Goal: Task Accomplishment & Management: Complete application form

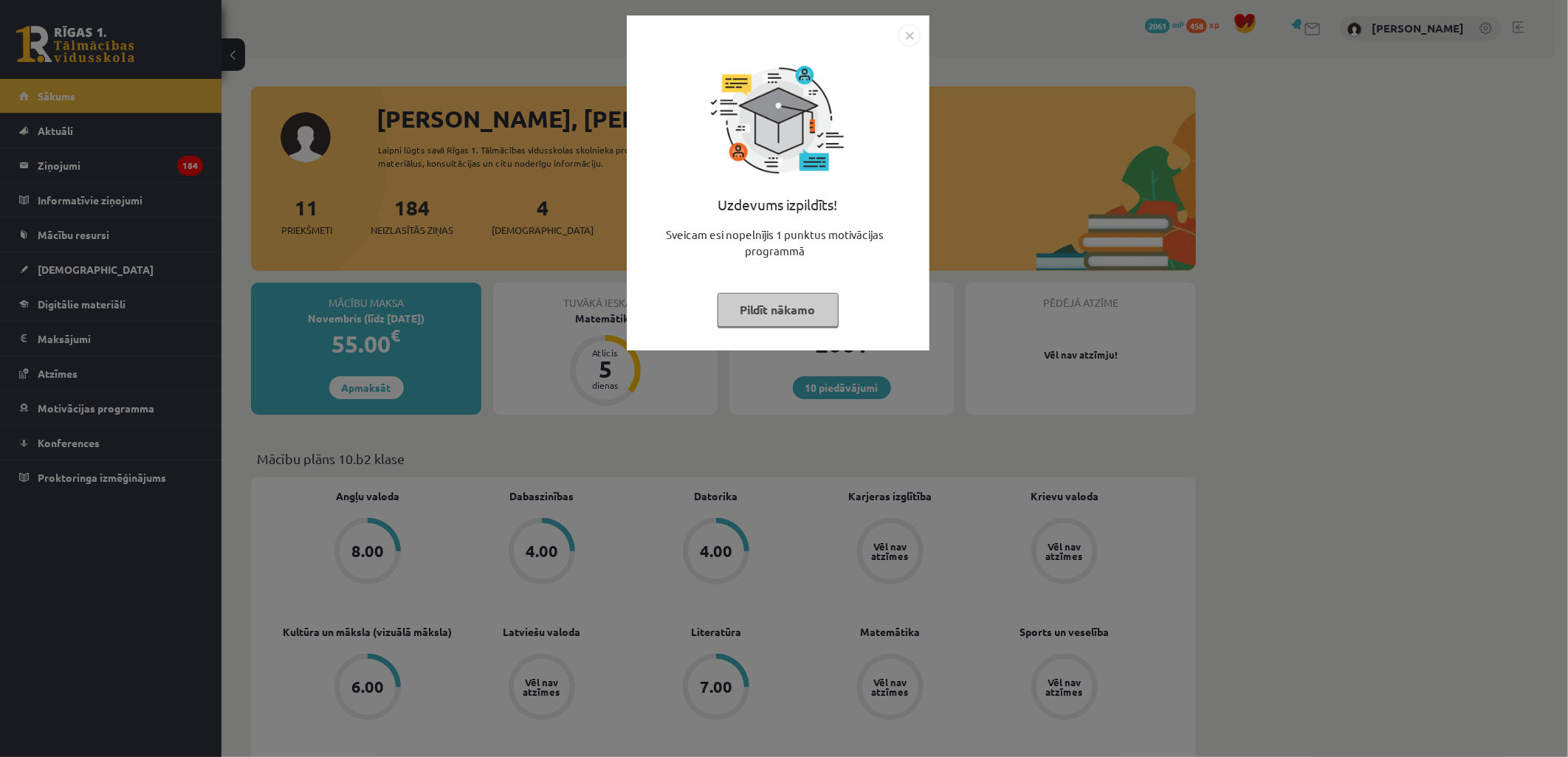
click at [908, 37] on img "Close" at bounding box center [910, 36] width 22 height 22
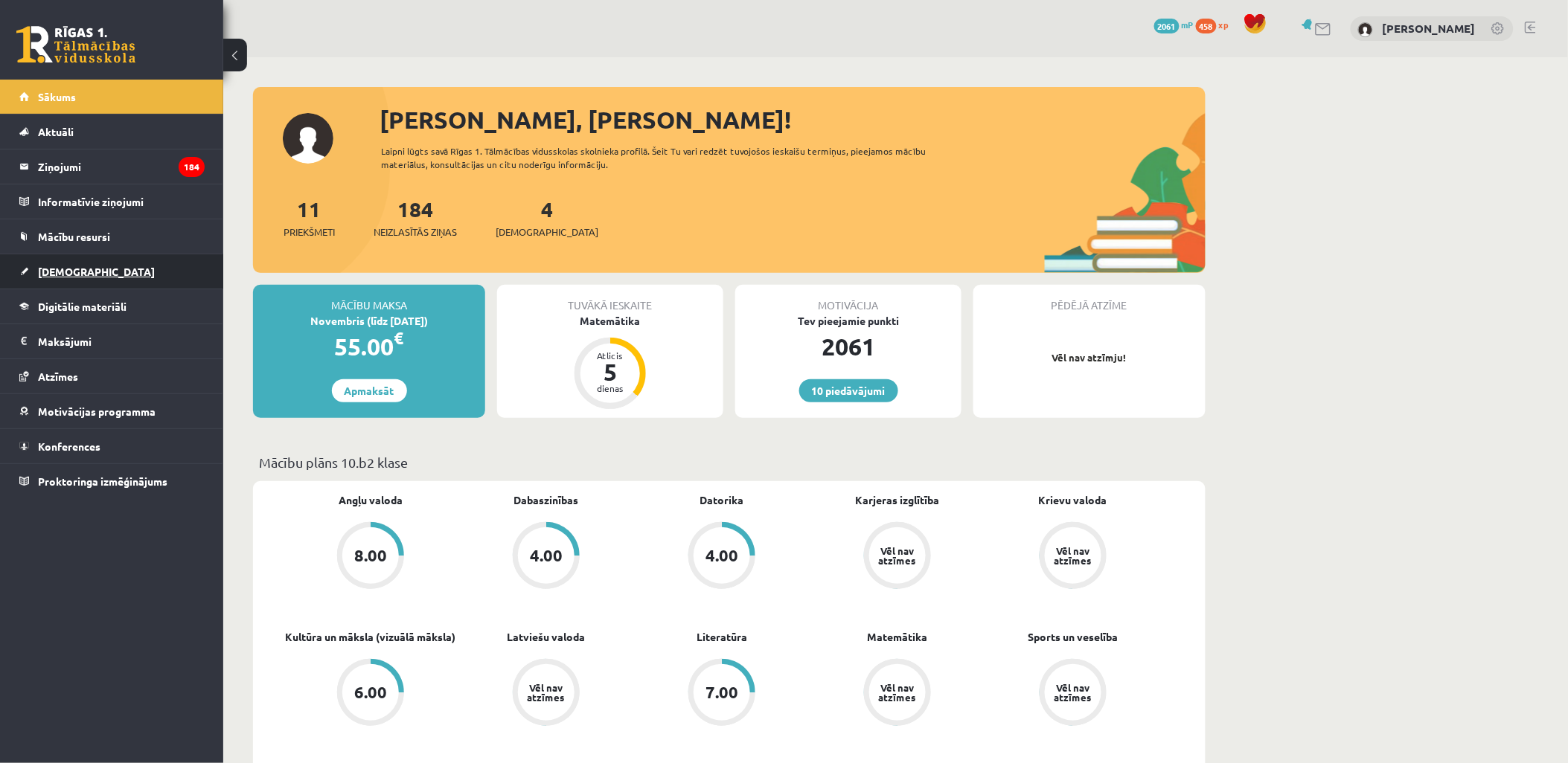
click at [119, 280] on link "[DEMOGRAPHIC_DATA]" at bounding box center [112, 271] width 185 height 34
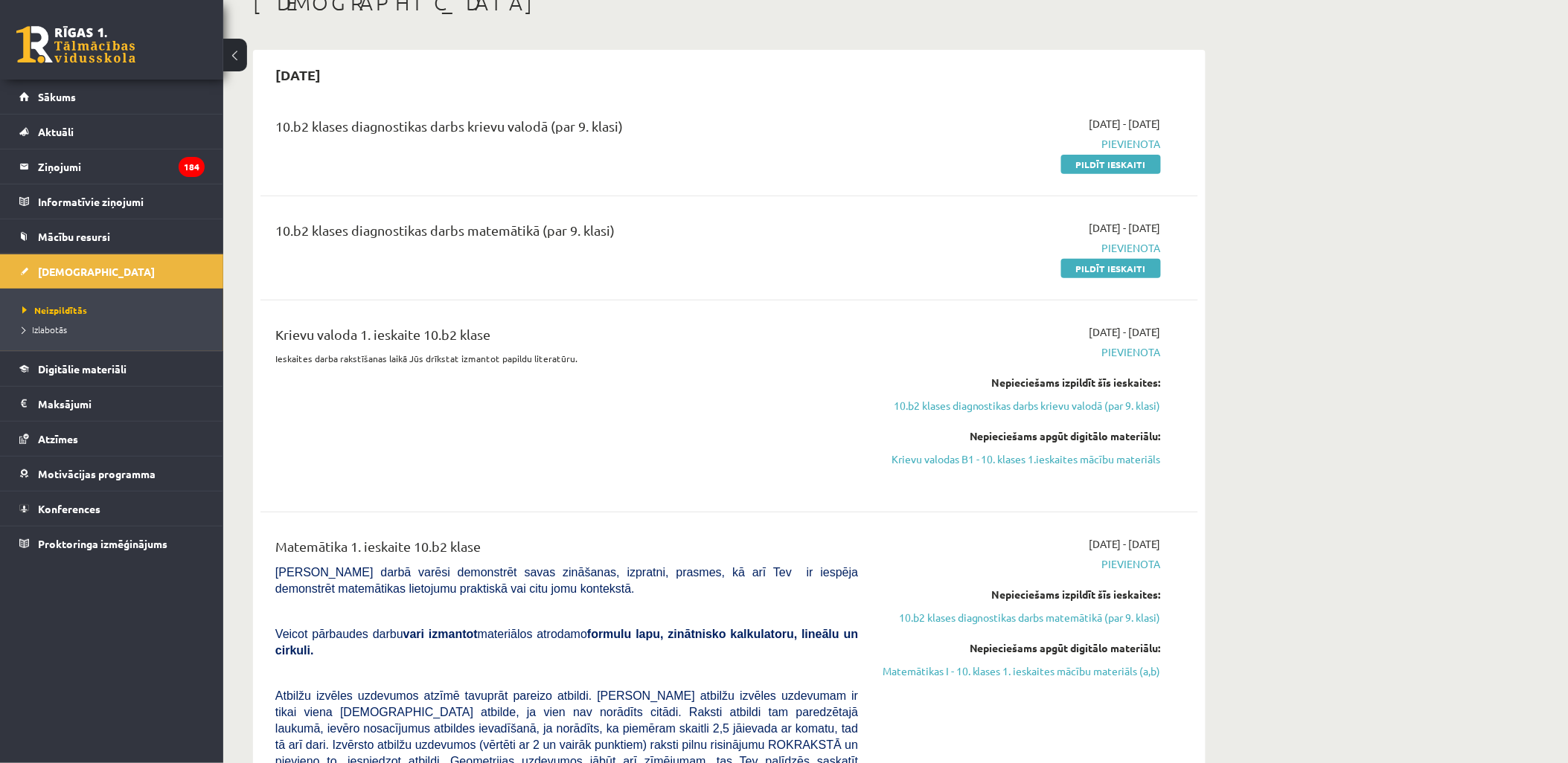
scroll to position [82, 0]
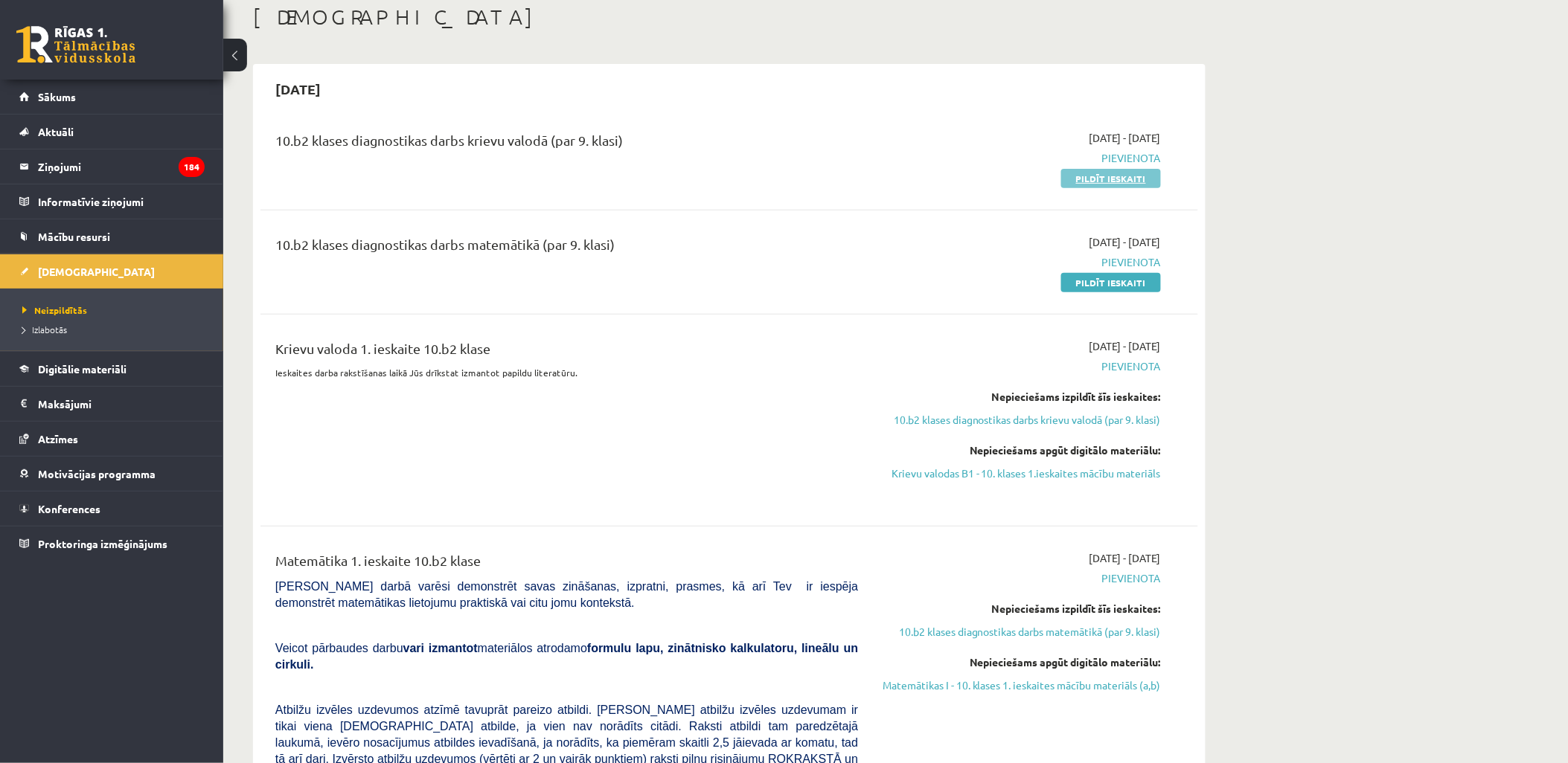
click at [1093, 175] on link "Pildīt ieskaiti" at bounding box center [1111, 178] width 100 height 19
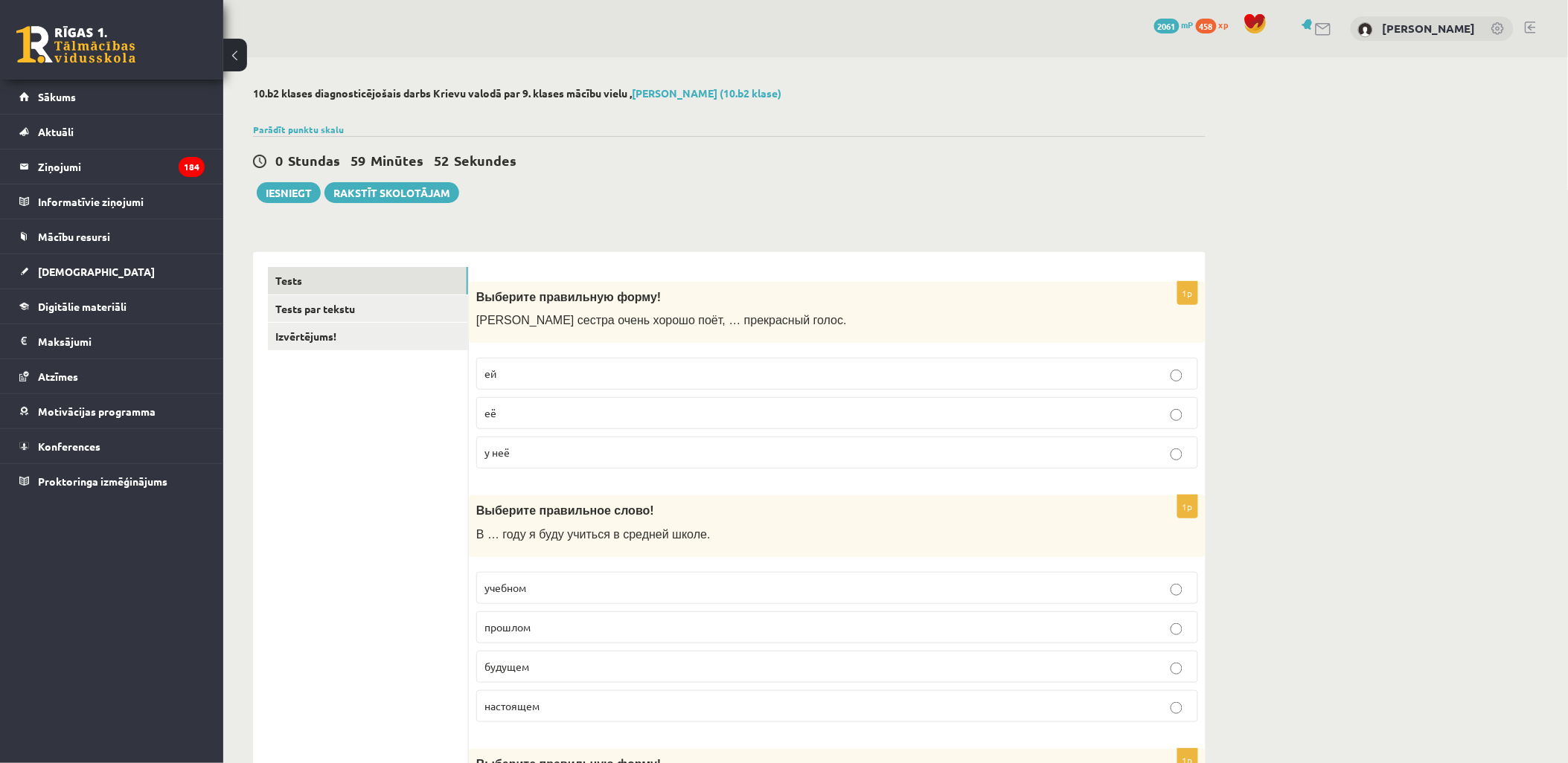
click at [545, 459] on p "у неё" at bounding box center [837, 452] width 706 height 16
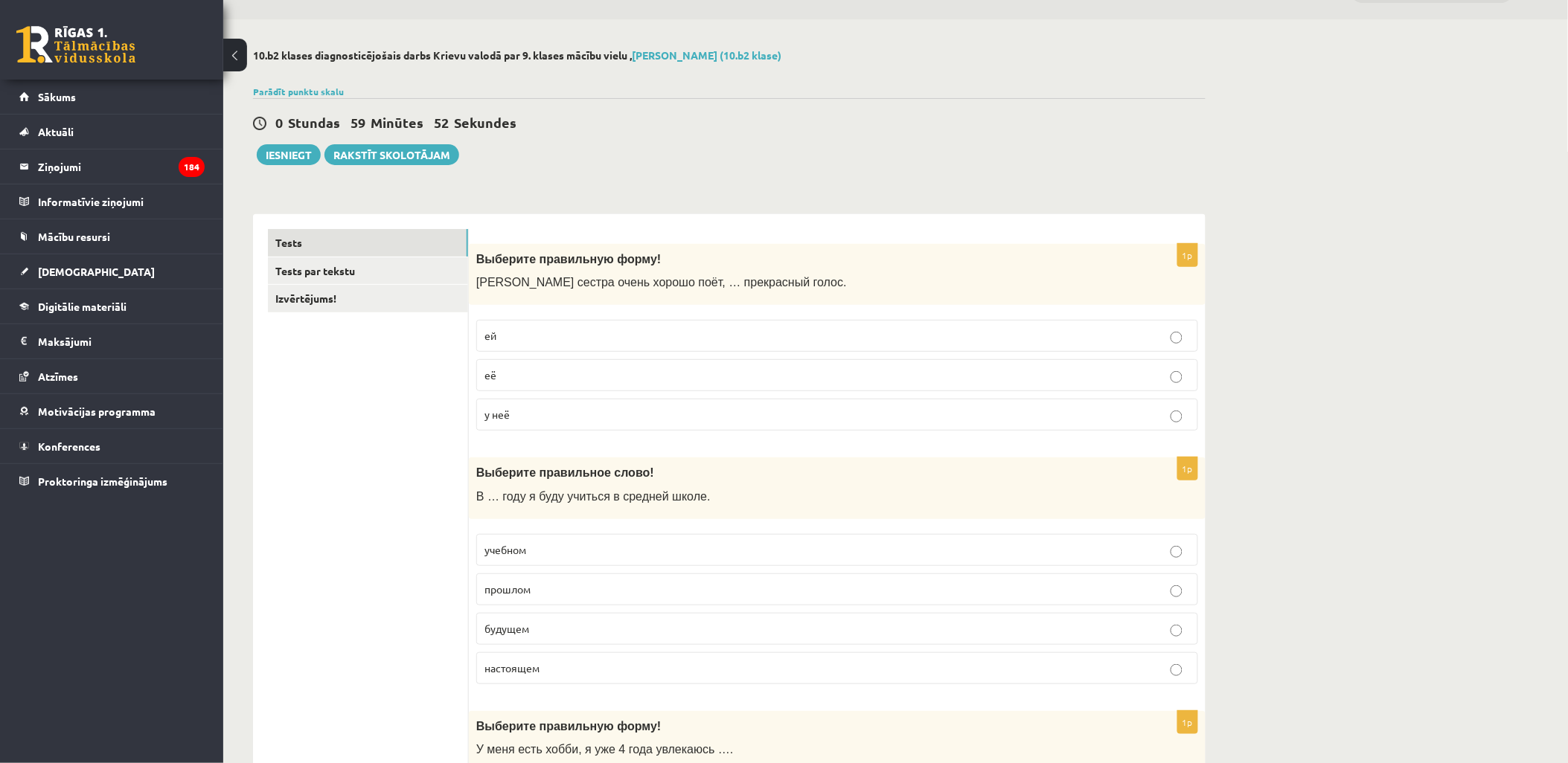
scroll to position [165, 0]
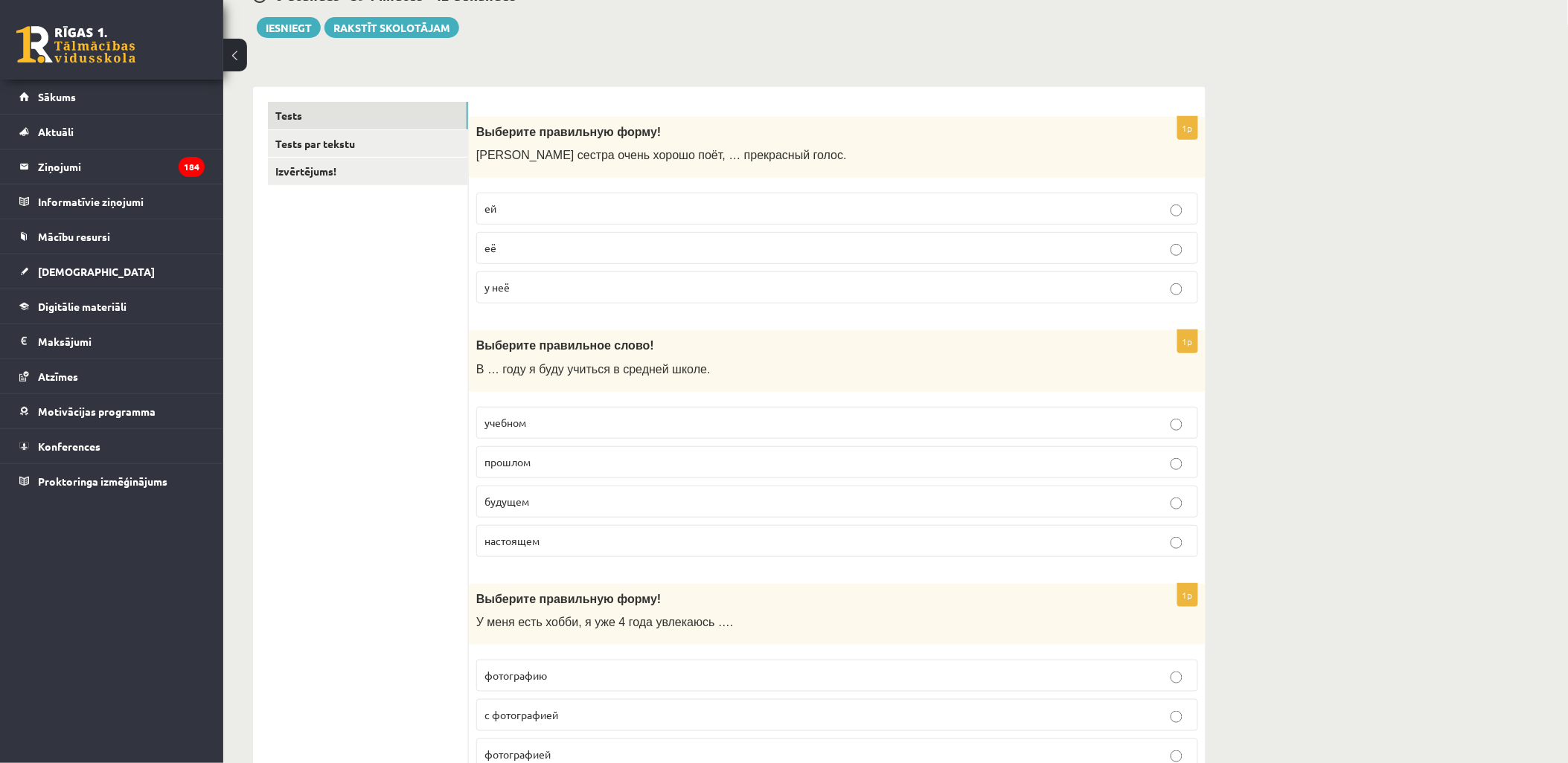
click at [532, 414] on label "учебном" at bounding box center [837, 423] width 722 height 32
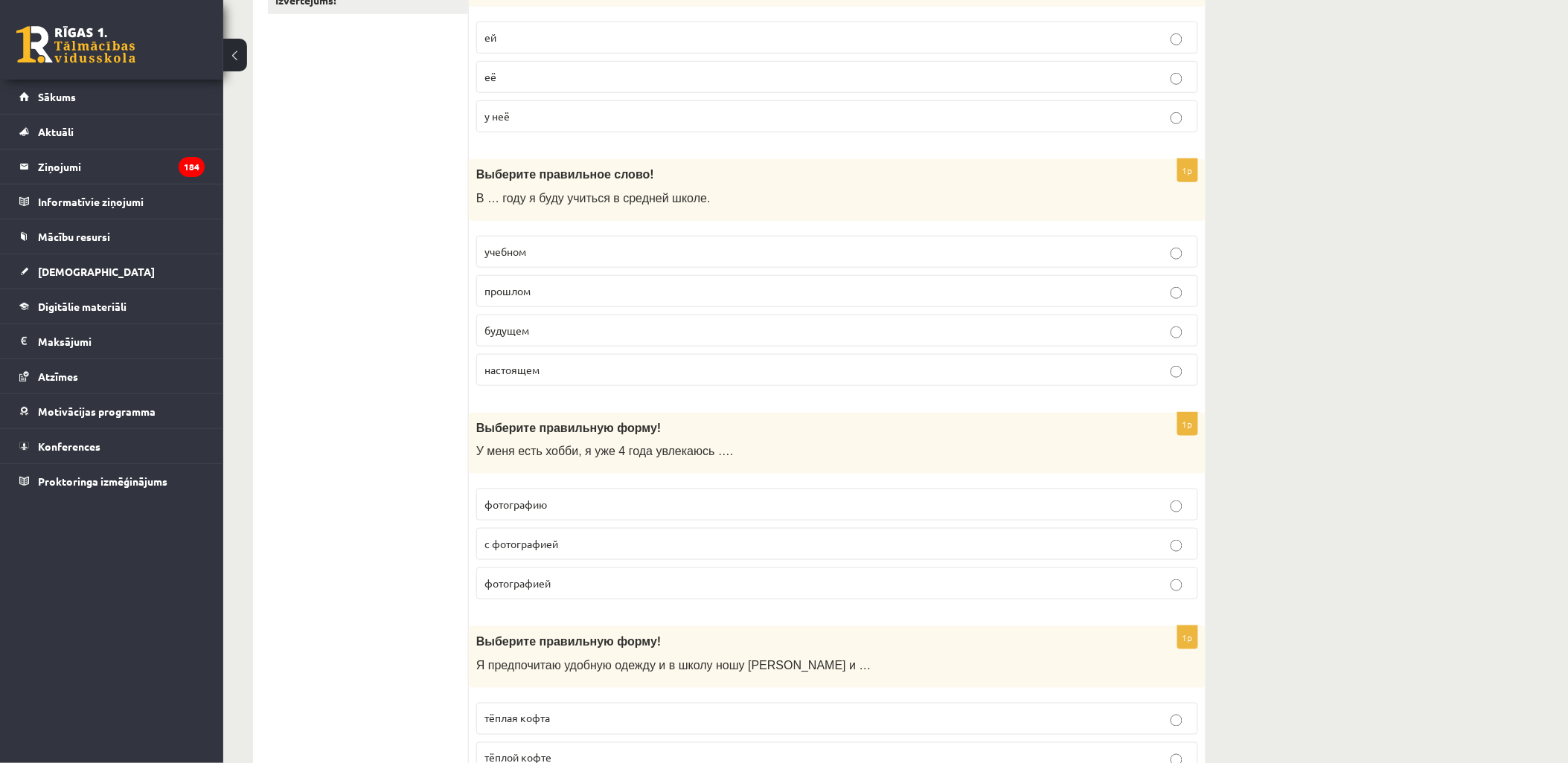
scroll to position [413, 0]
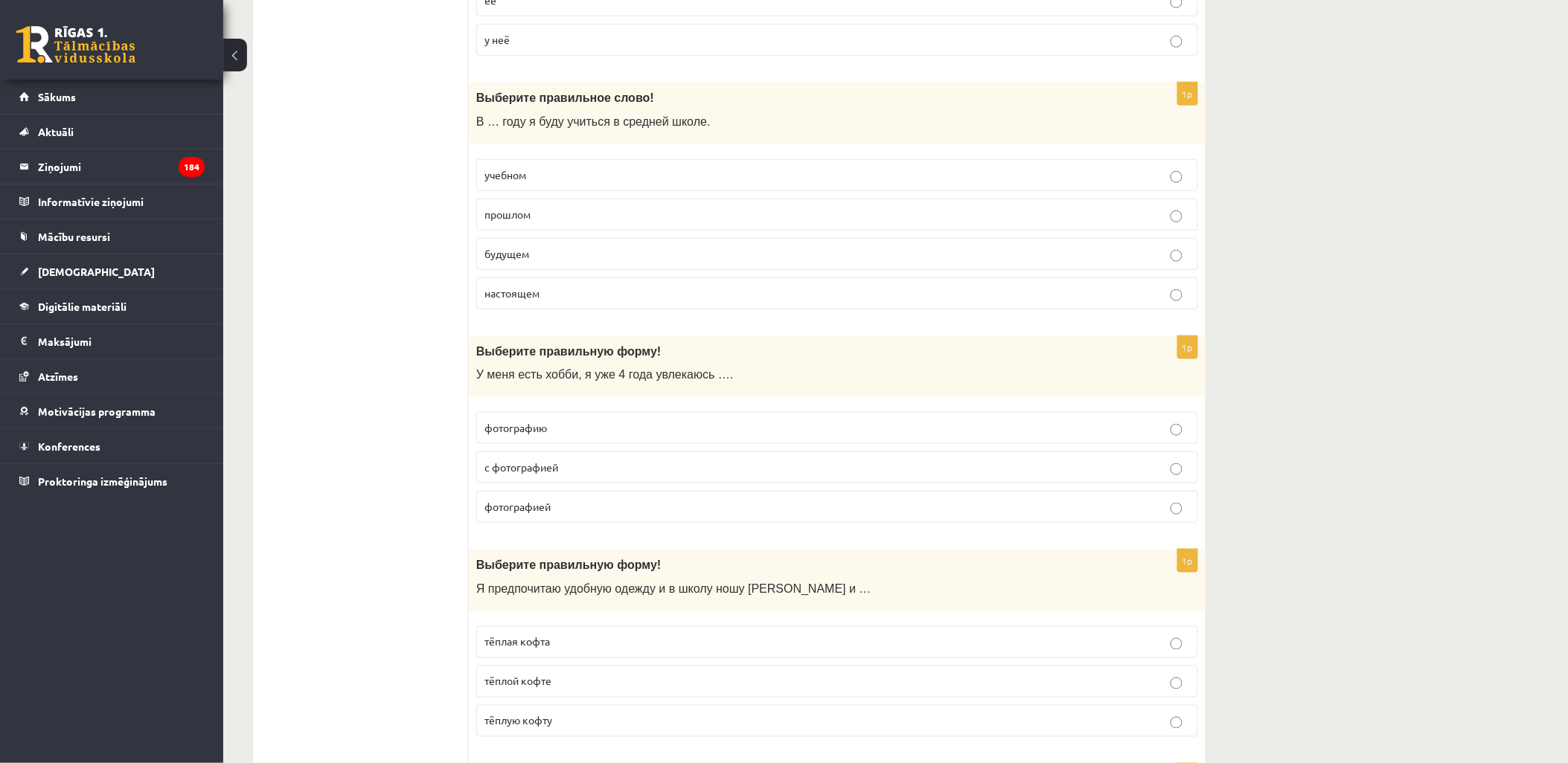
click at [599, 278] on label "настоящем" at bounding box center [837, 293] width 722 height 32
click at [604, 261] on p "будущем" at bounding box center [837, 253] width 706 height 16
drag, startPoint x: 1133, startPoint y: 1, endPoint x: 1286, endPoint y: 599, distance: 617.3
click at [619, 427] on p "фотографию" at bounding box center [837, 428] width 706 height 16
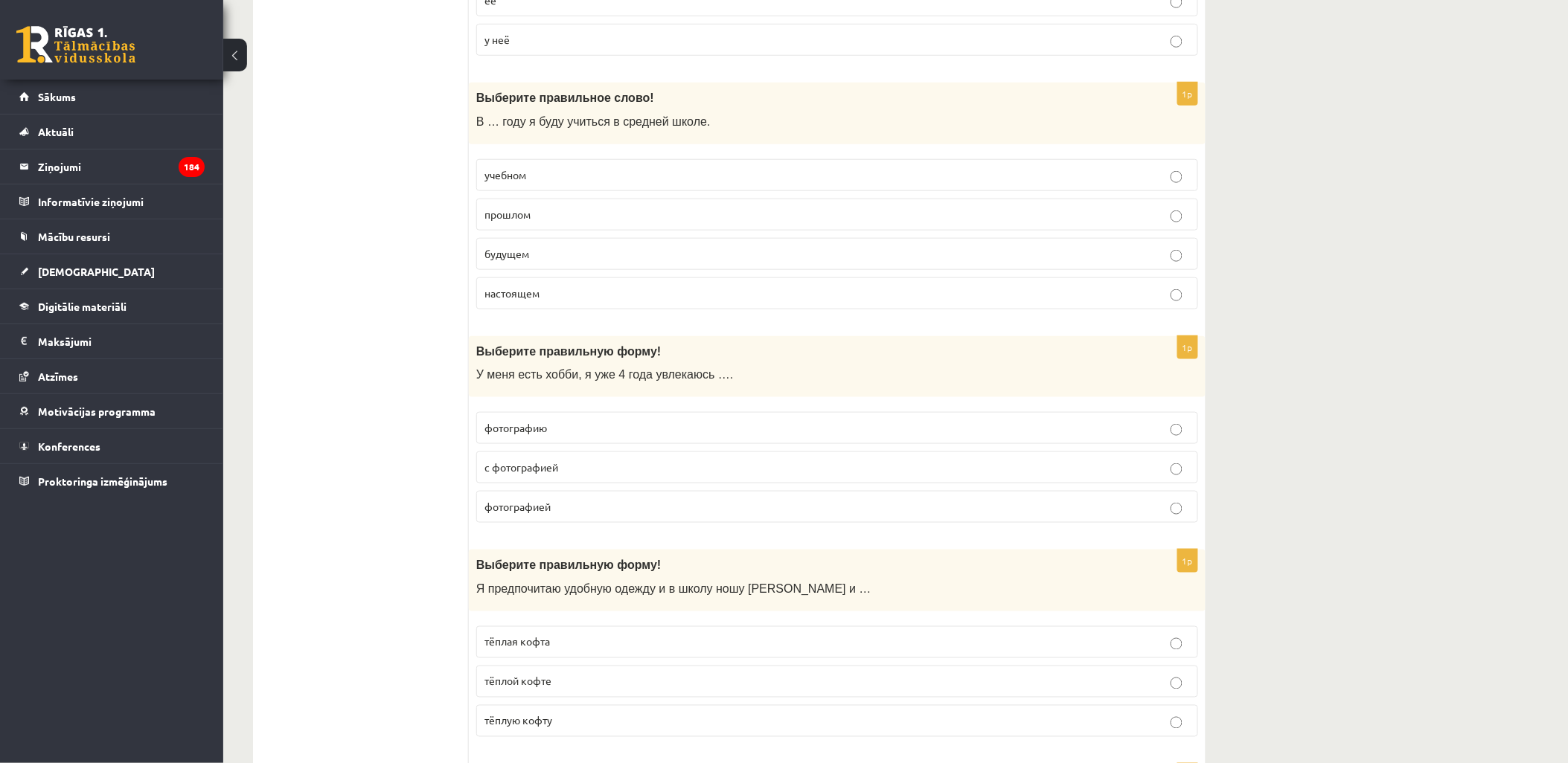
click at [622, 475] on p "с фотографией" at bounding box center [837, 467] width 706 height 16
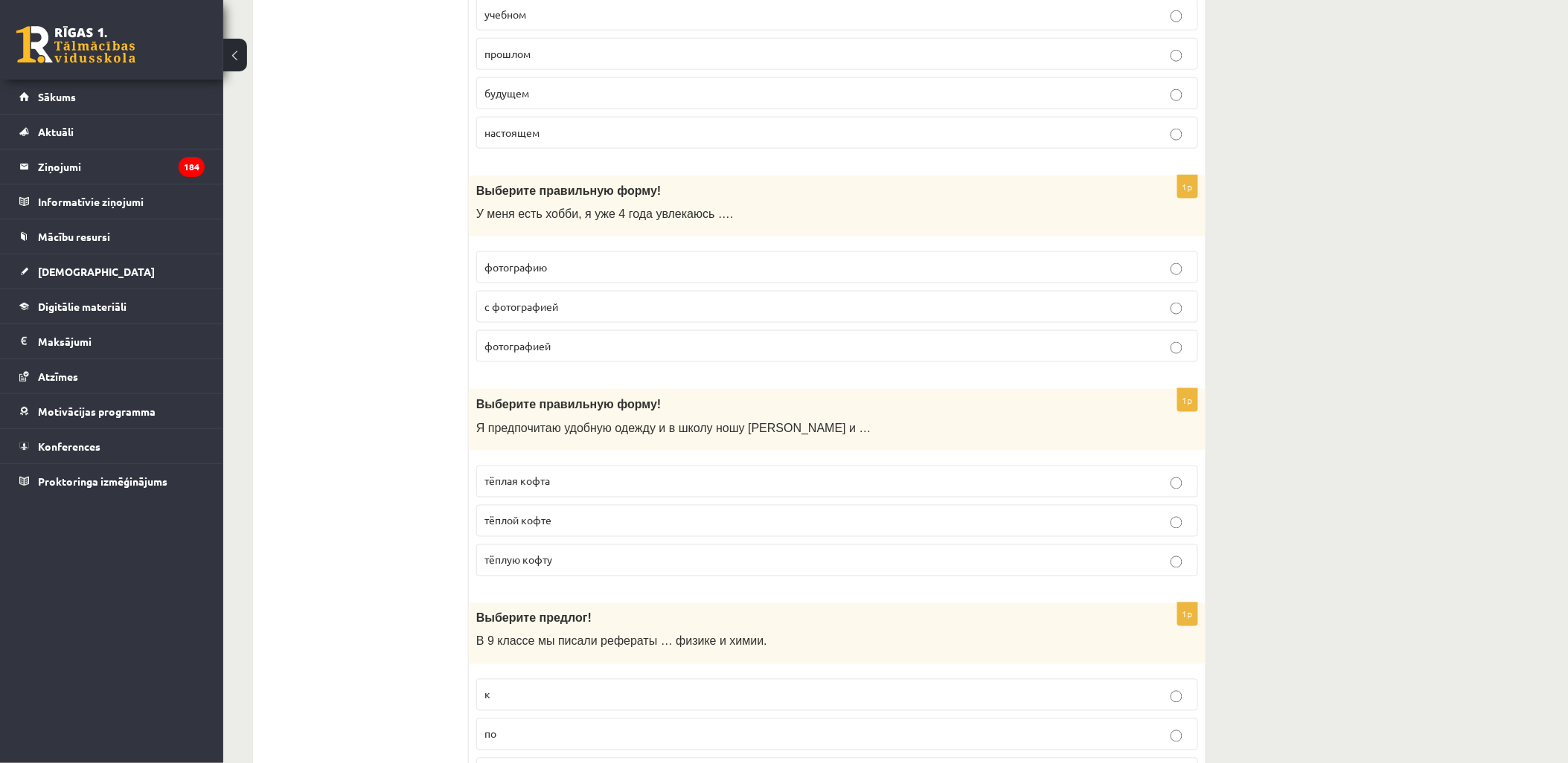
scroll to position [578, 0]
click at [547, 566] on label "тёплую кофту" at bounding box center [837, 555] width 722 height 32
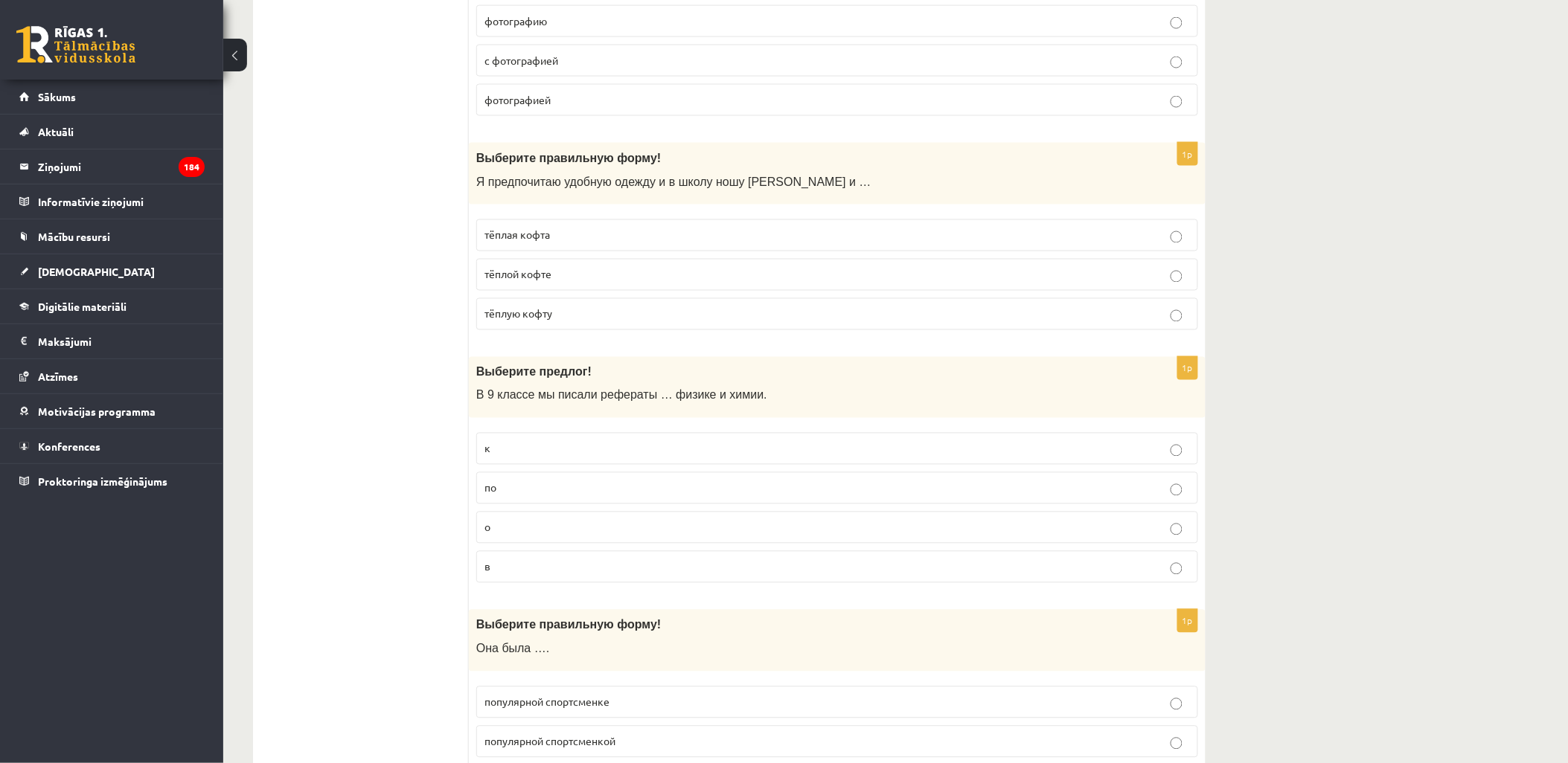
scroll to position [827, 0]
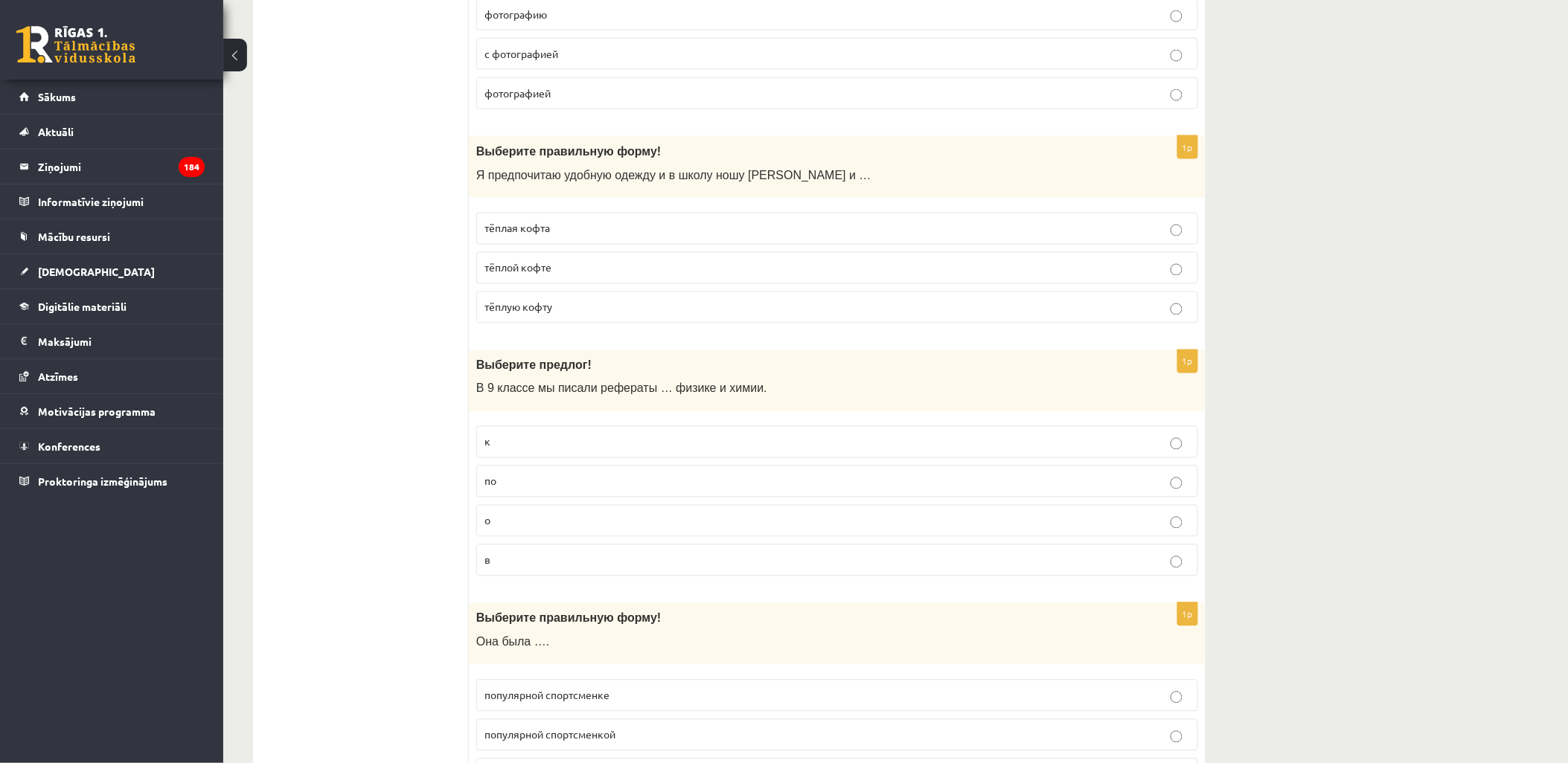
click at [525, 489] on p "по" at bounding box center [837, 481] width 706 height 16
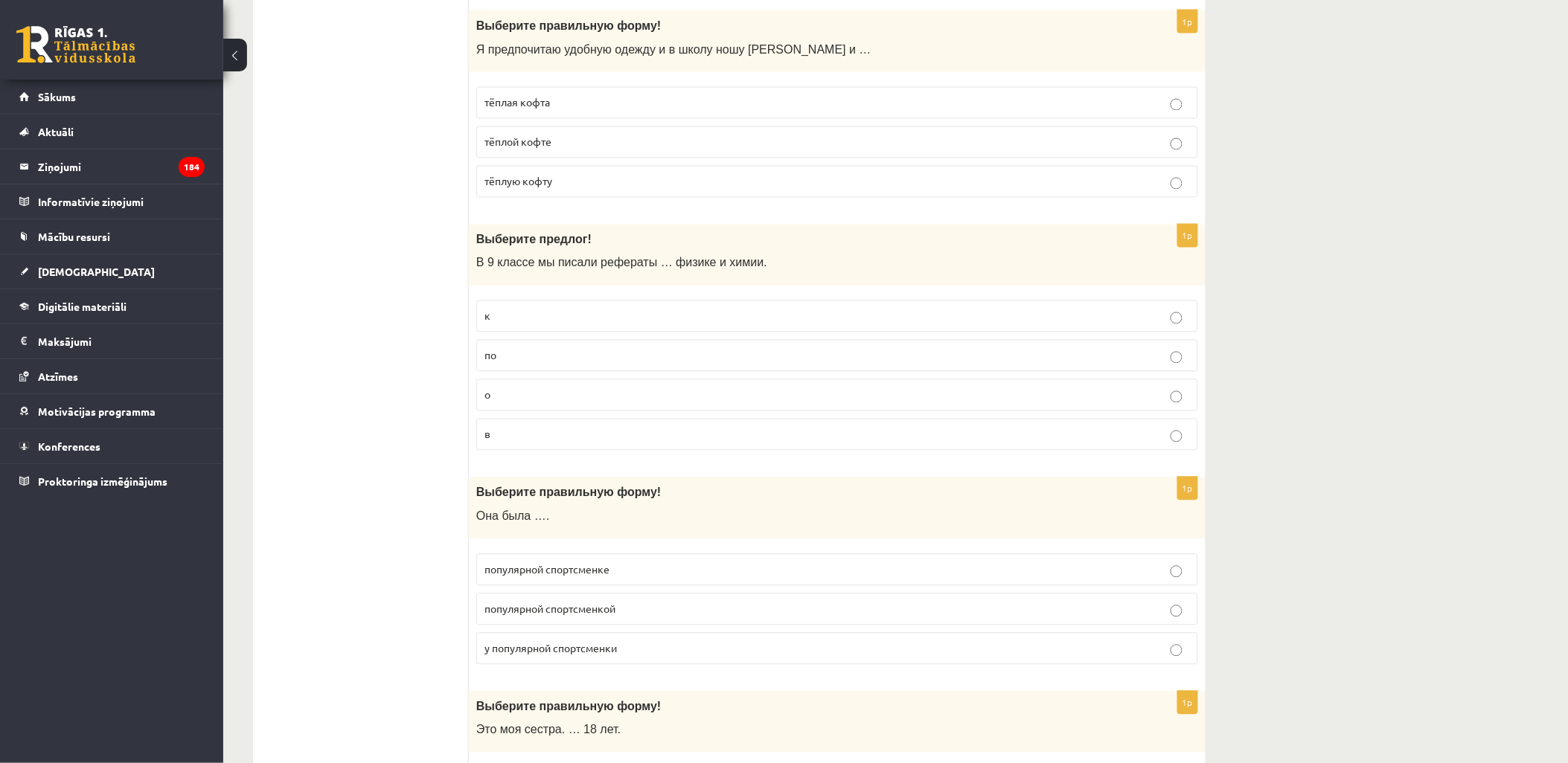
scroll to position [992, 0]
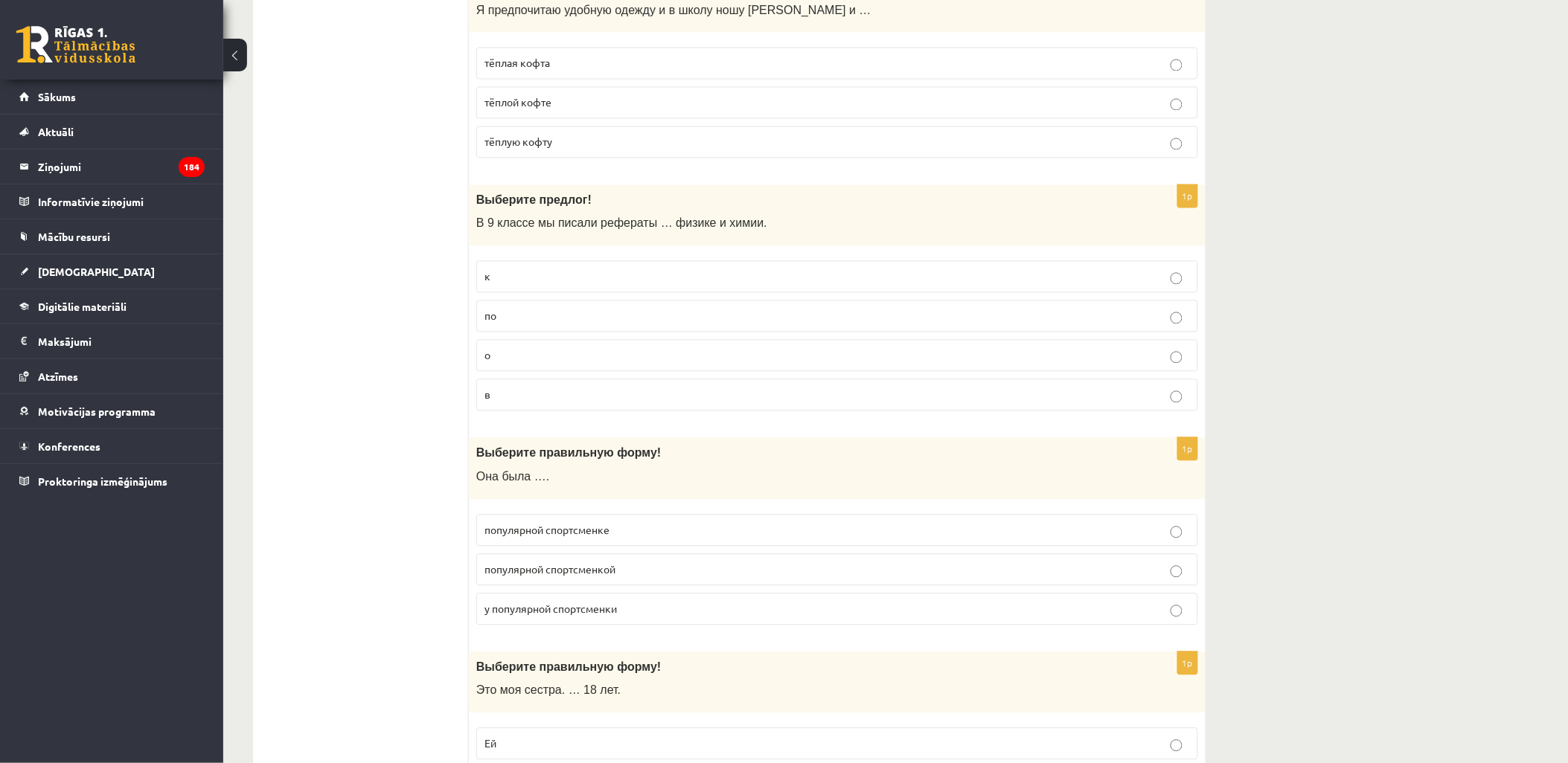
click at [643, 578] on p "популярной спортсменкой" at bounding box center [837, 570] width 706 height 16
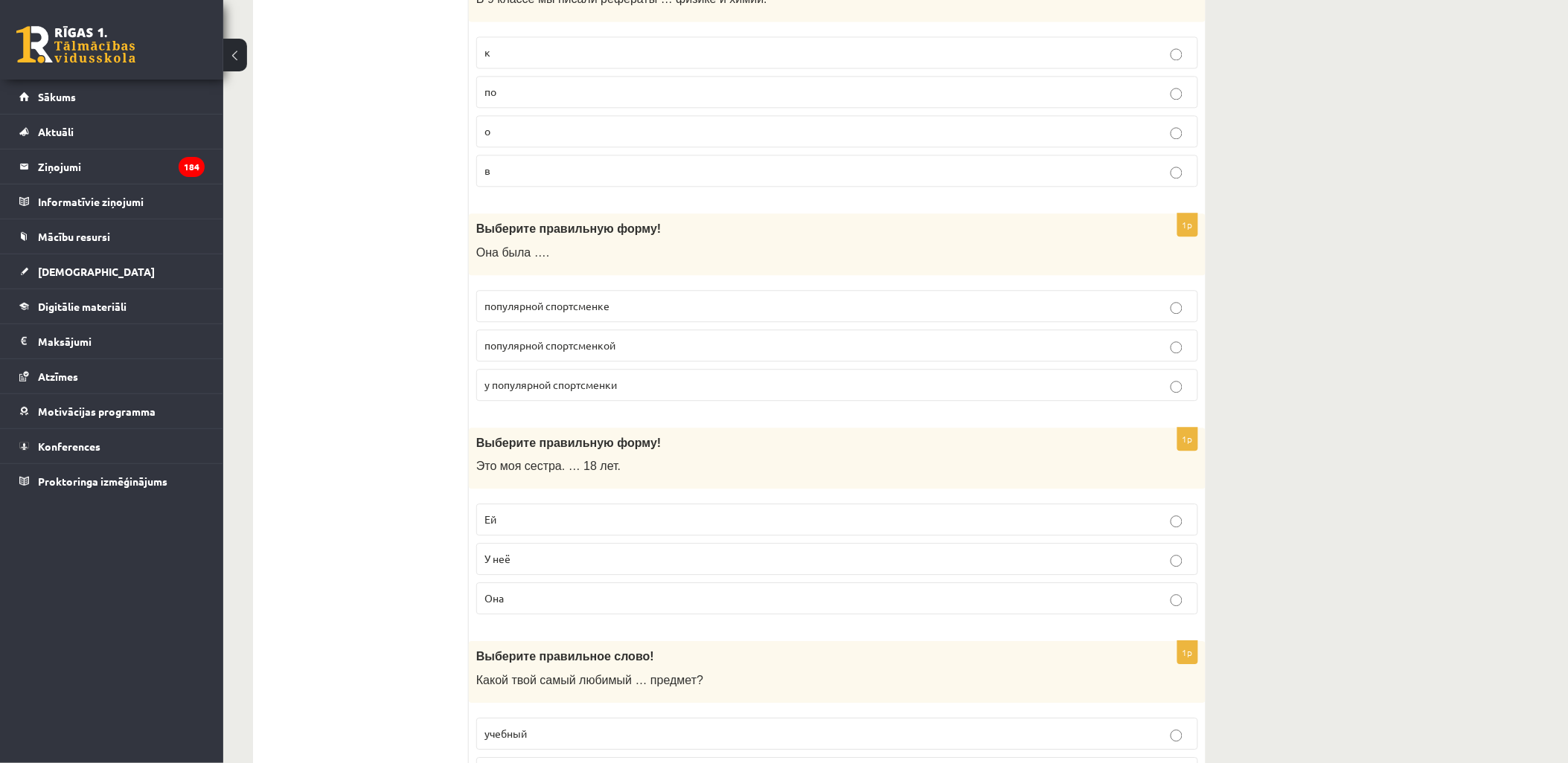
scroll to position [1239, 0]
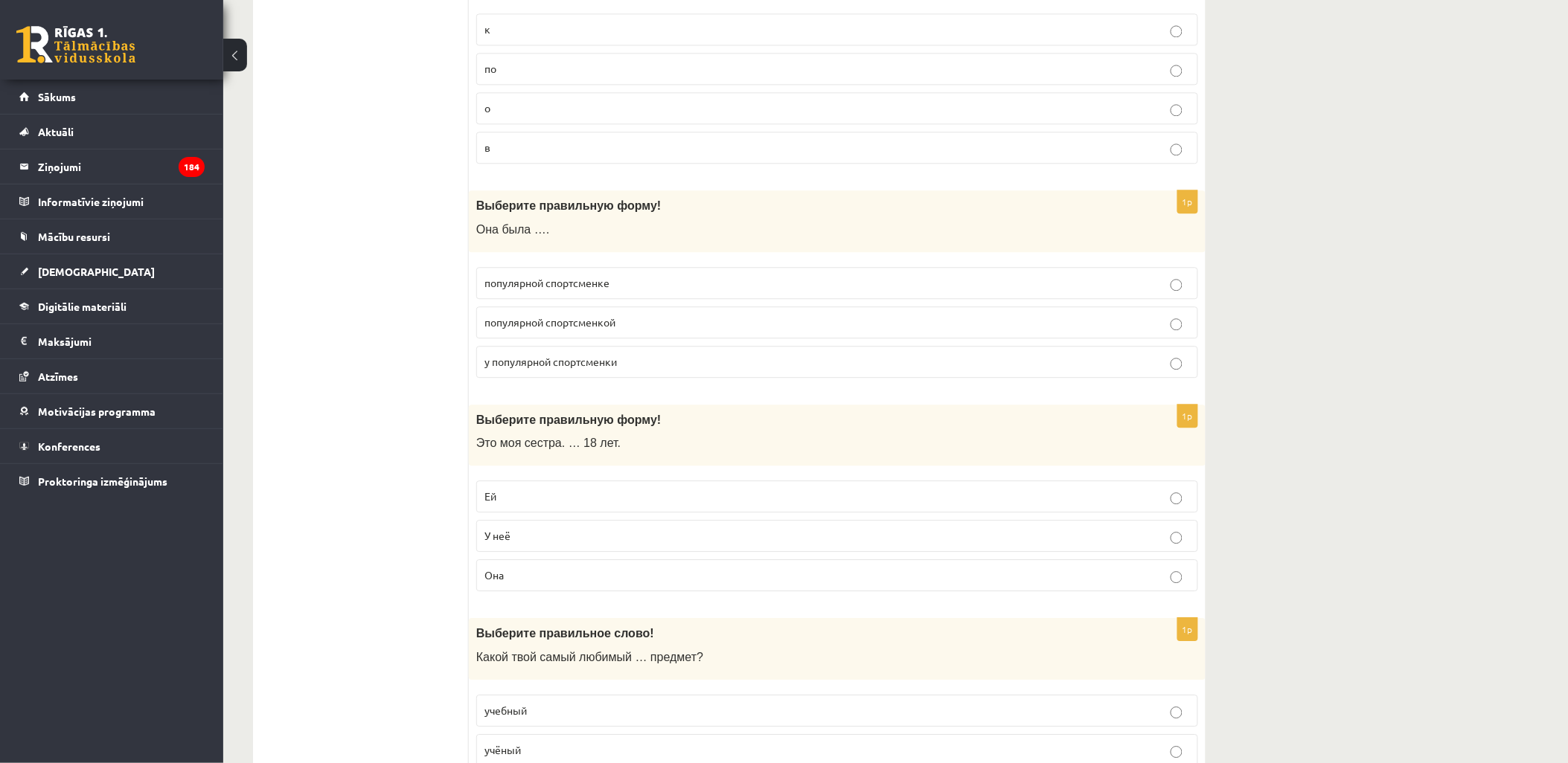
click at [529, 498] on p "Ей" at bounding box center [837, 496] width 706 height 16
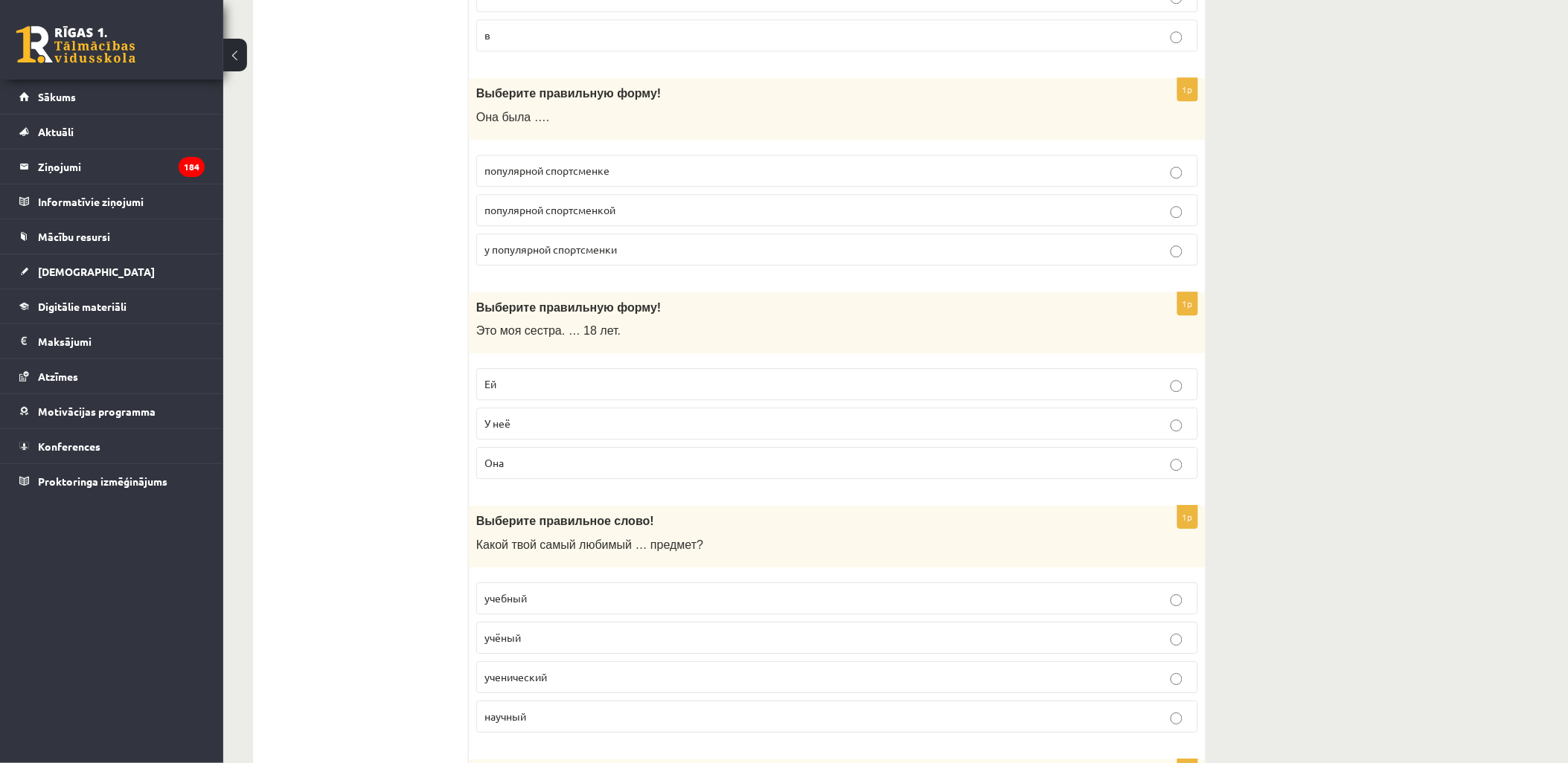
scroll to position [1405, 0]
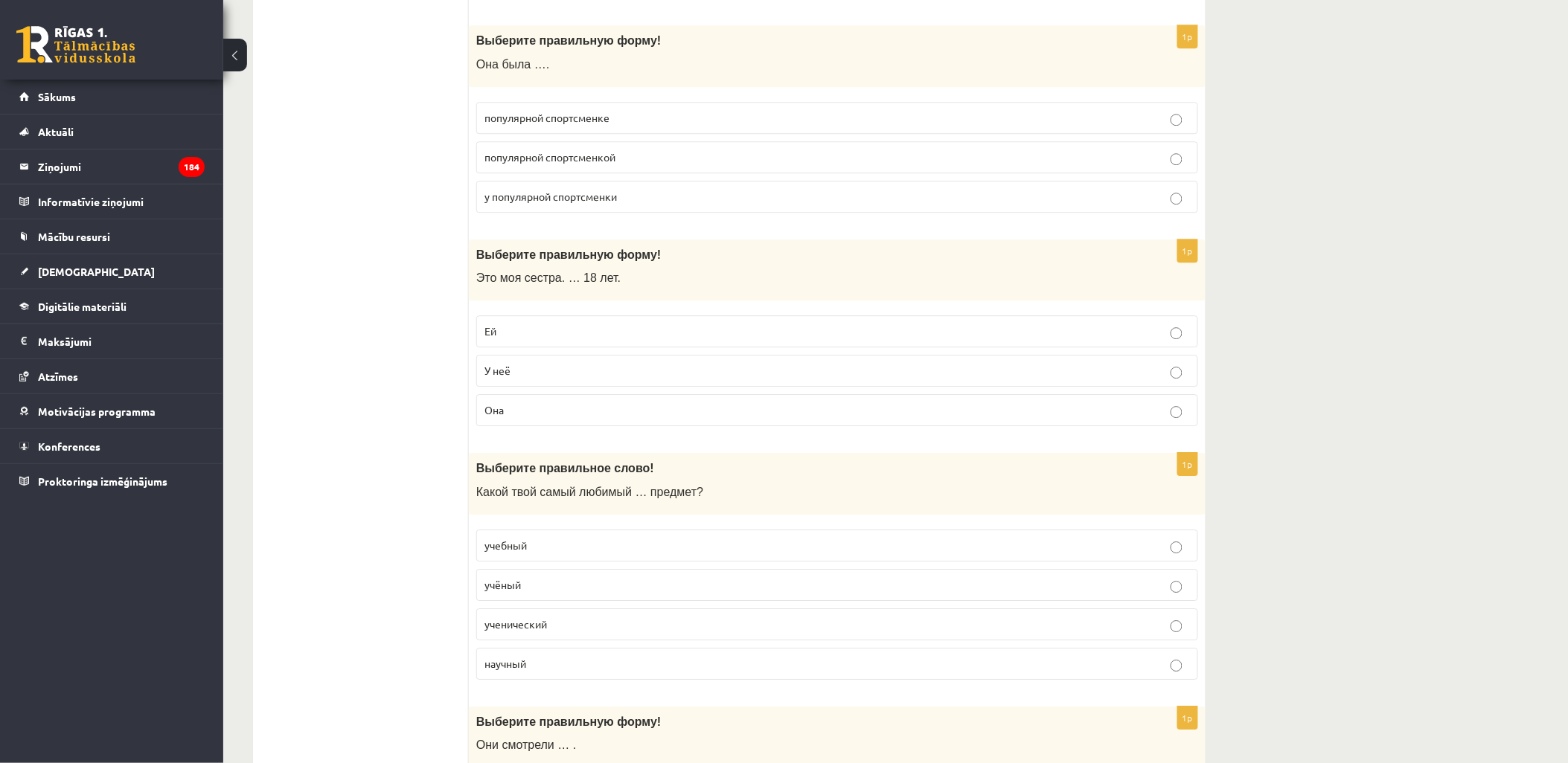
click at [540, 628] on span "ученический" at bounding box center [515, 624] width 62 height 13
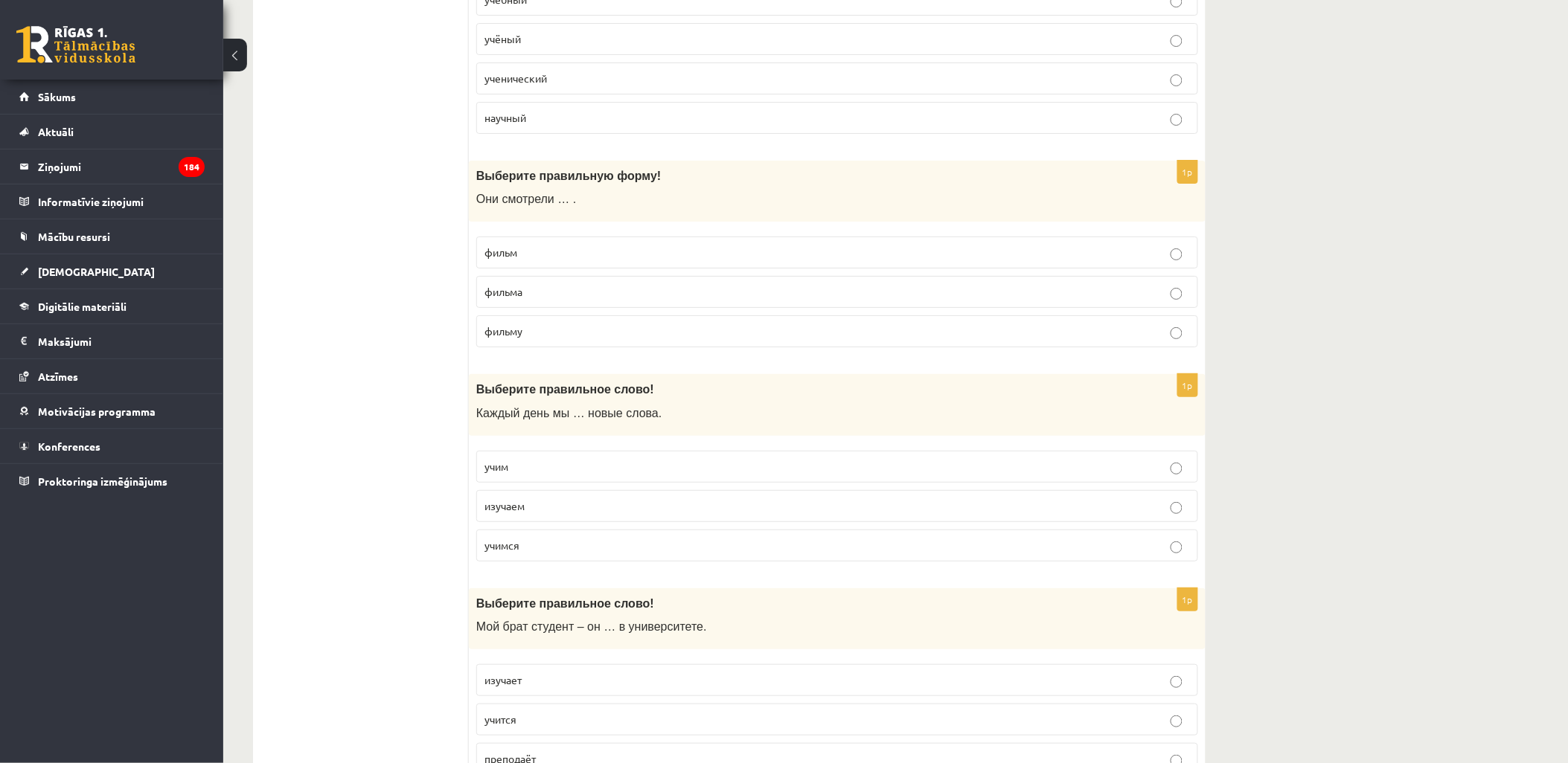
scroll to position [1983, 0]
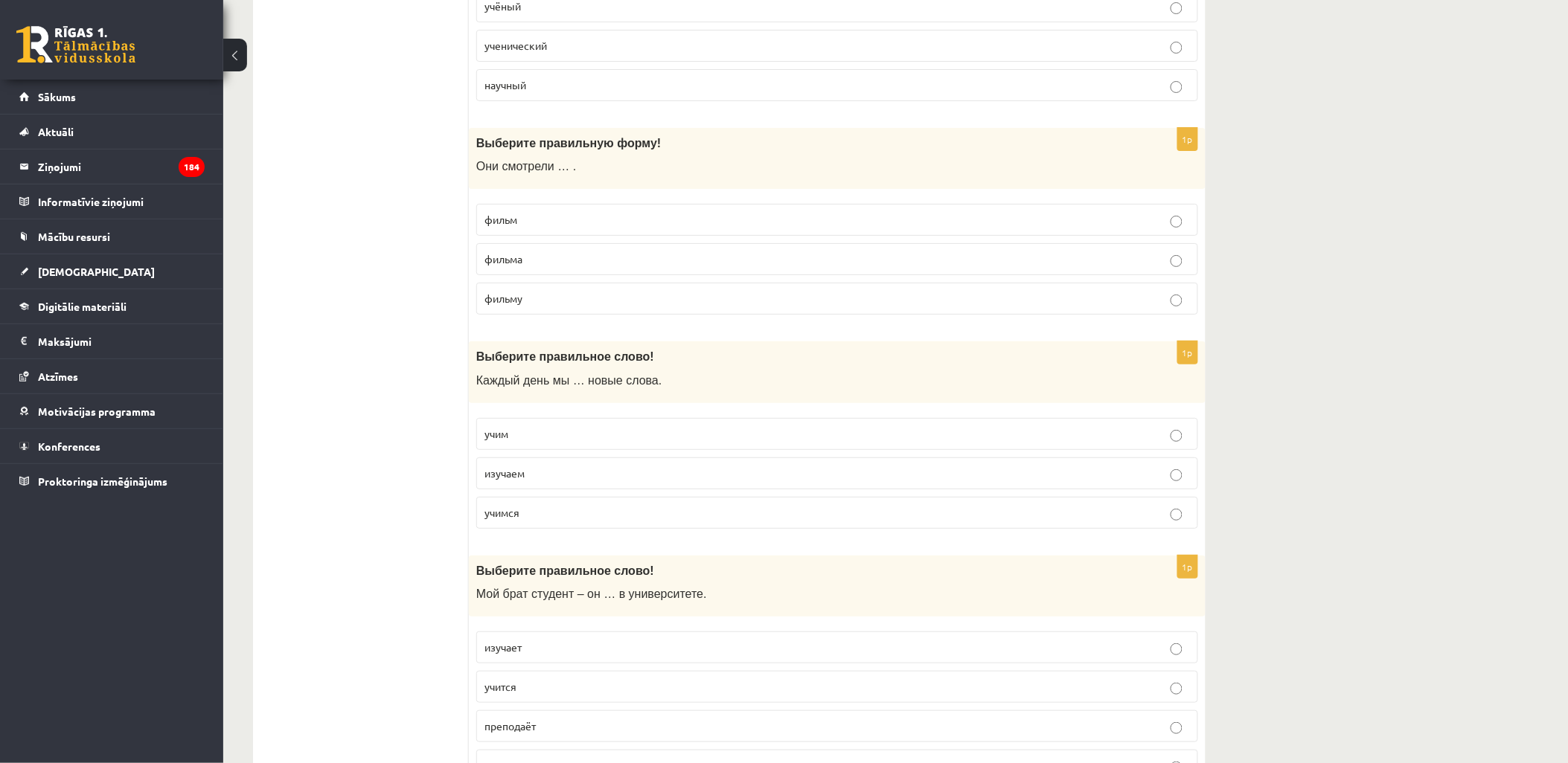
click at [583, 217] on p "фильм" at bounding box center [837, 220] width 706 height 16
click at [533, 441] on p "учим" at bounding box center [837, 434] width 706 height 16
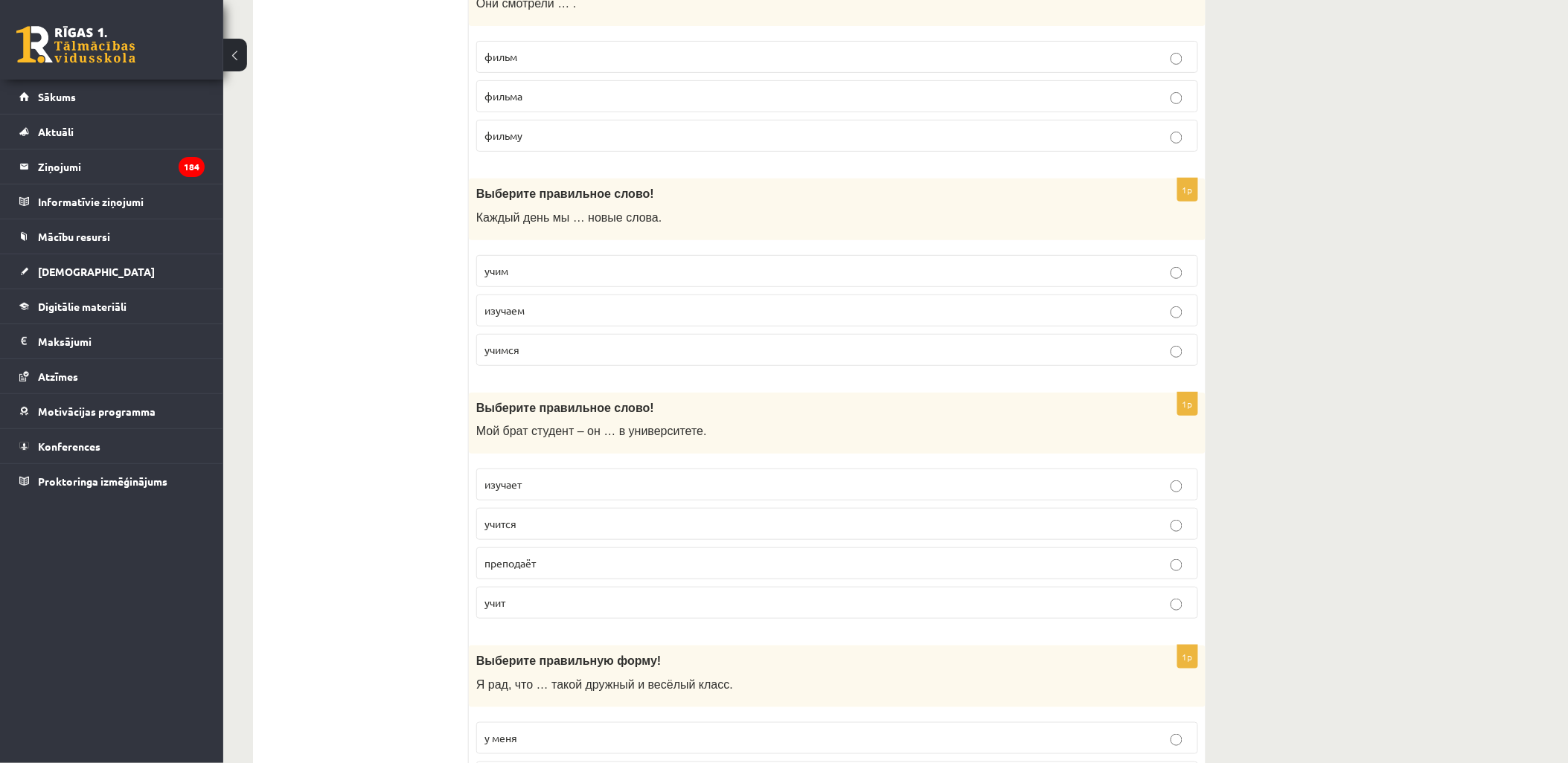
scroll to position [2148, 0]
drag, startPoint x: 472, startPoint y: 433, endPoint x: 501, endPoint y: 436, distance: 29.2
click at [501, 436] on div "Выберите правильное слово! Мой брат студент – он … в университете." at bounding box center [837, 421] width 736 height 61
drag, startPoint x: 501, startPoint y: 436, endPoint x: 609, endPoint y: 437, distance: 108.0
click at [609, 435] on span "Мой брат студент – он … в университете." at bounding box center [592, 429] width 231 height 13
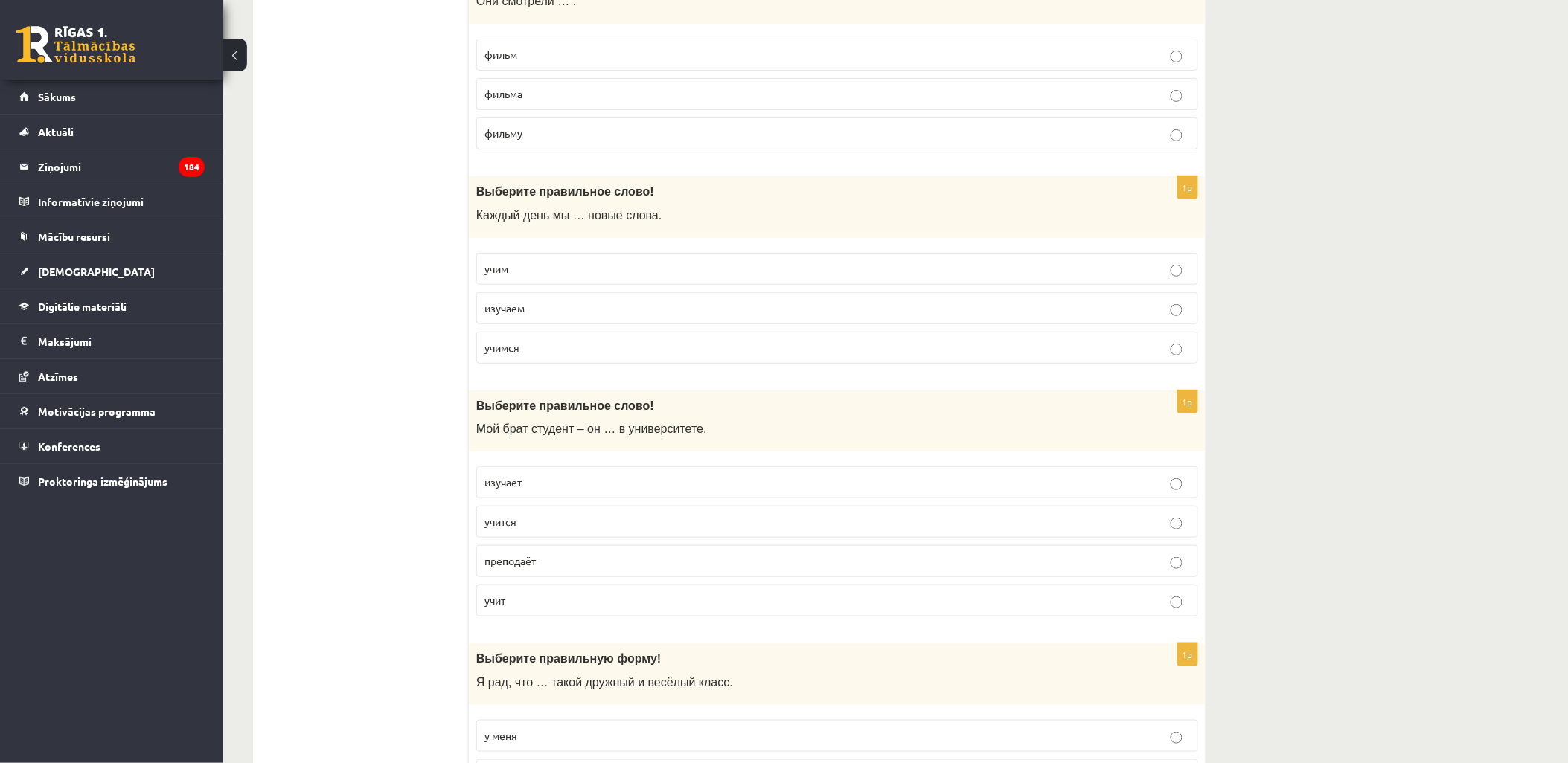
click at [582, 525] on p "учится" at bounding box center [837, 522] width 706 height 16
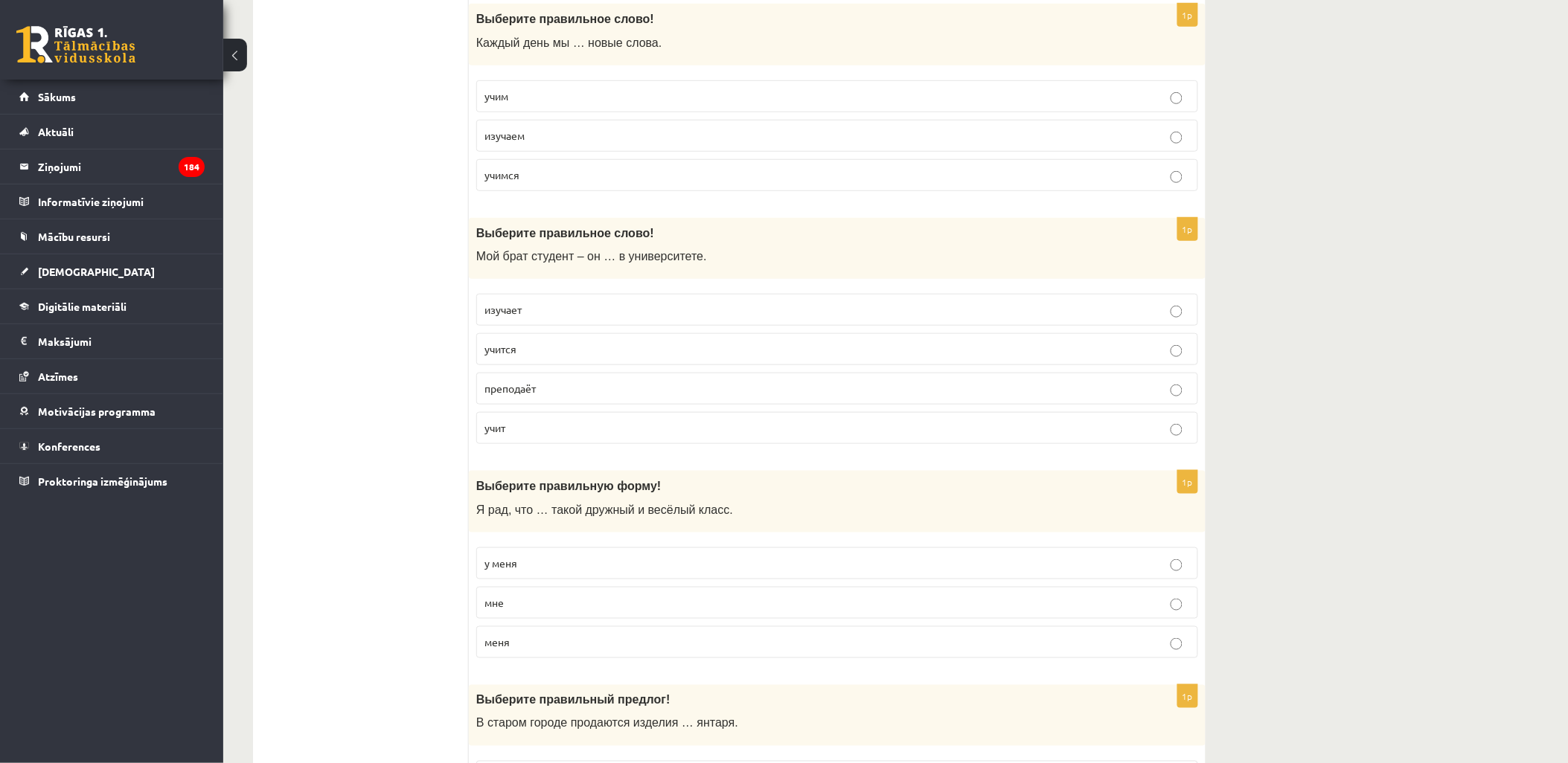
scroll to position [2396, 0]
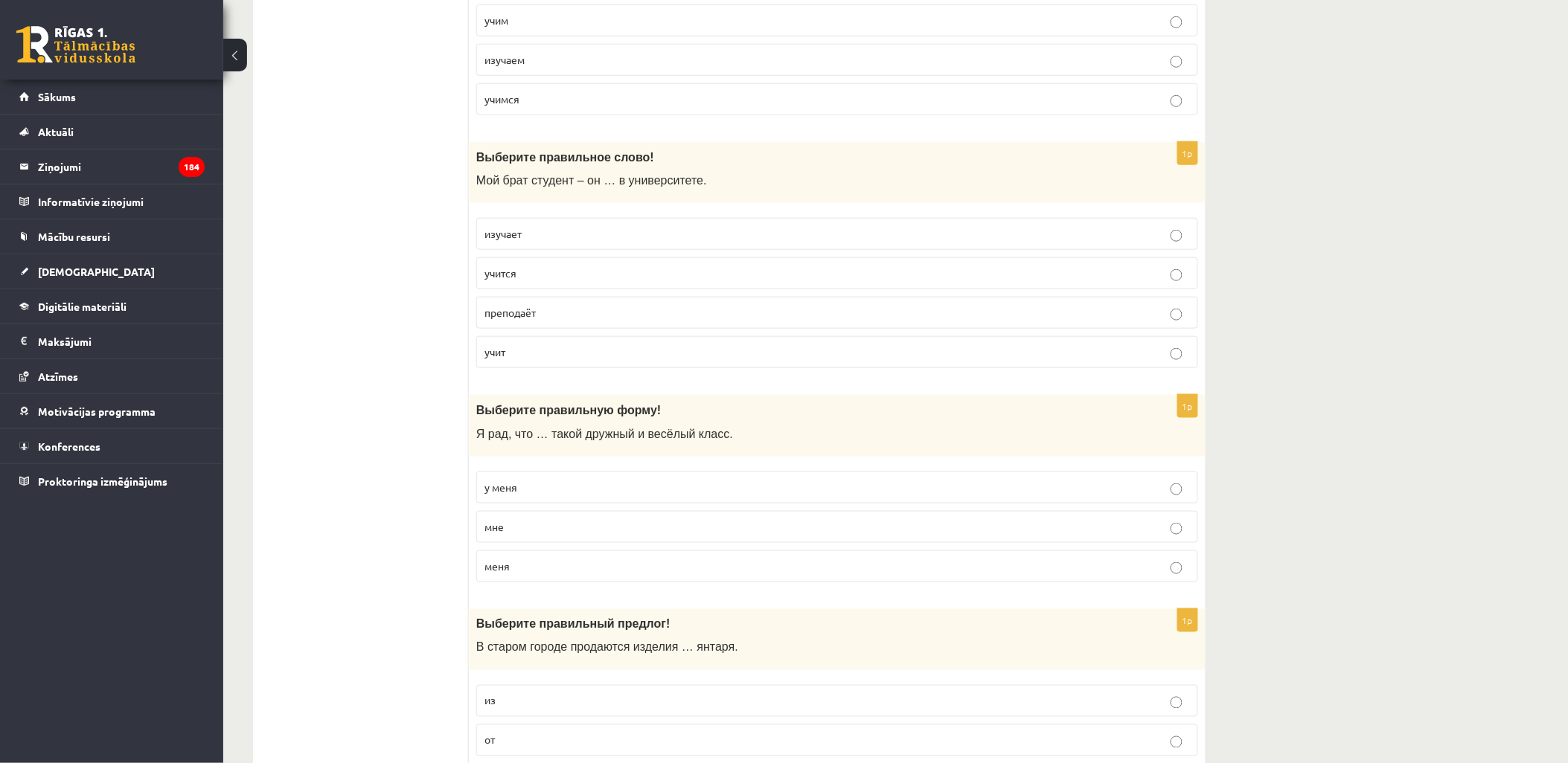
click at [530, 493] on p "у меня" at bounding box center [837, 487] width 706 height 16
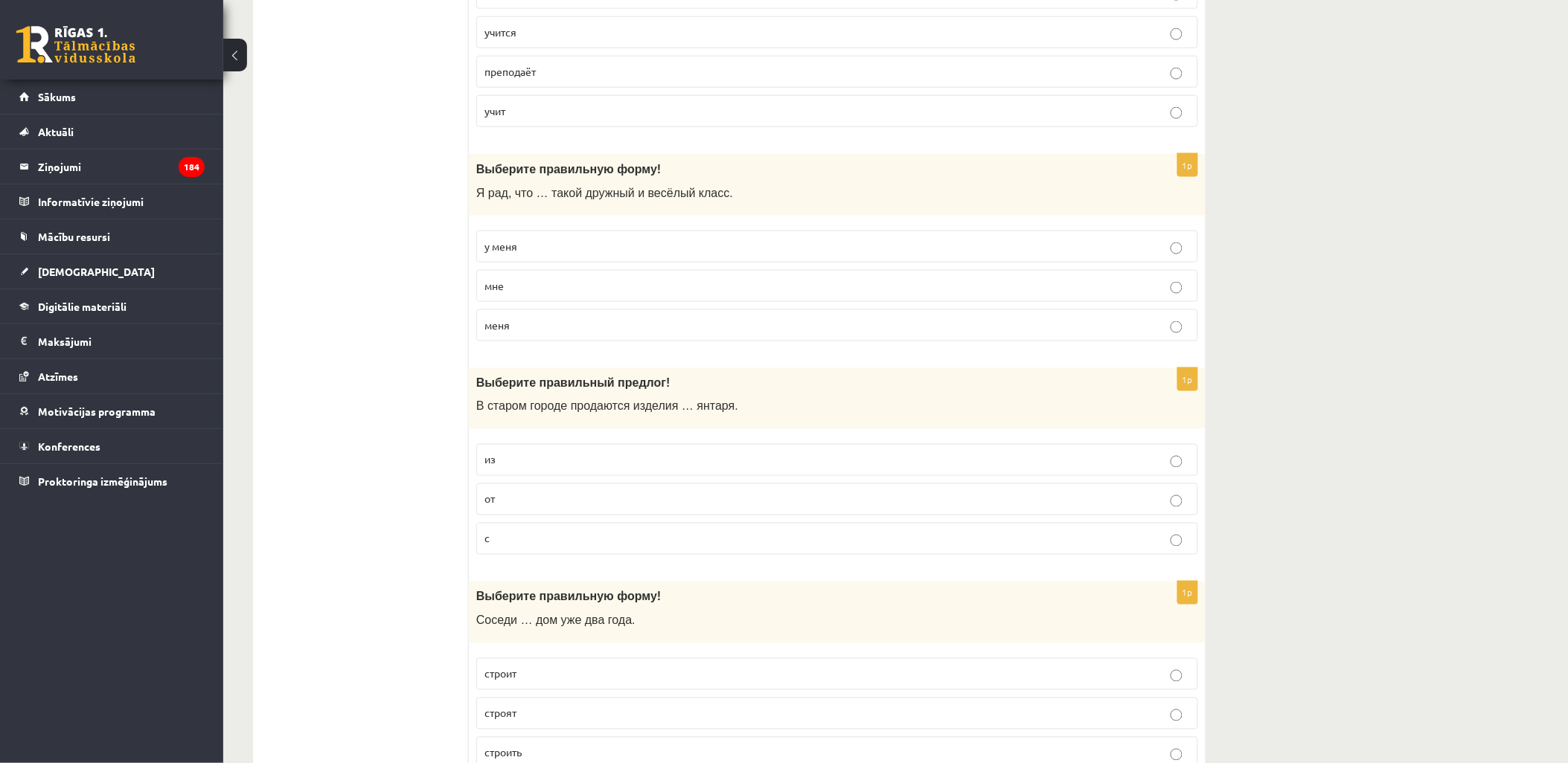
scroll to position [2644, 0]
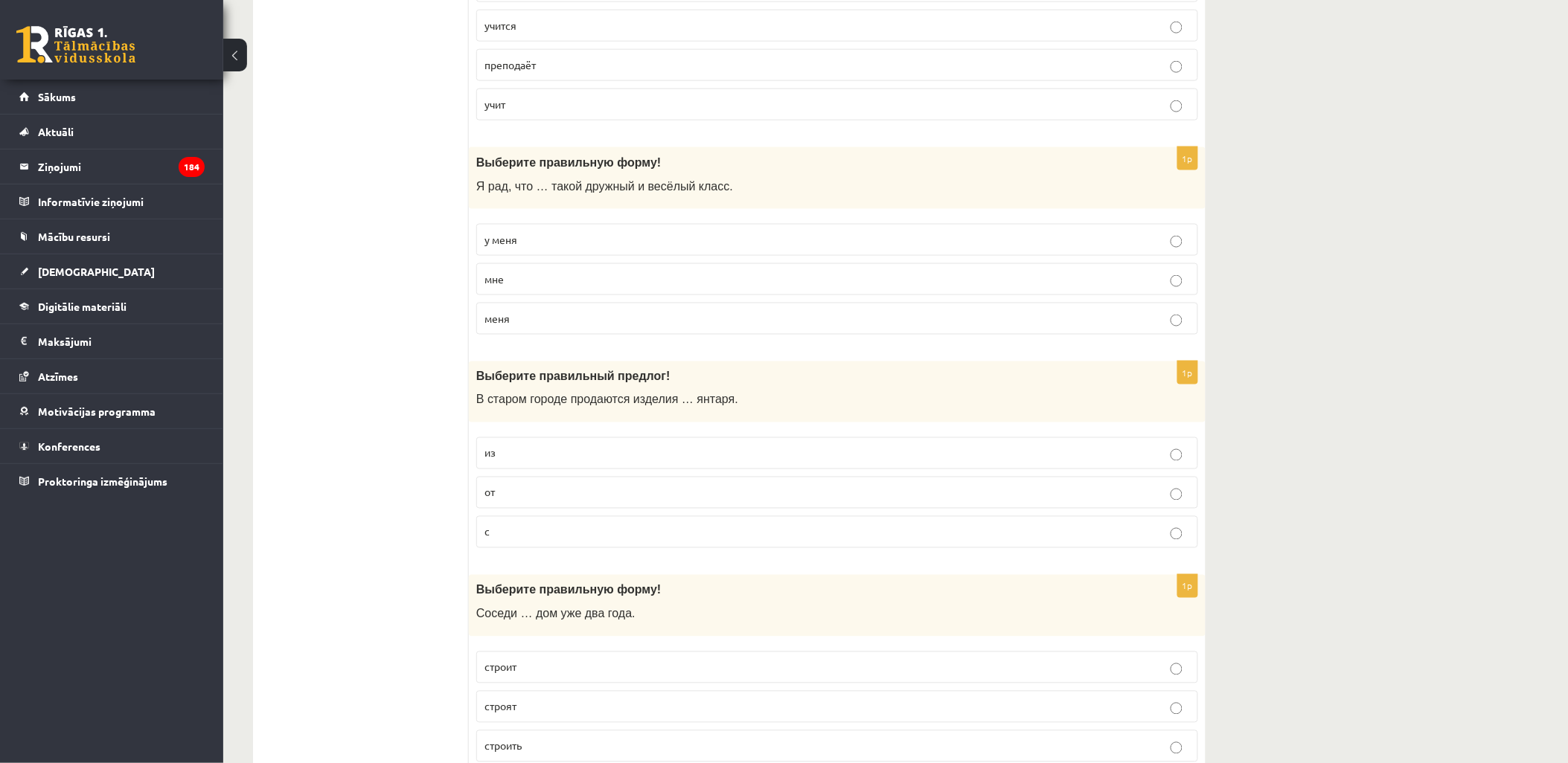
click at [538, 469] on label "из" at bounding box center [837, 453] width 722 height 32
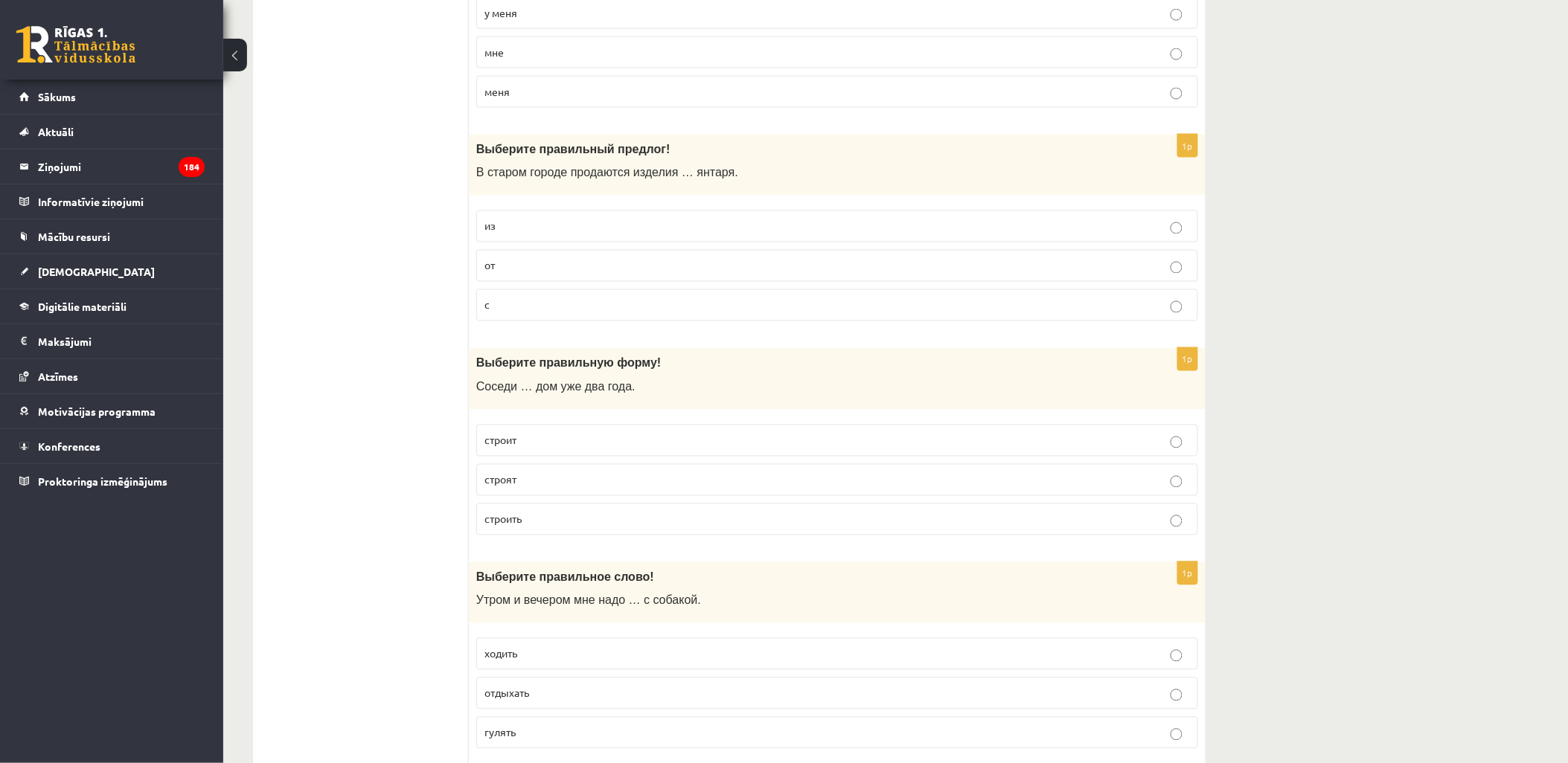
scroll to position [2892, 0]
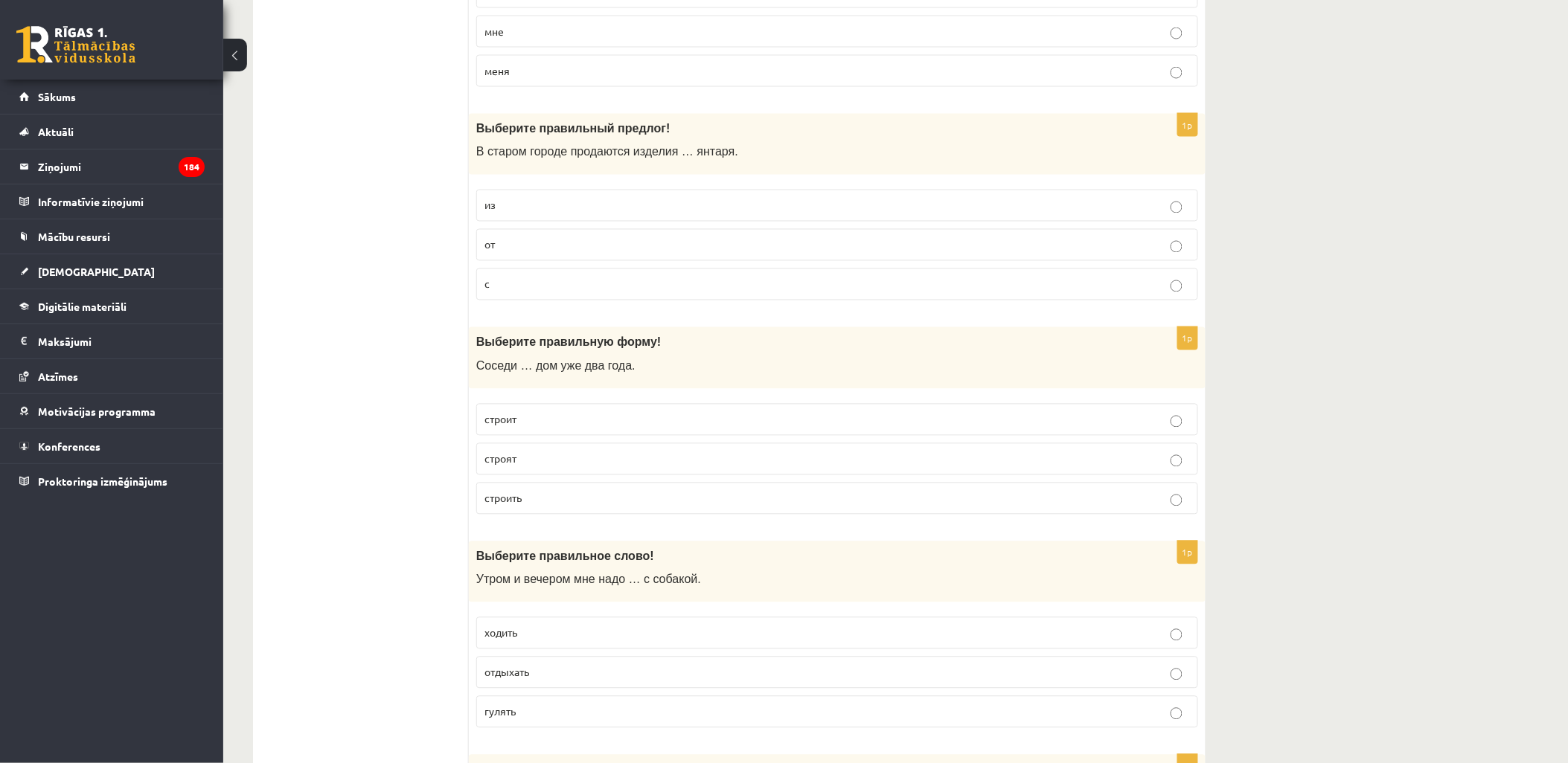
click at [541, 463] on p "строят" at bounding box center [837, 459] width 706 height 16
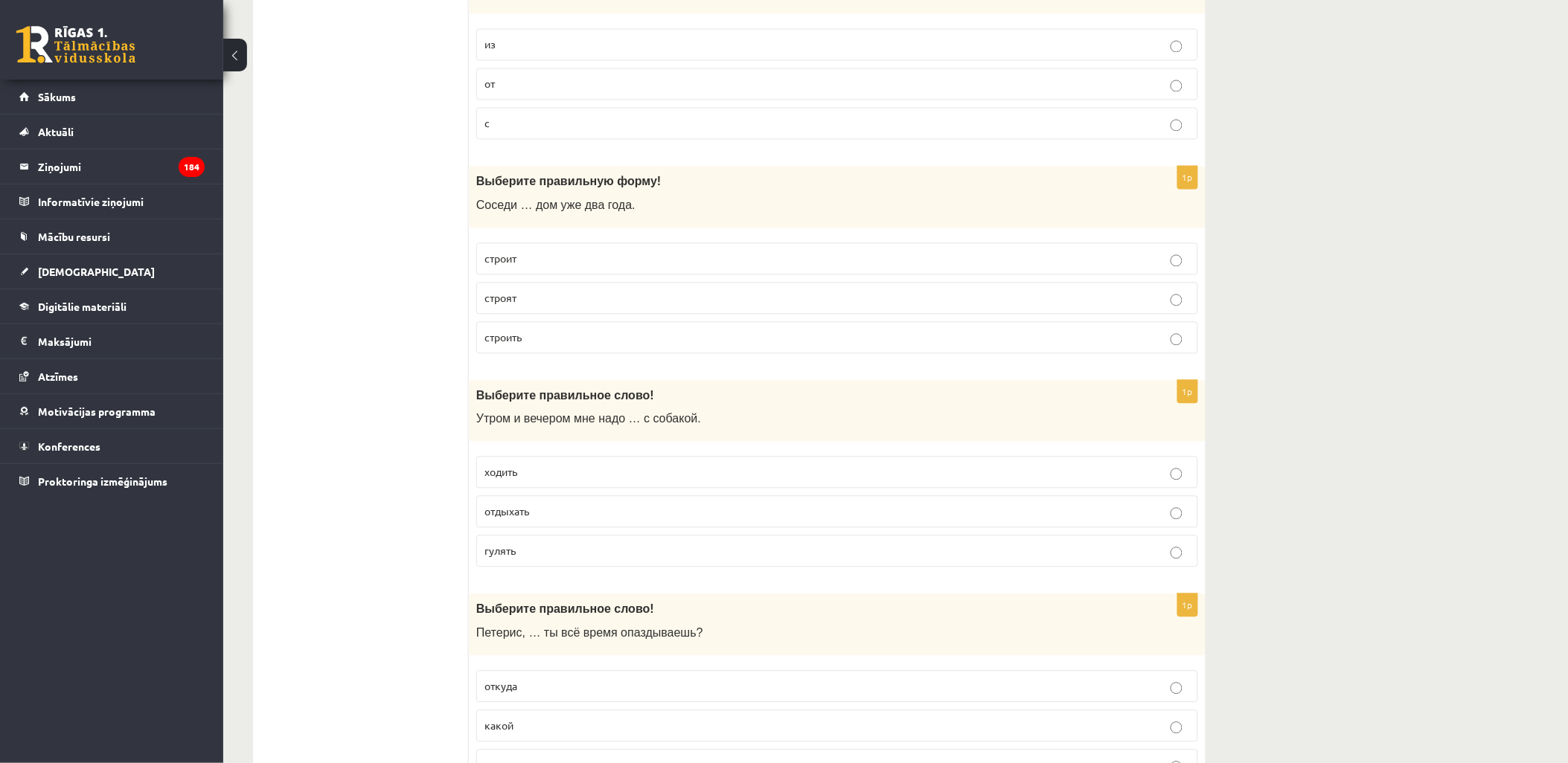
scroll to position [3058, 0]
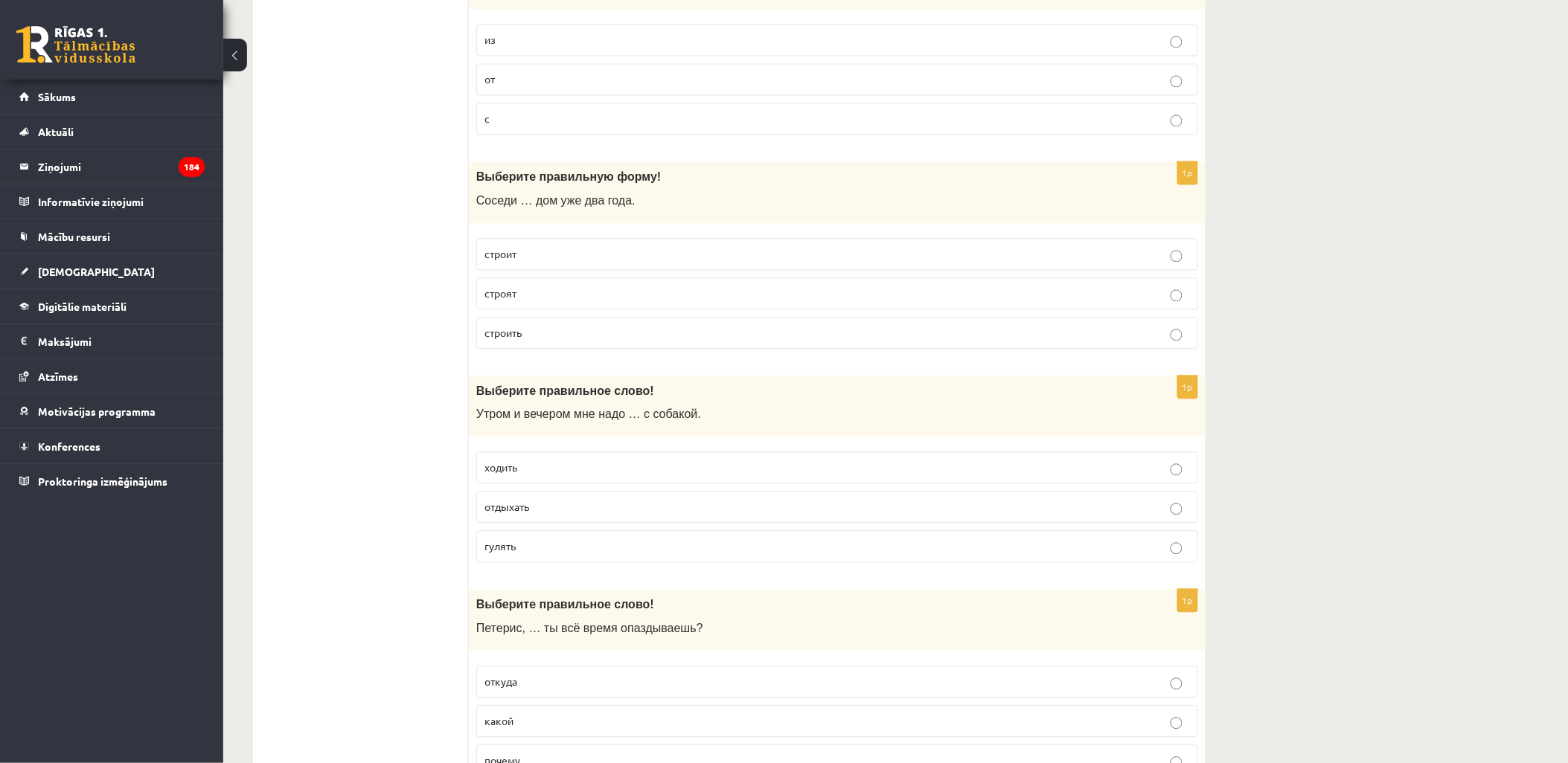
click at [536, 546] on label "гулять" at bounding box center [837, 546] width 722 height 32
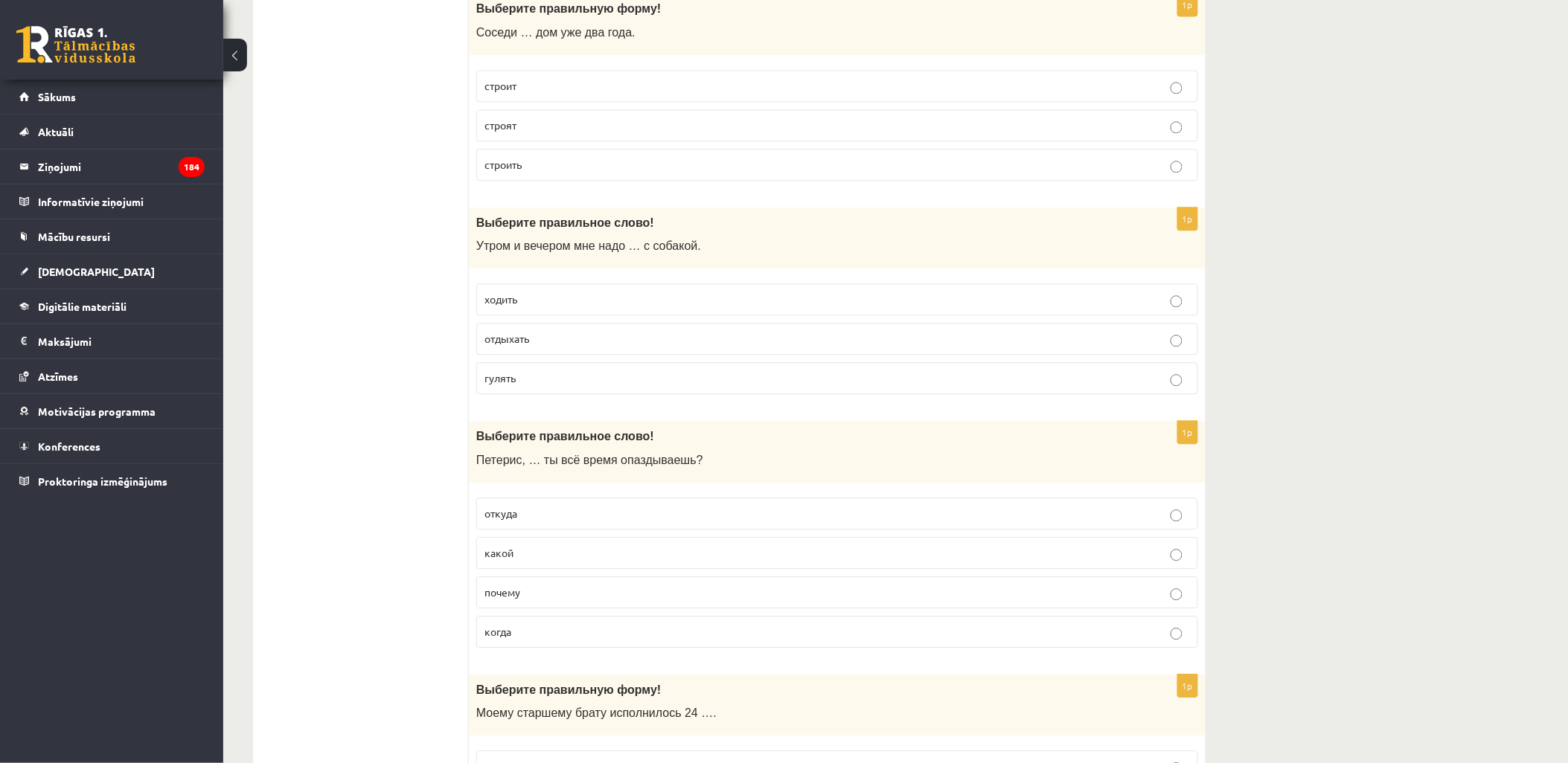
scroll to position [3305, 0]
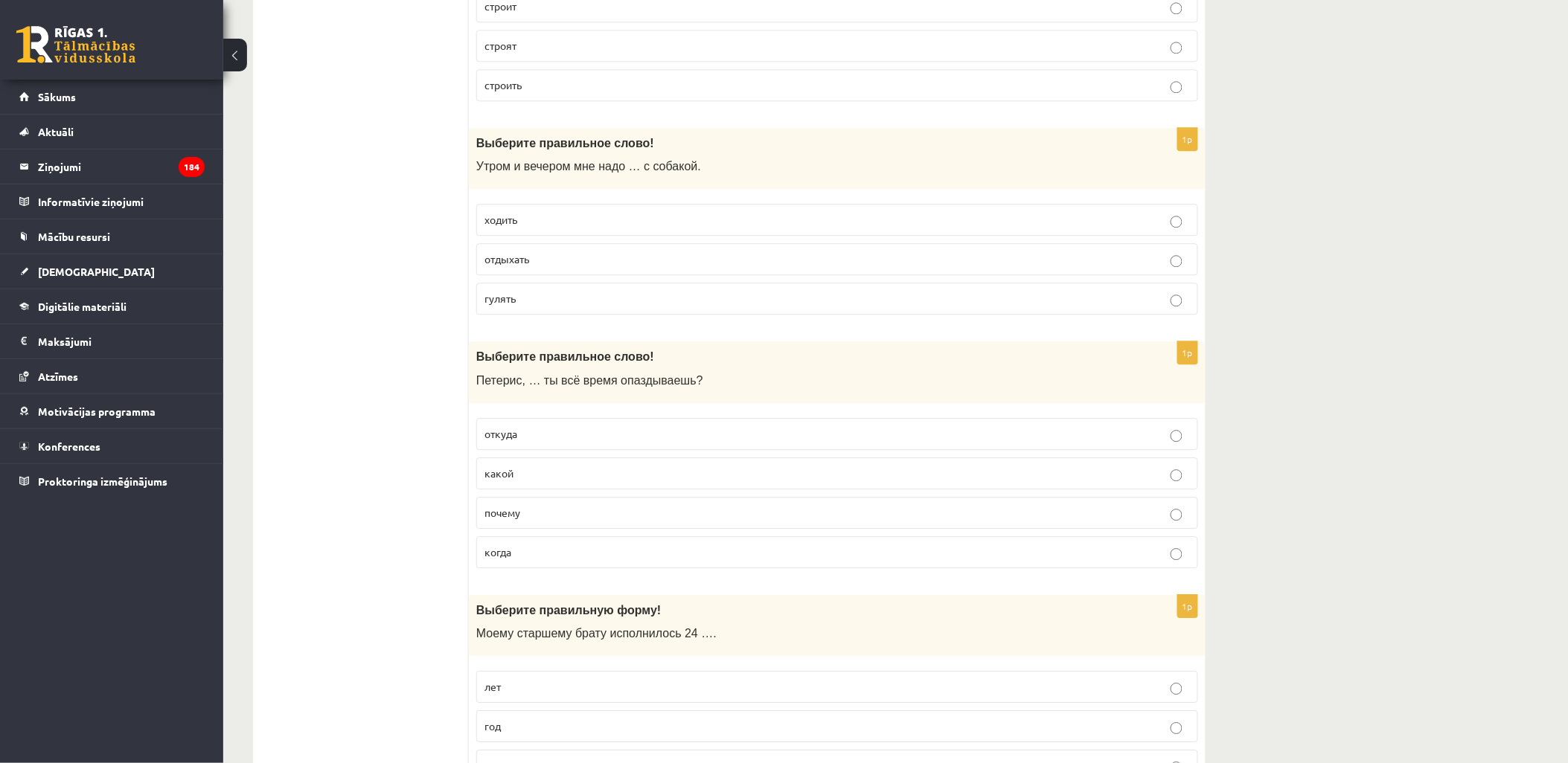
click at [524, 521] on p "почему" at bounding box center [837, 513] width 706 height 16
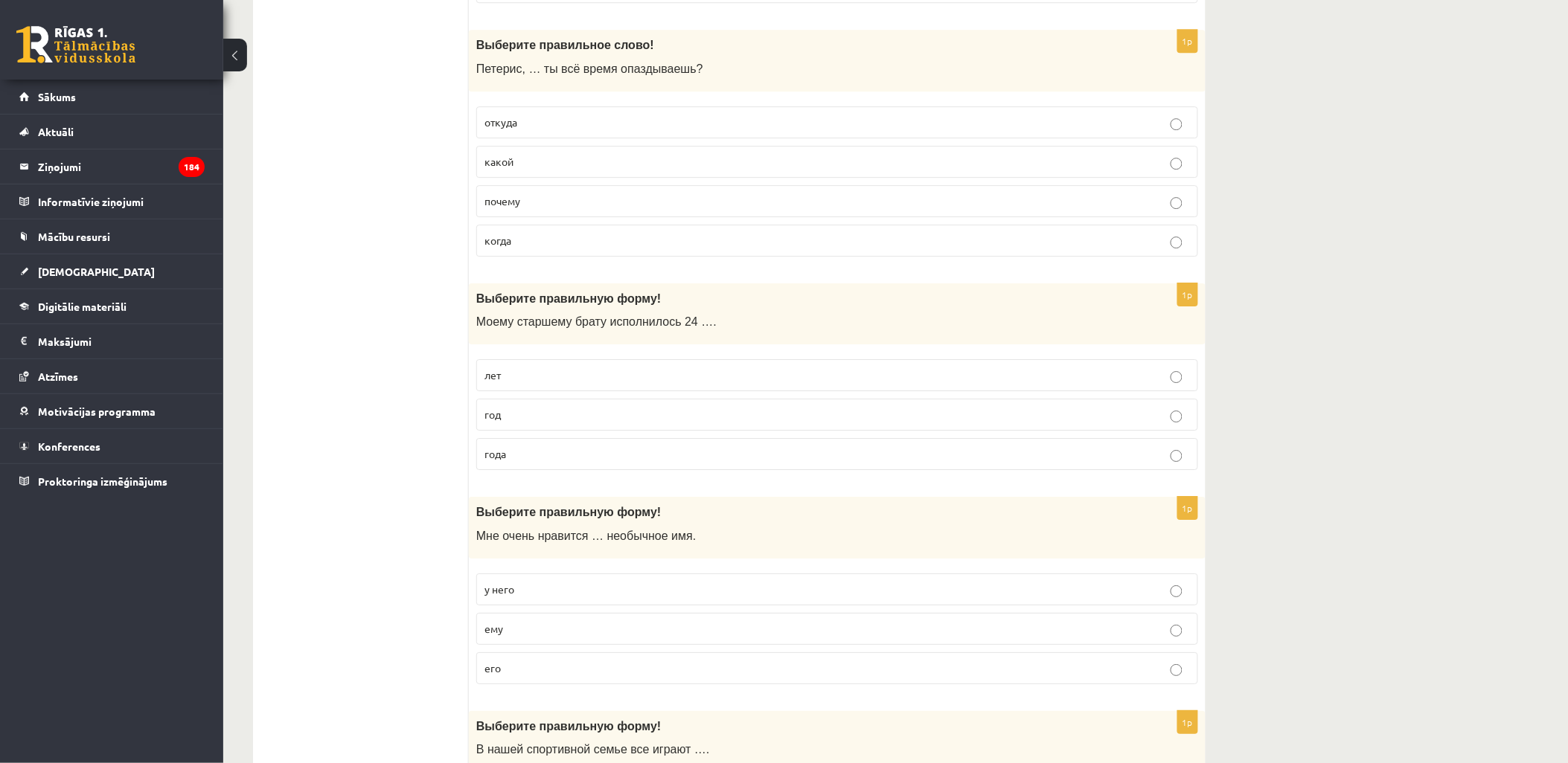
scroll to position [3636, 0]
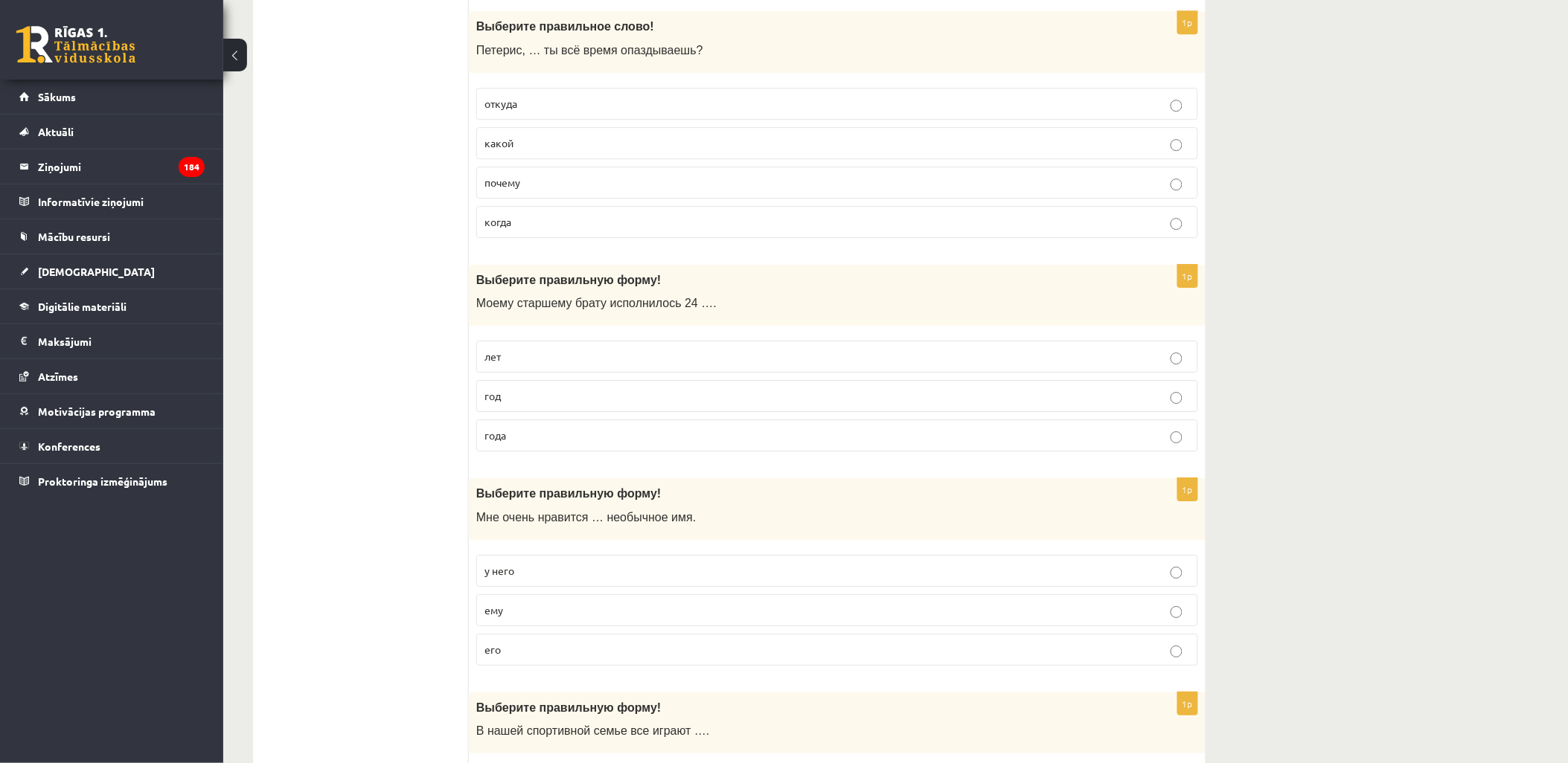
click at [521, 443] on p "года" at bounding box center [837, 435] width 706 height 16
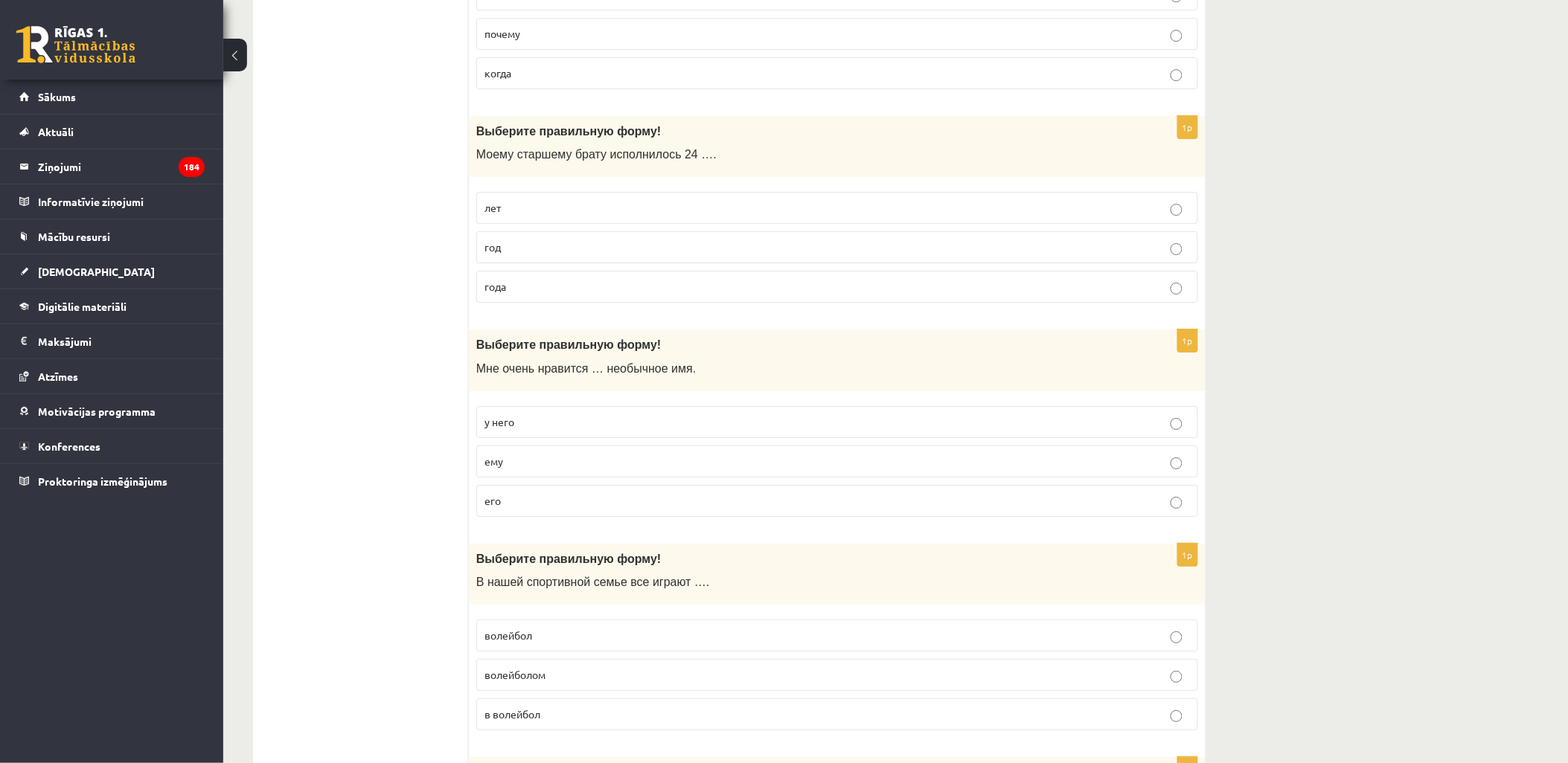
scroll to position [3884, 0]
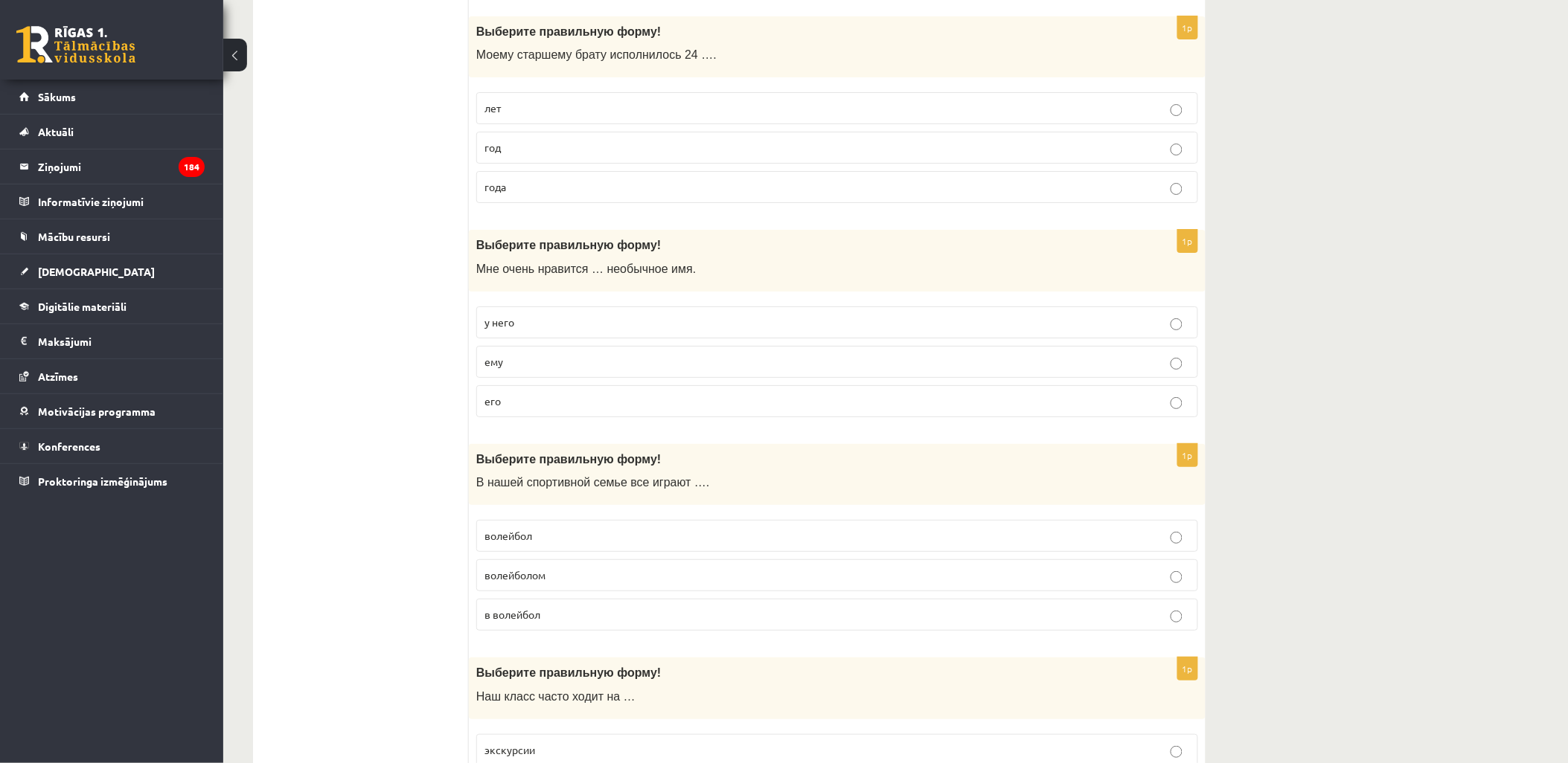
click at [515, 409] on p "его" at bounding box center [837, 401] width 706 height 16
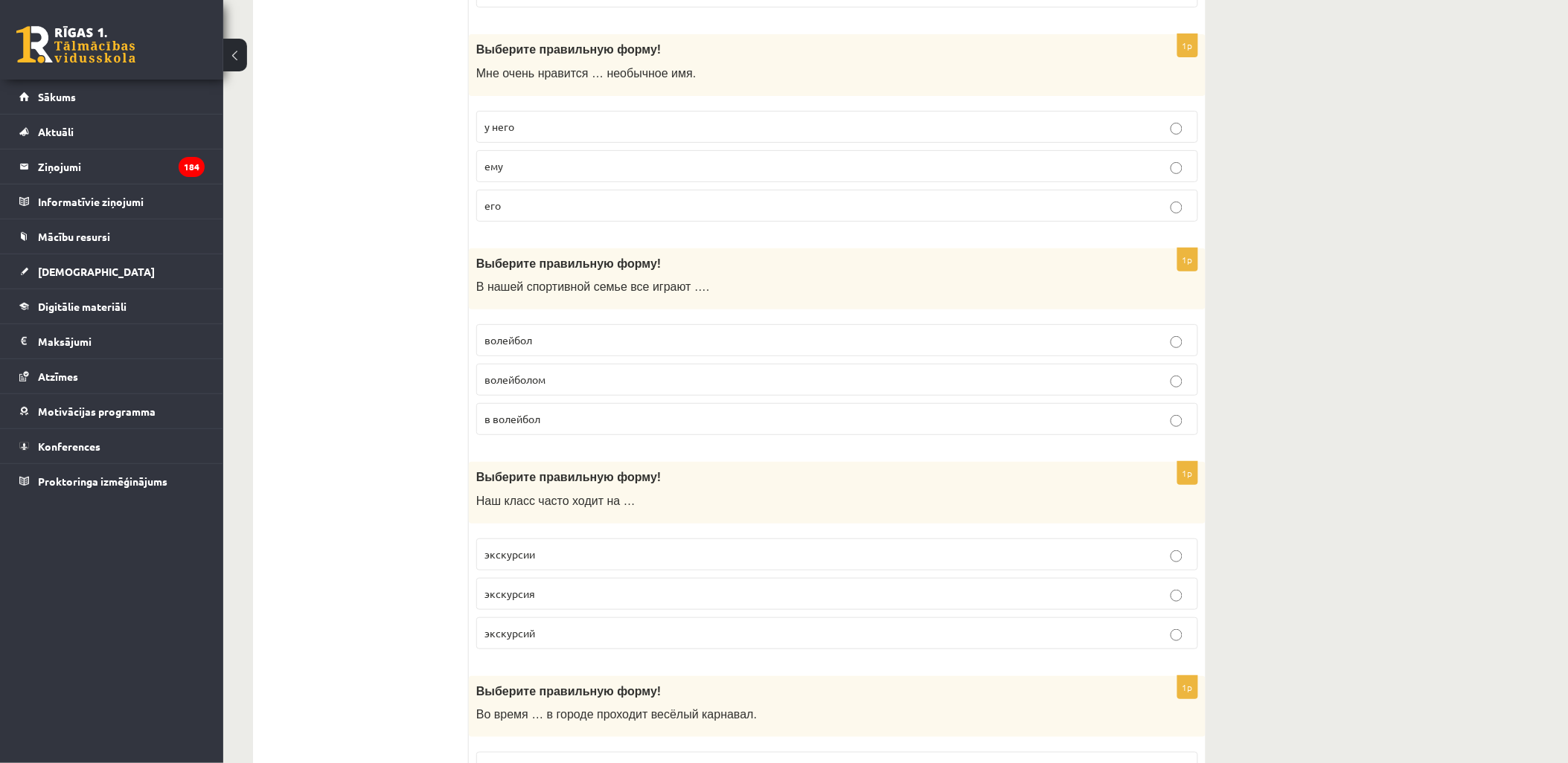
scroll to position [4132, 0]
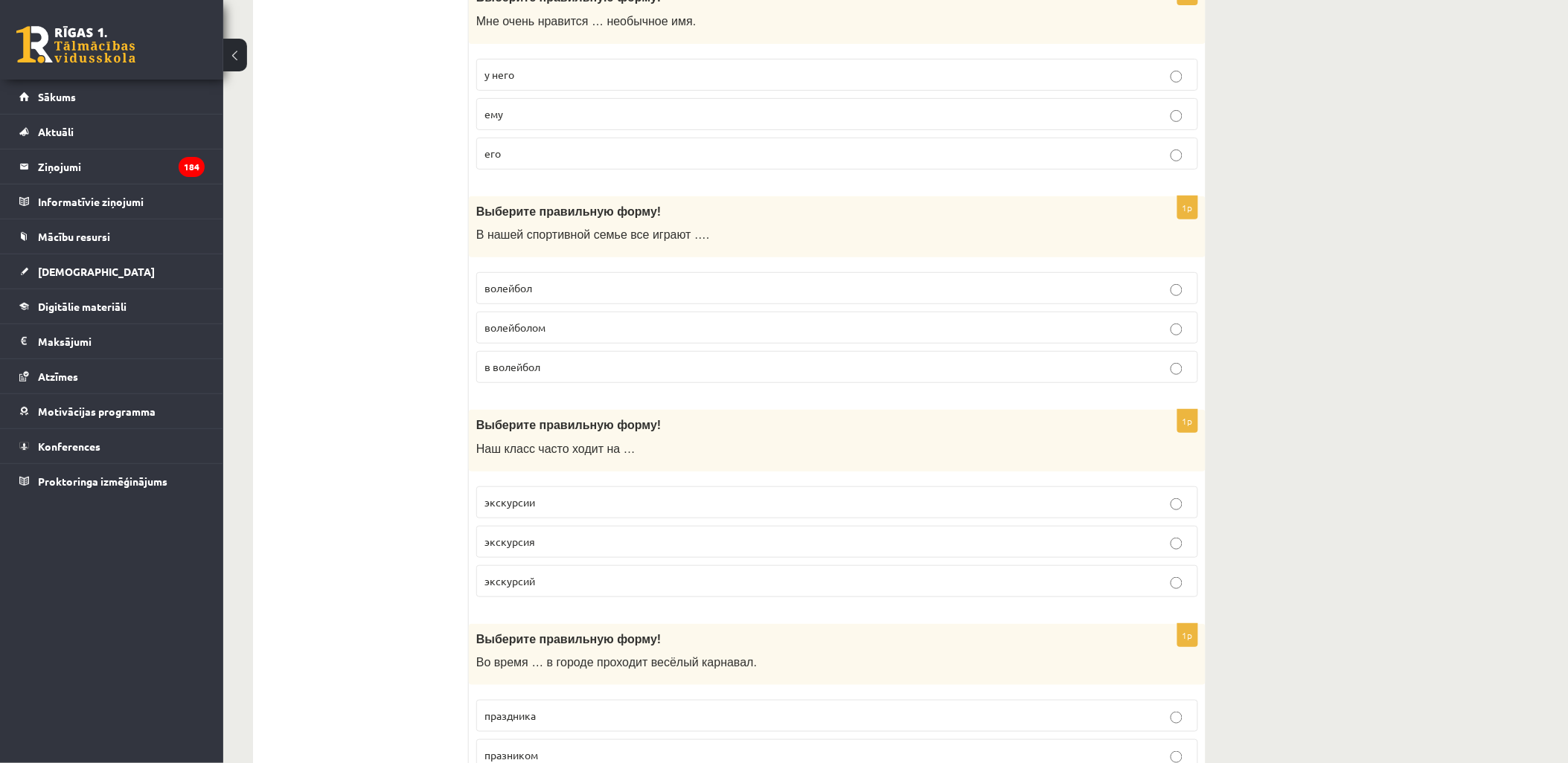
drag, startPoint x: 369, startPoint y: 292, endPoint x: 526, endPoint y: 375, distance: 177.6
drag, startPoint x: 526, startPoint y: 375, endPoint x: 556, endPoint y: 396, distance: 36.6
click at [556, 387] on fieldset "волейбол волейболом в волейбол" at bounding box center [837, 326] width 722 height 123
click at [569, 296] on p "волейбол" at bounding box center [837, 288] width 706 height 16
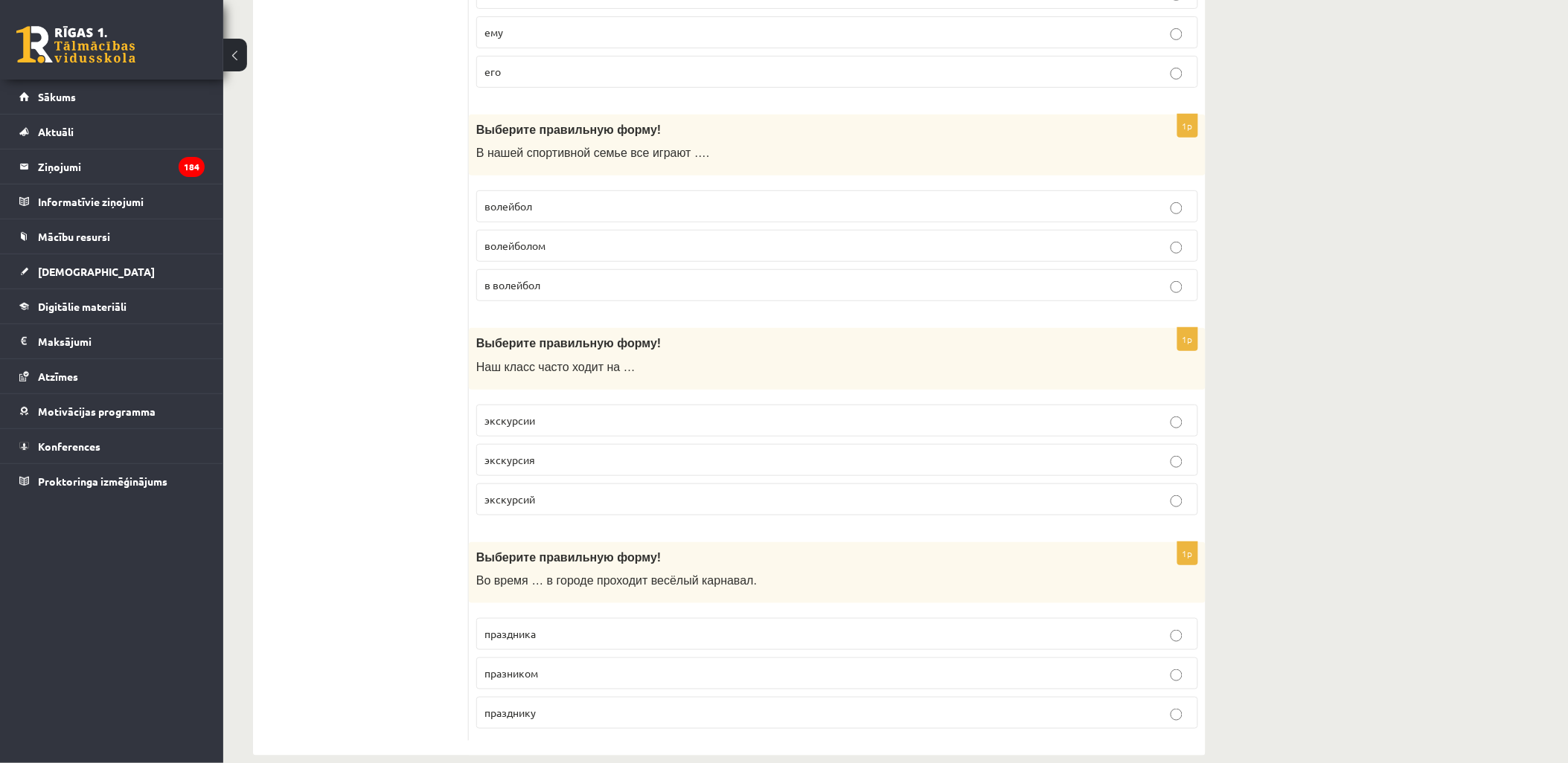
scroll to position [4249, 0]
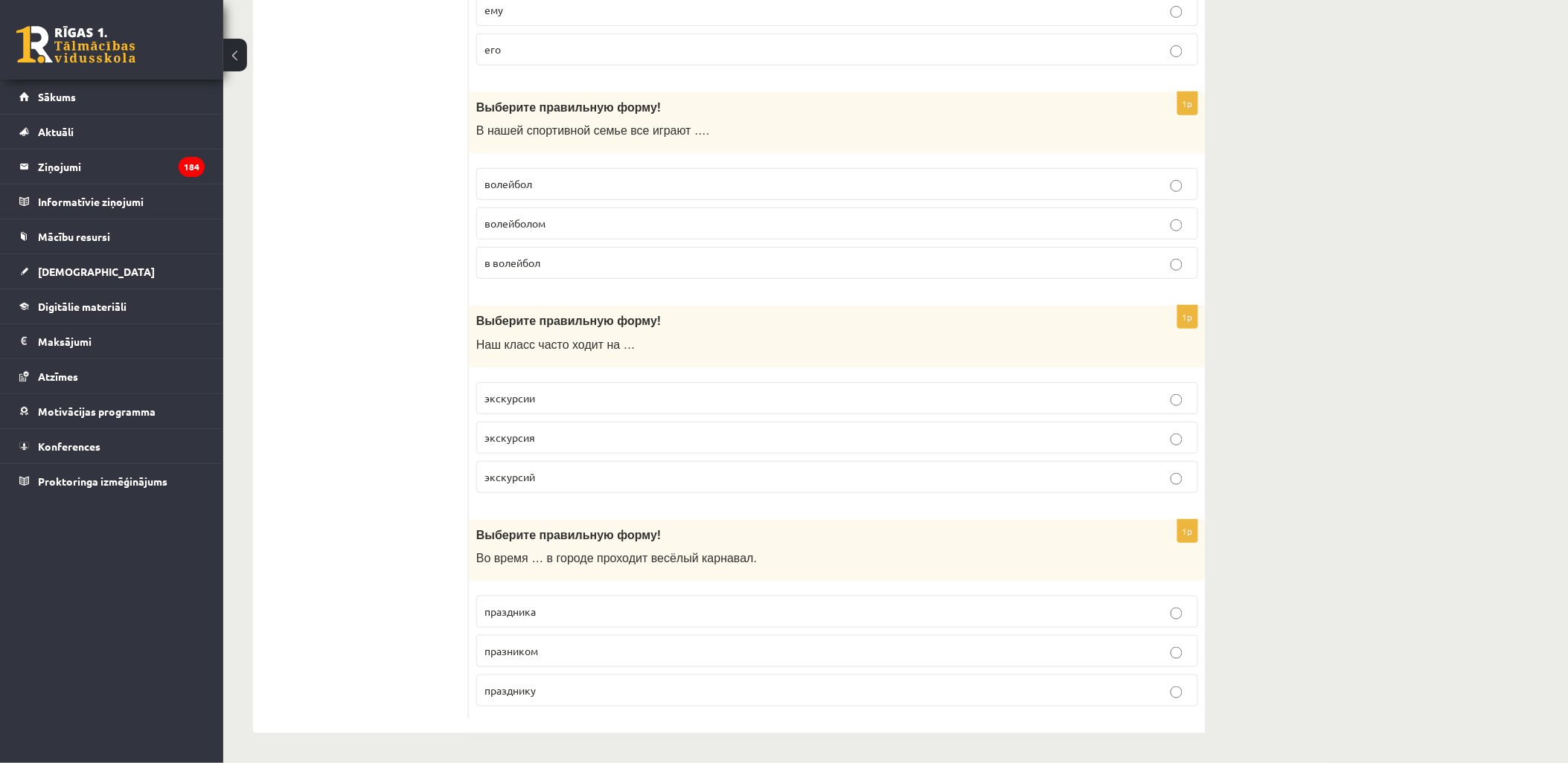
click at [556, 399] on p "экскурсии" at bounding box center [837, 398] width 706 height 16
click at [571, 611] on p "праздника" at bounding box center [837, 612] width 706 height 16
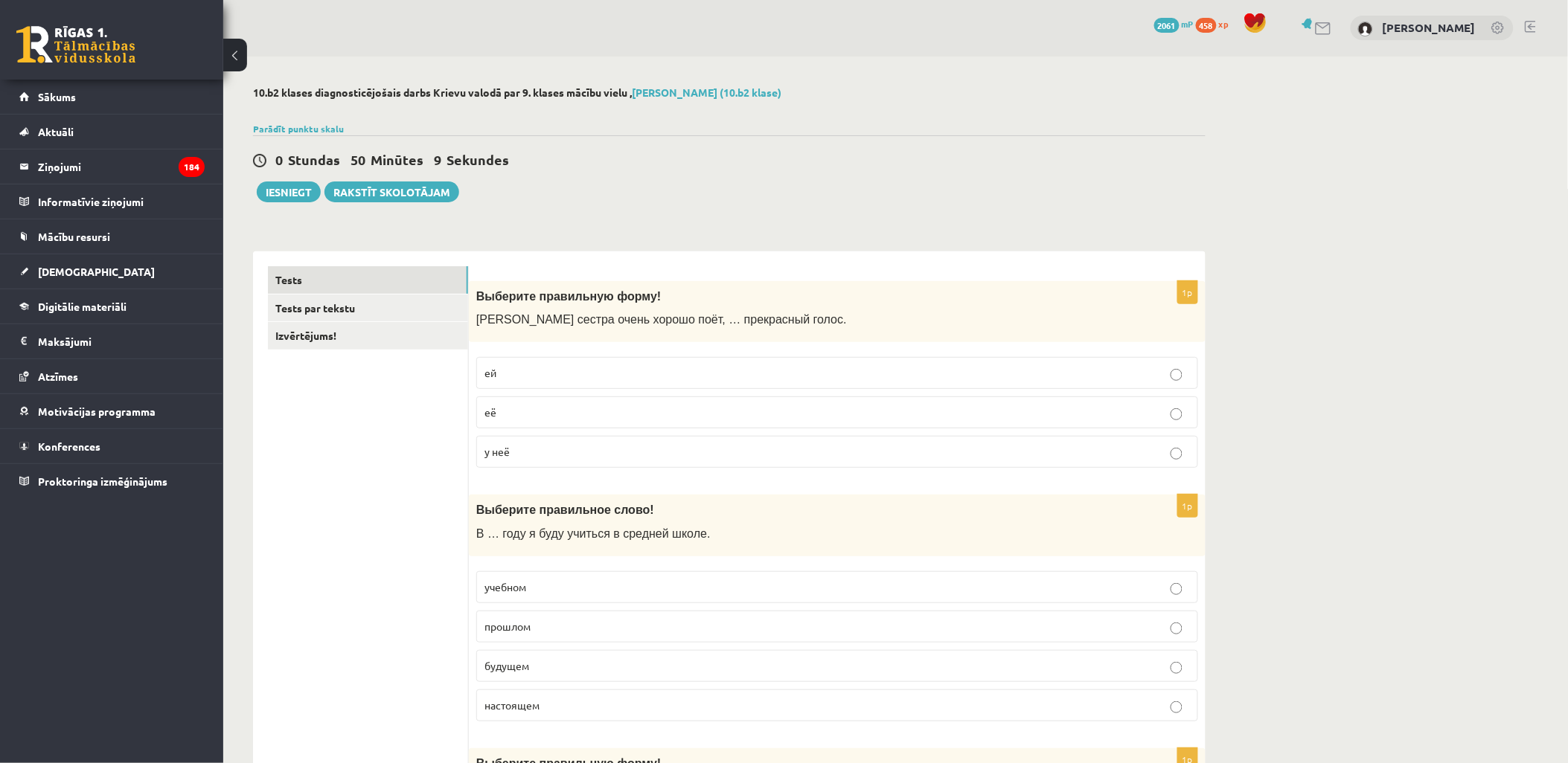
scroll to position [0, 0]
click at [352, 307] on link "Tests par tekstu" at bounding box center [367, 309] width 200 height 28
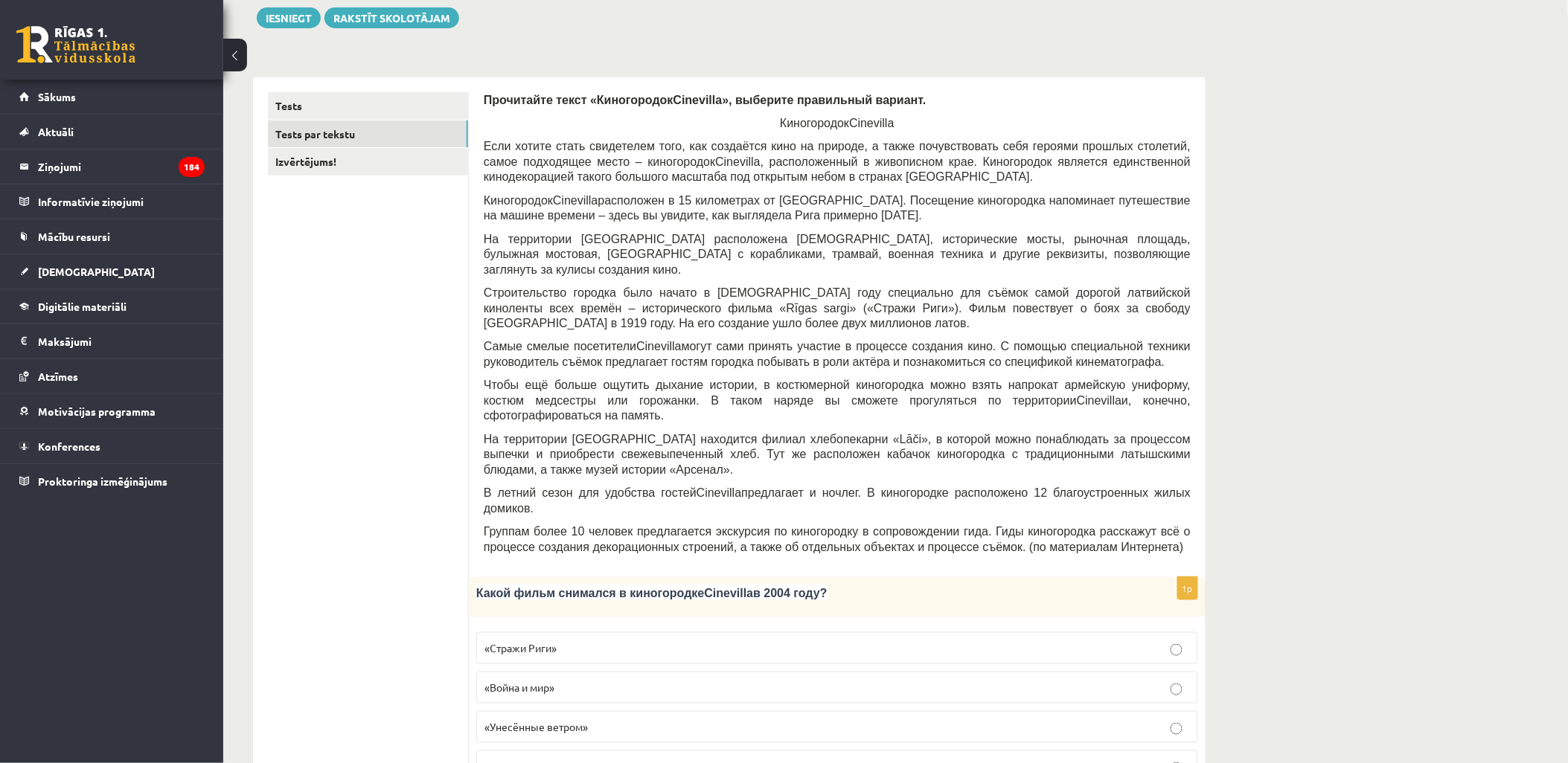
scroll to position [82, 0]
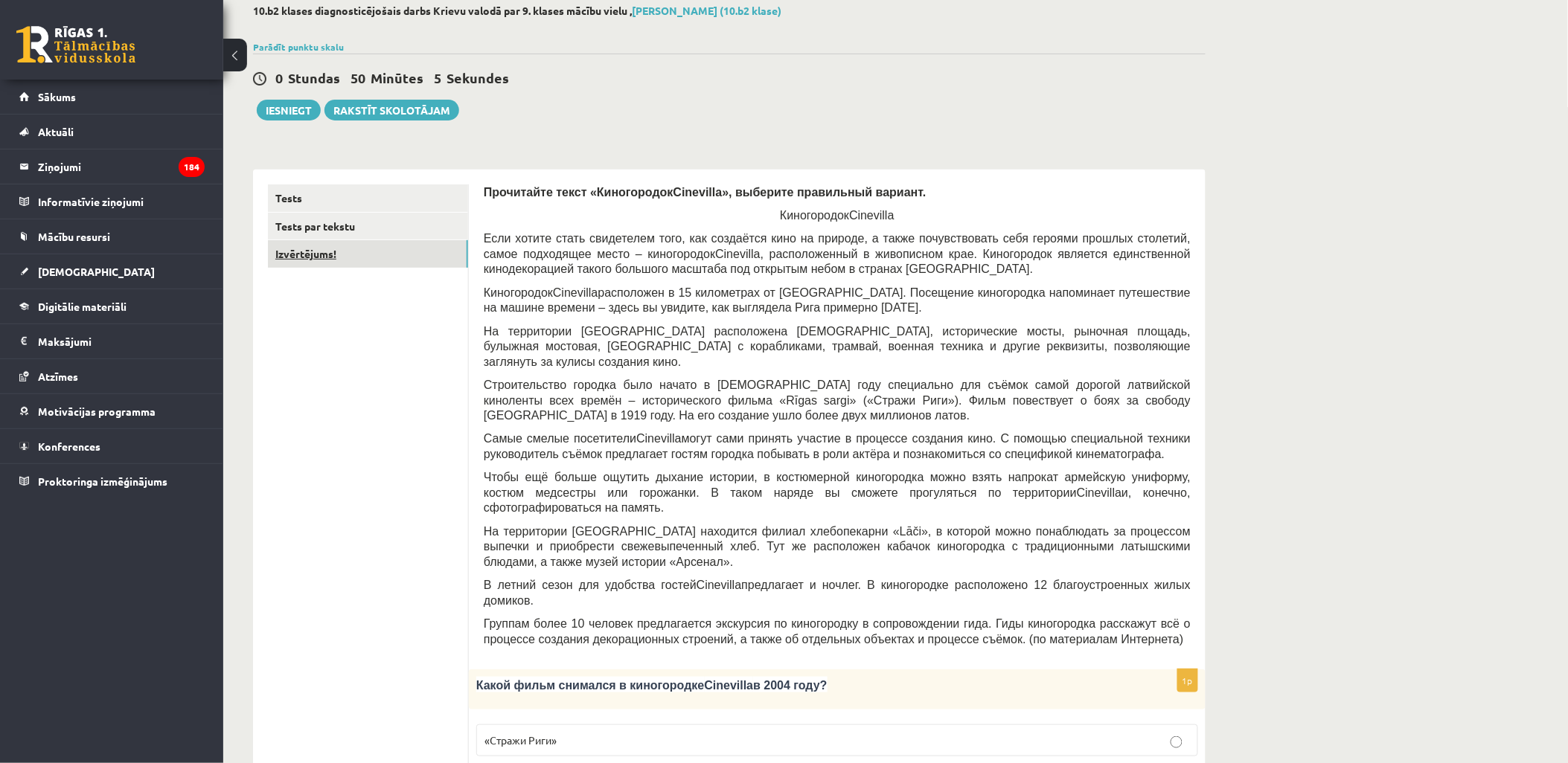
click at [346, 246] on link "Izvērtējums!" at bounding box center [367, 254] width 200 height 28
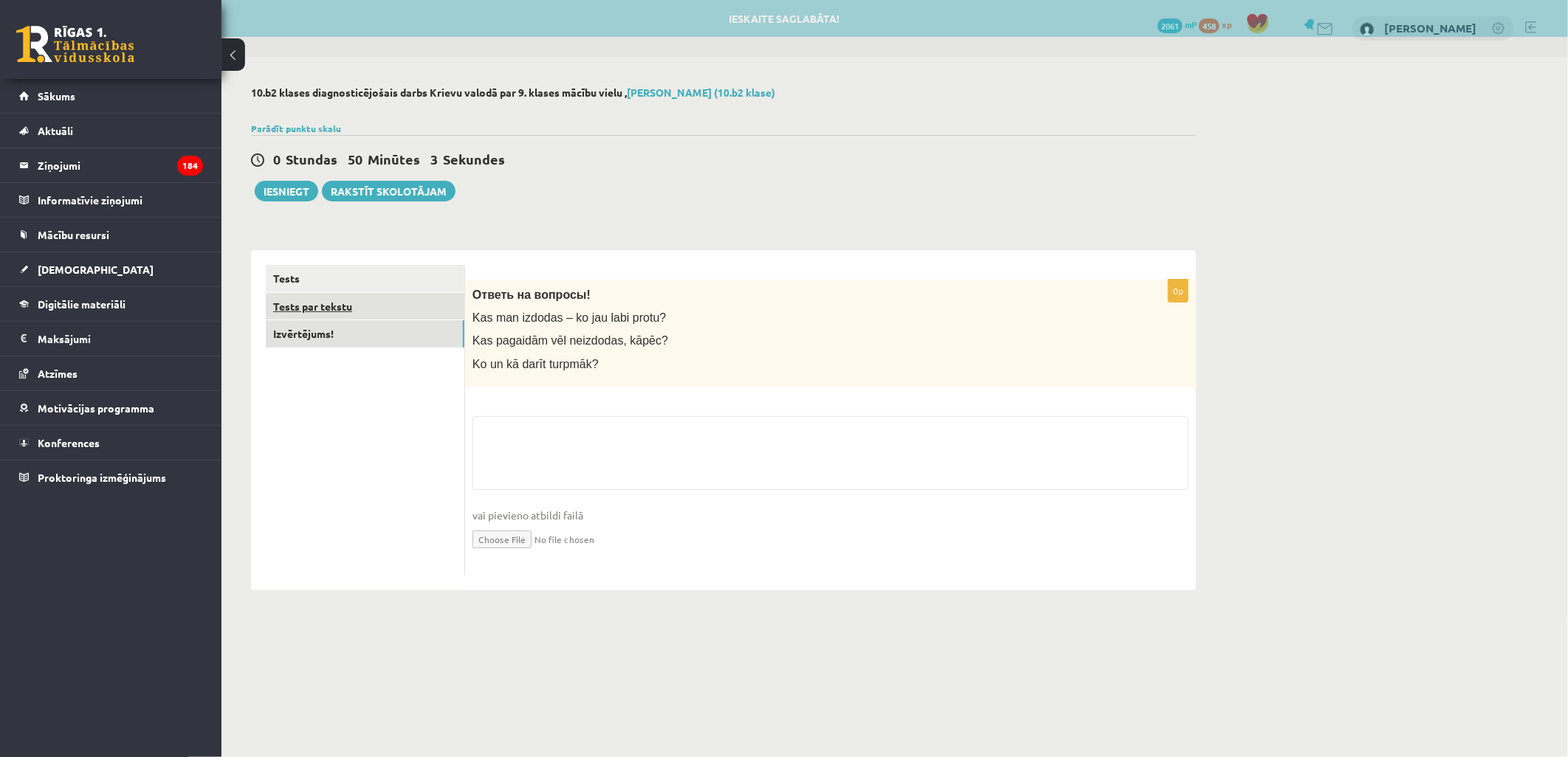
click at [334, 303] on link "Tests par tekstu" at bounding box center [364, 306] width 199 height 28
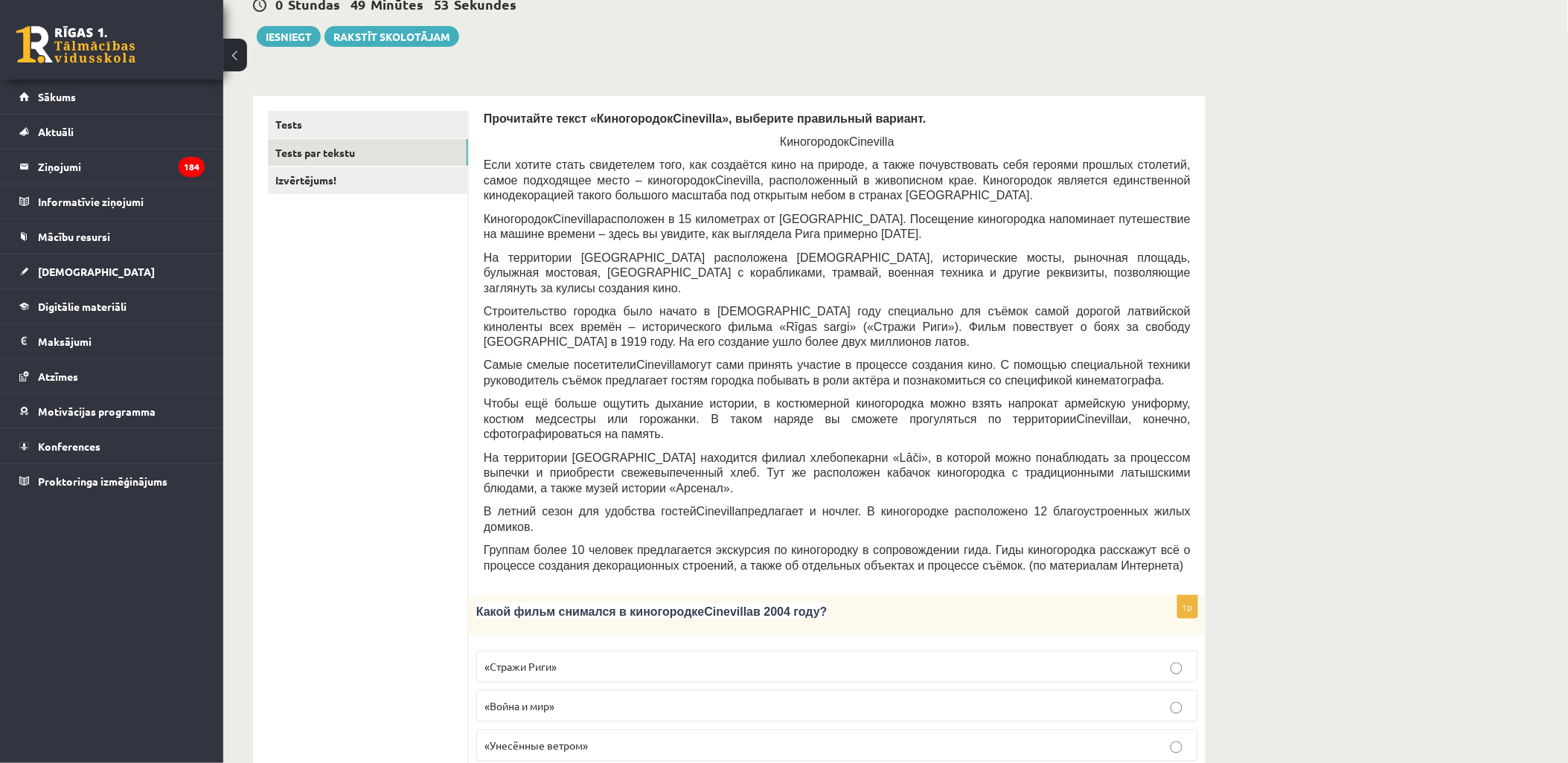
scroll to position [413, 0]
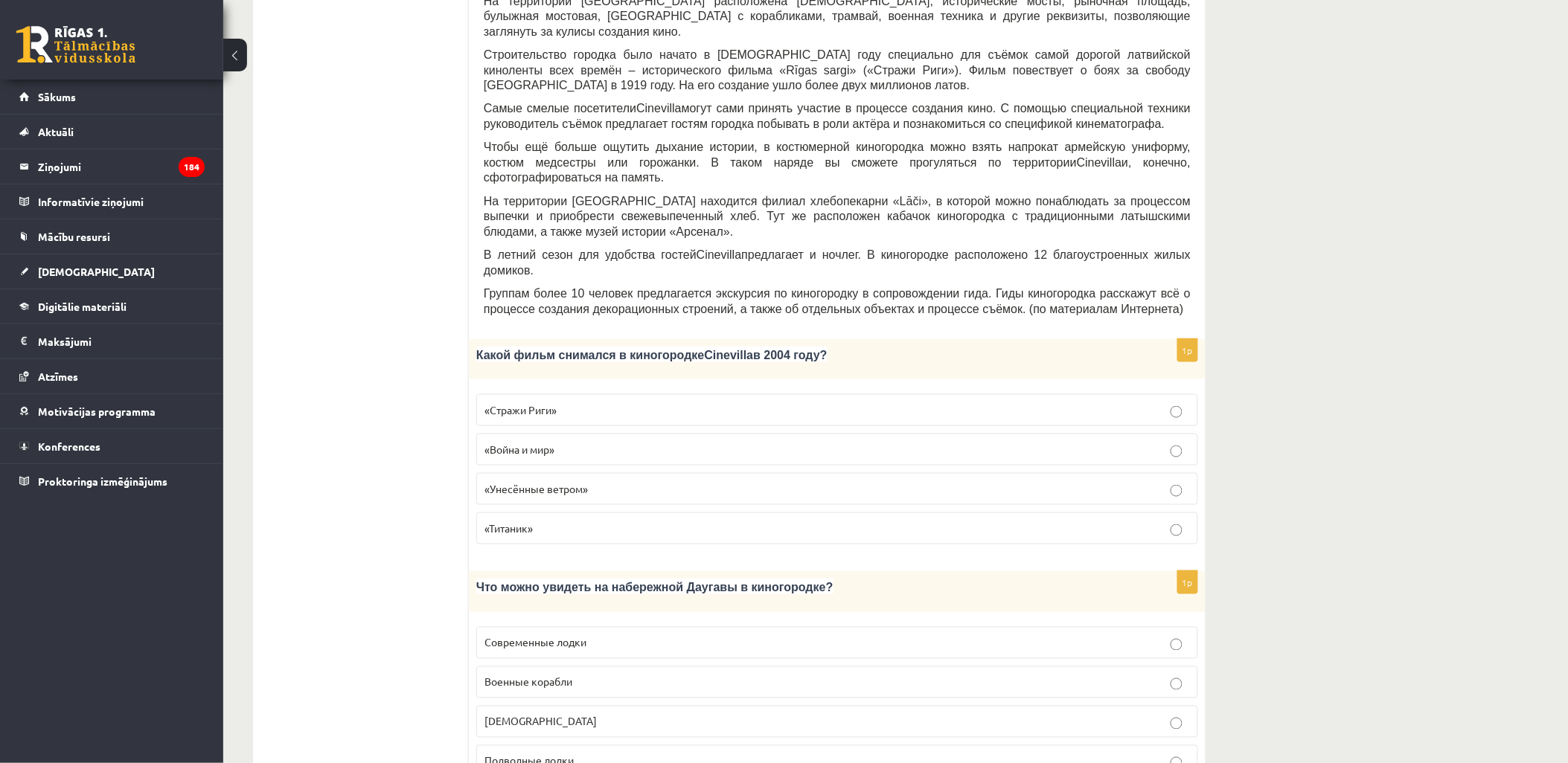
click at [613, 402] on p "«Стражи Риги»" at bounding box center [837, 410] width 706 height 16
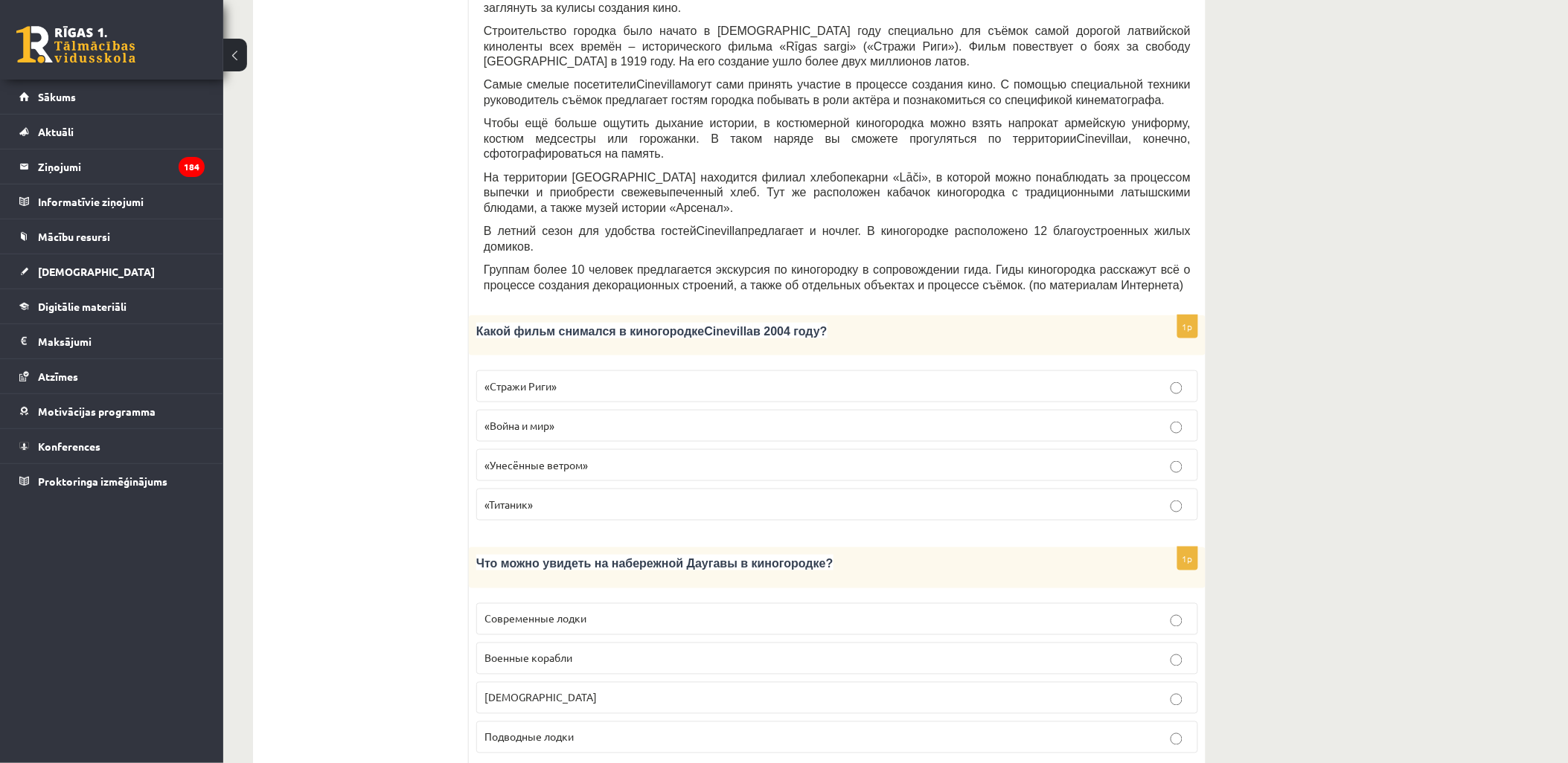
scroll to position [578, 0]
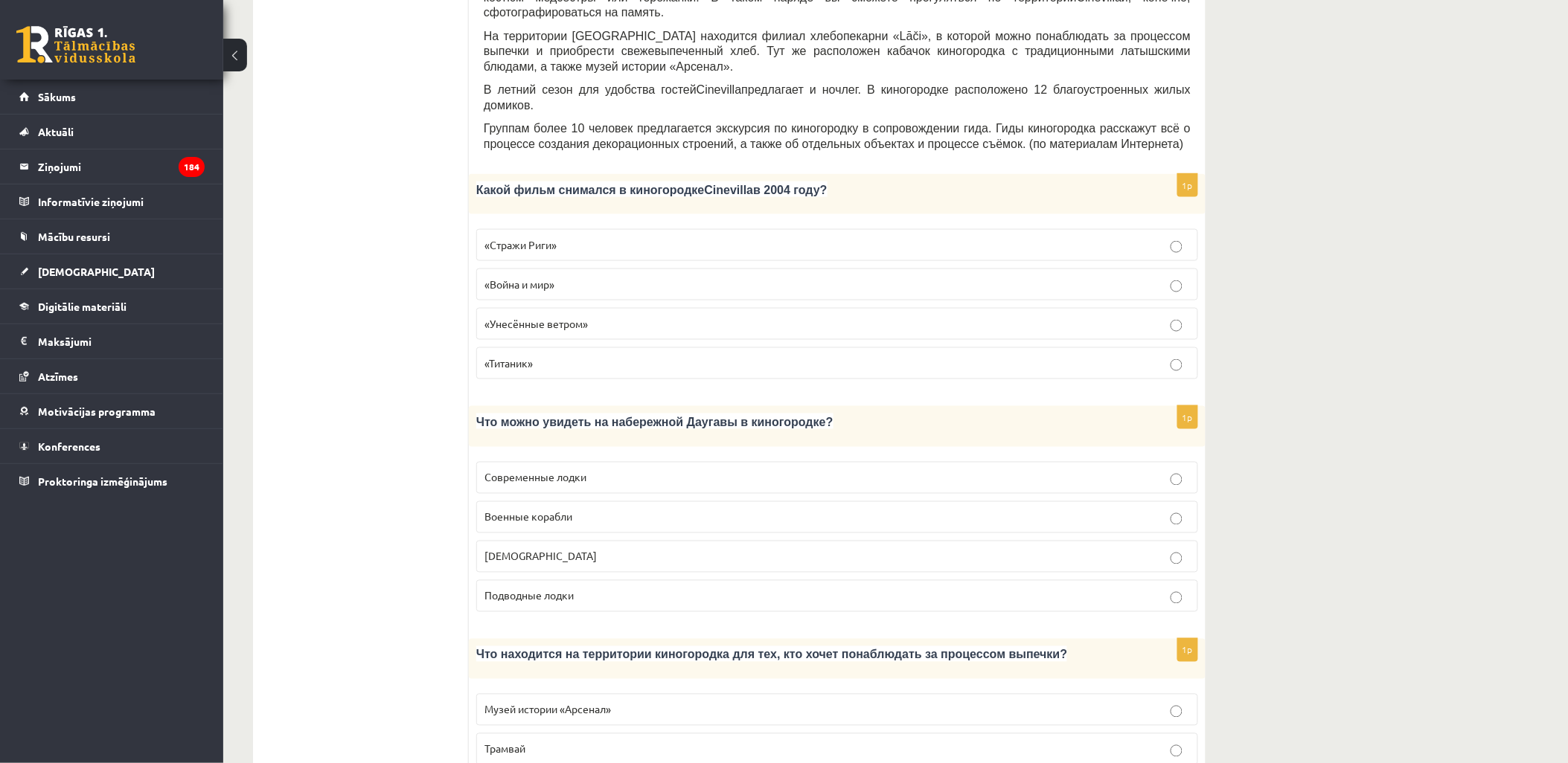
click at [580, 510] on p "Военные корабли" at bounding box center [837, 517] width 706 height 16
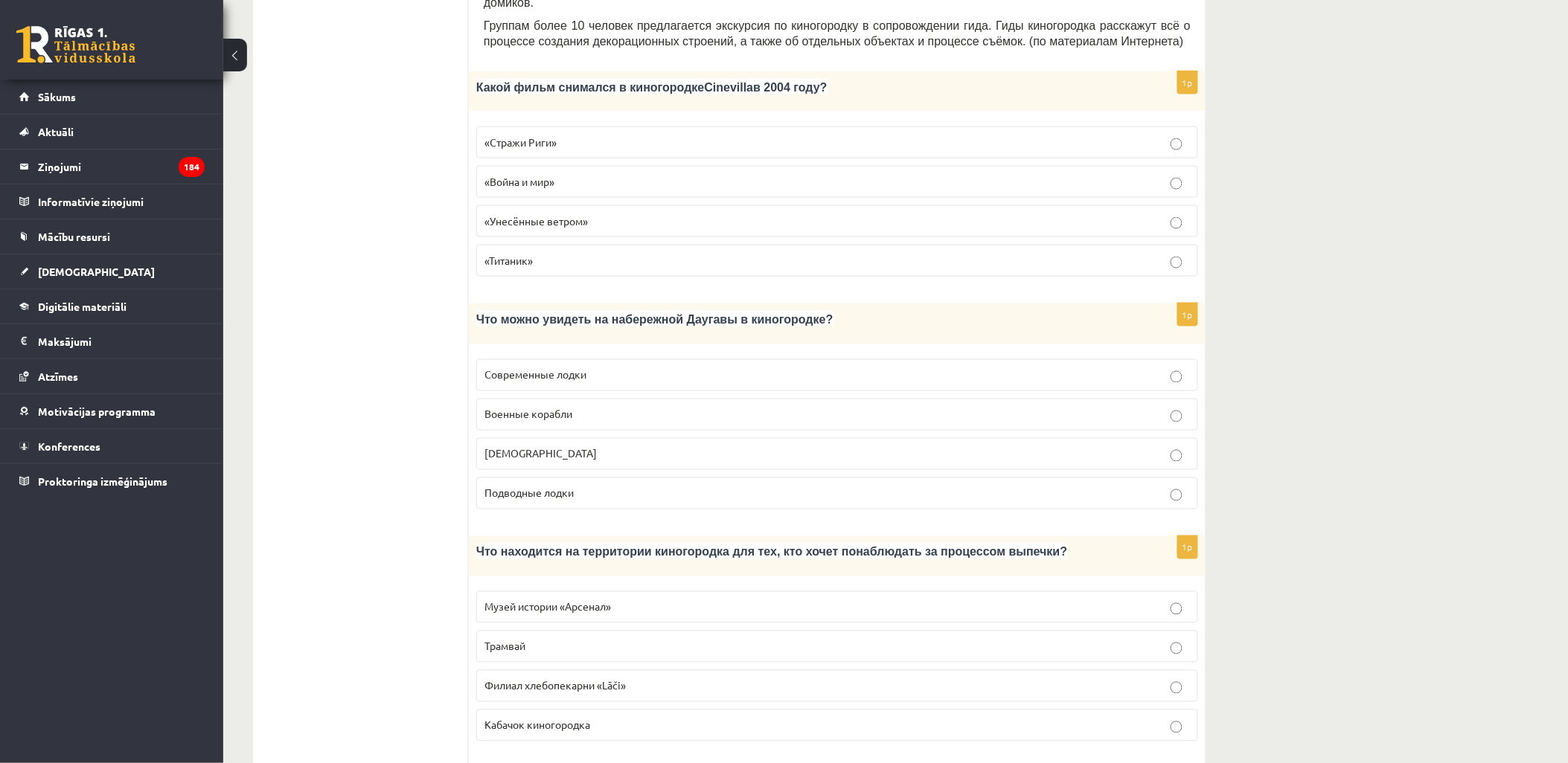
scroll to position [744, 0]
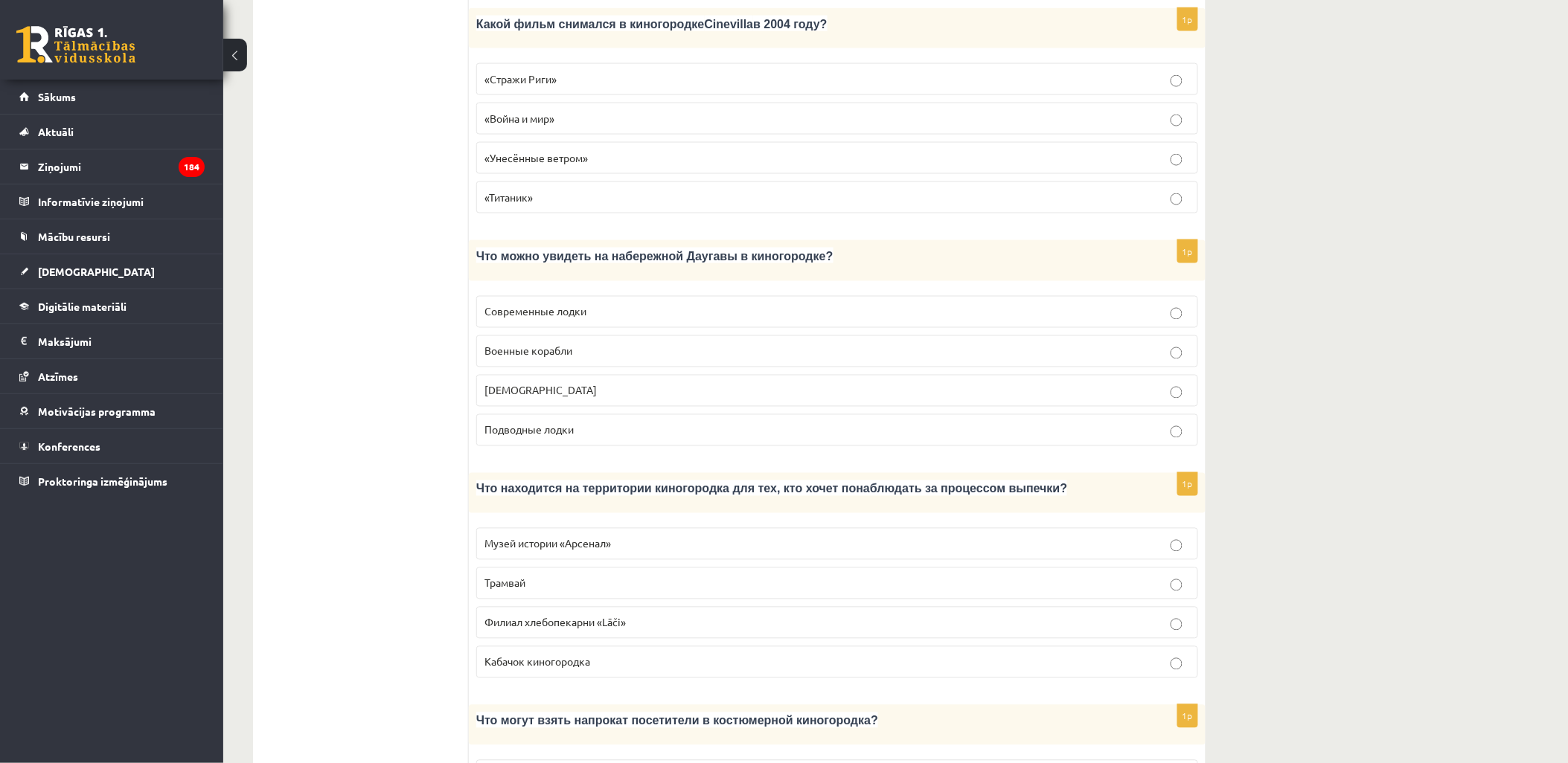
click at [660, 615] on p "Филиал хлебопекарни «Lāči»" at bounding box center [837, 623] width 706 height 16
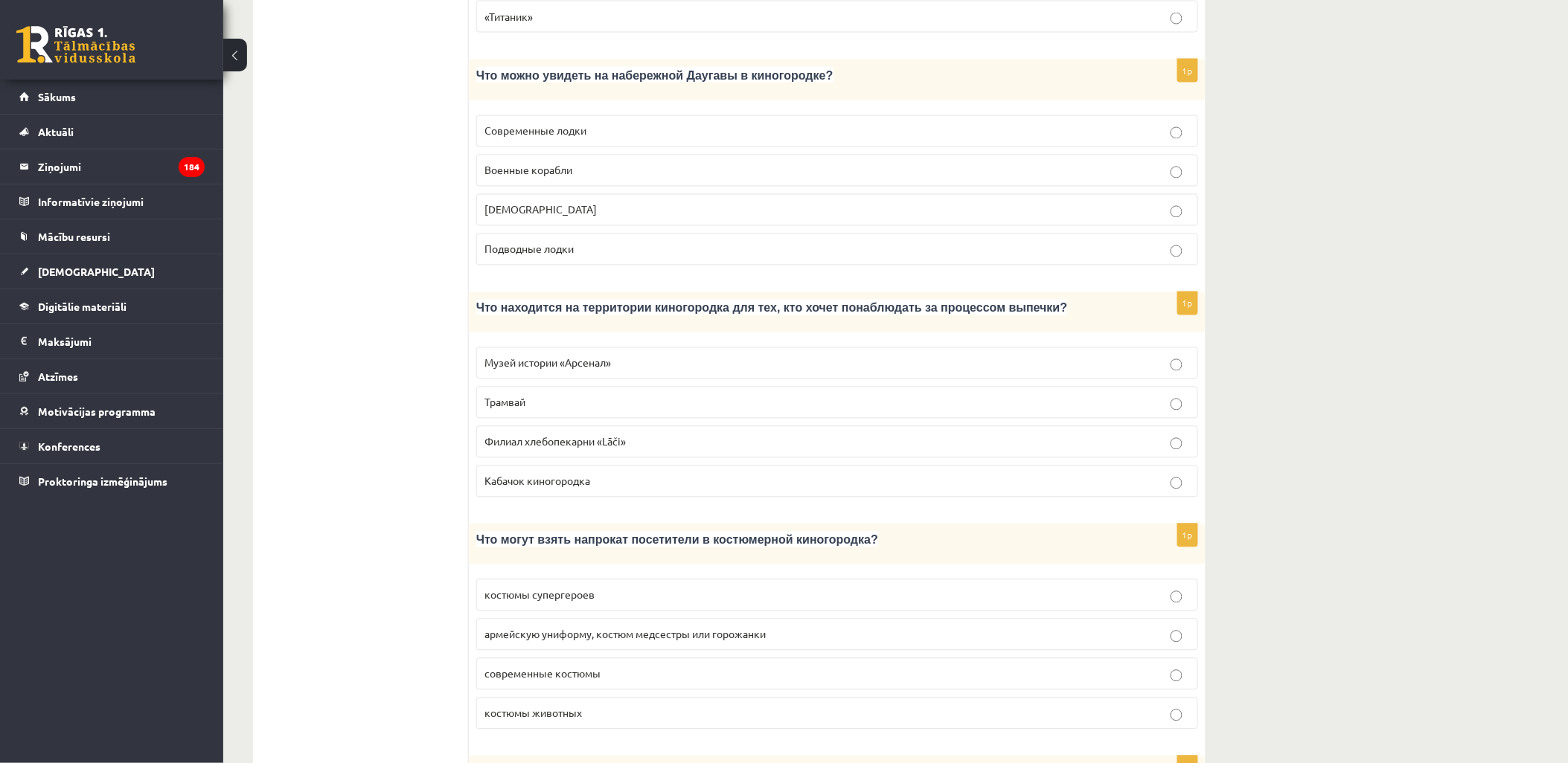
scroll to position [992, 0]
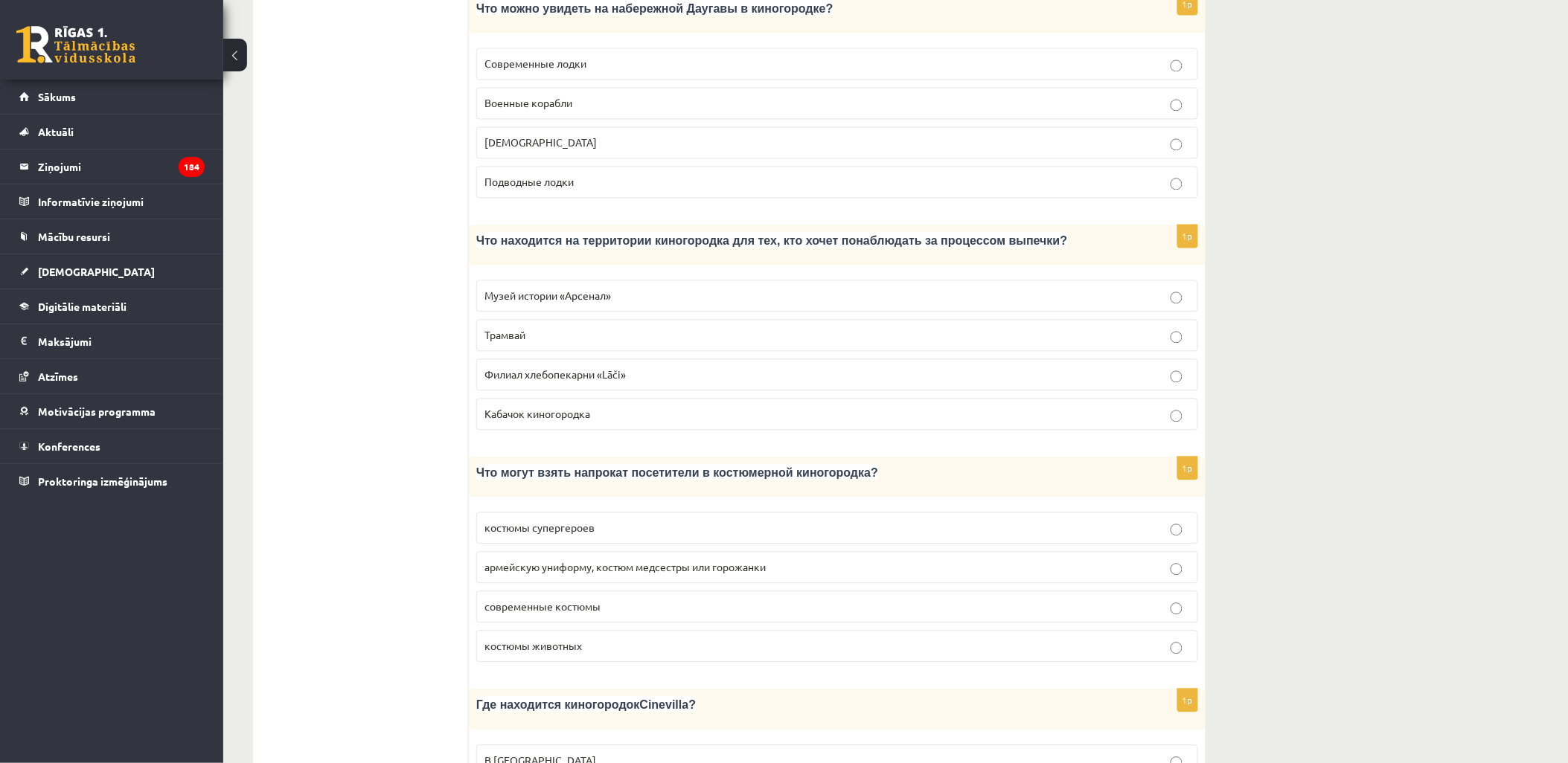
click at [595, 561] on span "армейскую униформу, костюм медсестры или горожанки" at bounding box center [625, 567] width 281 height 13
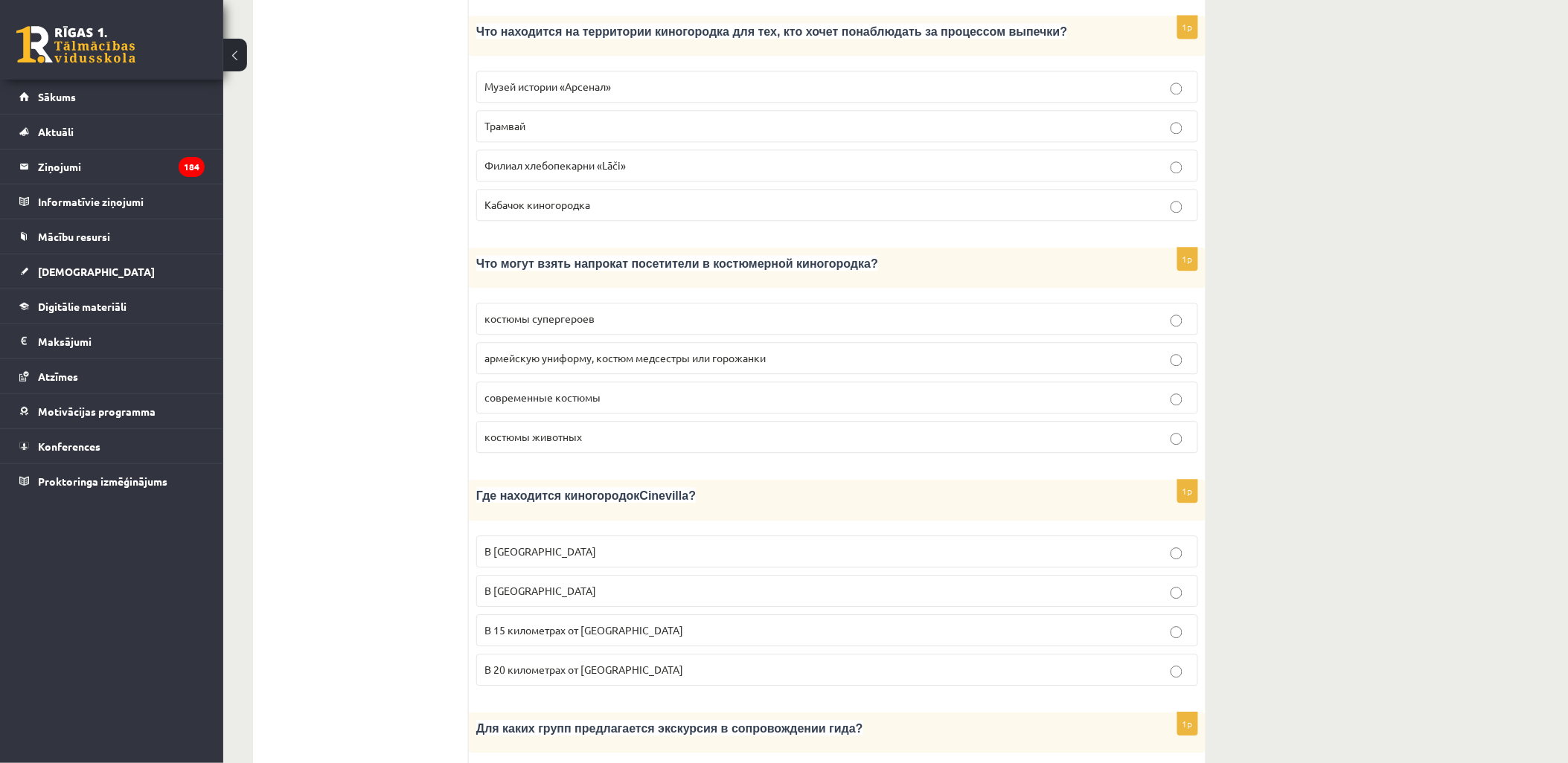
scroll to position [1239, 0]
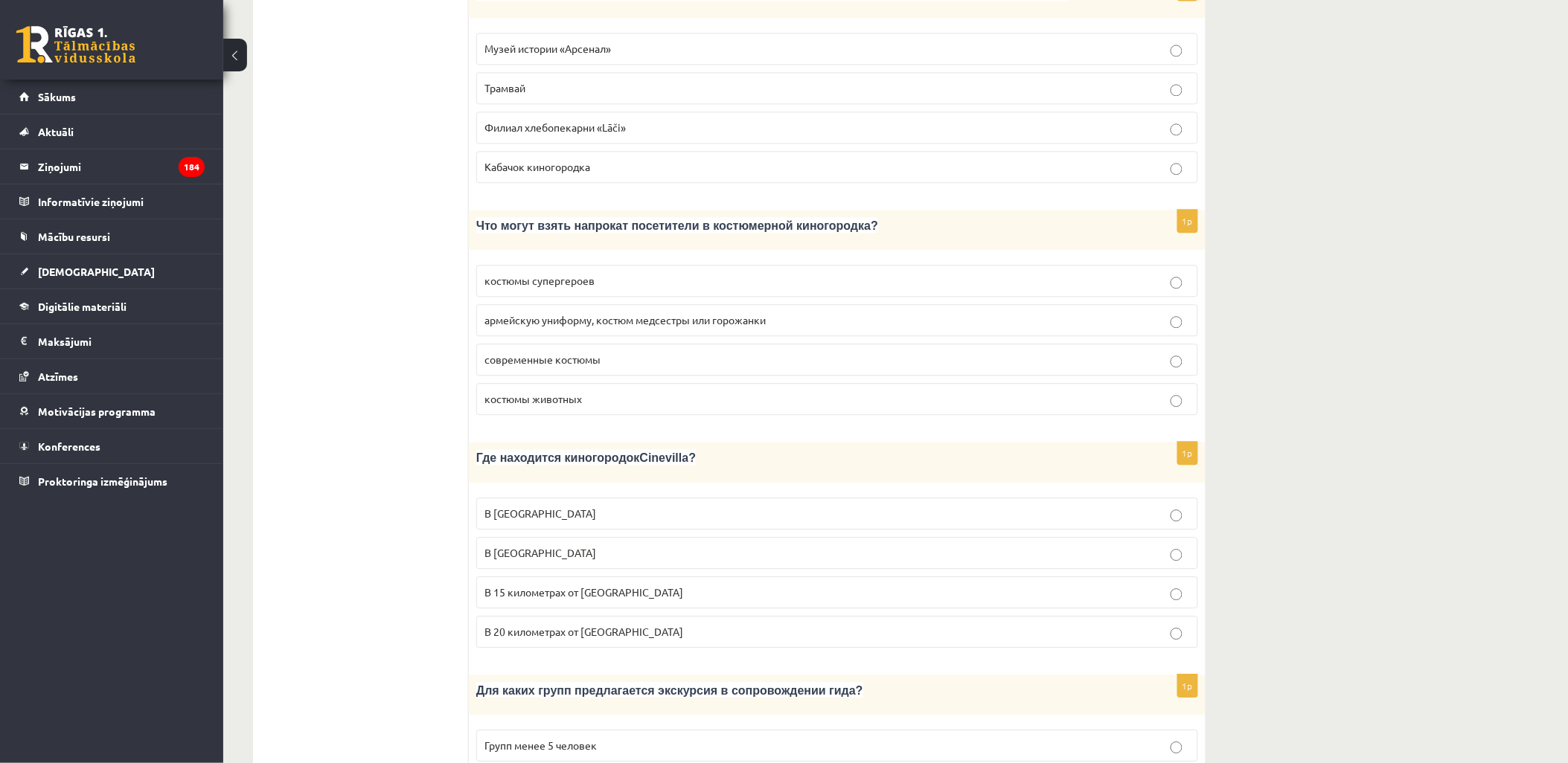
click at [568, 537] on label "В Тукумсе" at bounding box center [837, 552] width 722 height 32
click at [612, 585] on p "В 15 километрах от Тукумса" at bounding box center [837, 592] width 706 height 16
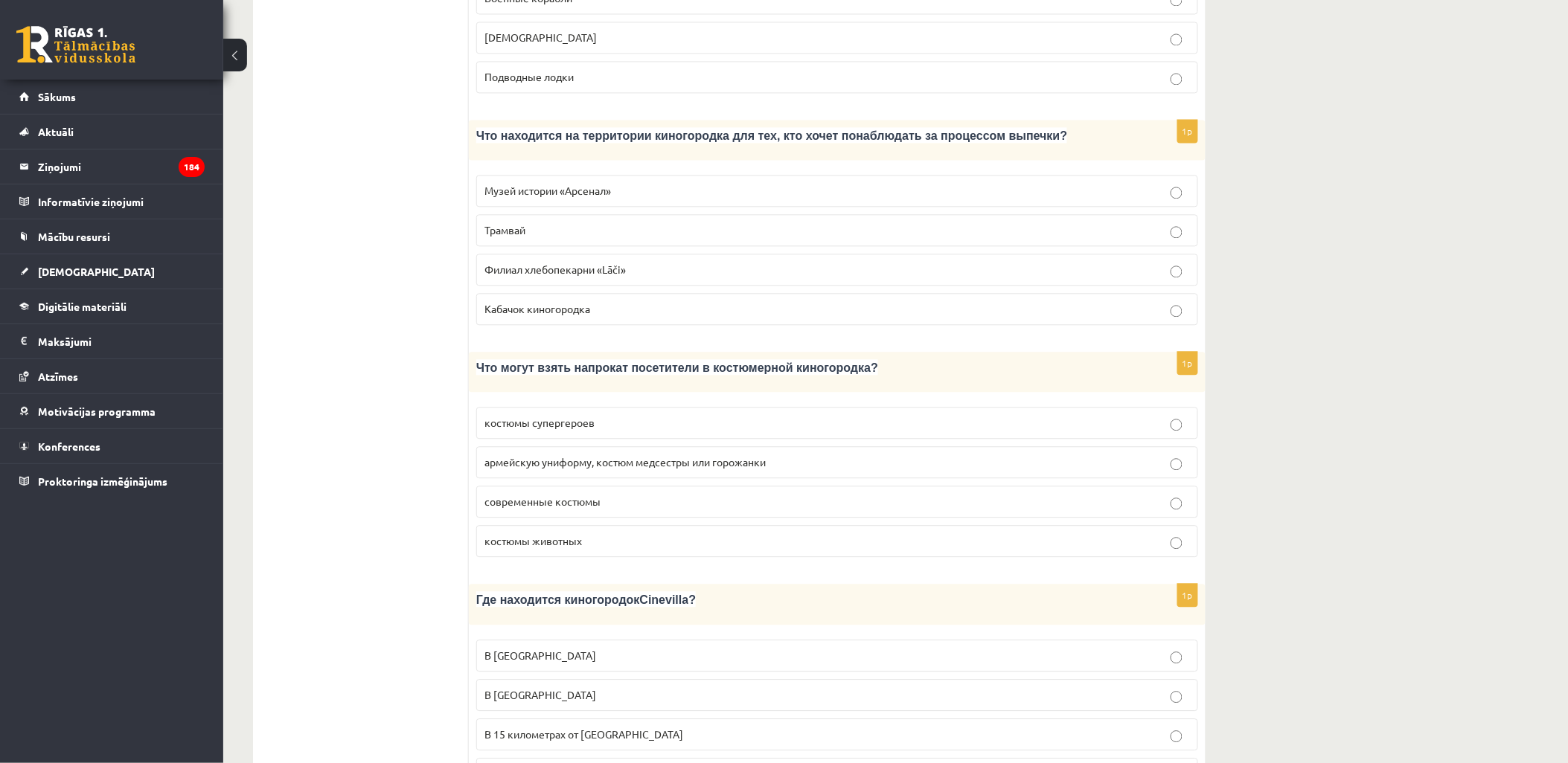
scroll to position [1095, 0]
click at [585, 457] on span "армейскую униформу, костюм медсестры или горожанки" at bounding box center [625, 464] width 281 height 13
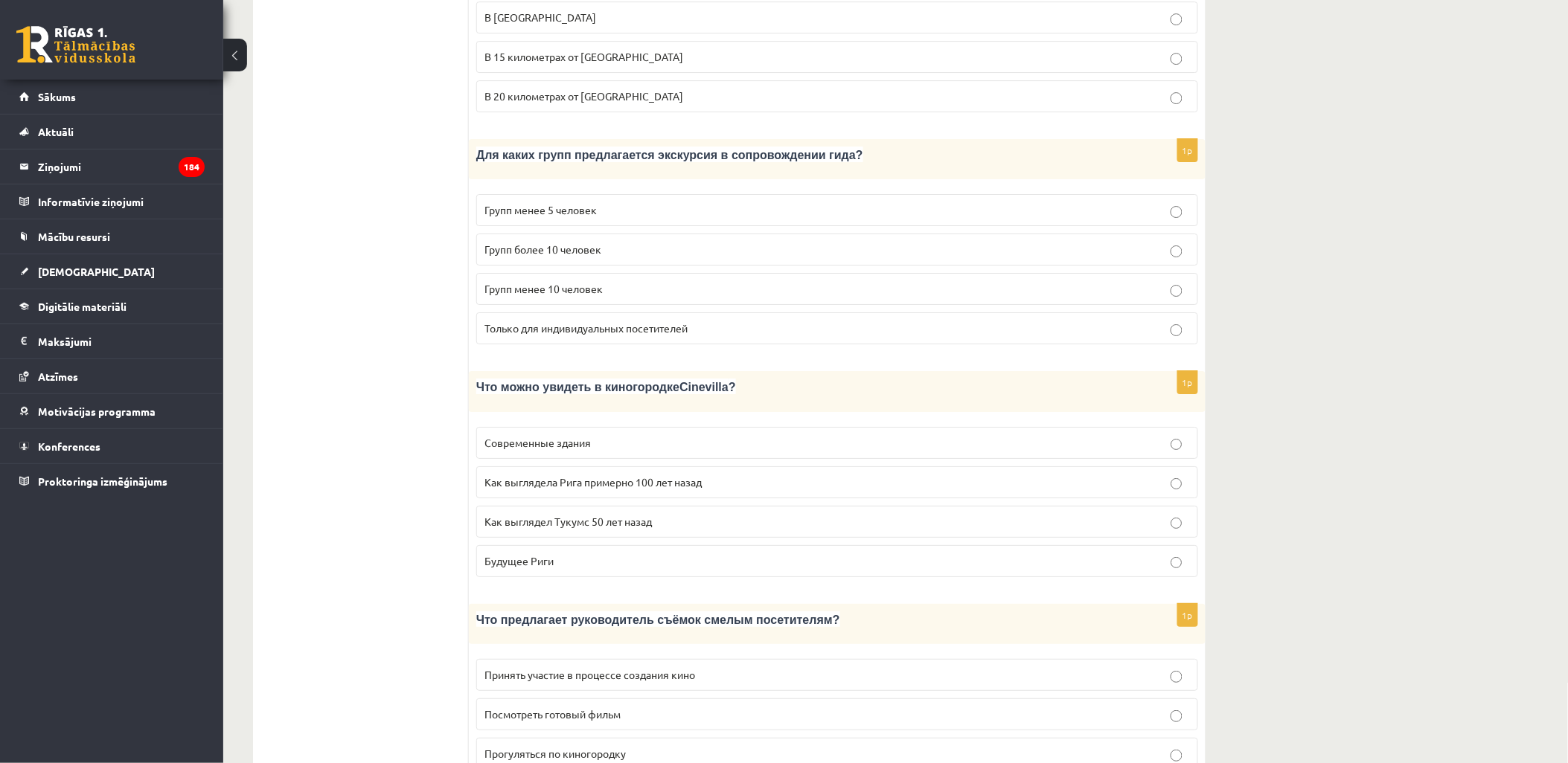
scroll to position [1839, 0]
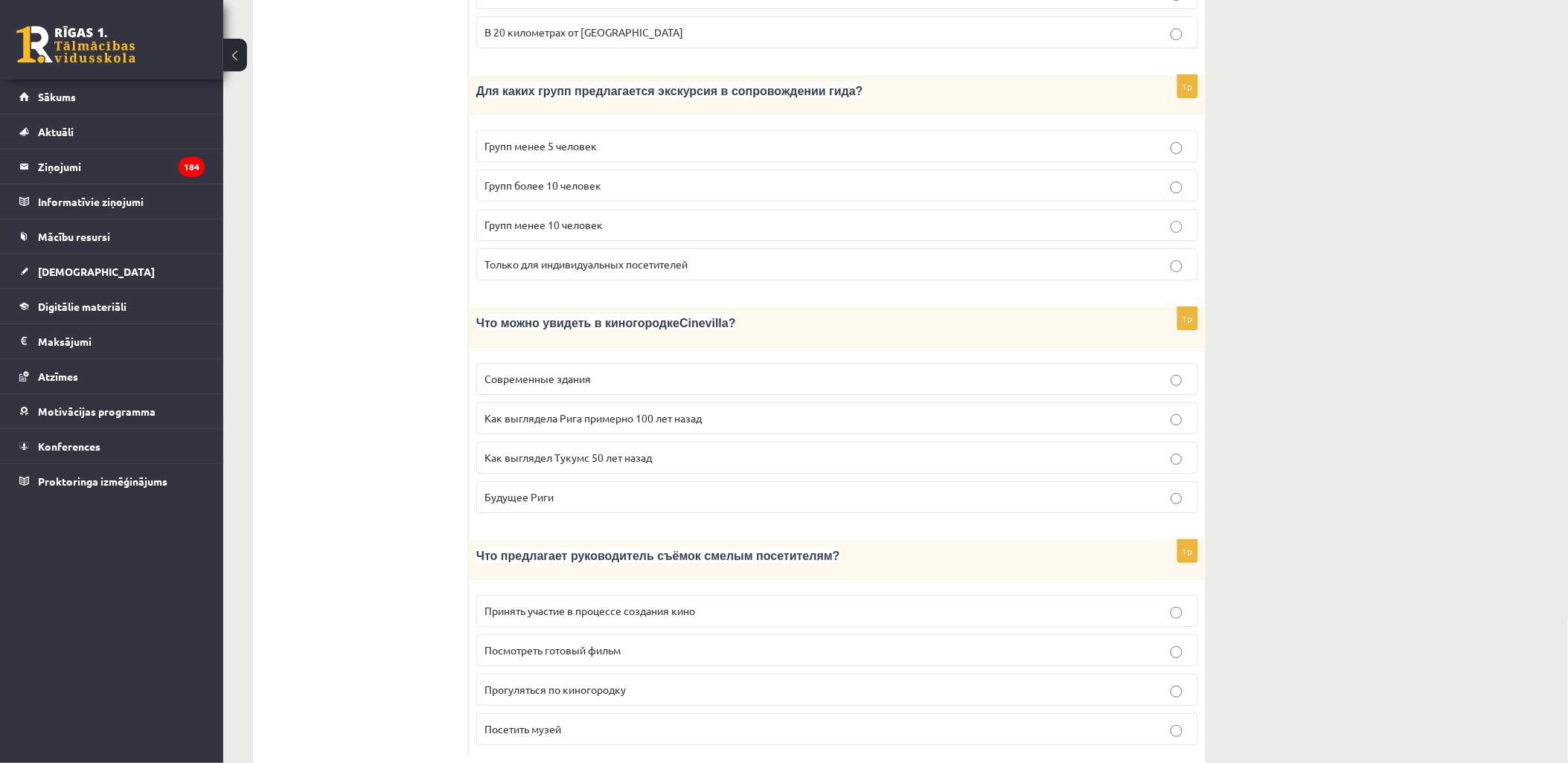
click at [634, 217] on p "Групп менее 10 человек" at bounding box center [837, 225] width 706 height 16
click at [620, 178] on p "Групп более 10 человек" at bounding box center [837, 185] width 706 height 16
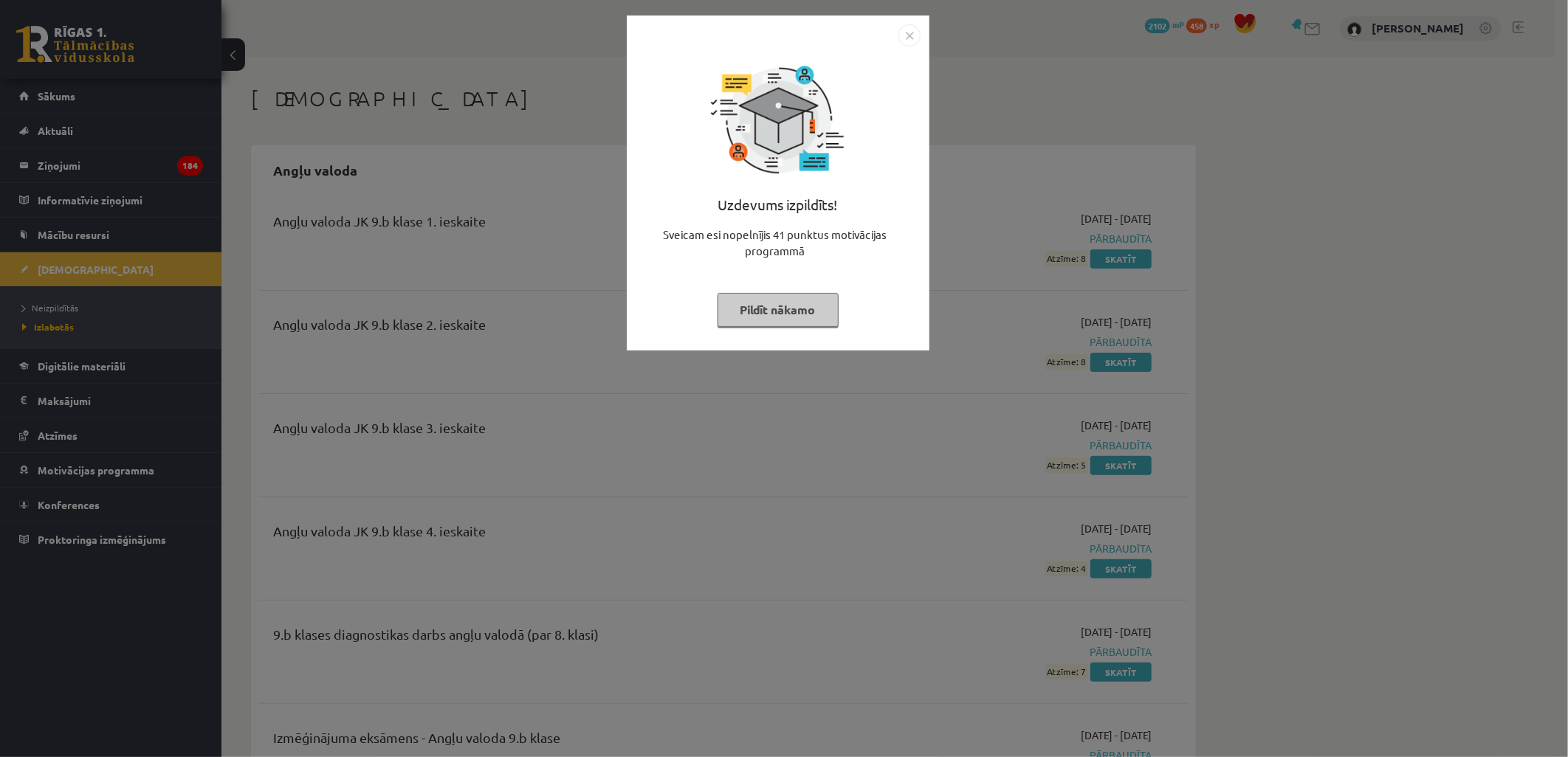
drag, startPoint x: 916, startPoint y: 42, endPoint x: 894, endPoint y: 45, distance: 22.2
click at [914, 42] on img "Close" at bounding box center [910, 36] width 22 height 22
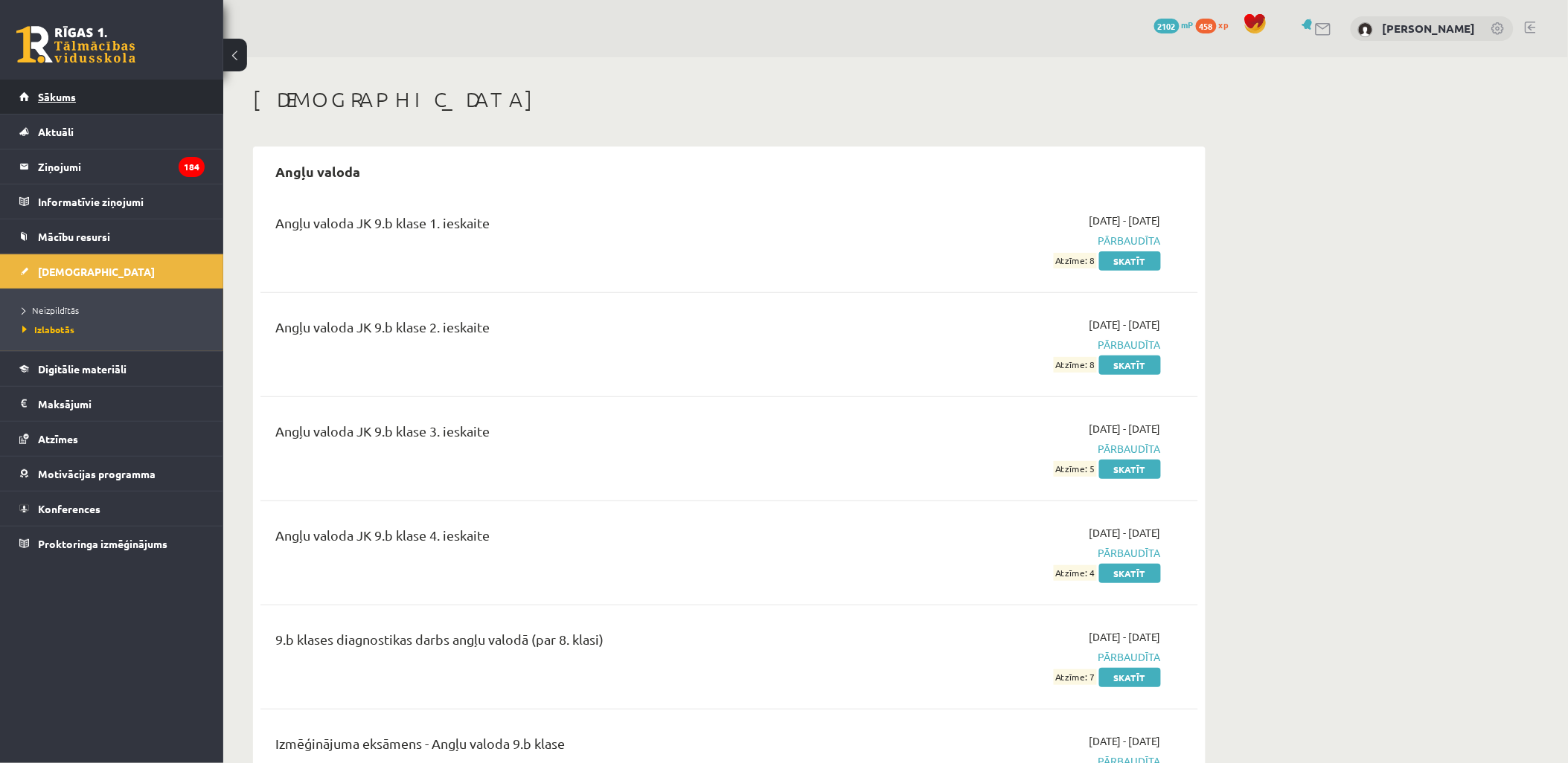
click at [72, 103] on link "Sākums" at bounding box center [112, 97] width 185 height 34
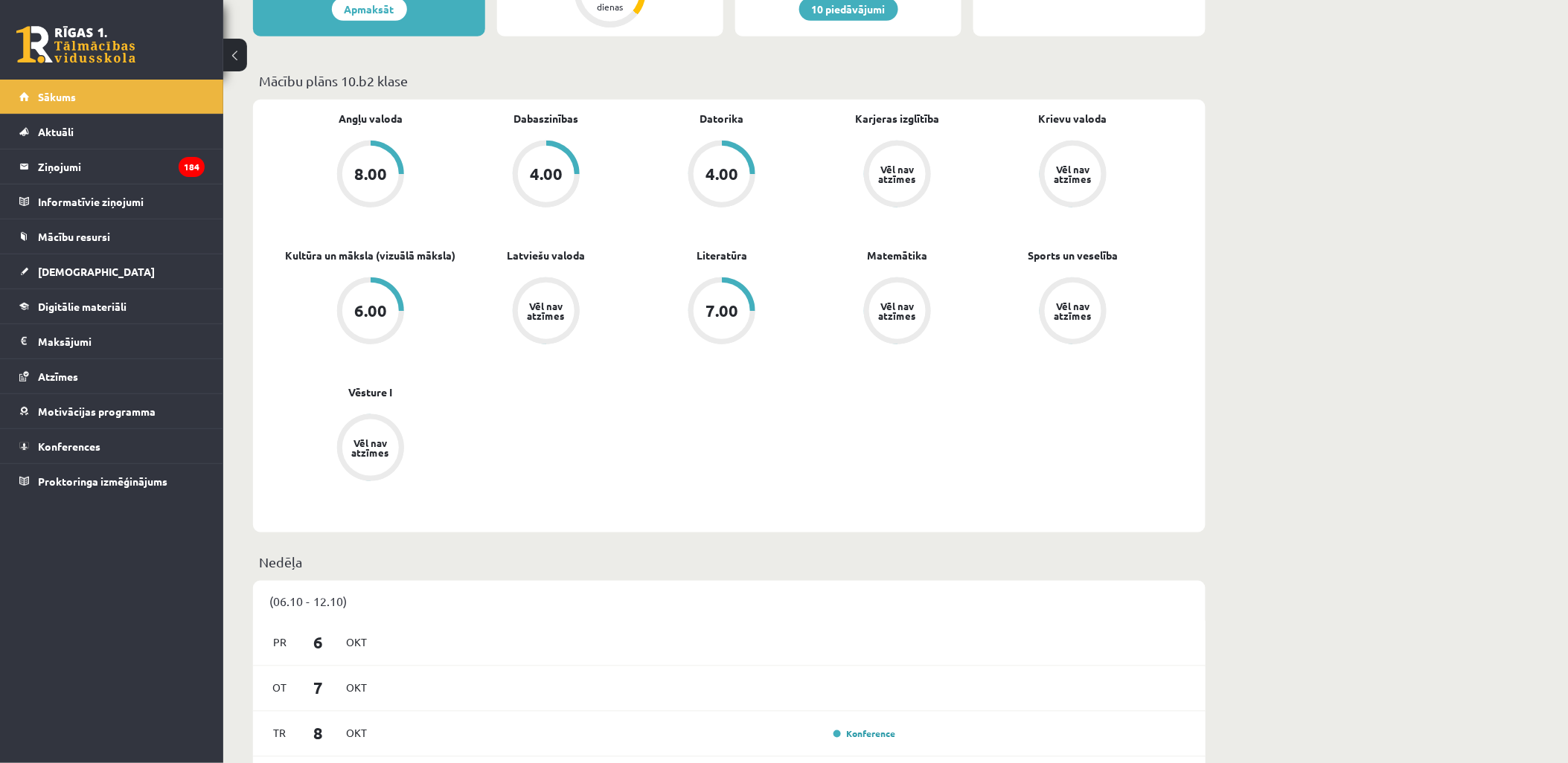
scroll to position [331, 0]
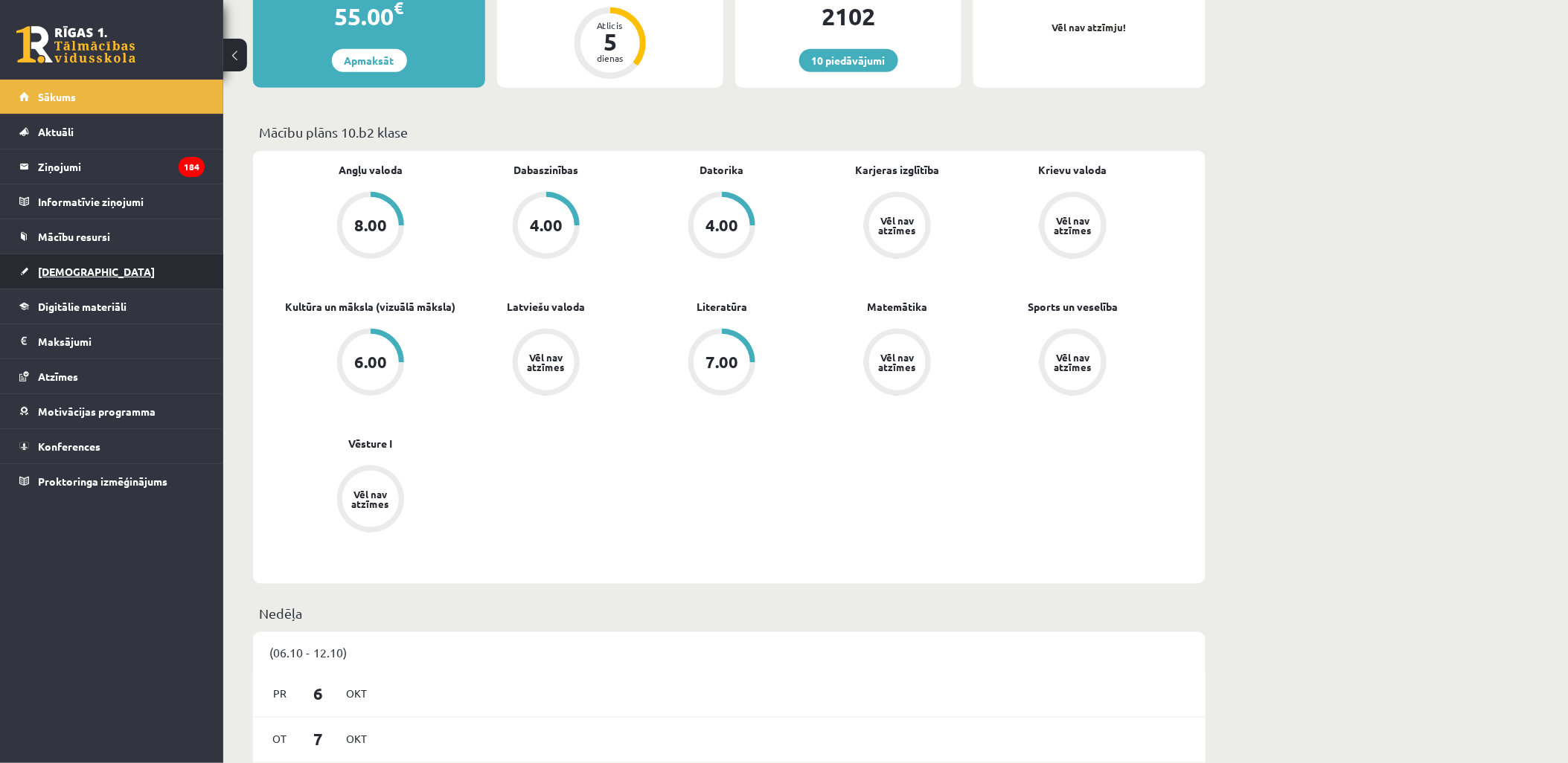
click at [91, 268] on link "[DEMOGRAPHIC_DATA]" at bounding box center [112, 271] width 185 height 34
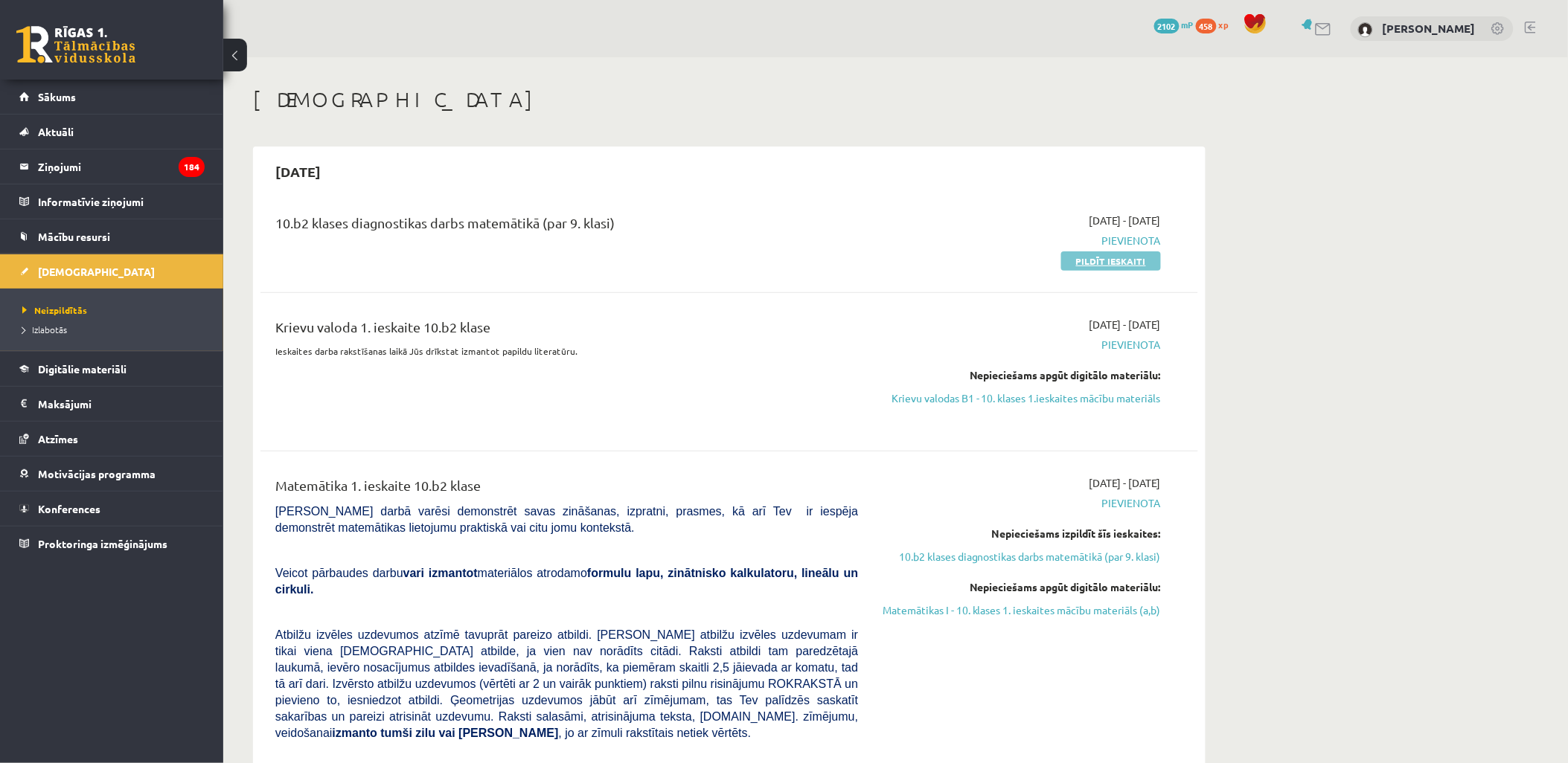
click at [1104, 258] on link "Pildīt ieskaiti" at bounding box center [1111, 261] width 100 height 19
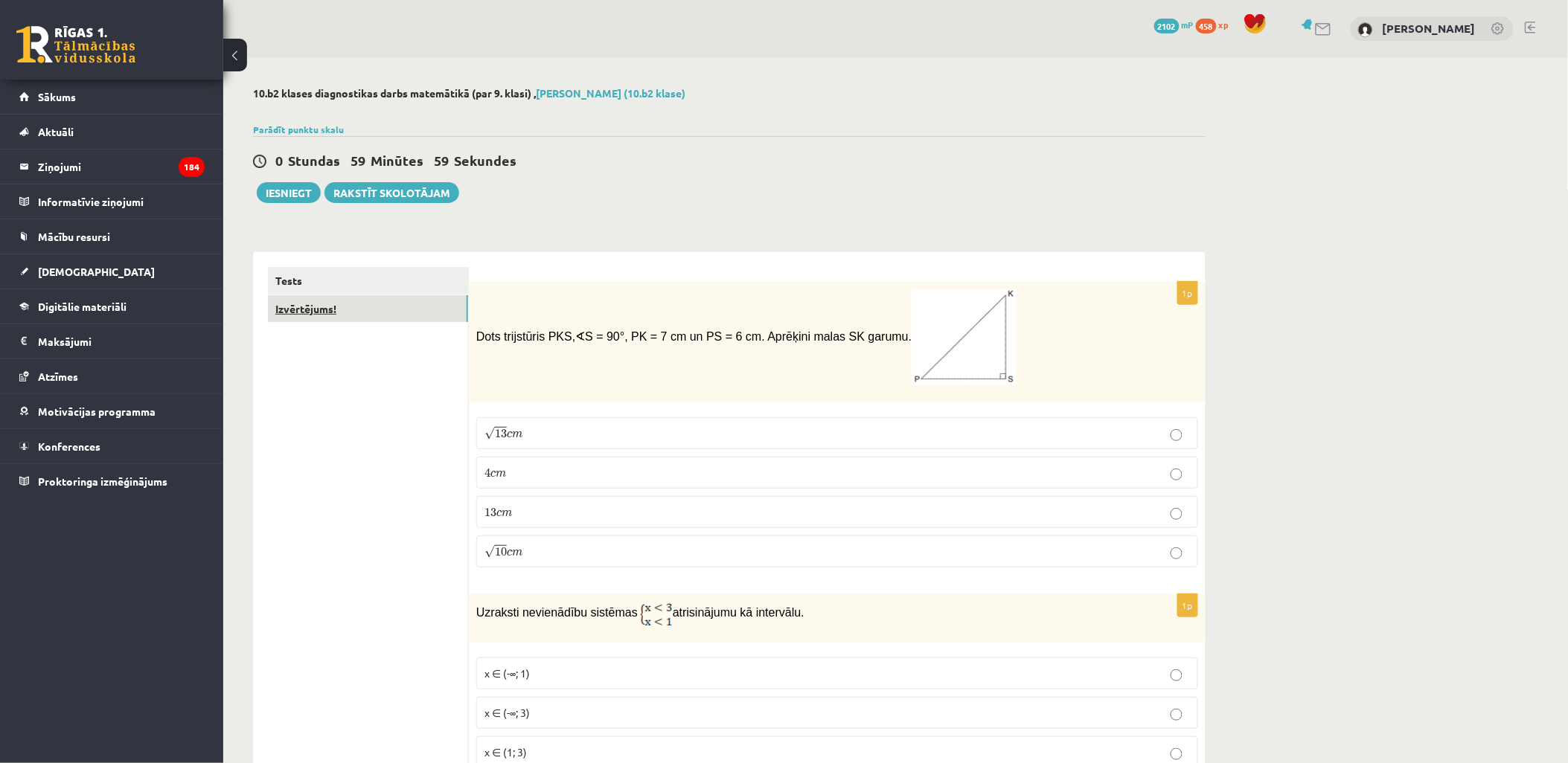
click at [375, 310] on link "Izvērtējums!" at bounding box center [367, 309] width 200 height 28
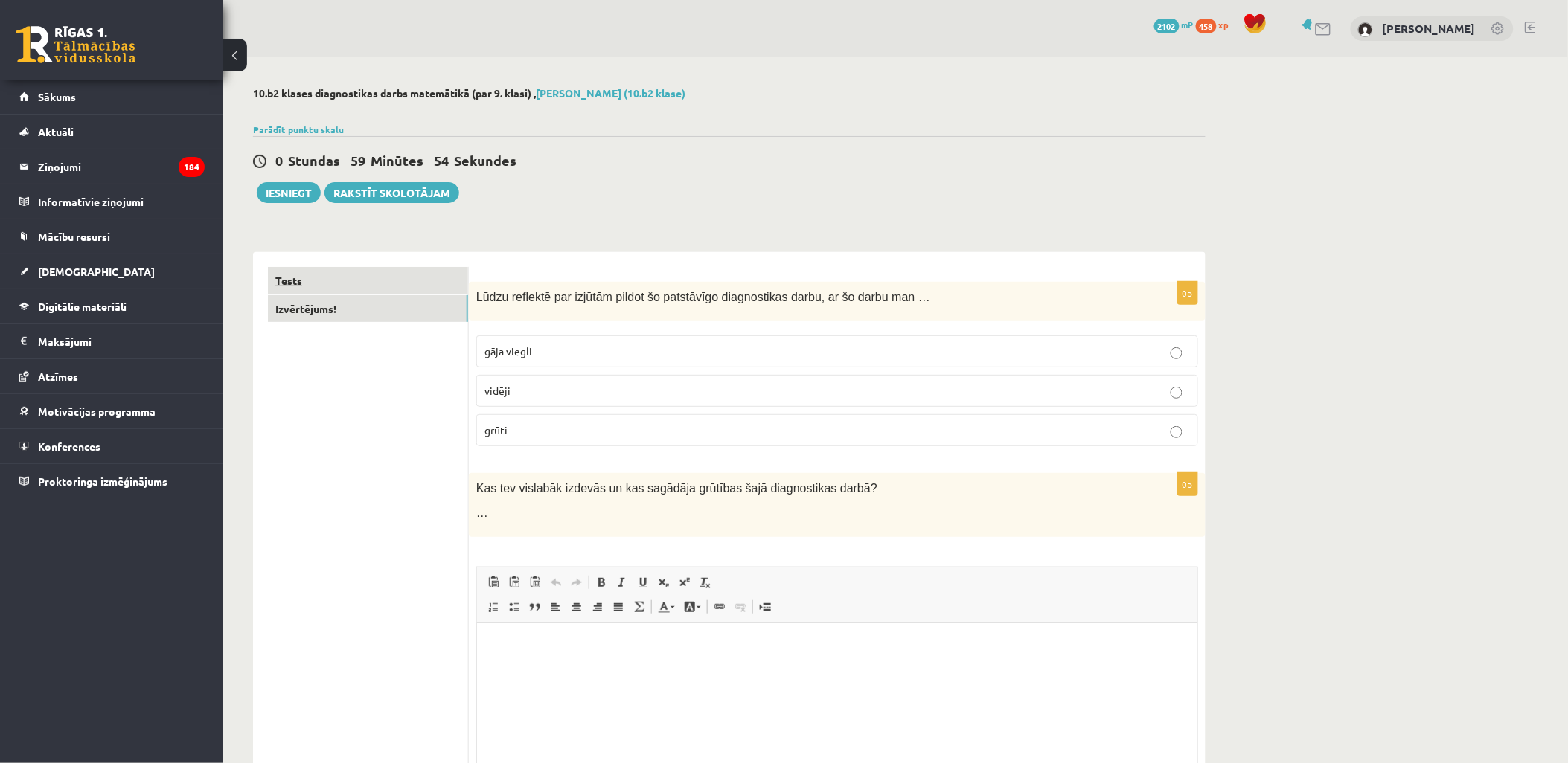
click at [438, 289] on link "Tests" at bounding box center [367, 280] width 200 height 28
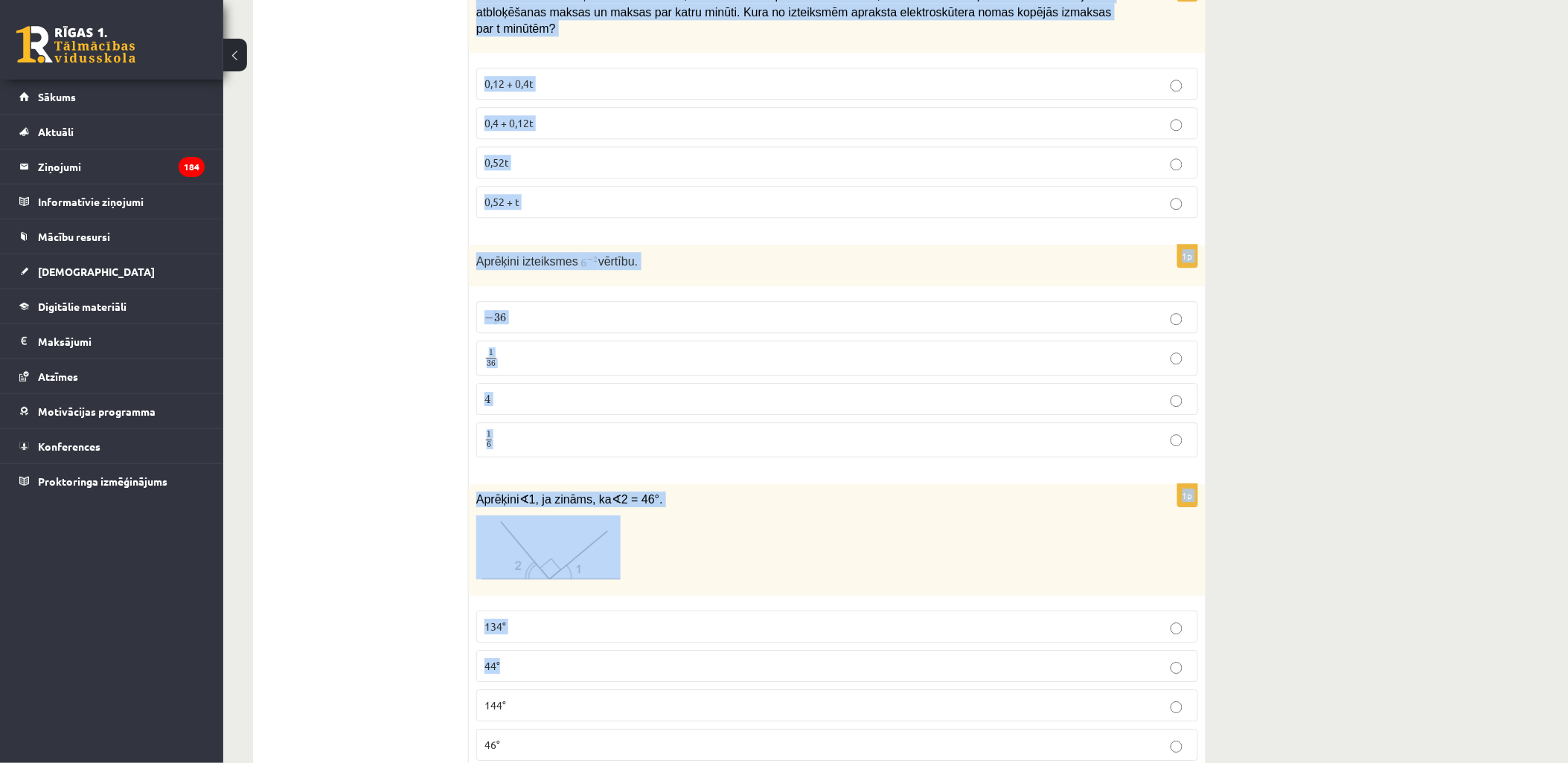
scroll to position [1405, 0]
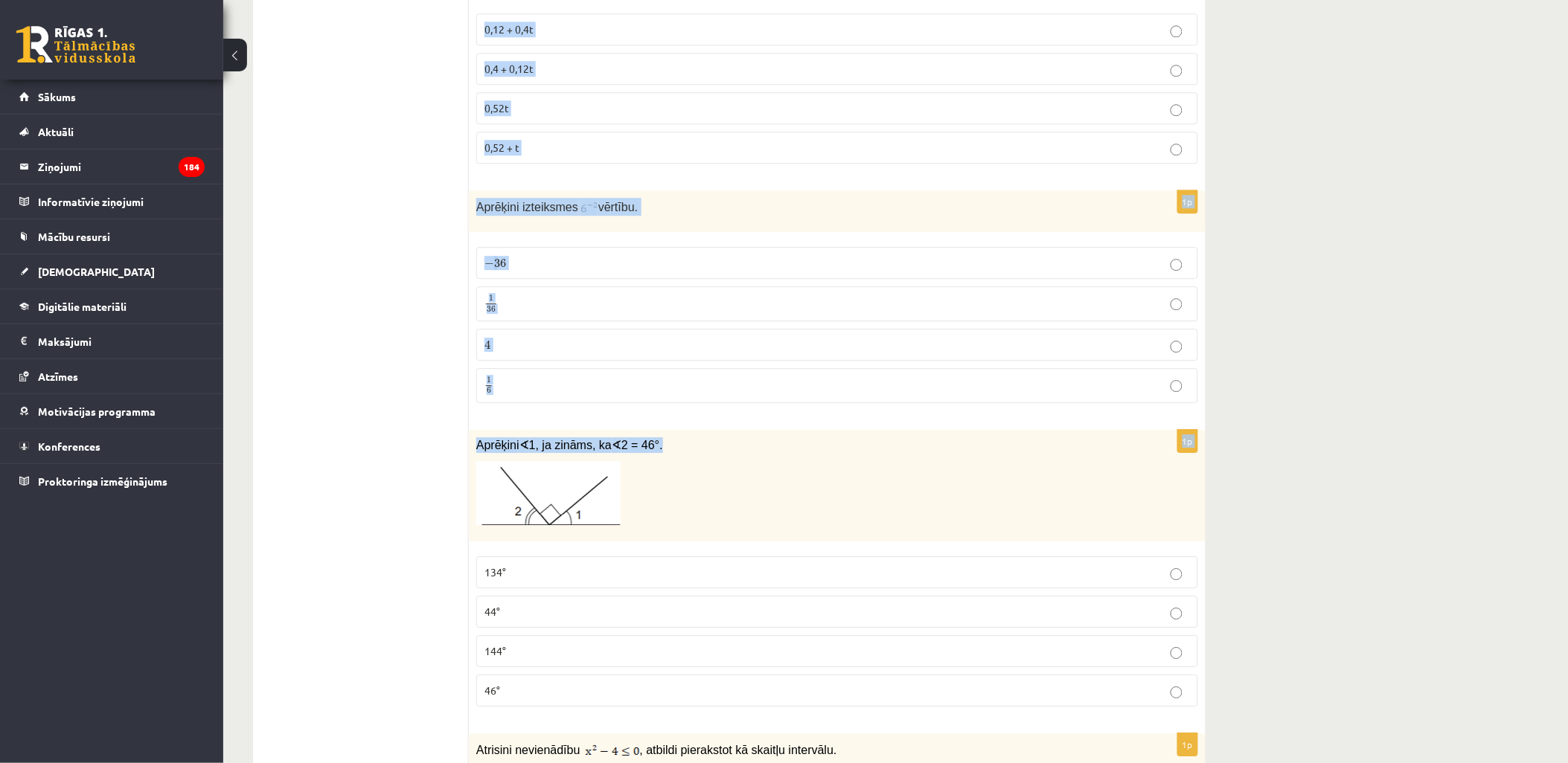
drag, startPoint x: 472, startPoint y: 202, endPoint x: 668, endPoint y: 403, distance: 280.7
drag, startPoint x: 668, startPoint y: 403, endPoint x: 671, endPoint y: 417, distance: 14.3
click at [678, 430] on div "Aprēķini ∢ 1, ja zināms, ka ∢ 2 = 46°." at bounding box center [837, 486] width 736 height 112
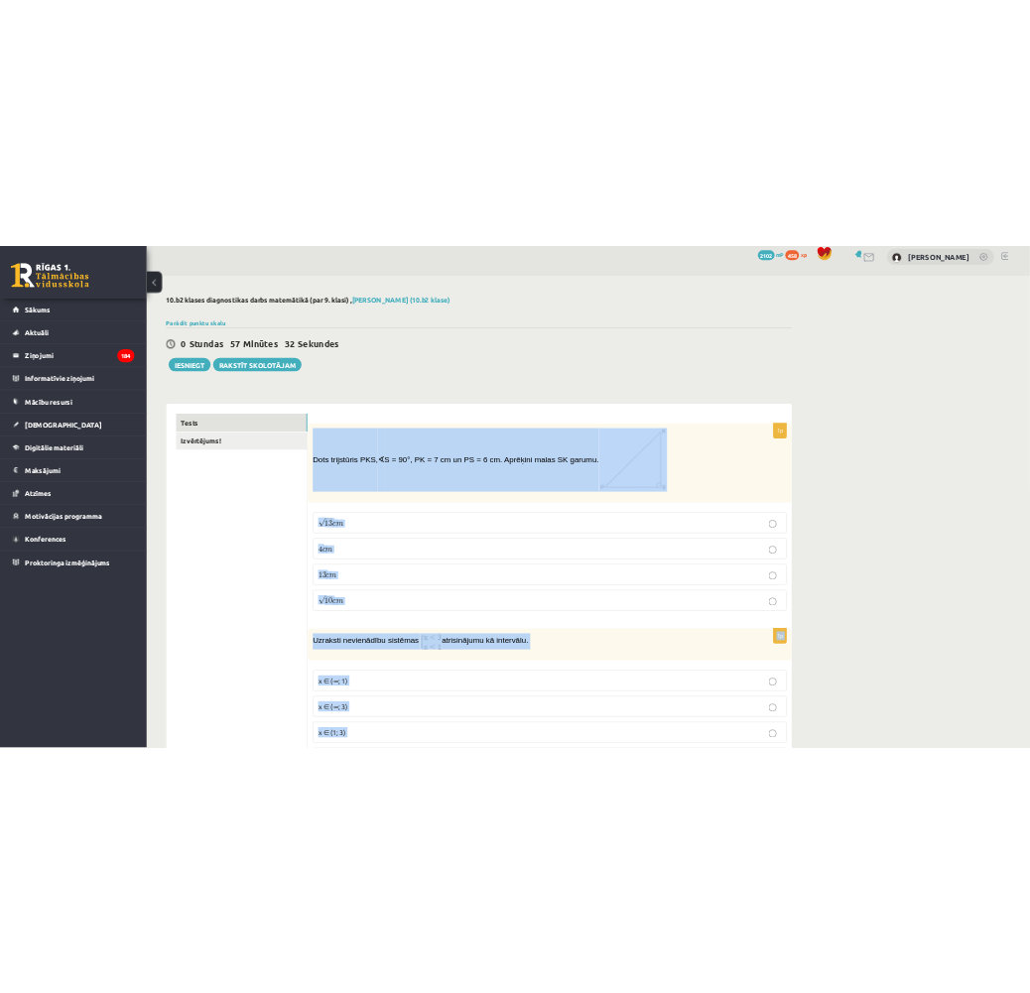
scroll to position [0, 0]
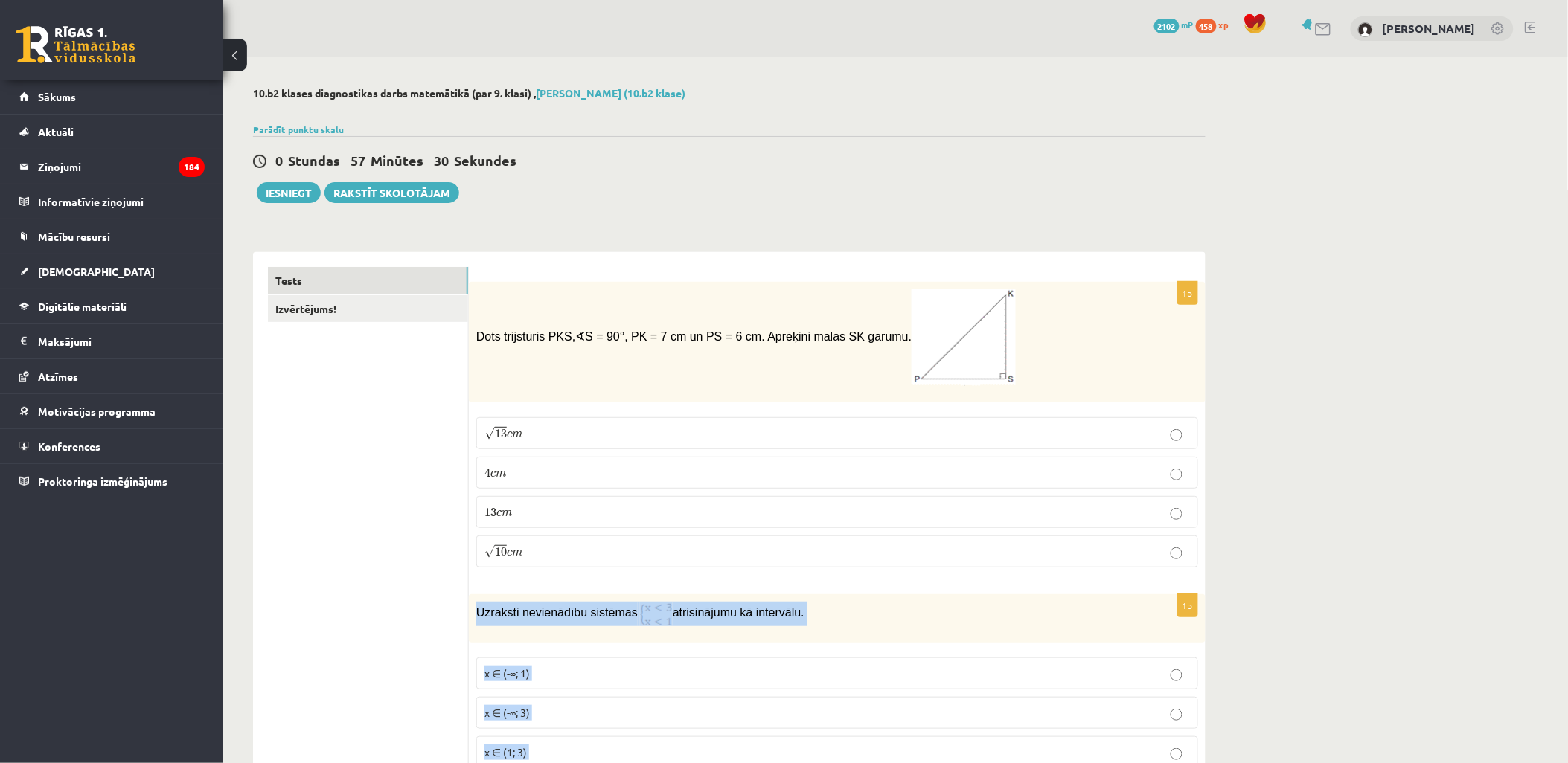
drag, startPoint x: 529, startPoint y: 392, endPoint x: 477, endPoint y: 606, distance: 220.2
drag, startPoint x: 477, startPoint y: 606, endPoint x: 507, endPoint y: 600, distance: 30.6
copy form "Uzraksti nevienādību sistēmas atrisinājumu kā intervālu. x ∈ (-∞; 1) x ∈ (-∞; 3…"
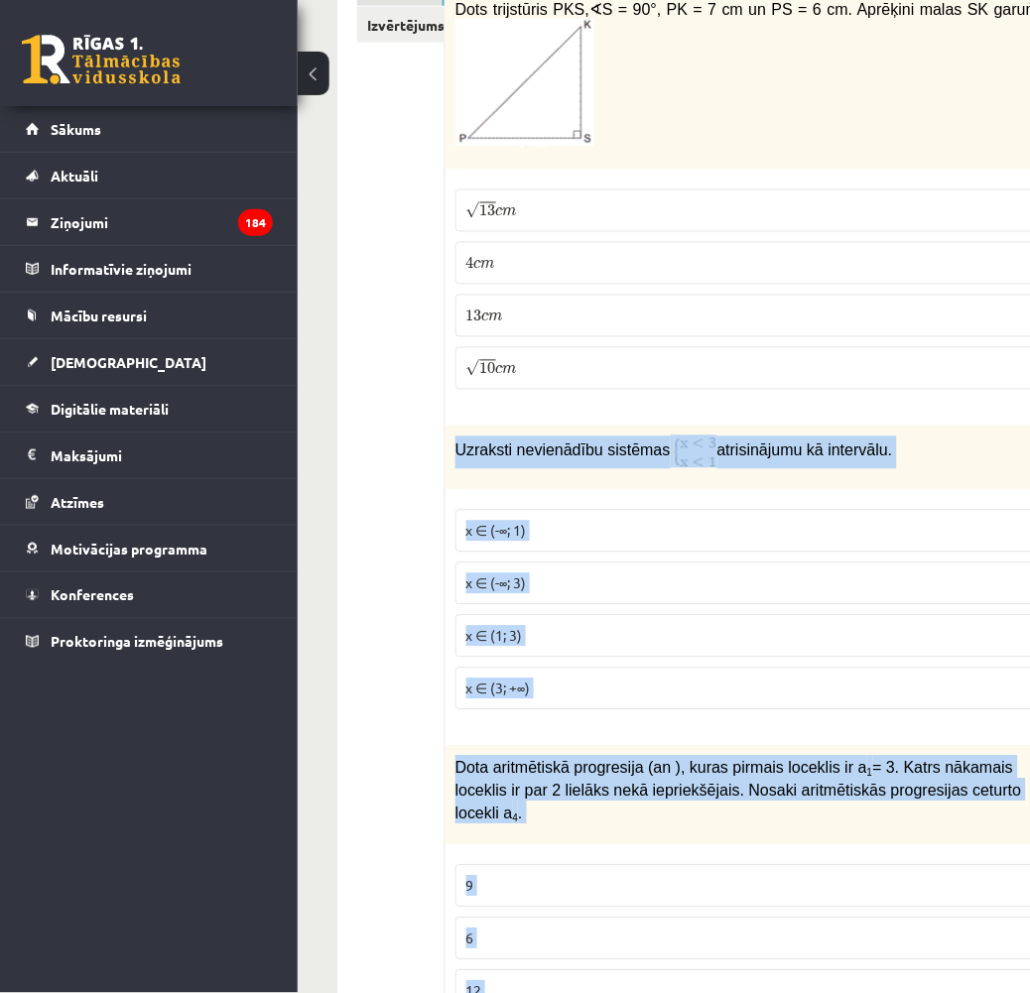
scroll to position [551, 0]
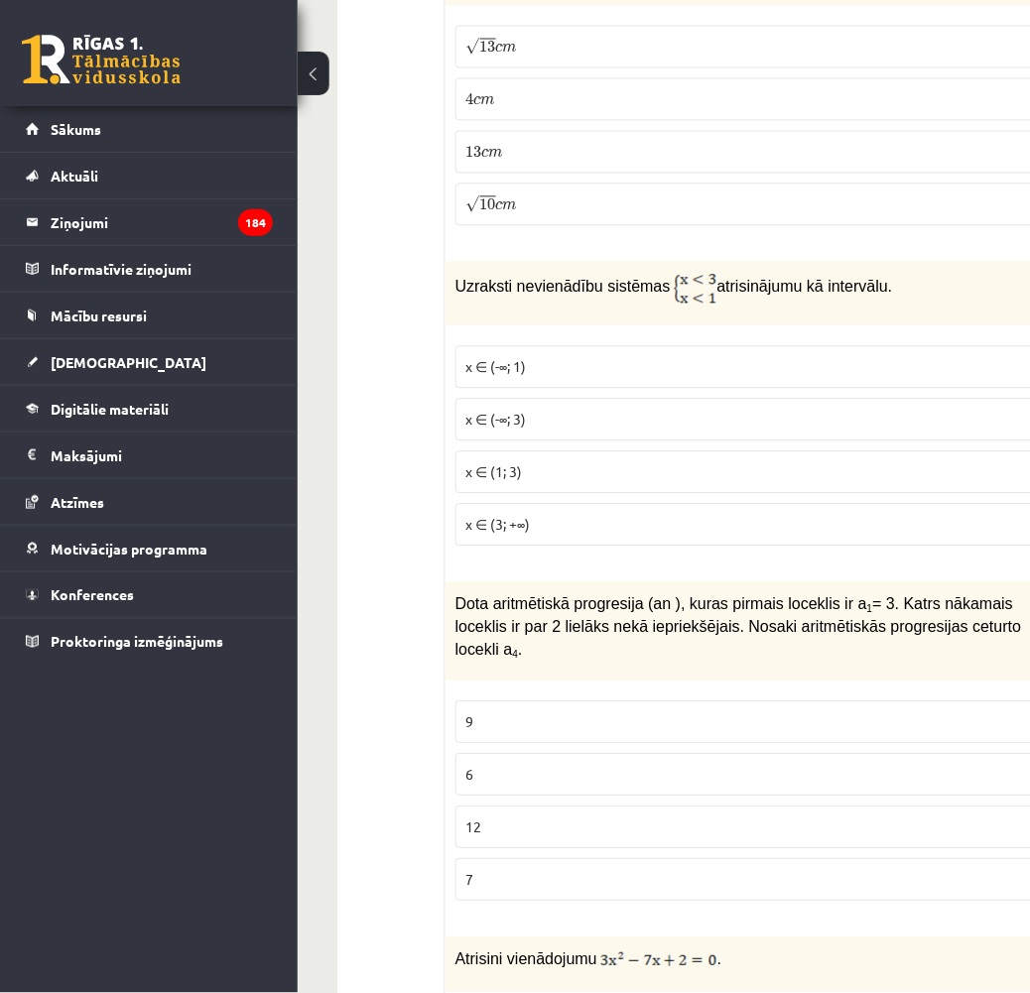
click at [566, 359] on p "x ∈ (-∞; 1)" at bounding box center [803, 367] width 675 height 21
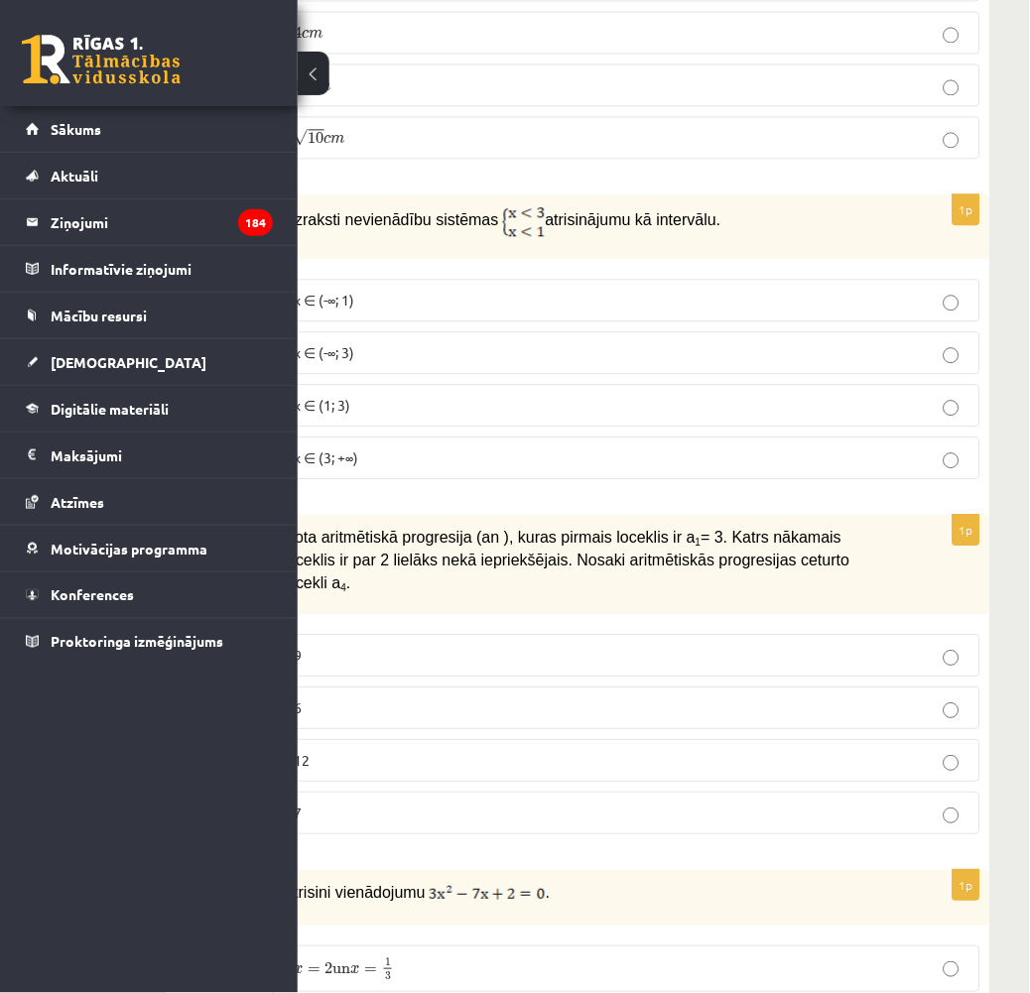
scroll to position [661, 172]
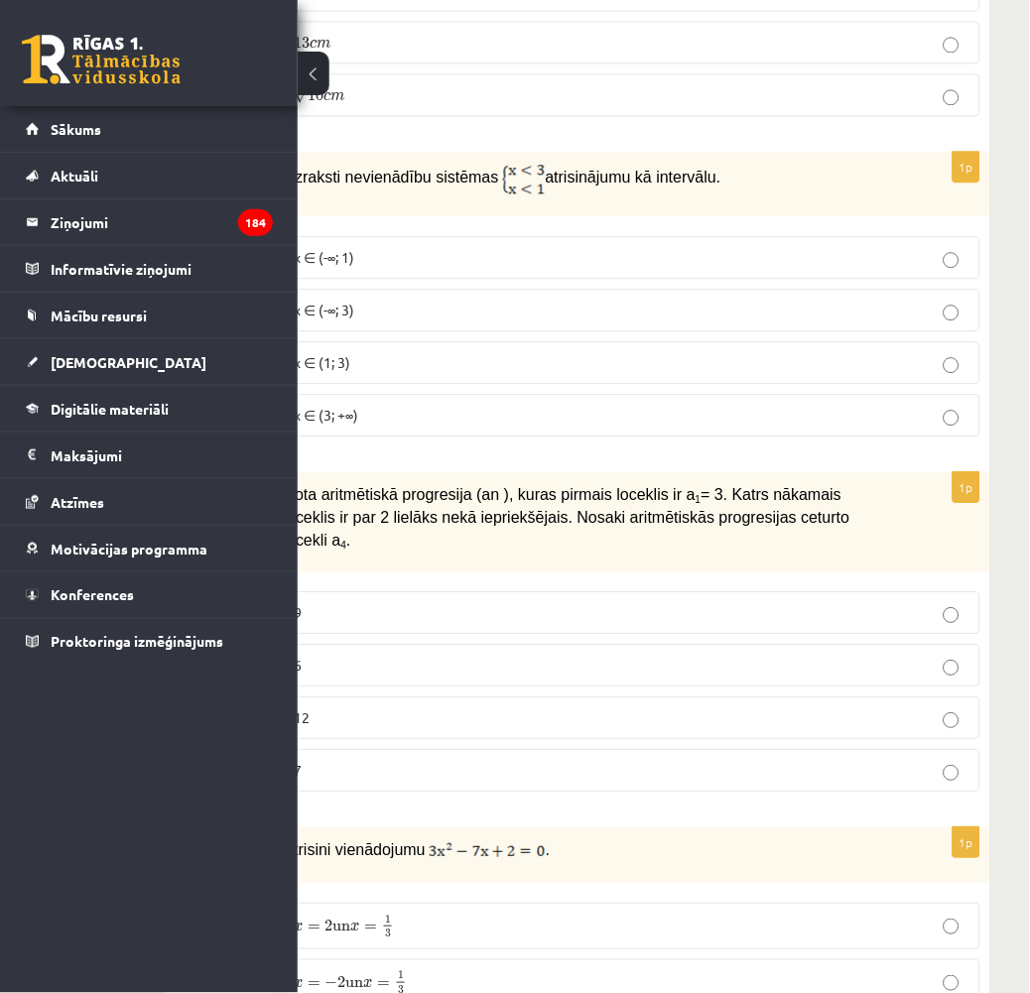
click at [310, 55] on button at bounding box center [314, 74] width 32 height 44
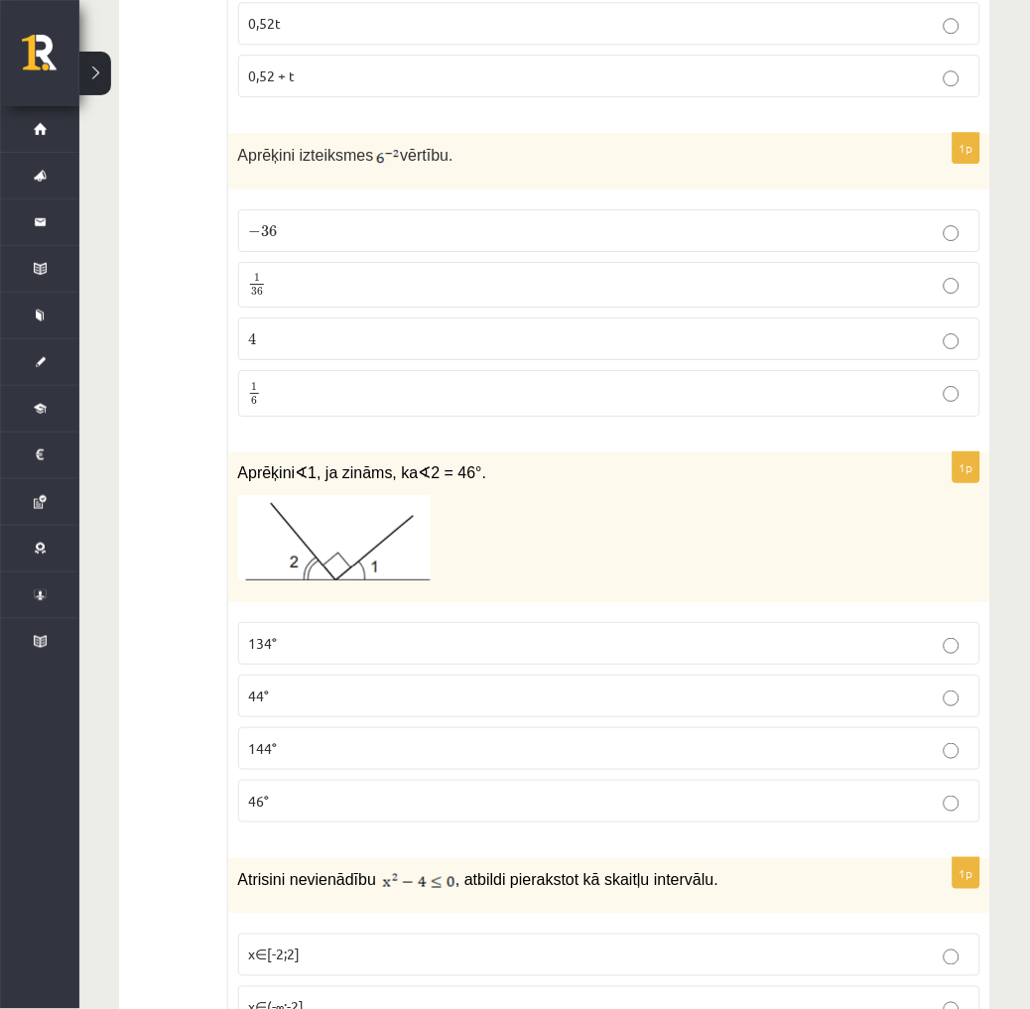
scroll to position [1985, 0]
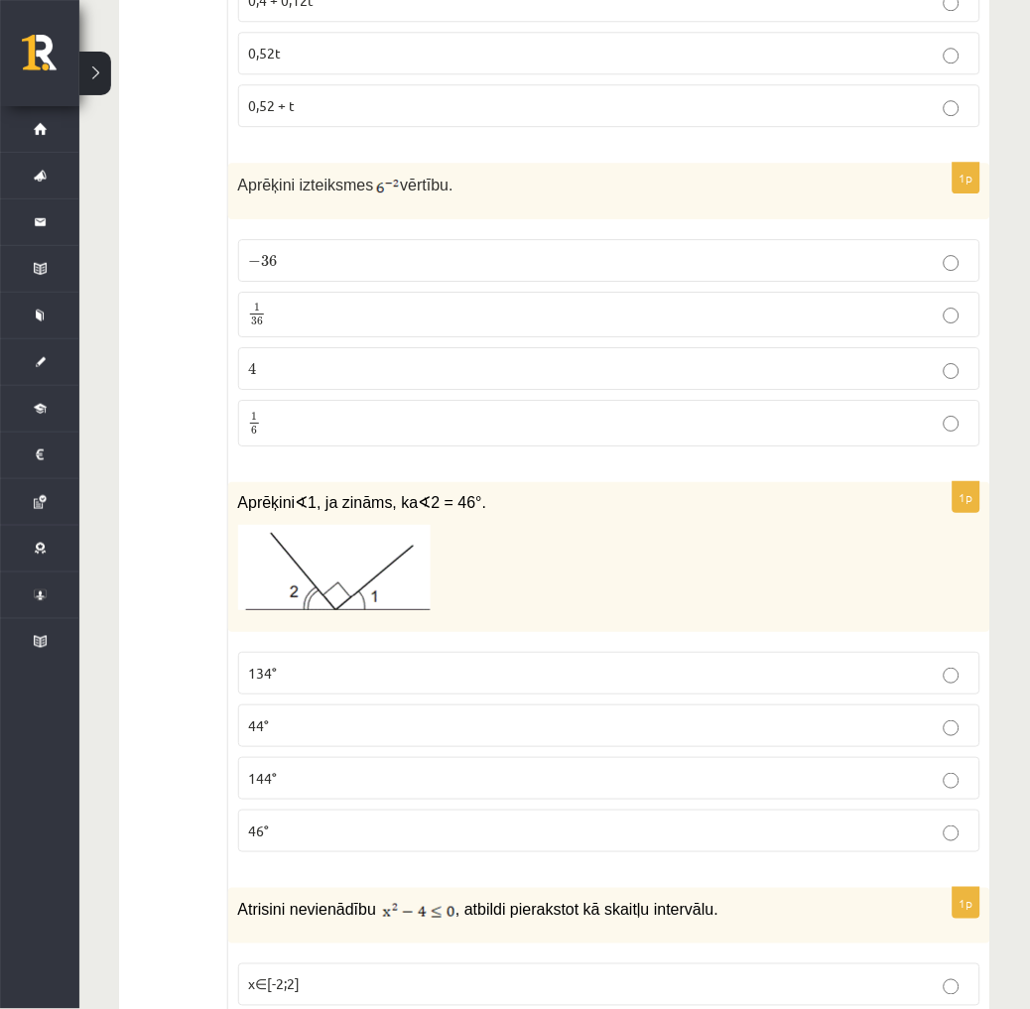
click at [331, 318] on p "1 36 1 36" at bounding box center [609, 315] width 720 height 25
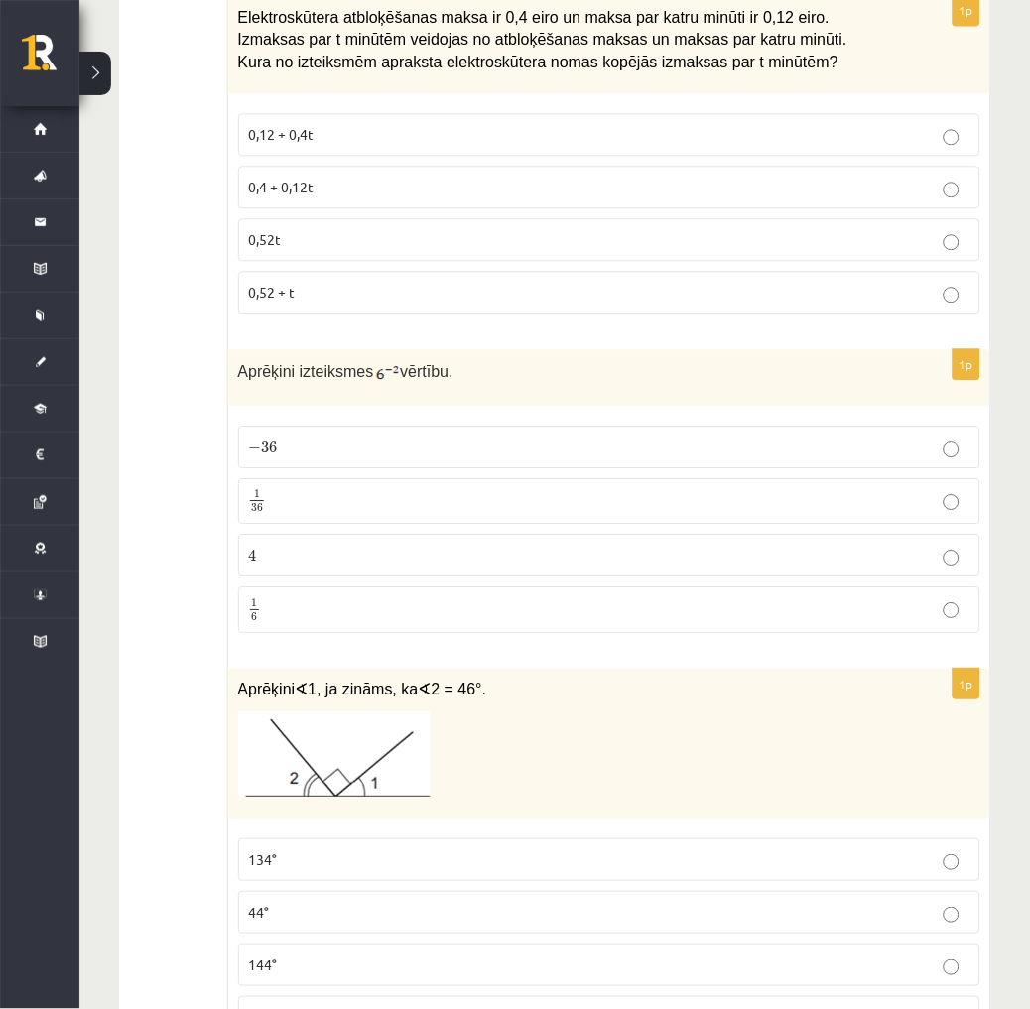
scroll to position [1763, 0]
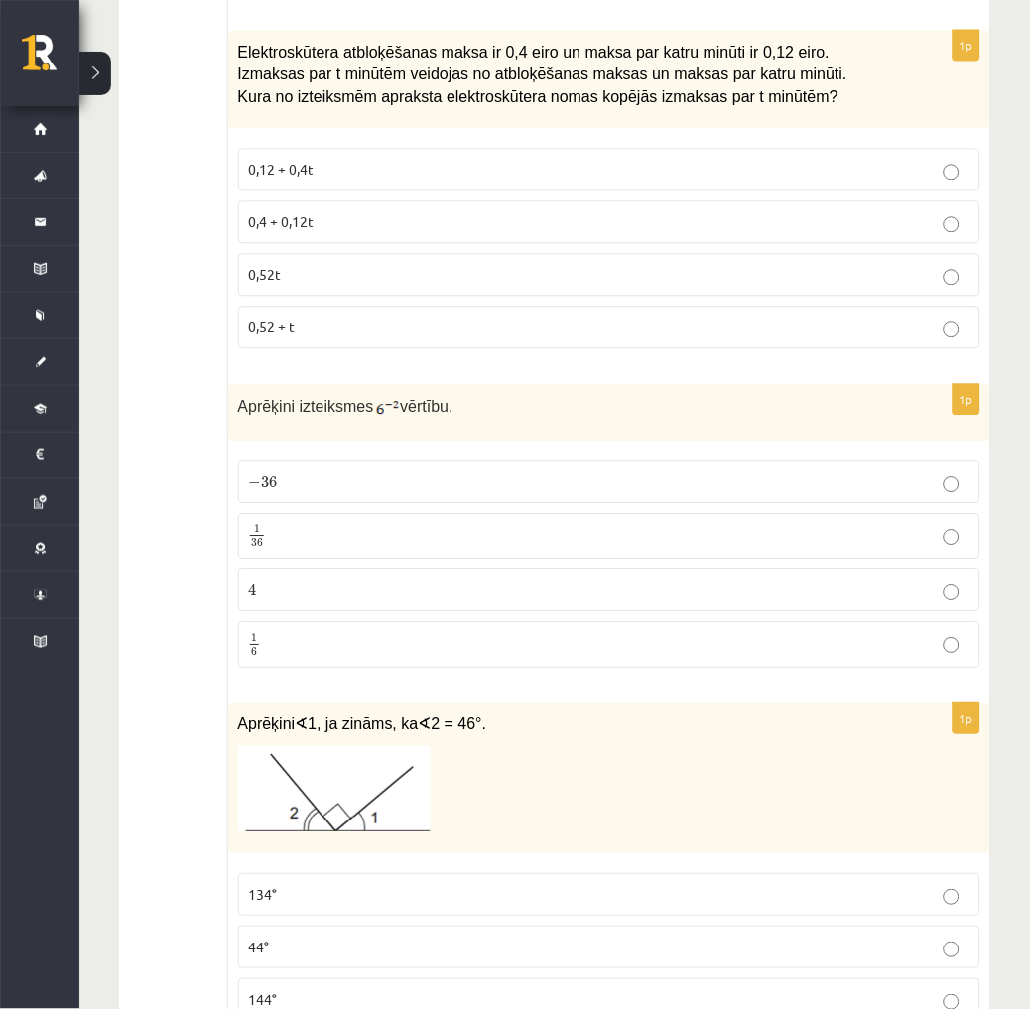
click at [323, 232] on p "0,4 + 0,12t" at bounding box center [609, 221] width 720 height 21
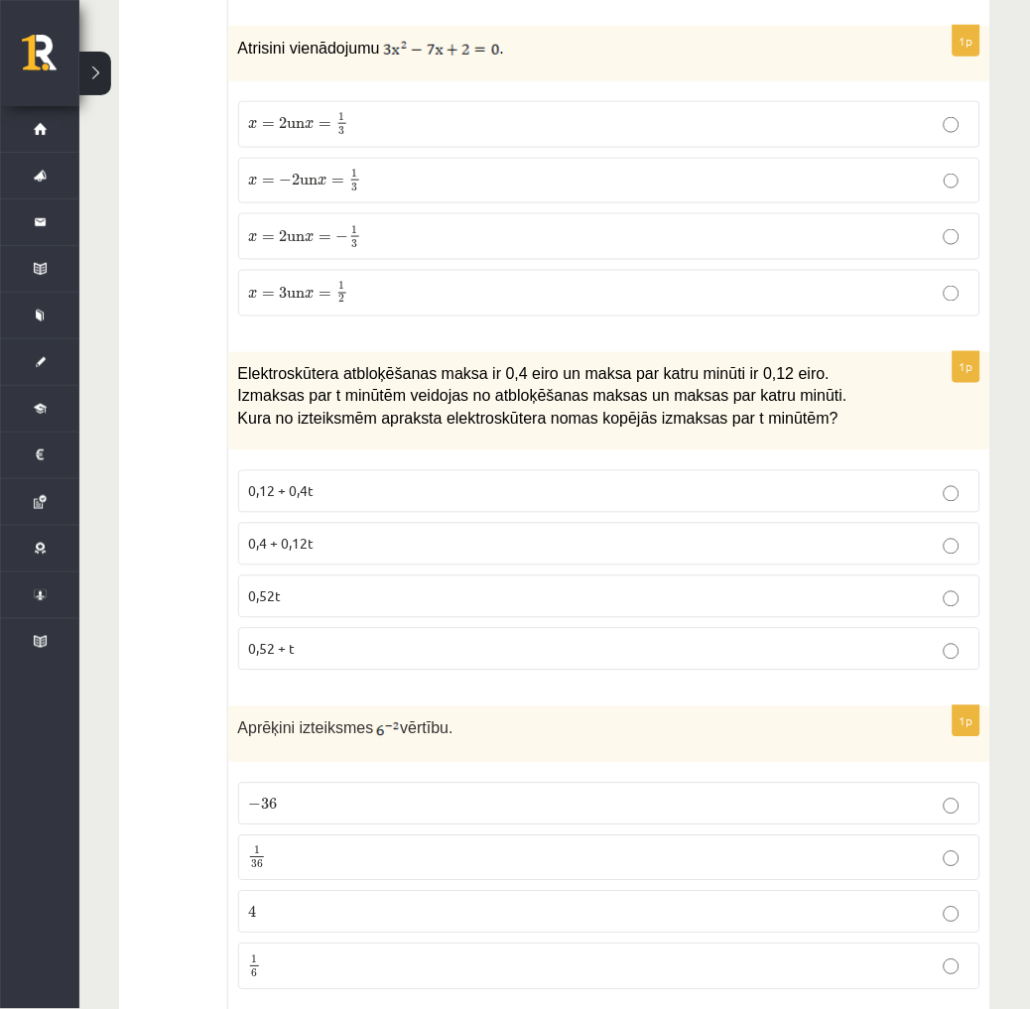
scroll to position [1433, 0]
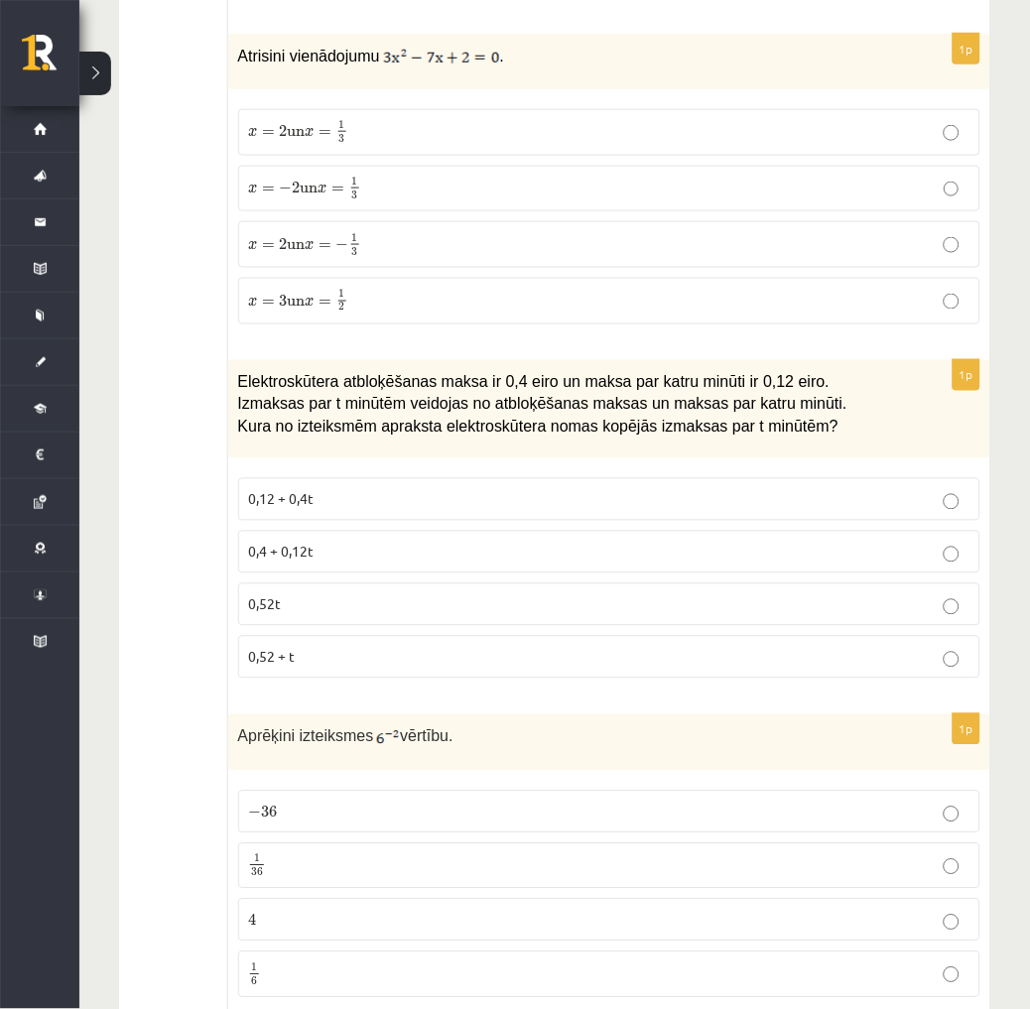
click at [391, 242] on p "x = 2 un x = − 1 3 x = 2 un x = − 1 3" at bounding box center [609, 244] width 720 height 25
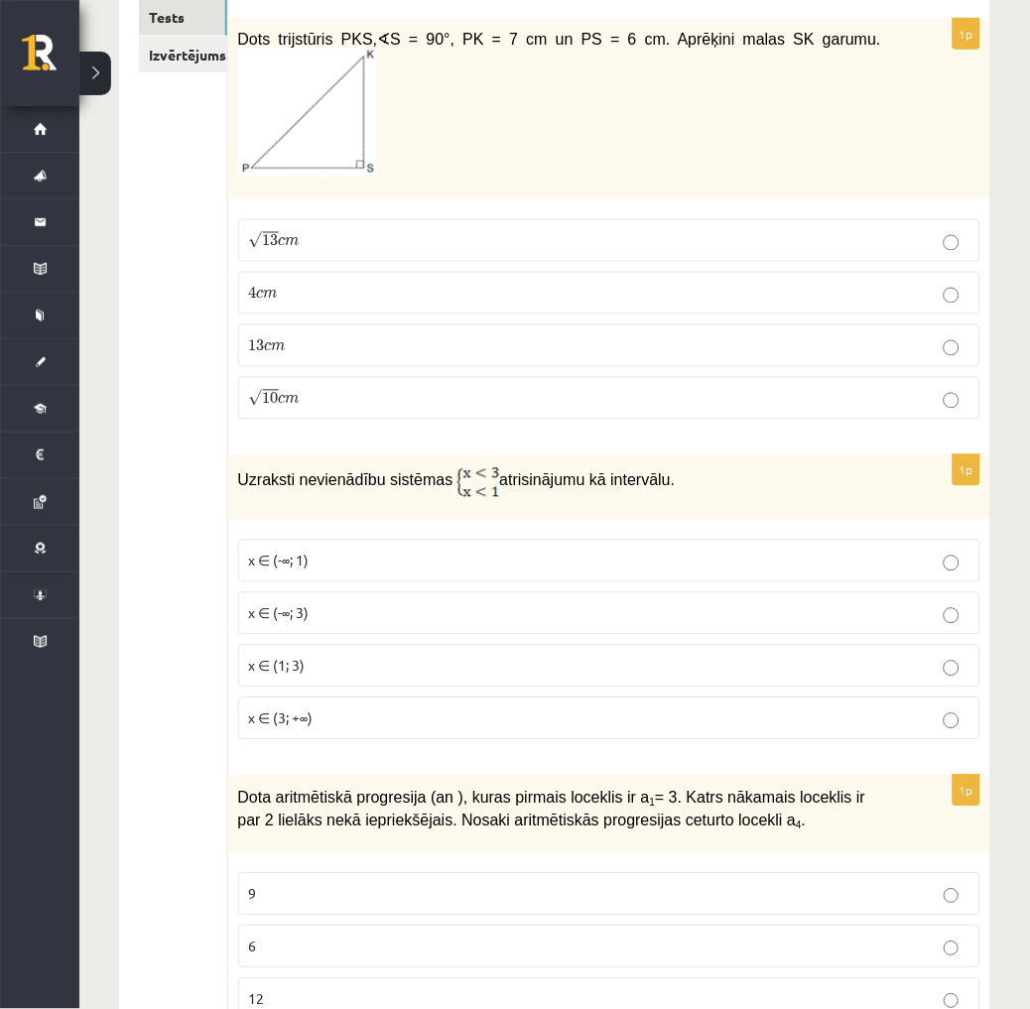
scroll to position [551, 0]
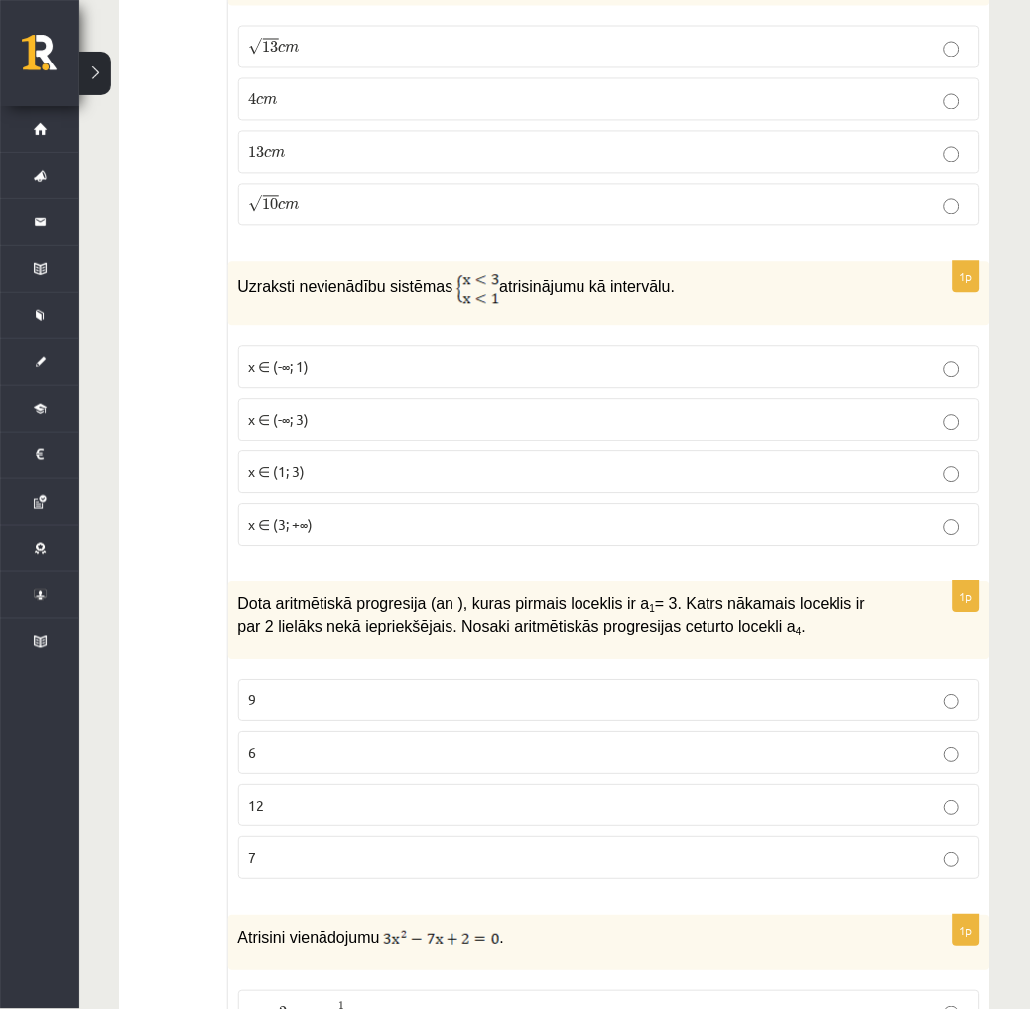
click at [449, 697] on p "9" at bounding box center [609, 701] width 720 height 21
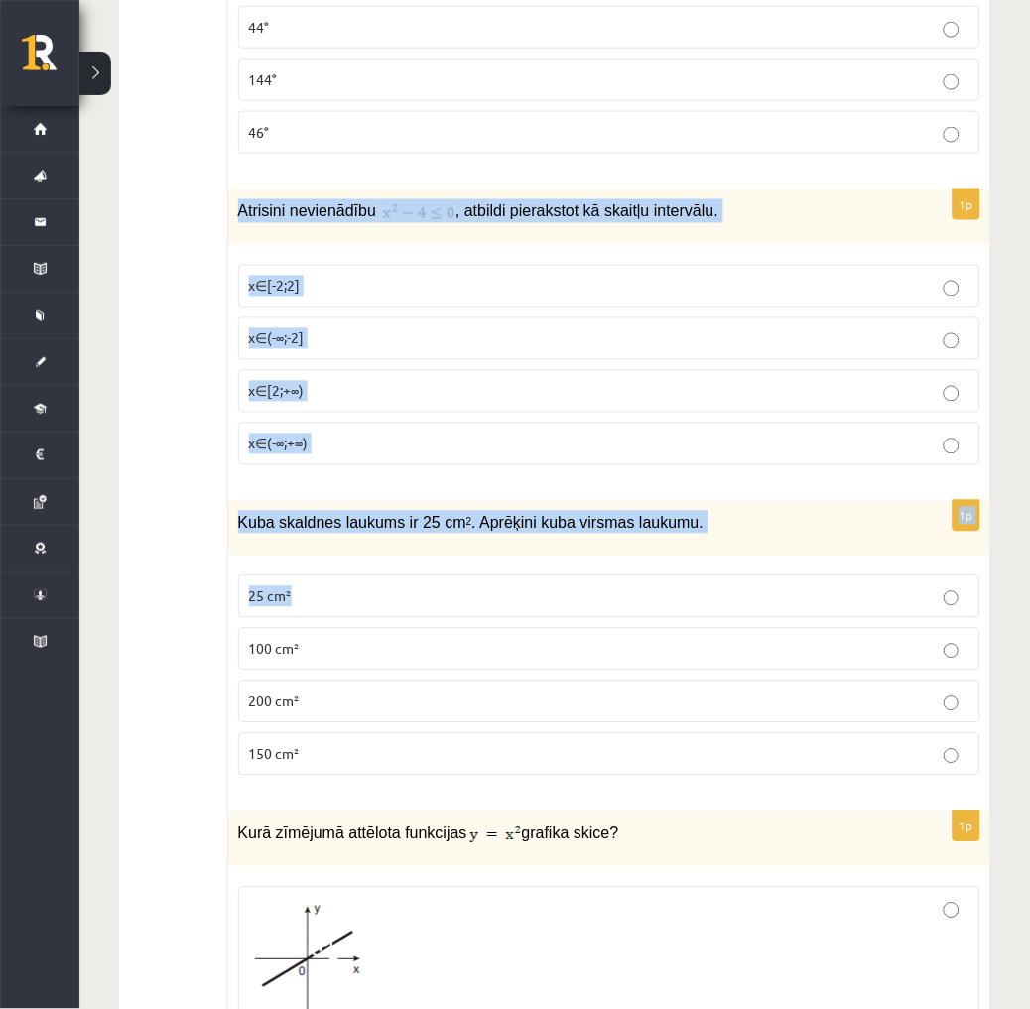
scroll to position [2756, 0]
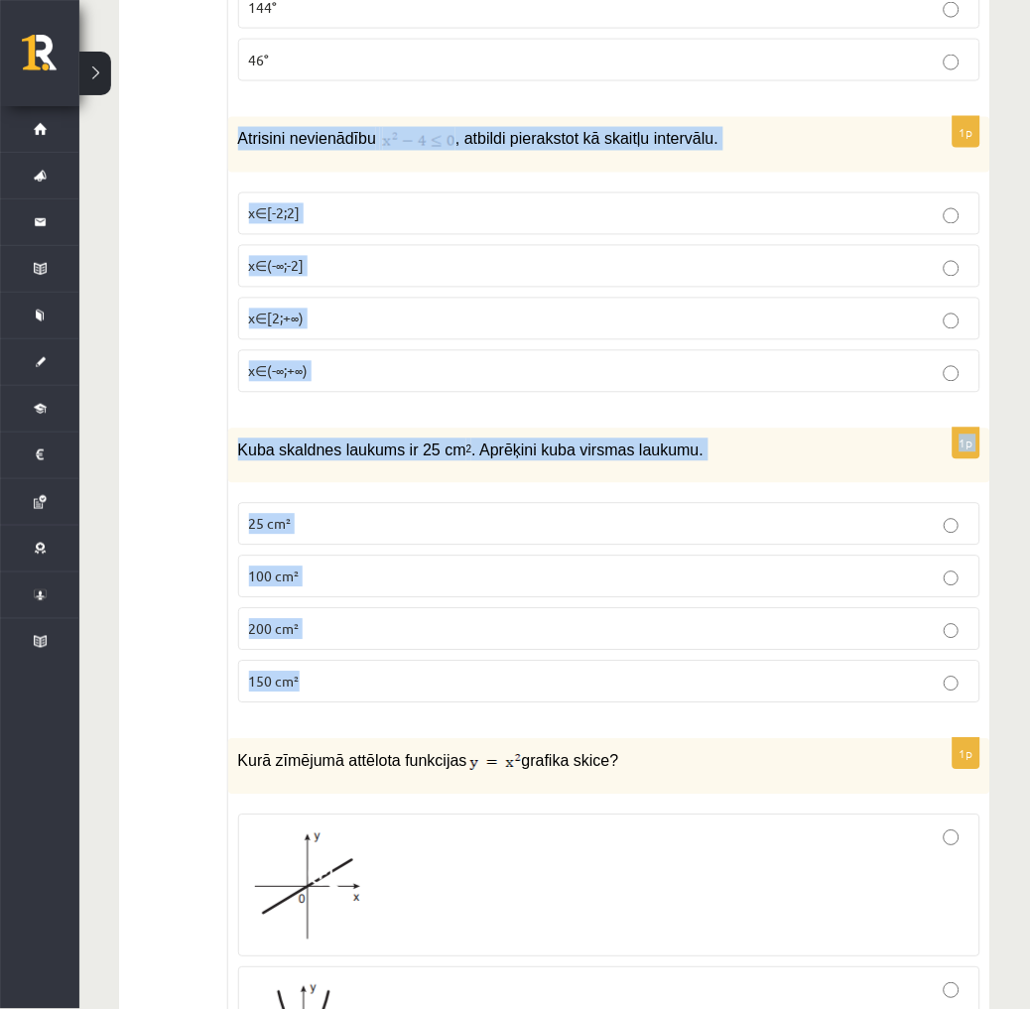
drag, startPoint x: 233, startPoint y: 466, endPoint x: 483, endPoint y: 691, distance: 335.9
drag, startPoint x: 483, startPoint y: 691, endPoint x: 397, endPoint y: 447, distance: 258.9
copy form "Atrisini nevienādību , atbildi pierakstot kā skaitļu intervālu. x∈[-2;2] x∈(-∞;…"
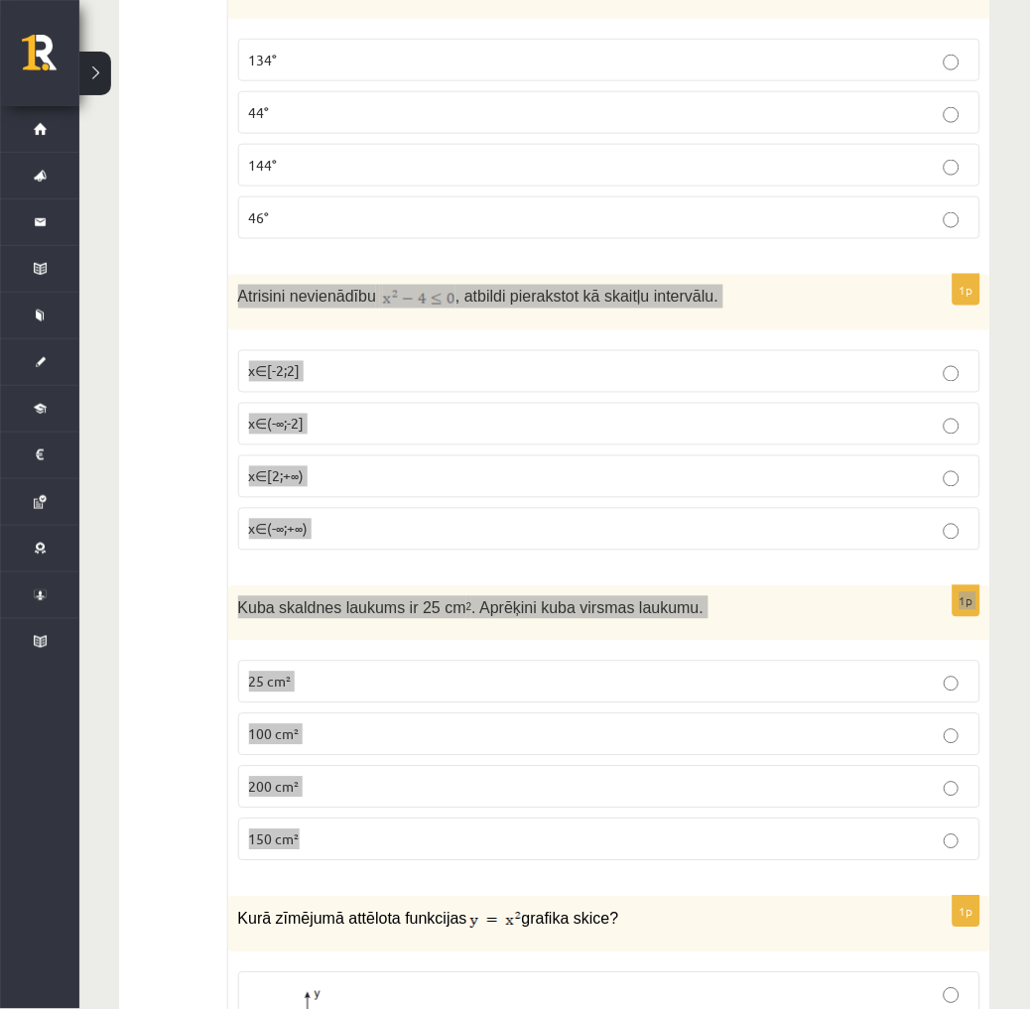
scroll to position [2536, 0]
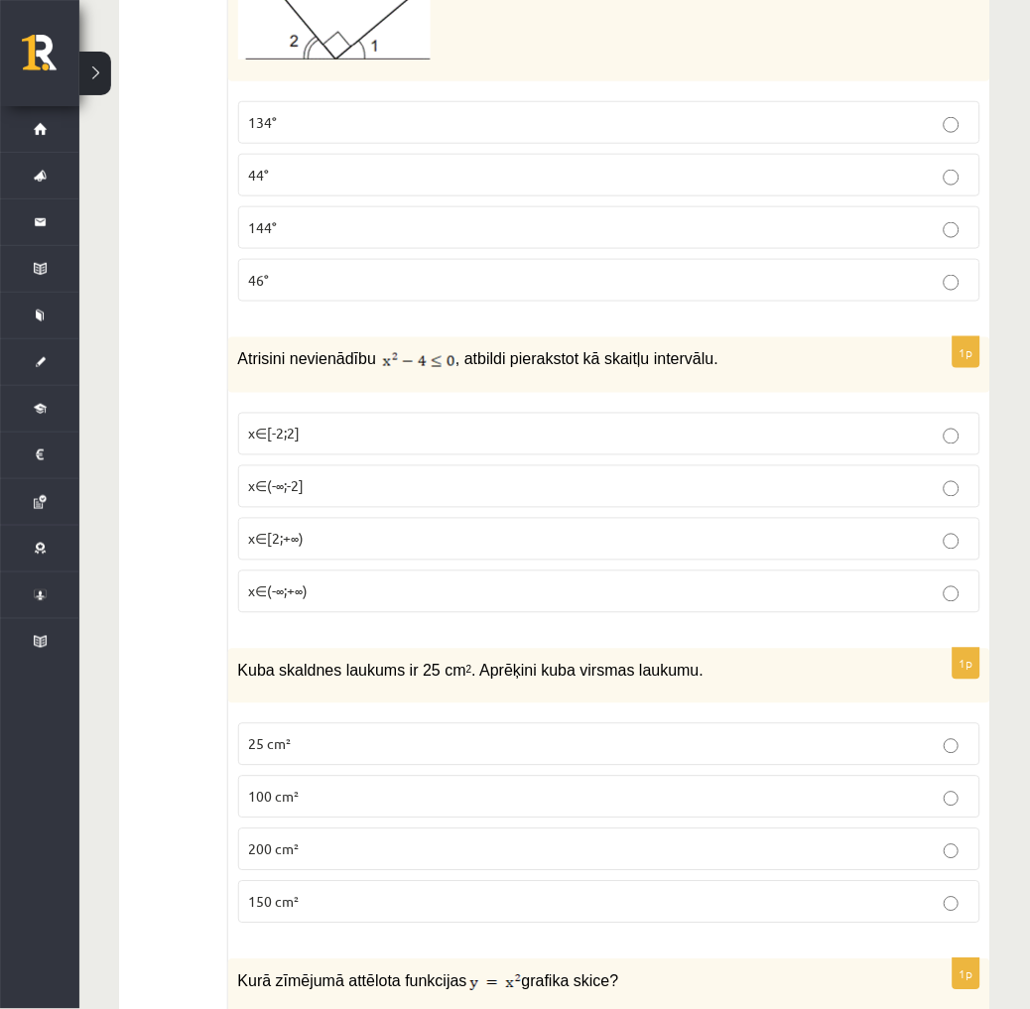
click at [342, 441] on p "x∈[-2;2]" at bounding box center [609, 434] width 720 height 21
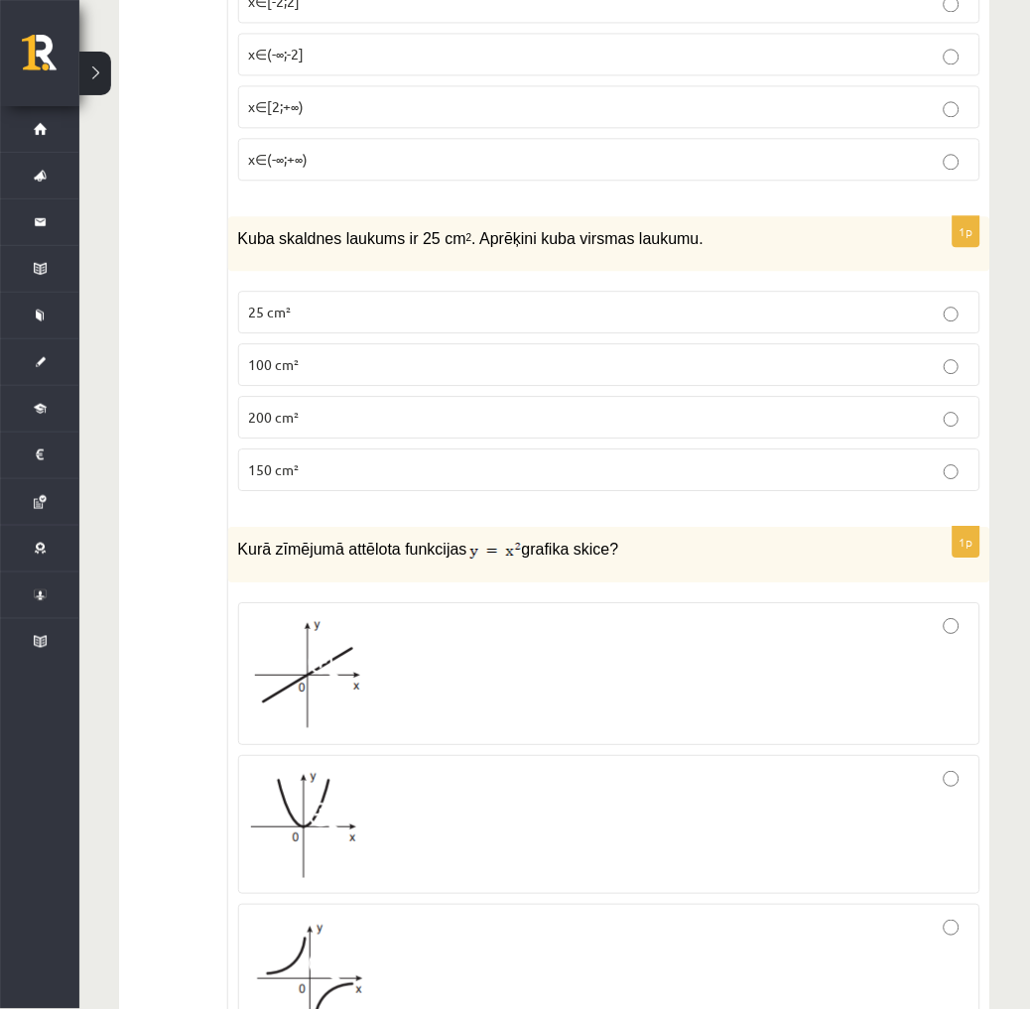
scroll to position [2977, 0]
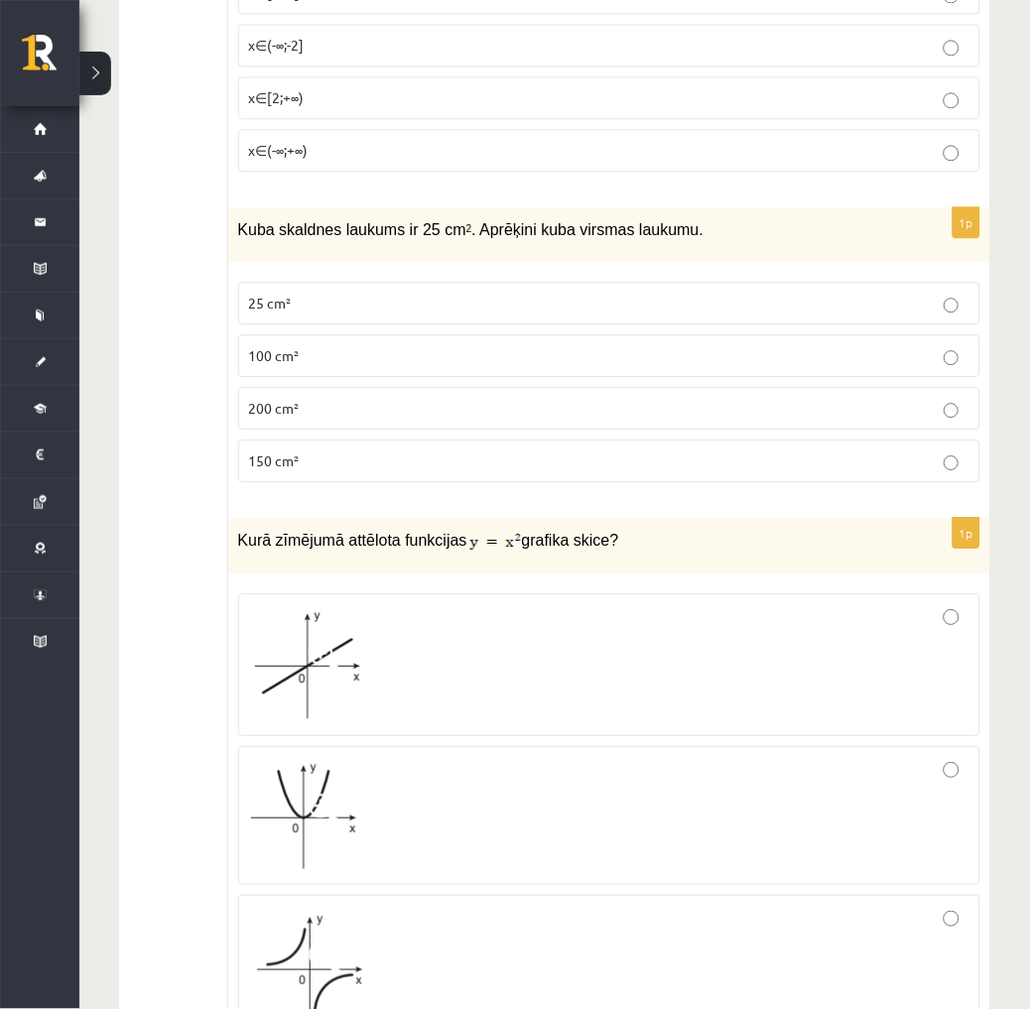
click at [337, 471] on p "150 cm²" at bounding box center [609, 461] width 720 height 21
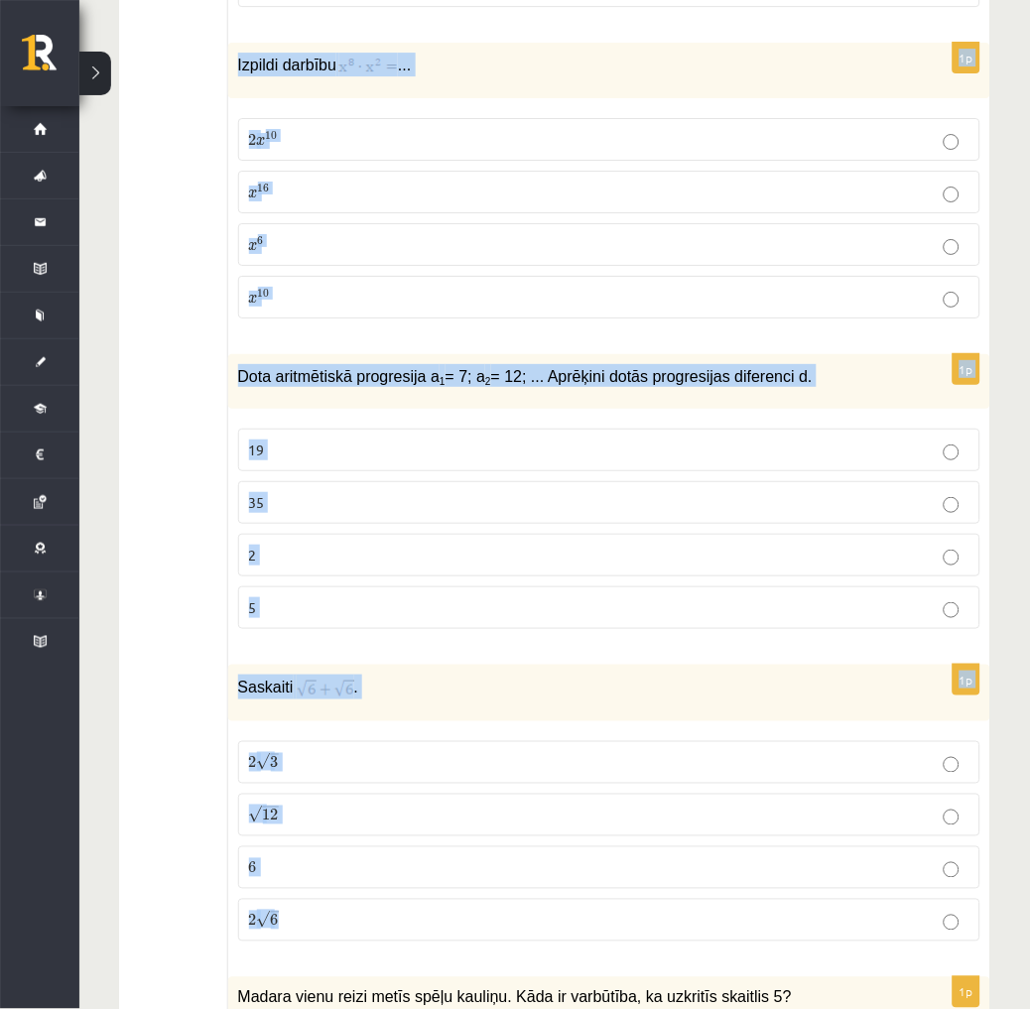
scroll to position [4630, 0]
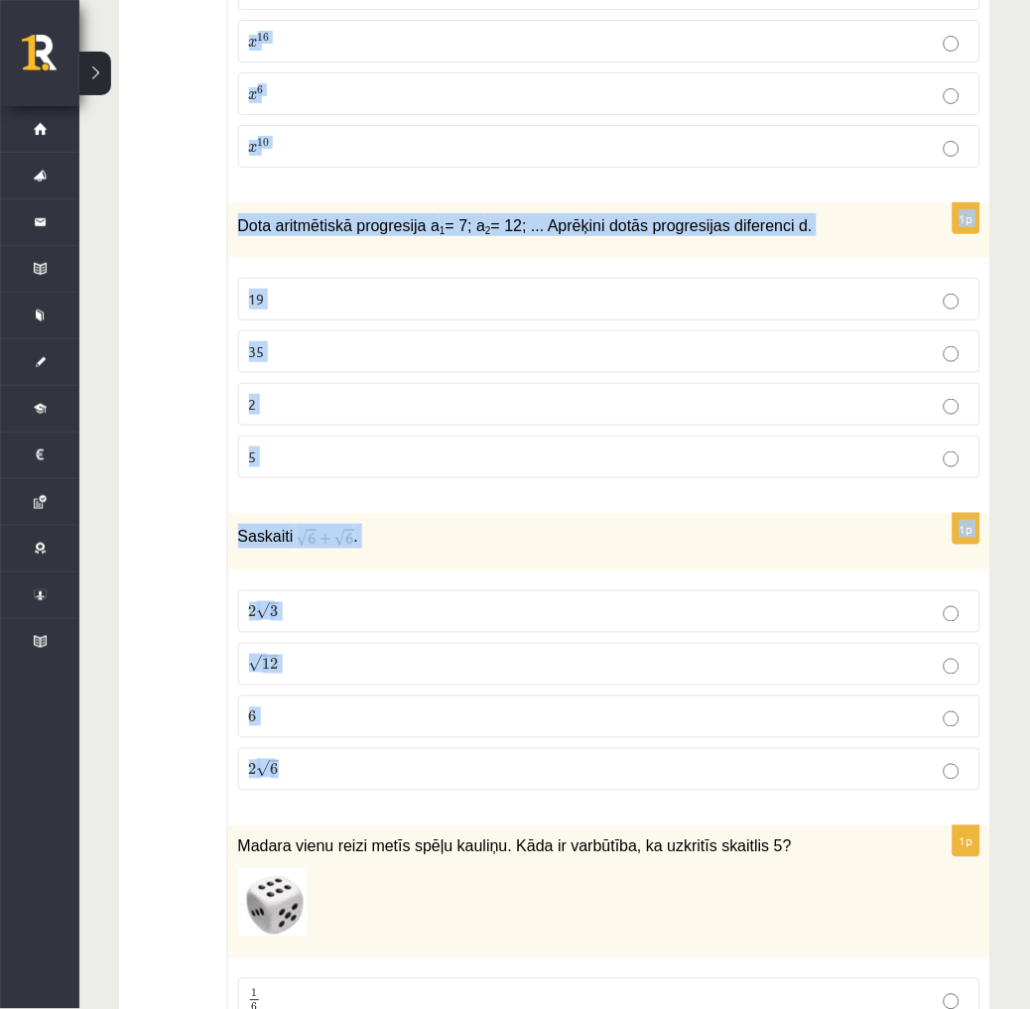
drag, startPoint x: 230, startPoint y: 264, endPoint x: 476, endPoint y: 800, distance: 589.7
copy form "Cilindra pamata diametrs ir 2 cm, cilindra augstums 10 cm. Aprēķini cilindra ti…"
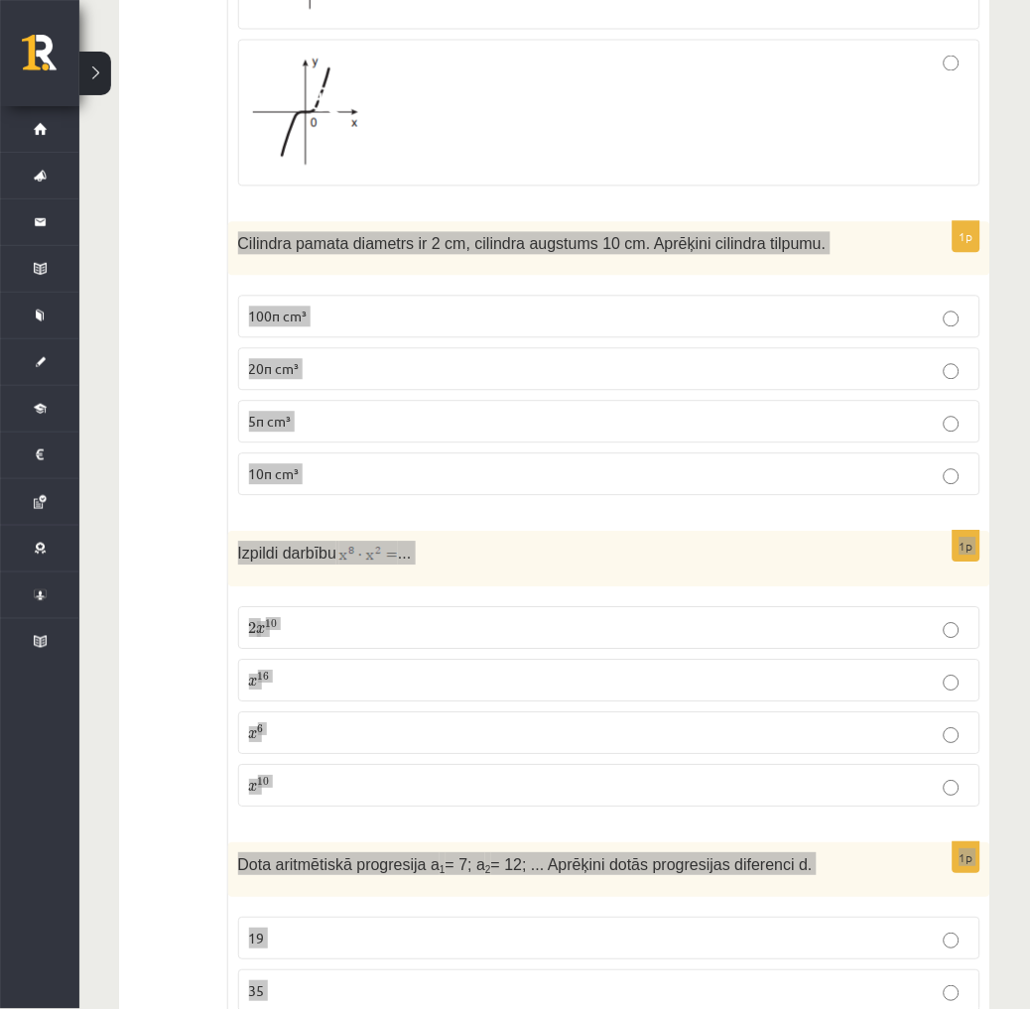
scroll to position [3969, 0]
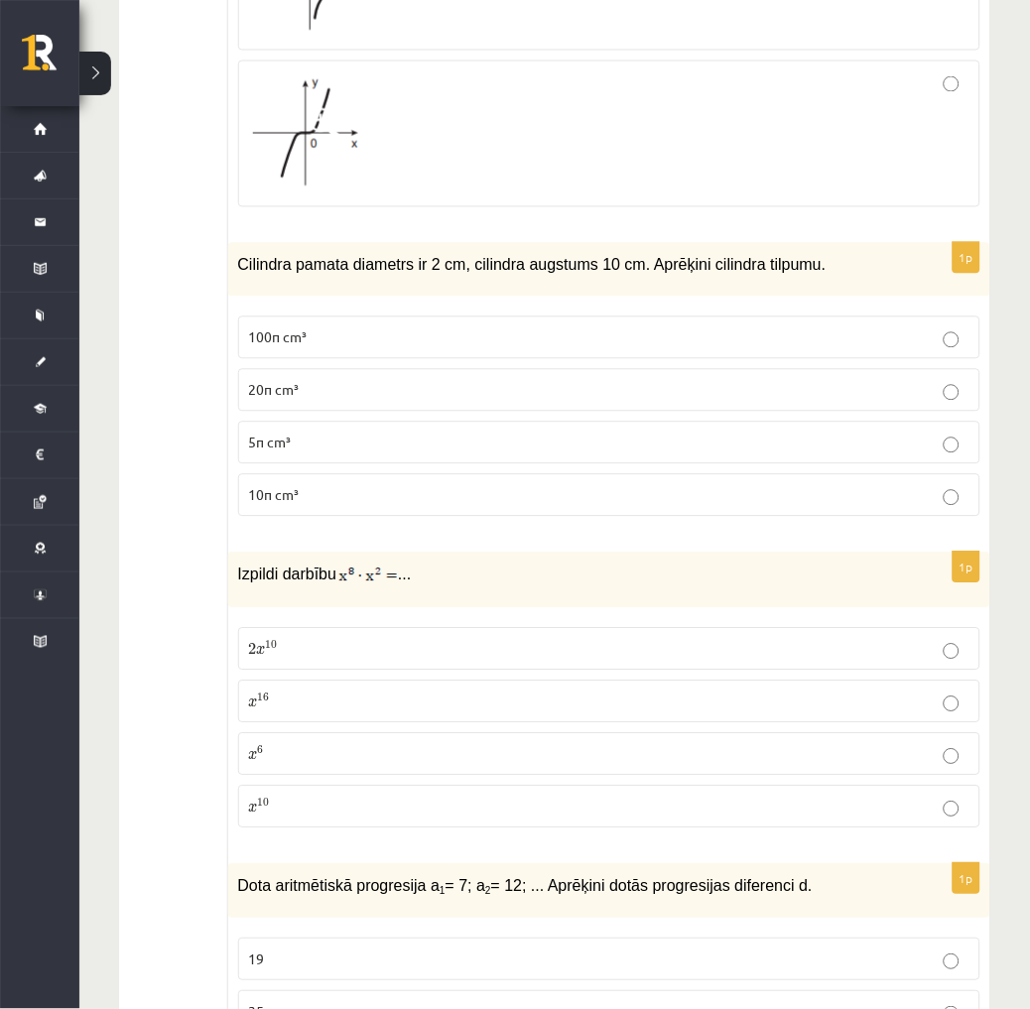
click at [342, 504] on p "10π cm³" at bounding box center [609, 495] width 720 height 21
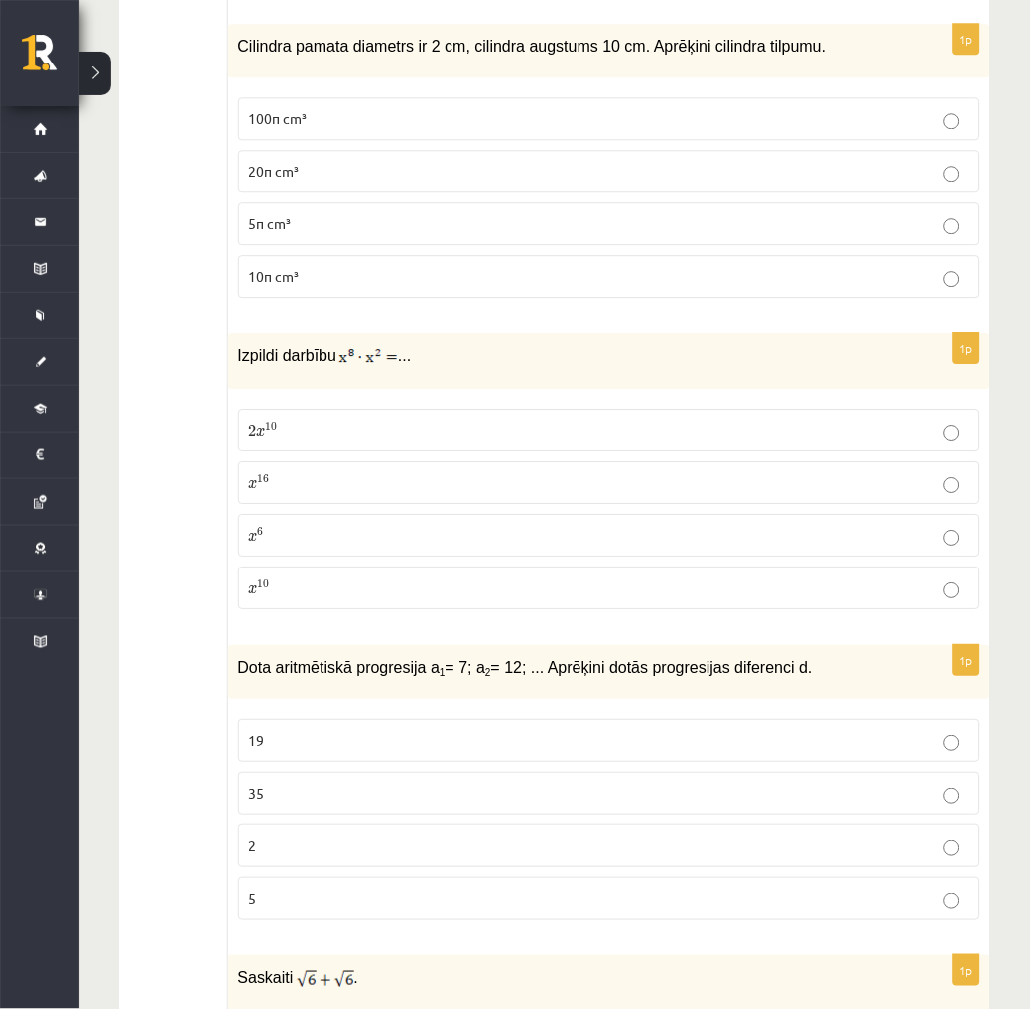
scroll to position [4300, 0]
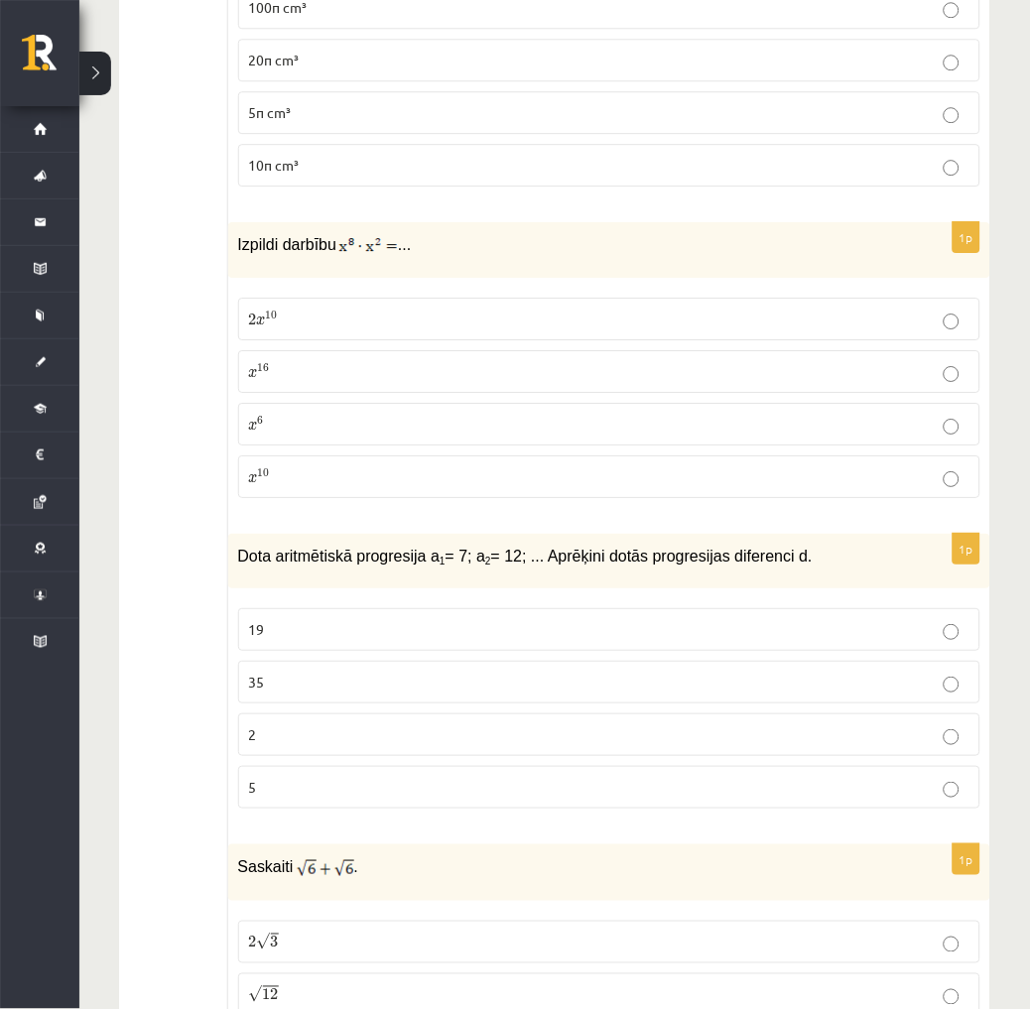
click at [363, 785] on p "5" at bounding box center [609, 787] width 720 height 21
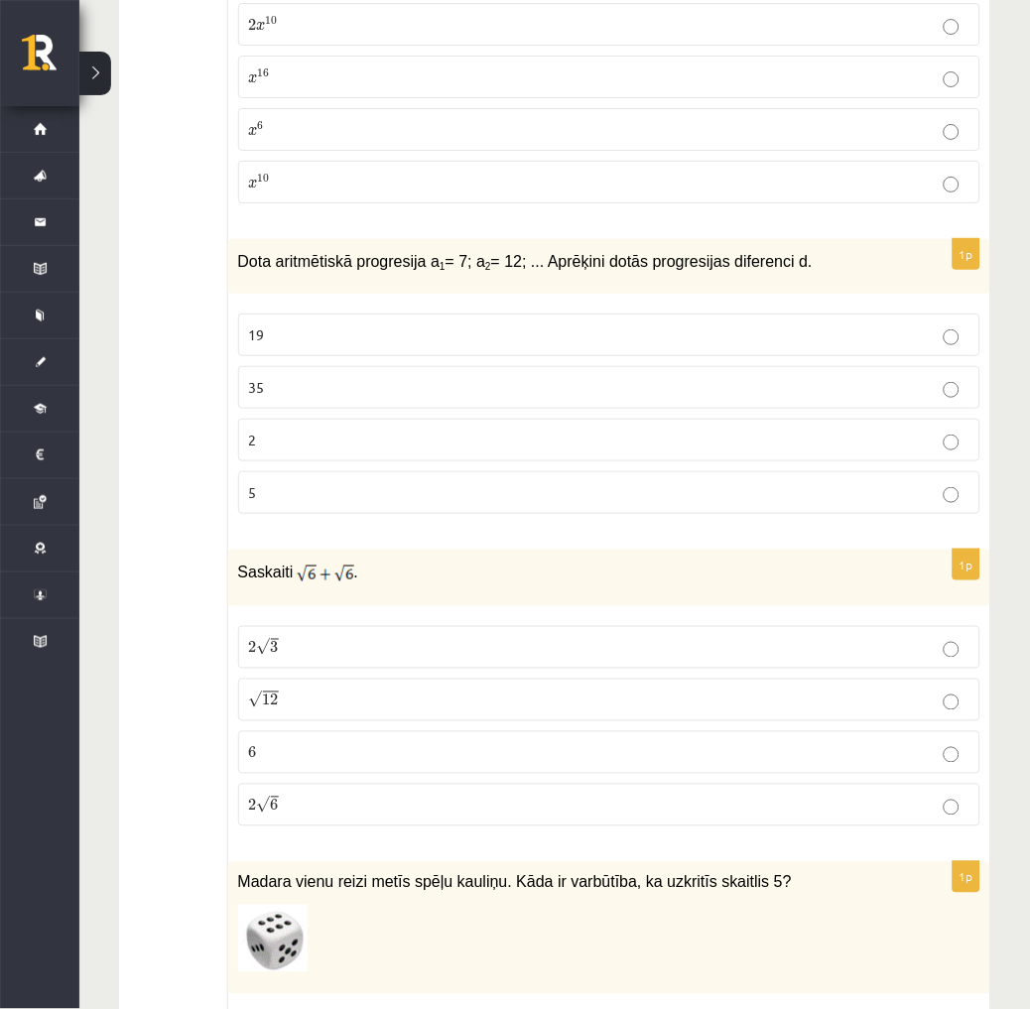
scroll to position [4630, 0]
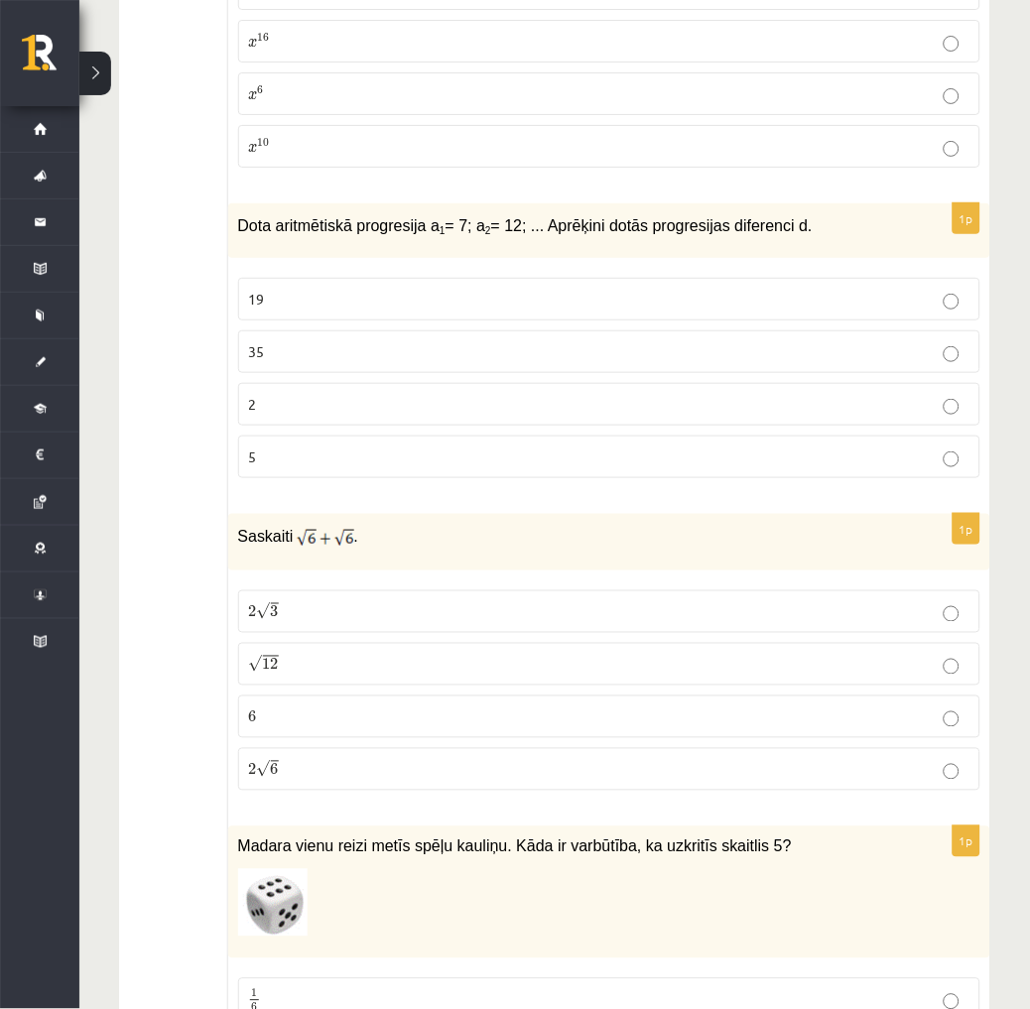
click at [292, 769] on p "2 √ 6 2 6" at bounding box center [609, 769] width 720 height 21
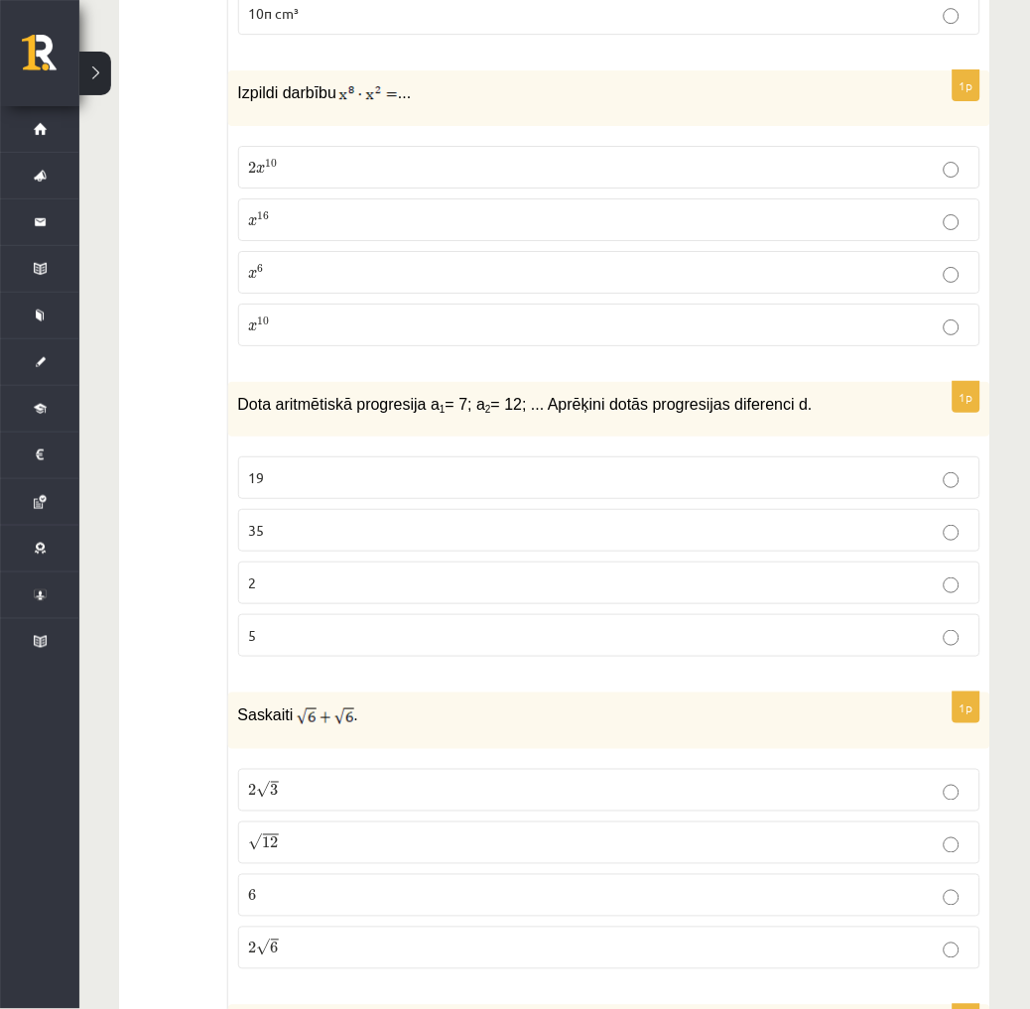
scroll to position [4410, 0]
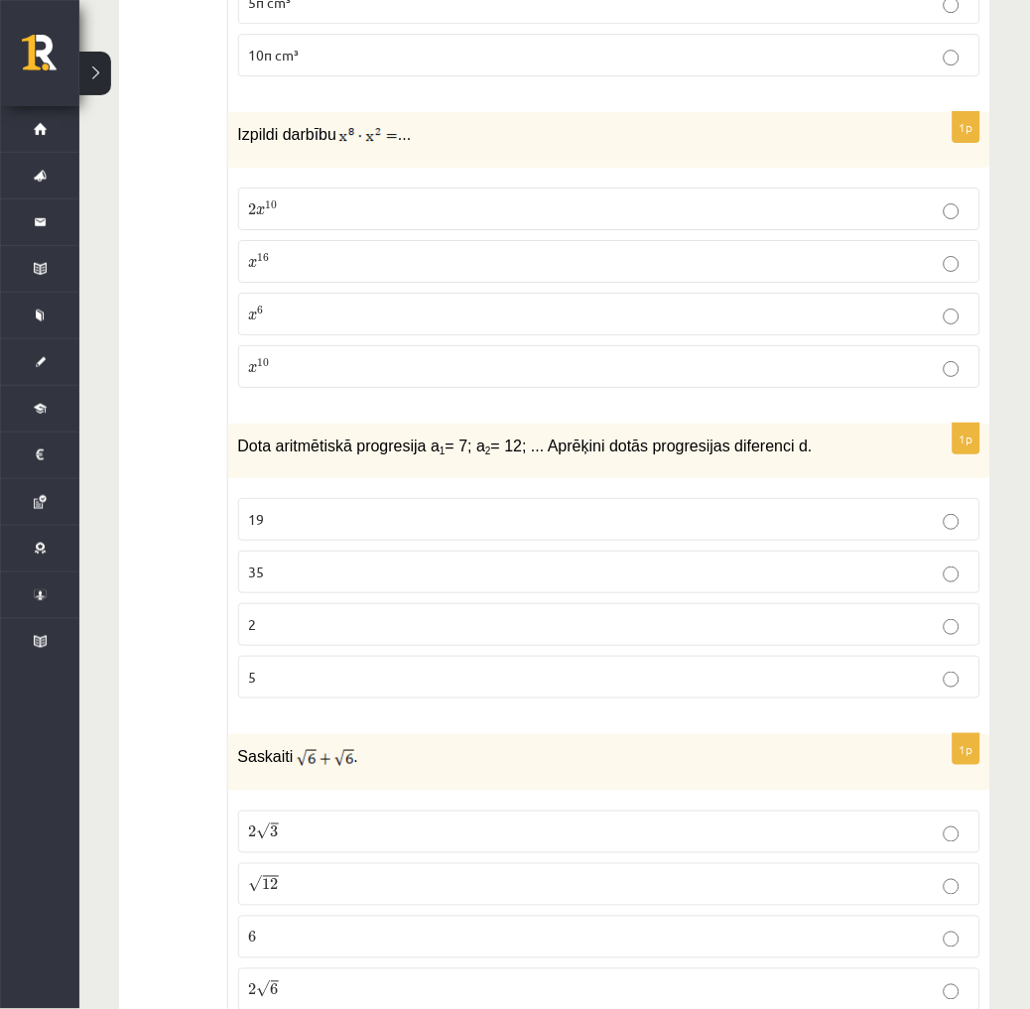
click at [342, 252] on label "x 16 x 16" at bounding box center [609, 261] width 742 height 43
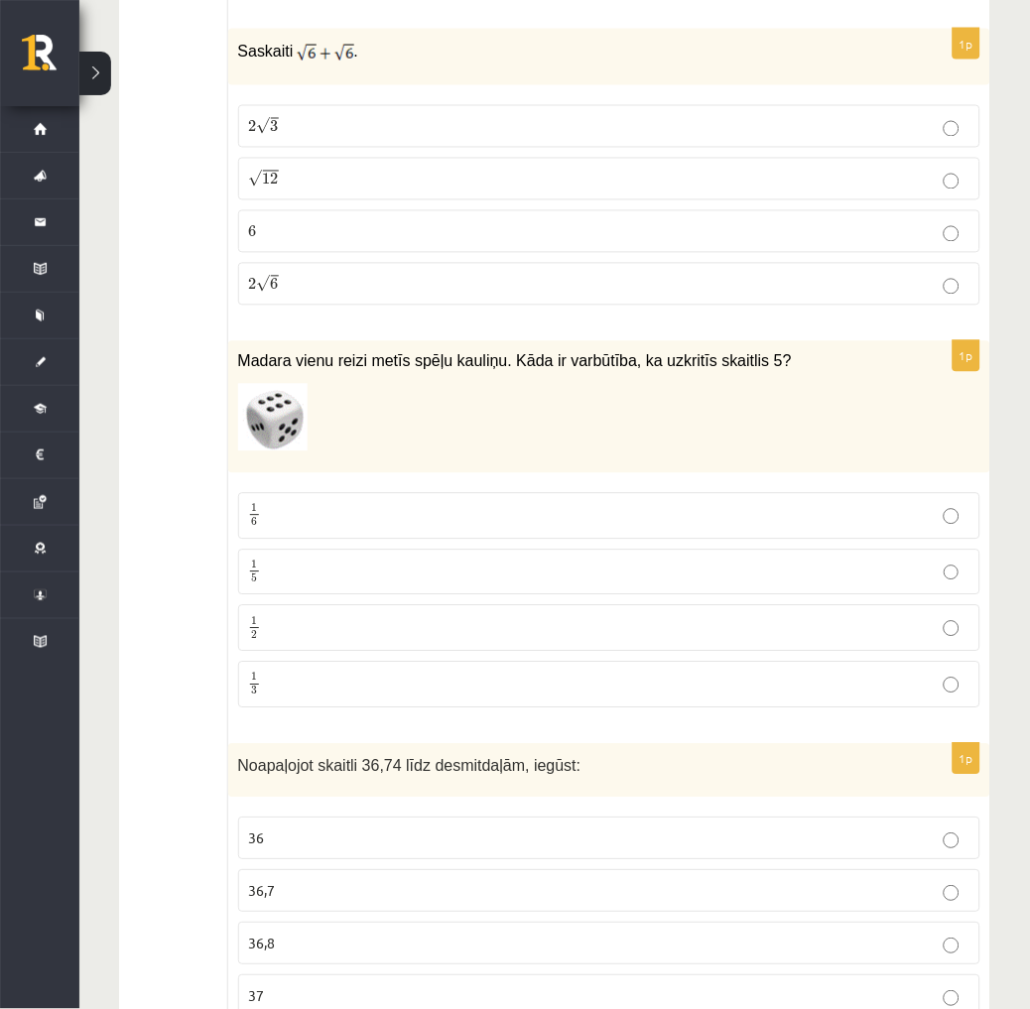
scroll to position [5292, 0]
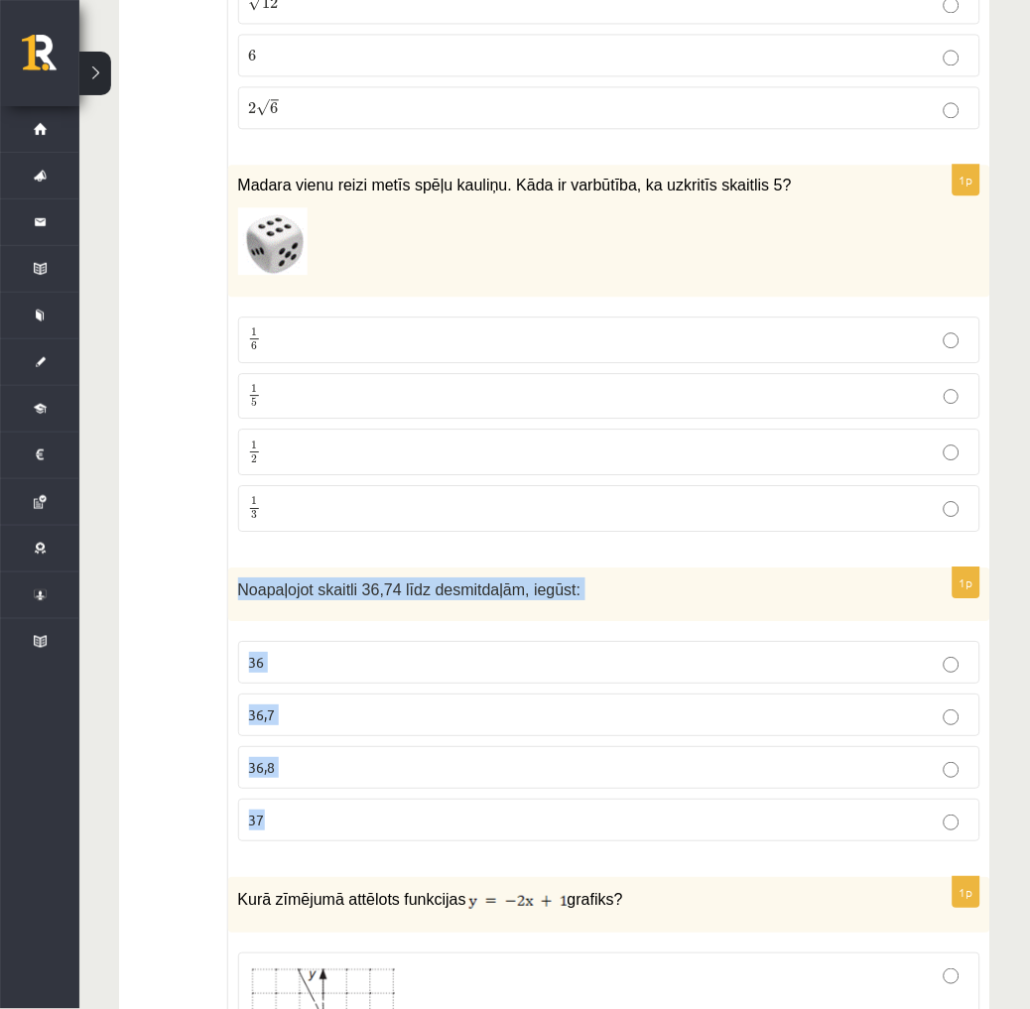
drag, startPoint x: 229, startPoint y: 588, endPoint x: 477, endPoint y: 819, distance: 338.5
click at [477, 819] on div "1p Noapaļojot skaitli 36,74 līdz desmitdaļām, iegūst: 36 36,7 36,8 37" at bounding box center [609, 713] width 762 height 291
drag, startPoint x: 477, startPoint y: 819, endPoint x: 439, endPoint y: 588, distance: 233.5
copy div "Noapaļojot skaitli 36,74 līdz desmitdaļām, iegūst: 36 36,7 36,8 37"
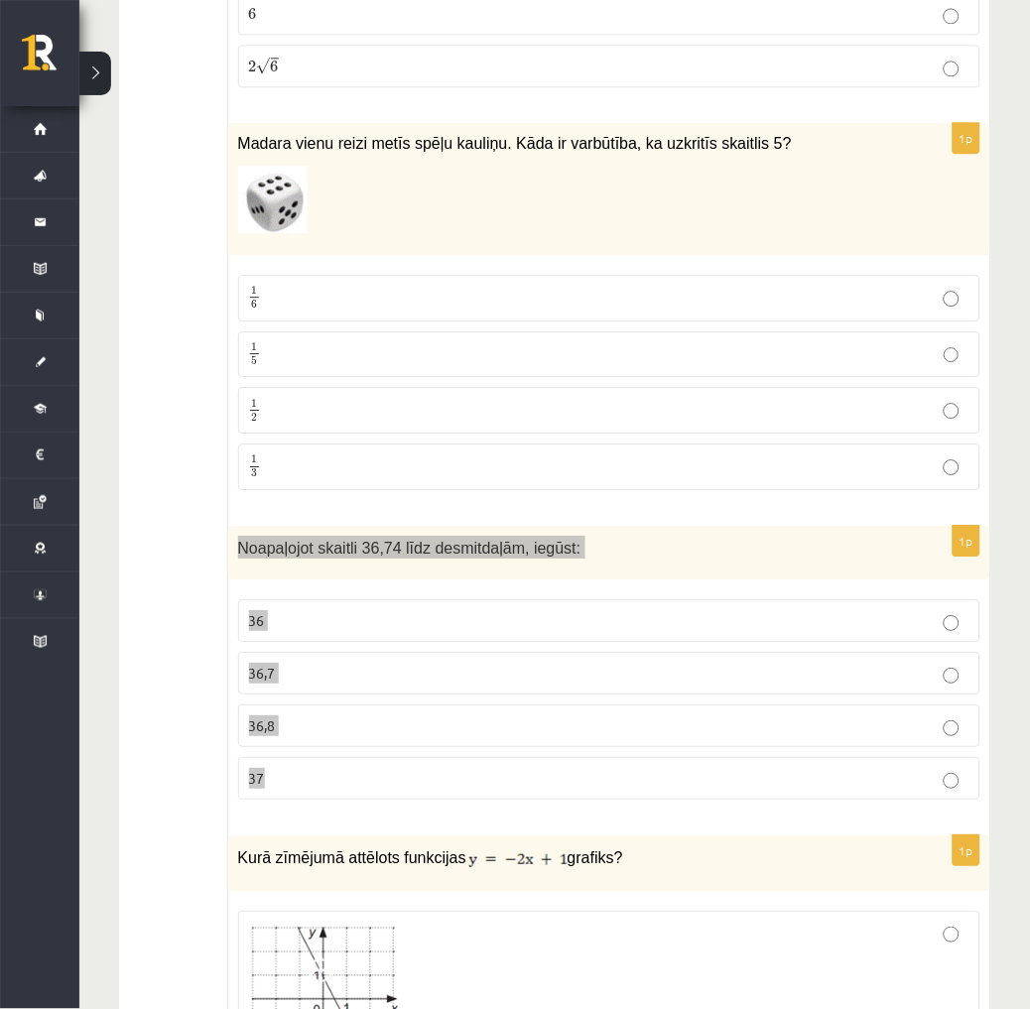
scroll to position [5402, 0]
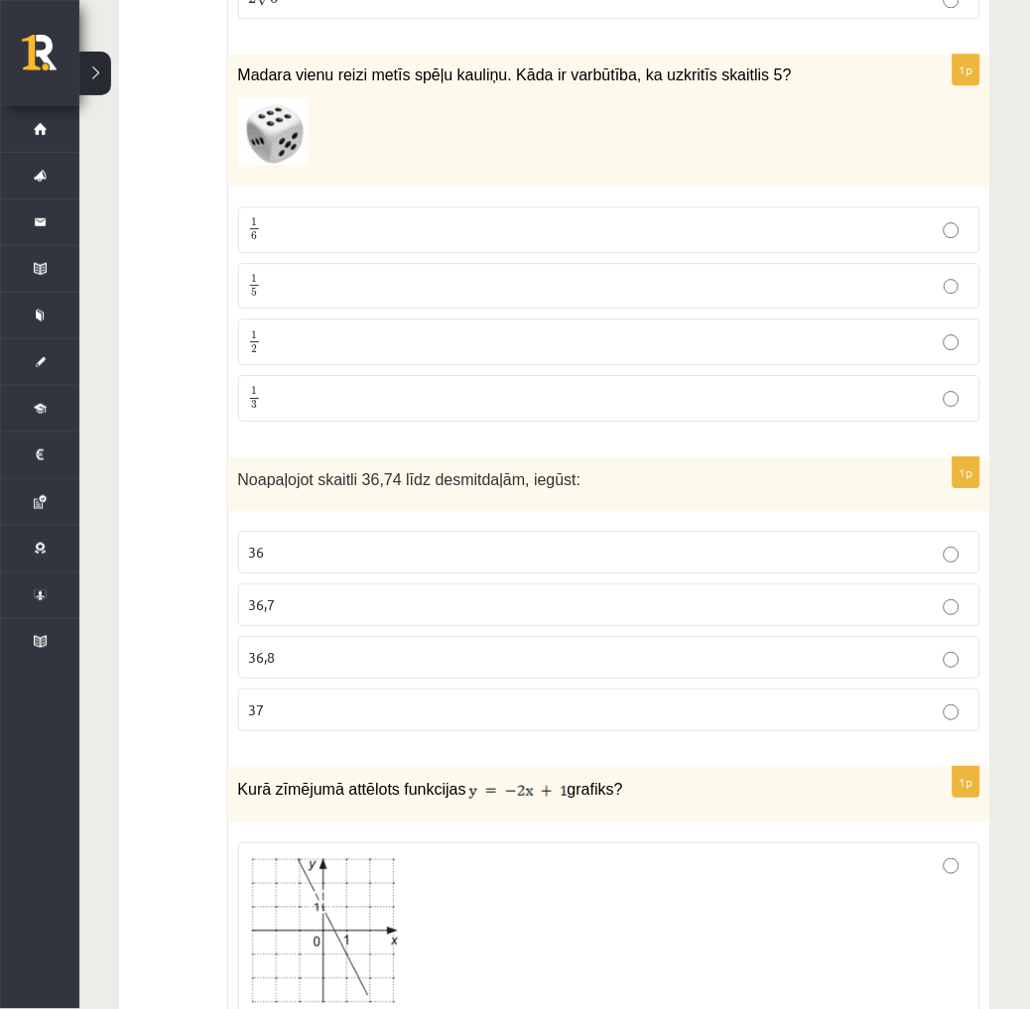
click at [170, 686] on ul "Tests Izvērtējums!" at bounding box center [183, 288] width 89 height 10669
click at [312, 615] on p "36,7" at bounding box center [609, 604] width 720 height 21
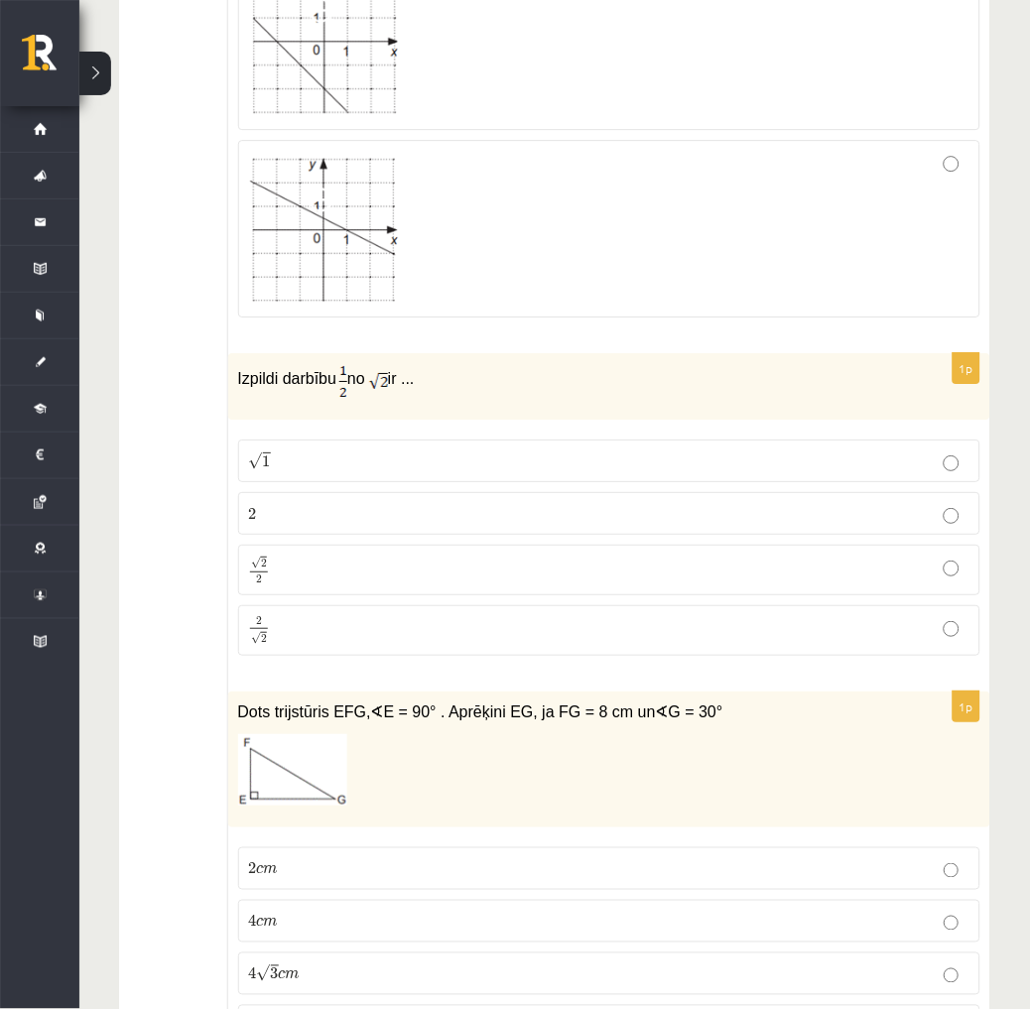
scroll to position [6725, 0]
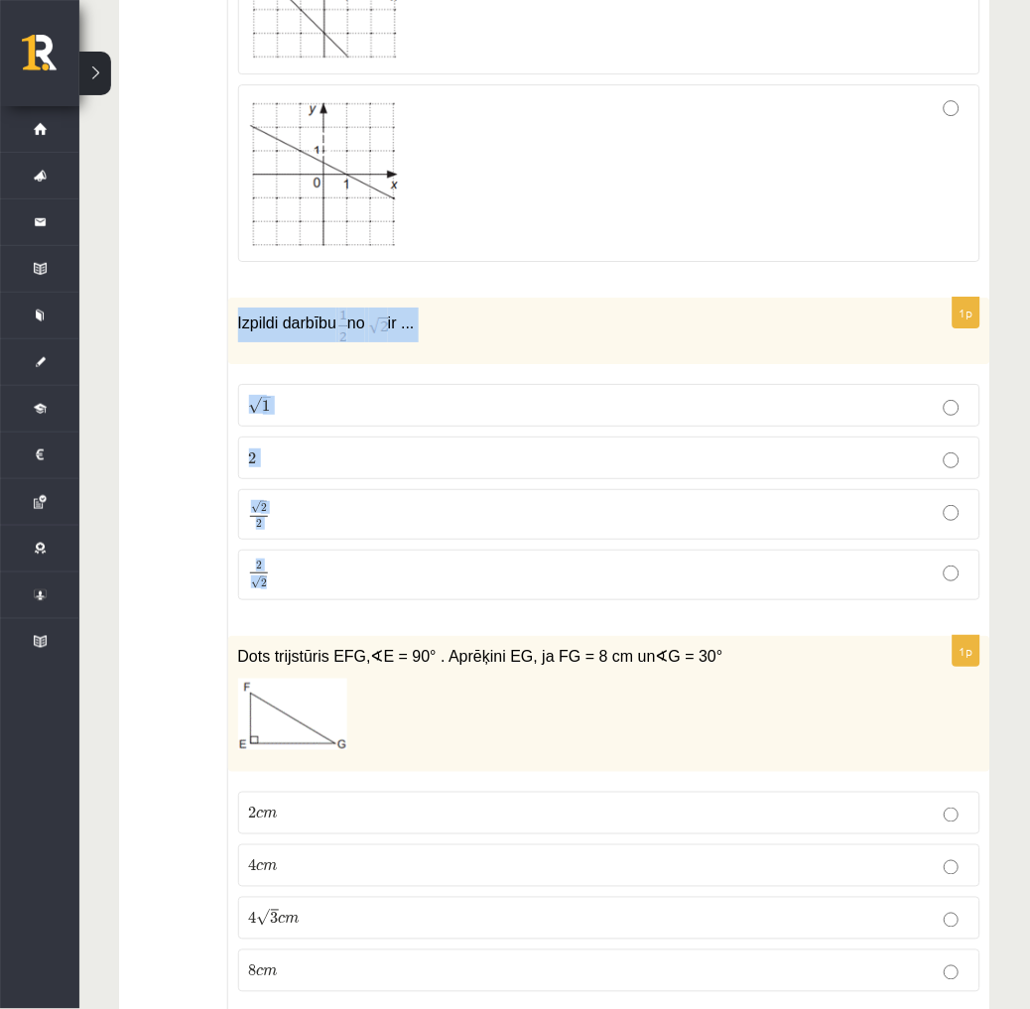
drag, startPoint x: 235, startPoint y: 325, endPoint x: 310, endPoint y: 584, distance: 268.5
click at [310, 584] on div "1p Izpildi darbību no ir ... √ 1 1 2 2 √ 2 2 2 2 2 √ 2 2 2" at bounding box center [609, 457] width 762 height 319
drag, startPoint x: 310, startPoint y: 584, endPoint x: 303, endPoint y: 329, distance: 254.1
copy div "Izpildi darbību no ir ... √ 1 1 2 2 √ 2 2 2 2 2 √ 2"
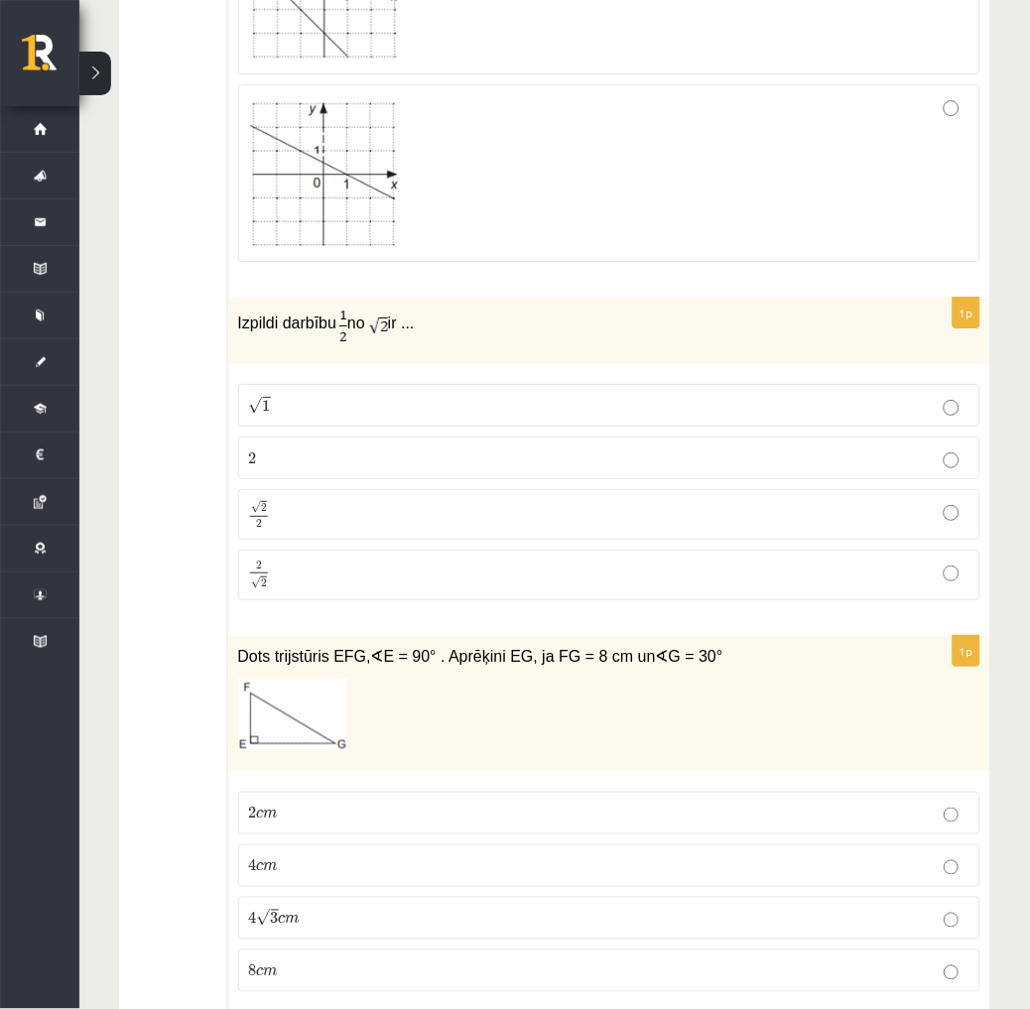
click at [303, 524] on p "√ 2 2 2 2" at bounding box center [609, 514] width 720 height 29
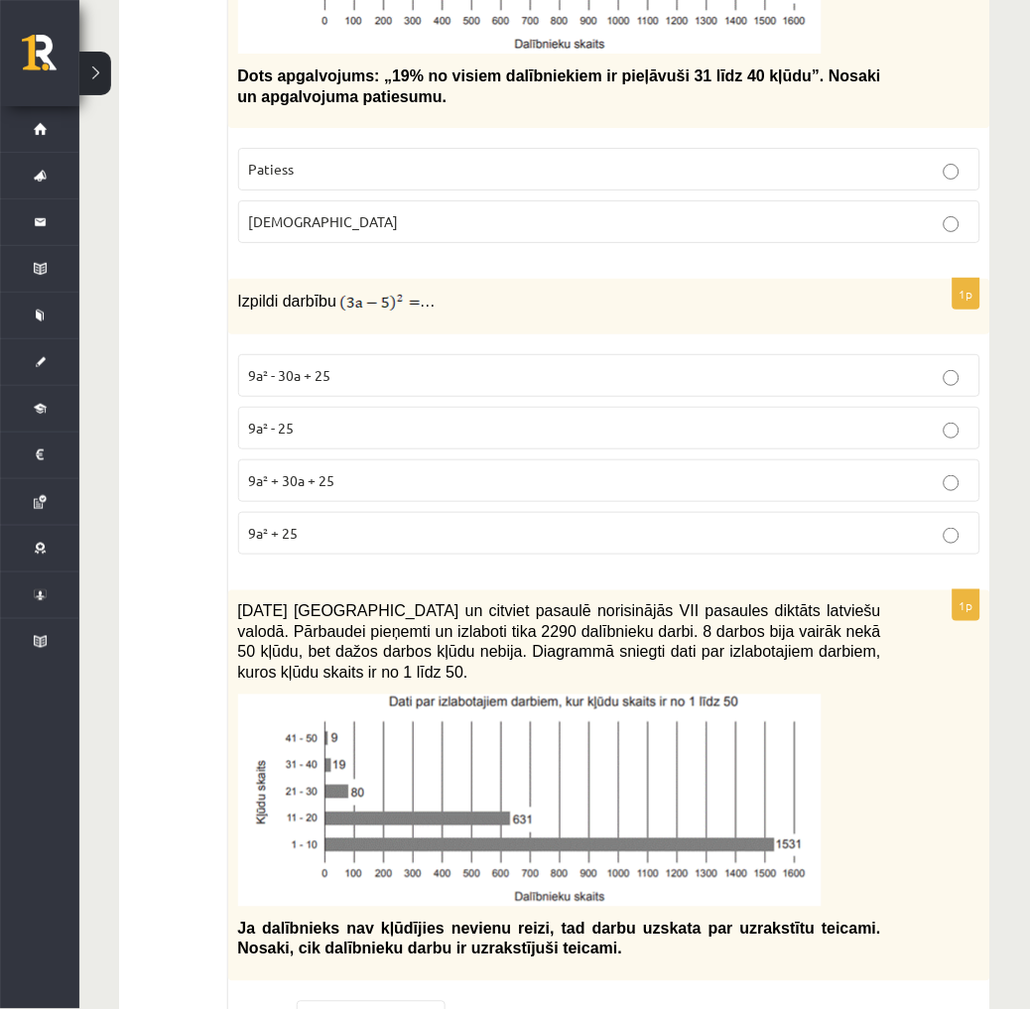
scroll to position [8049, 0]
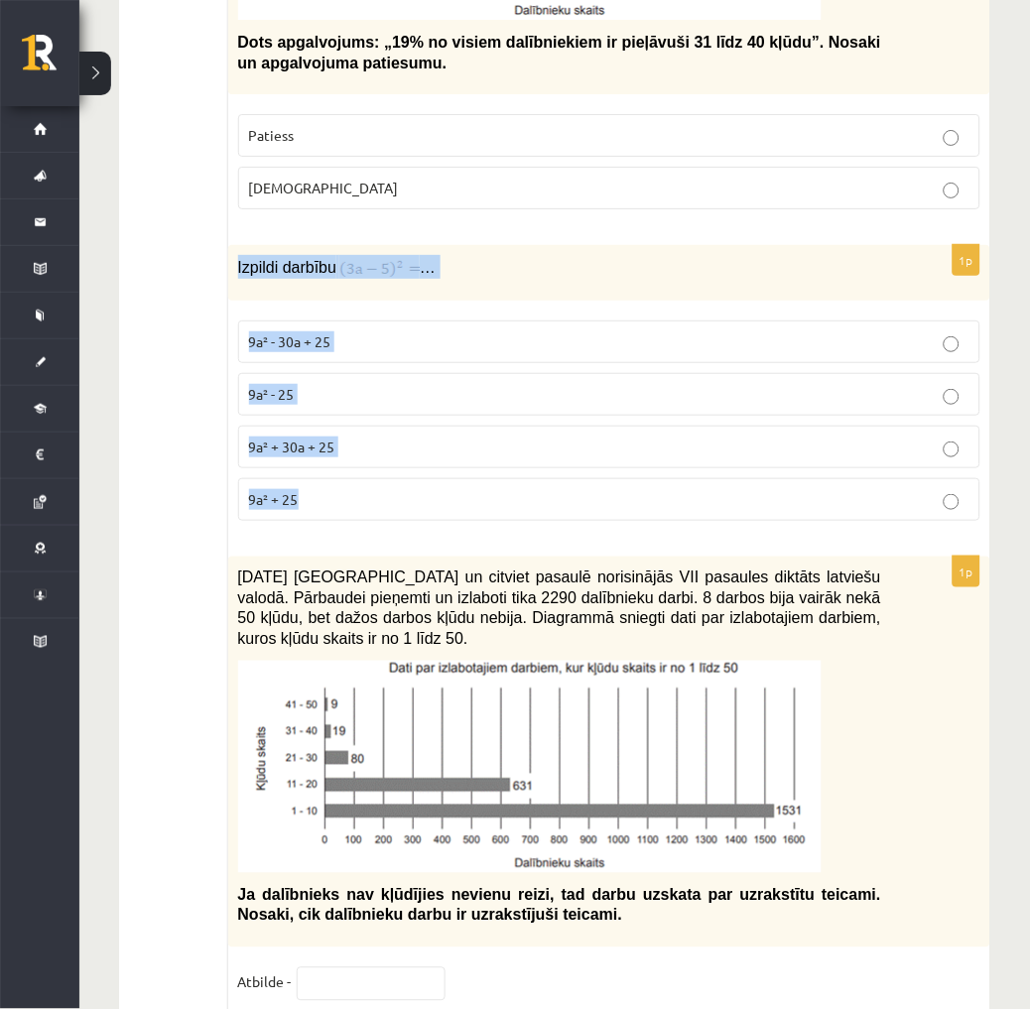
drag, startPoint x: 235, startPoint y: 275, endPoint x: 364, endPoint y: 517, distance: 274.4
click at [364, 517] on div "1p Izpildi darbību … 9a² - 30a + 25 9a² - 25 9a² + 30a + 25 9a² + 25" at bounding box center [609, 391] width 762 height 292
drag, startPoint x: 364, startPoint y: 517, endPoint x: 318, endPoint y: 274, distance: 247.6
copy div "Izpildi darbību … 9a² - 30a + 25 9a² - 25 9a² + 30a + 25 9a² + 25"
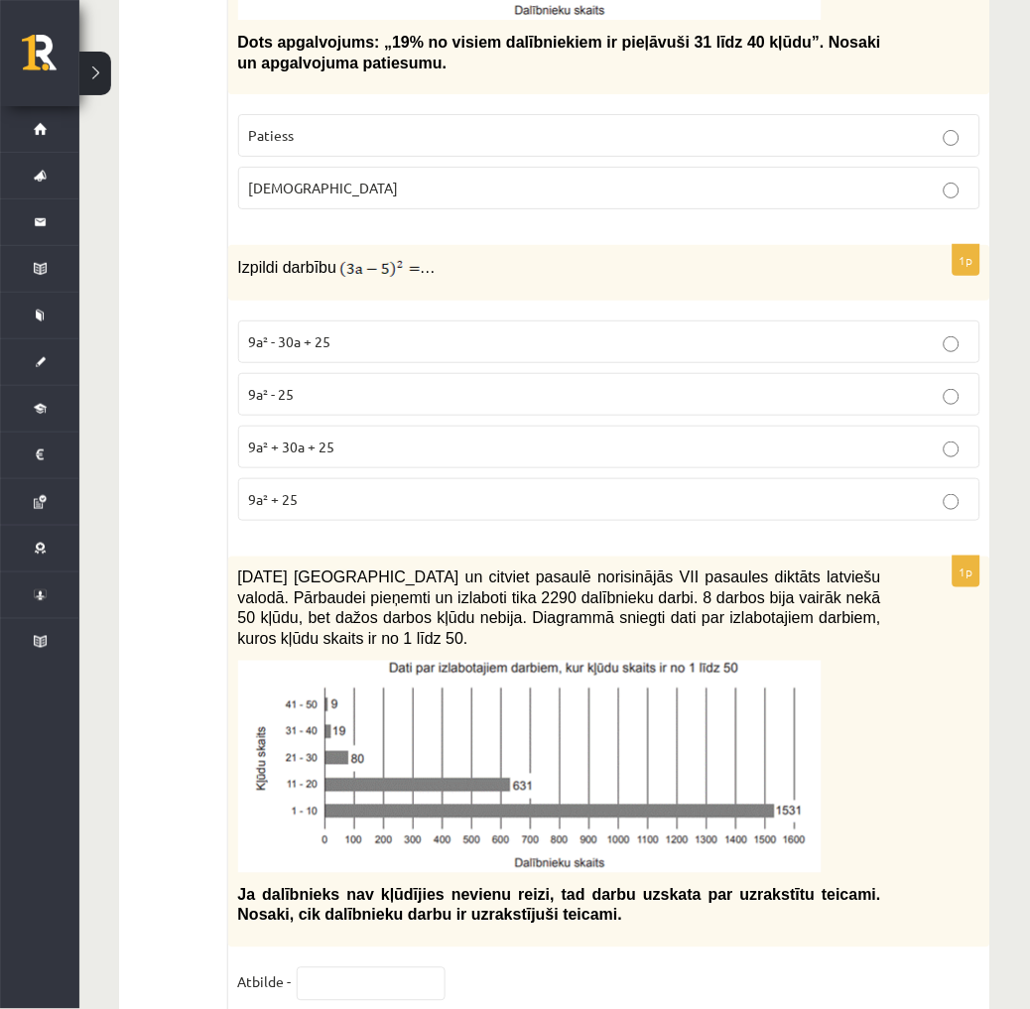
click at [331, 454] on span "9a² + 30a + 25" at bounding box center [292, 447] width 86 height 18
click at [327, 350] on span "9a² - 30a + 25" at bounding box center [290, 341] width 82 height 18
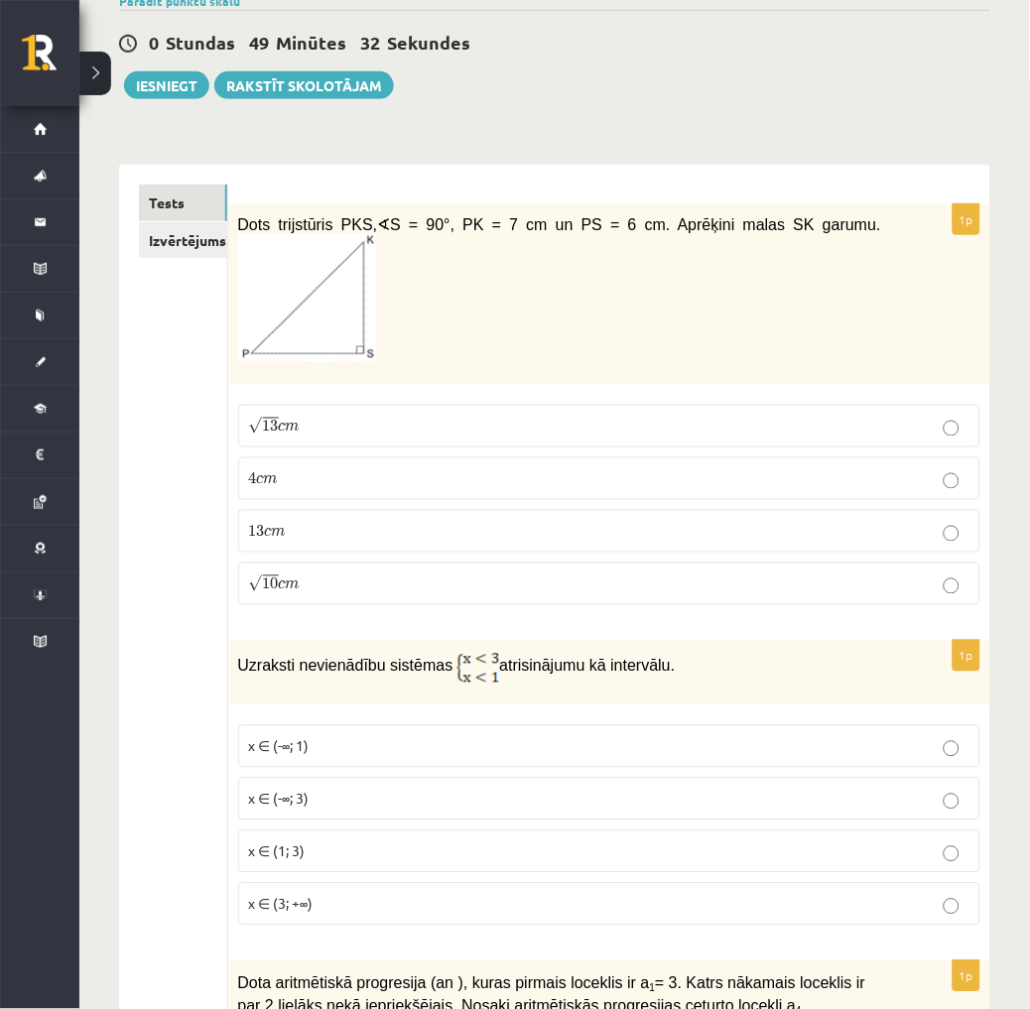
scroll to position [160, 0]
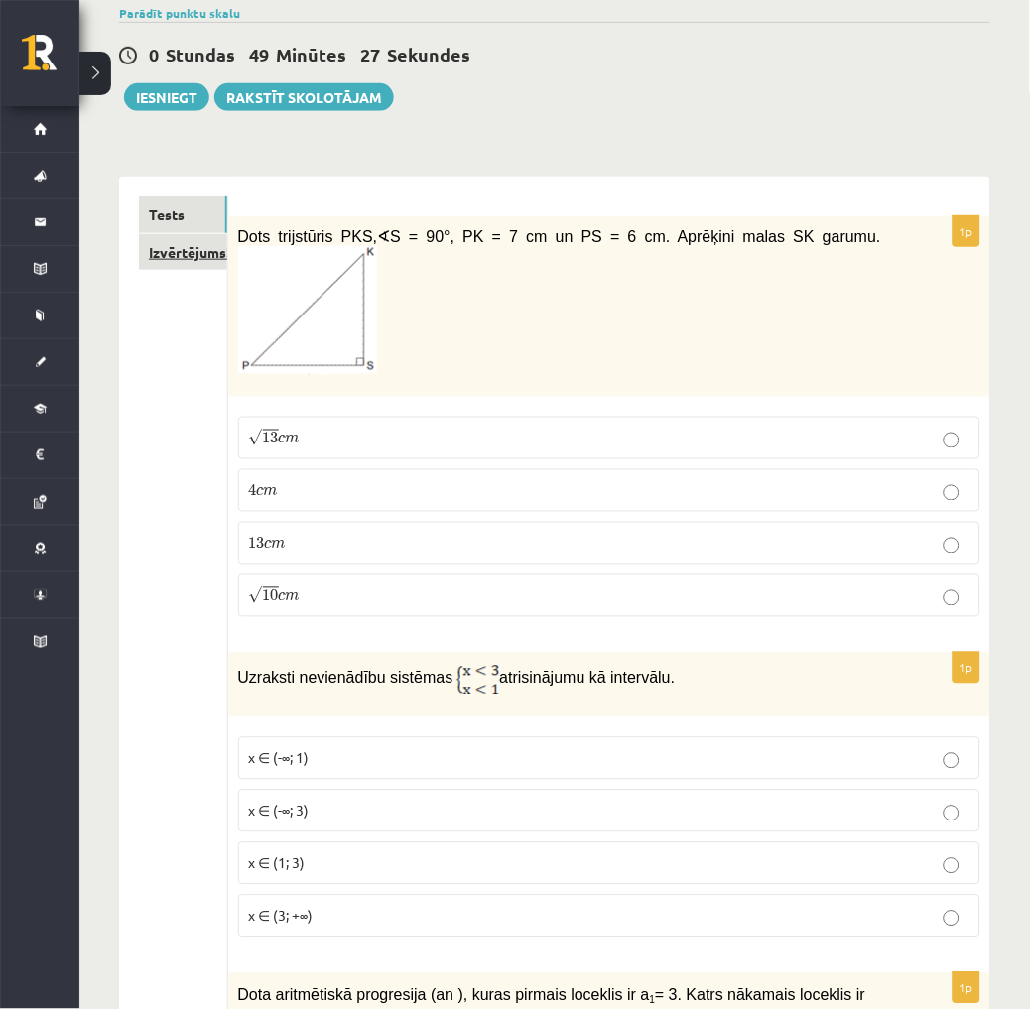
click at [206, 258] on link "Izvērtējums!" at bounding box center [183, 252] width 88 height 37
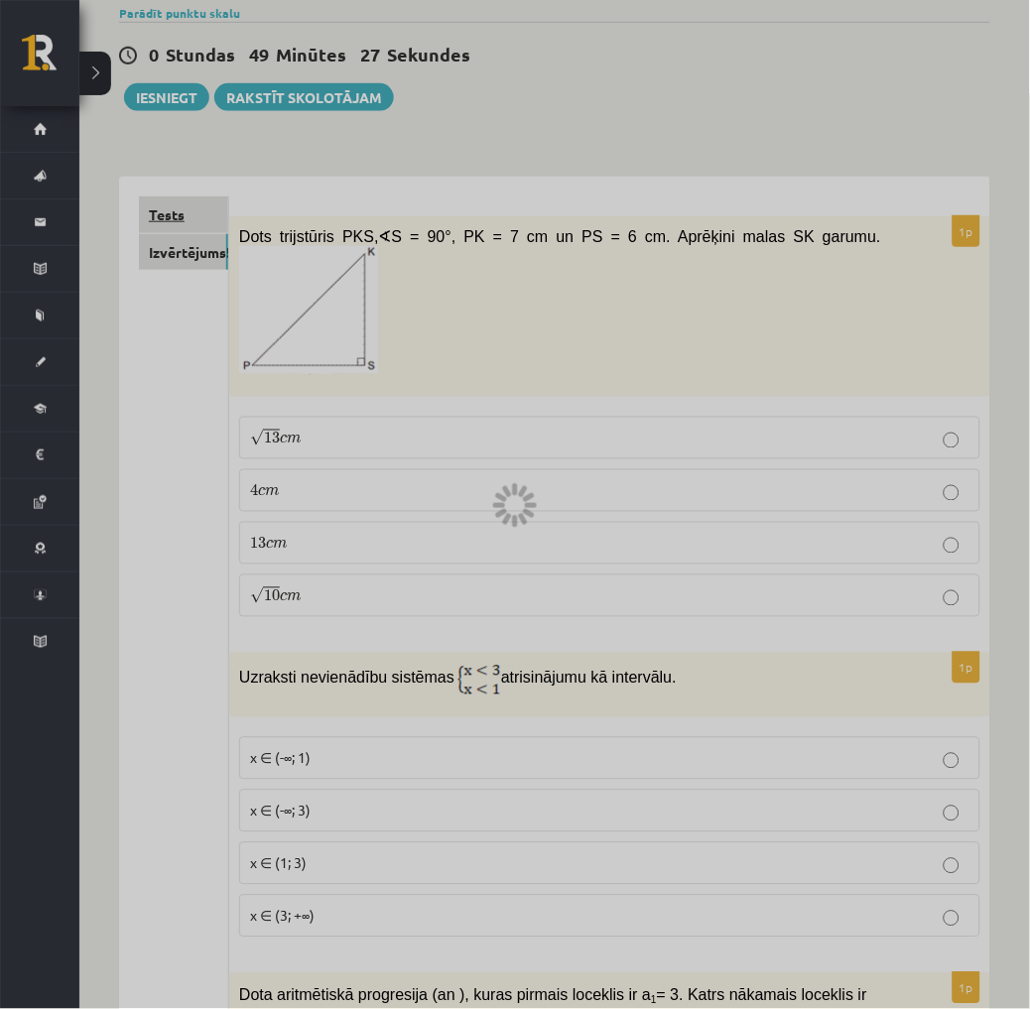
scroll to position [21, 0]
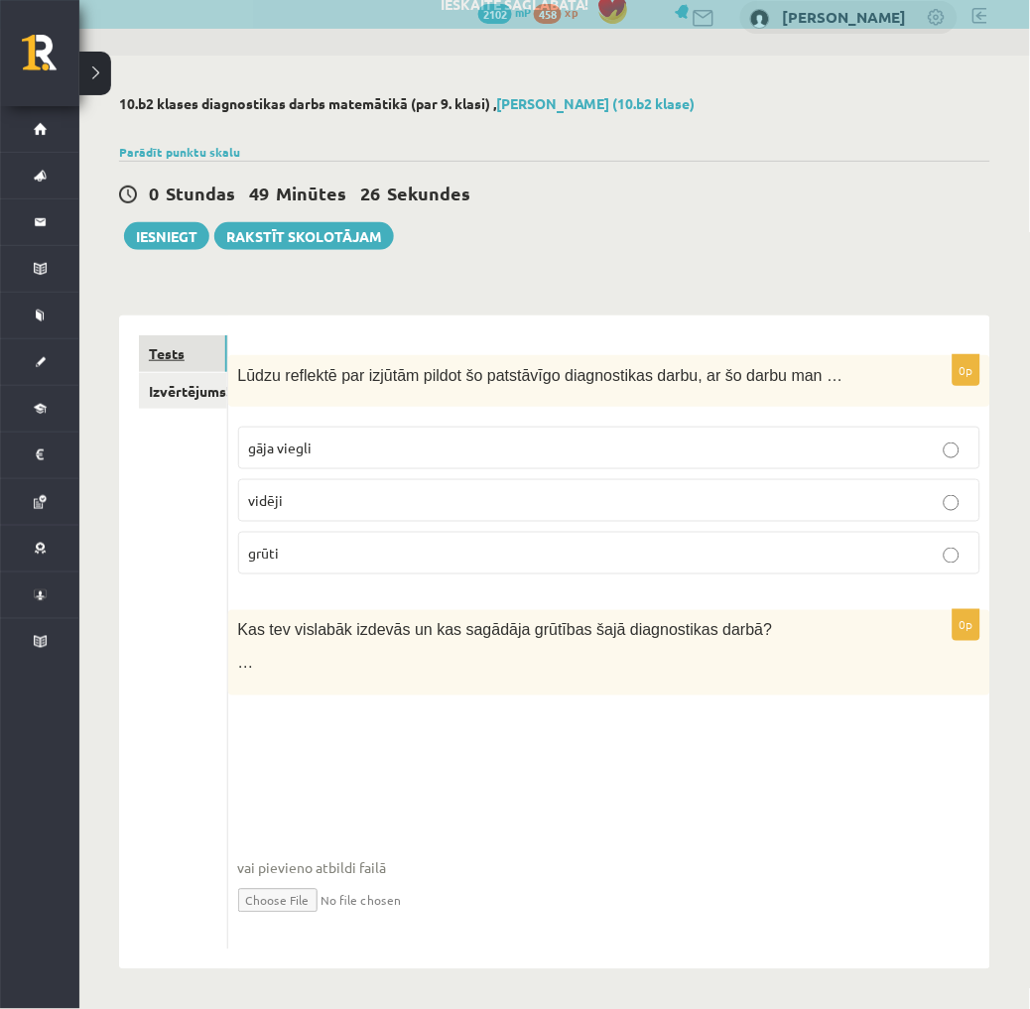
click at [183, 350] on link "Tests" at bounding box center [183, 353] width 88 height 37
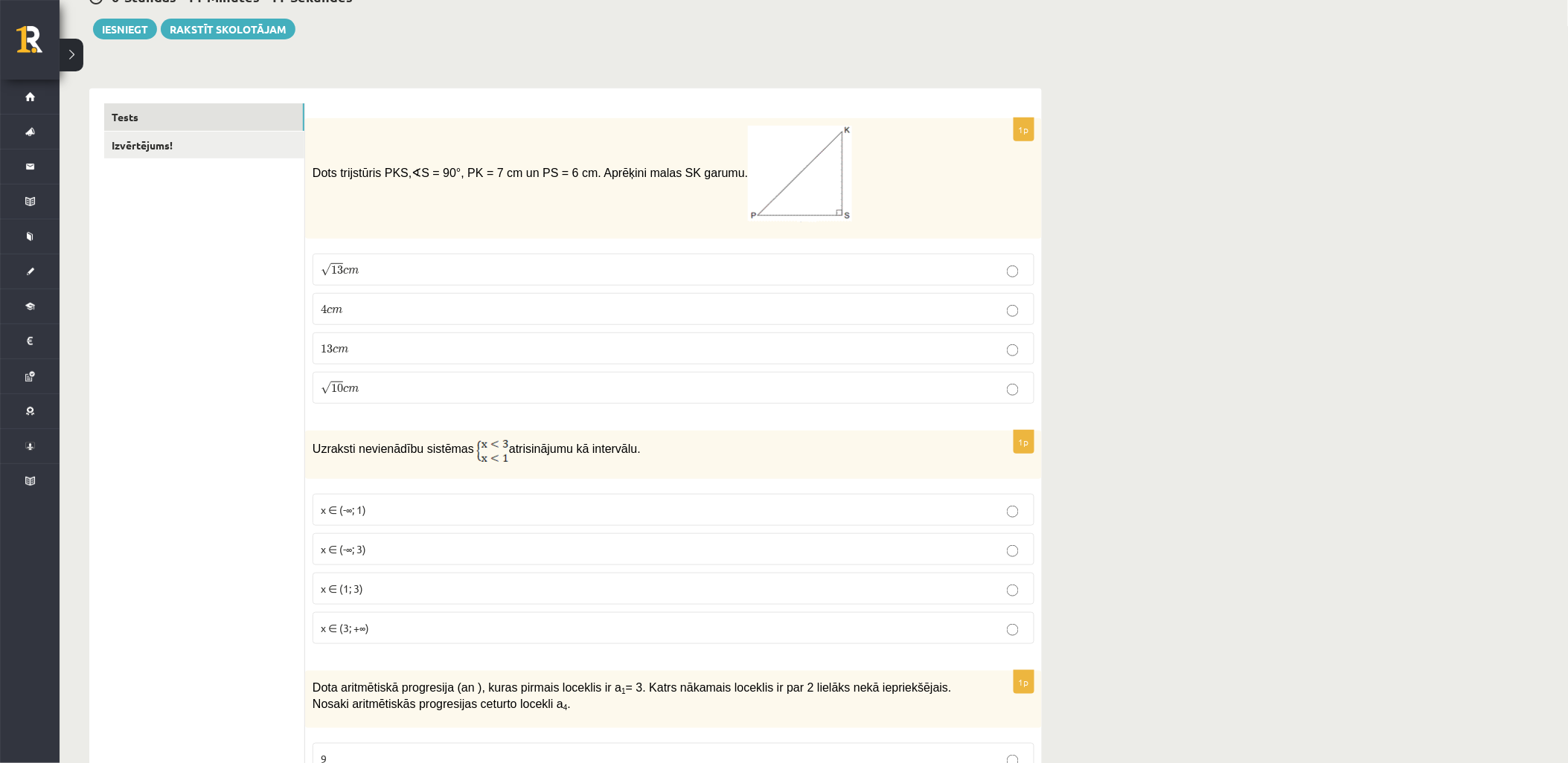
scroll to position [165, 0]
click at [376, 271] on p "√ 13 c m 13 c m" at bounding box center [673, 268] width 706 height 16
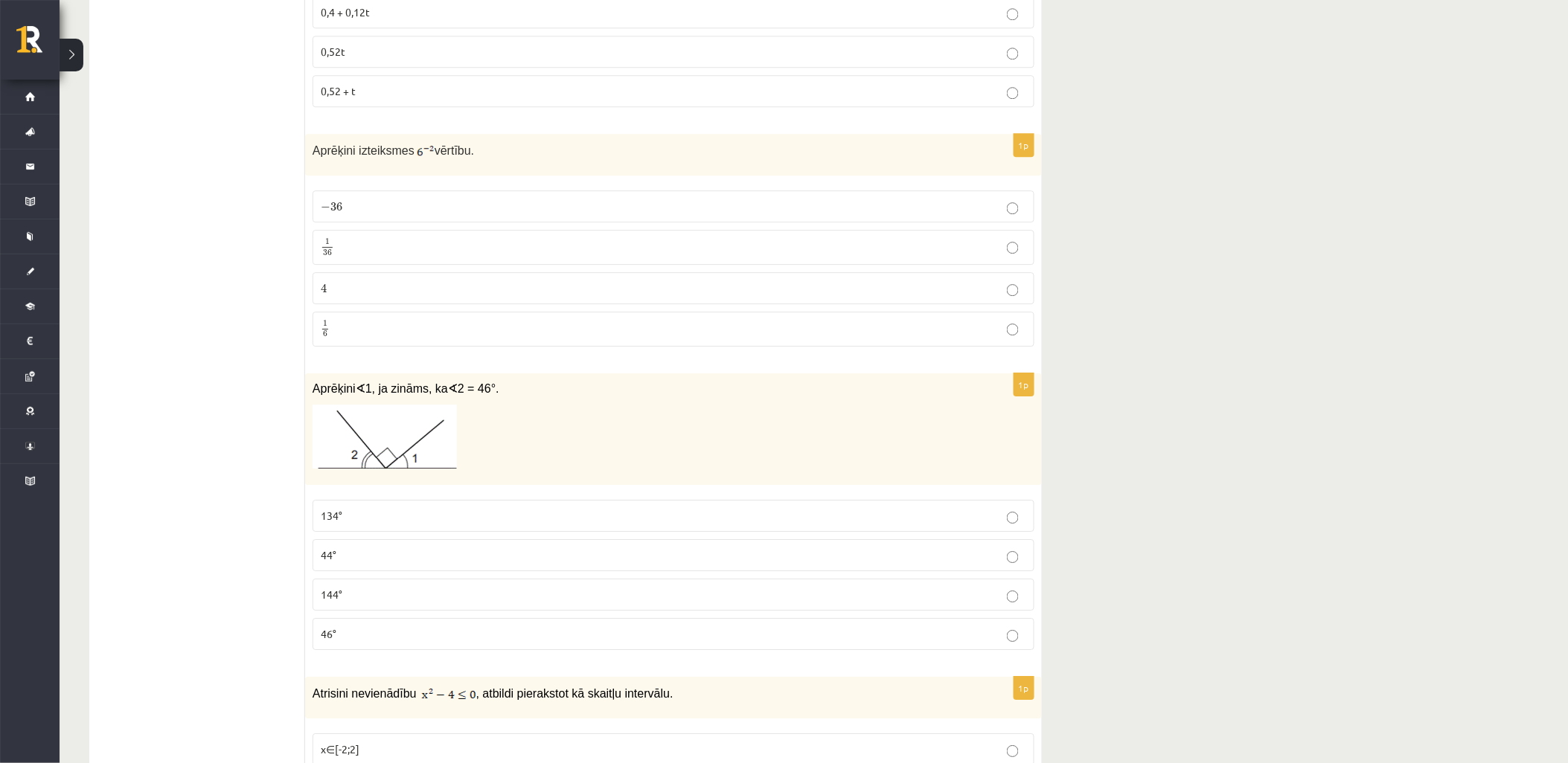
scroll to position [1488, 0]
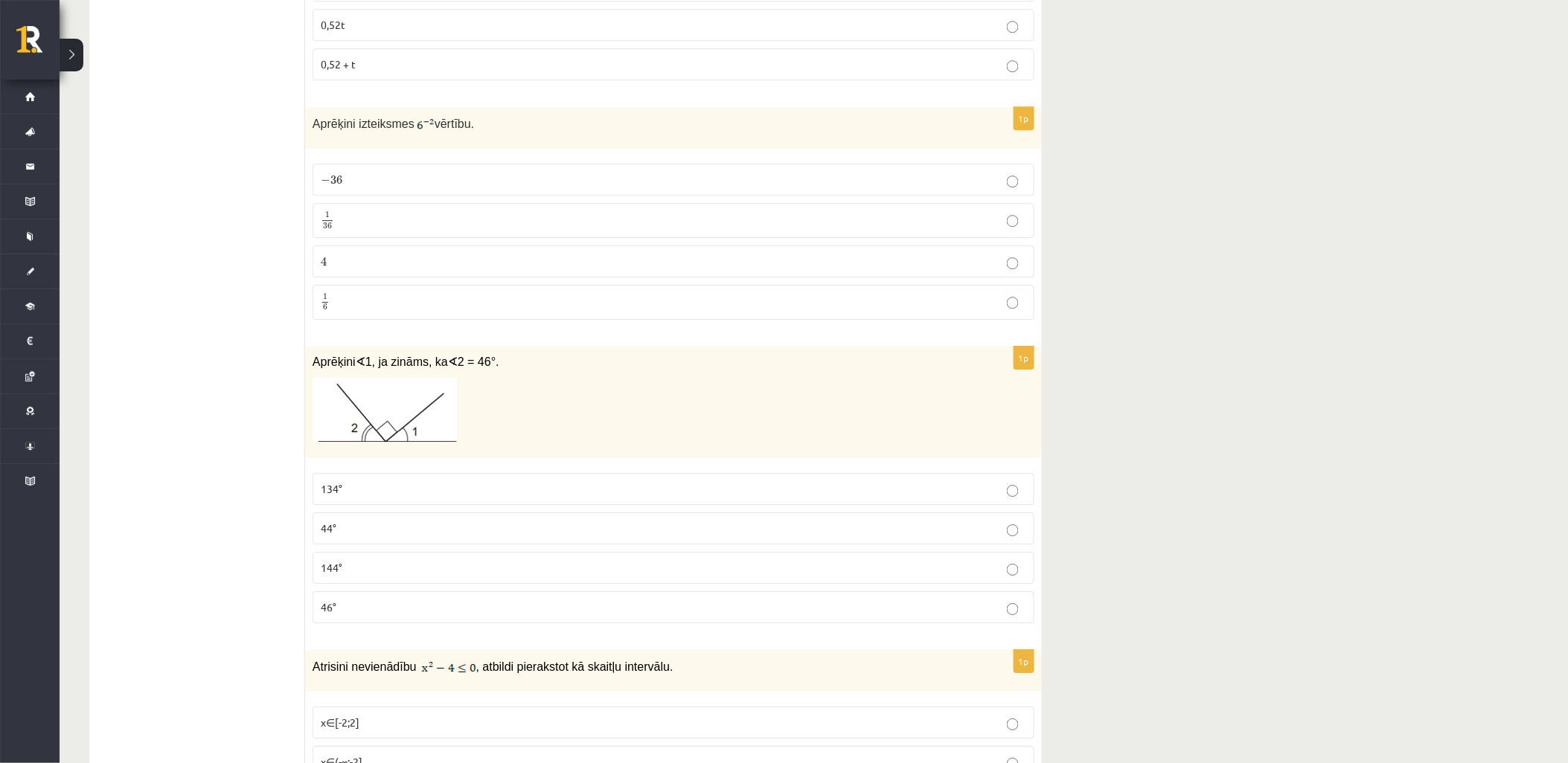
click at [345, 521] on p "44°" at bounding box center [673, 528] width 706 height 16
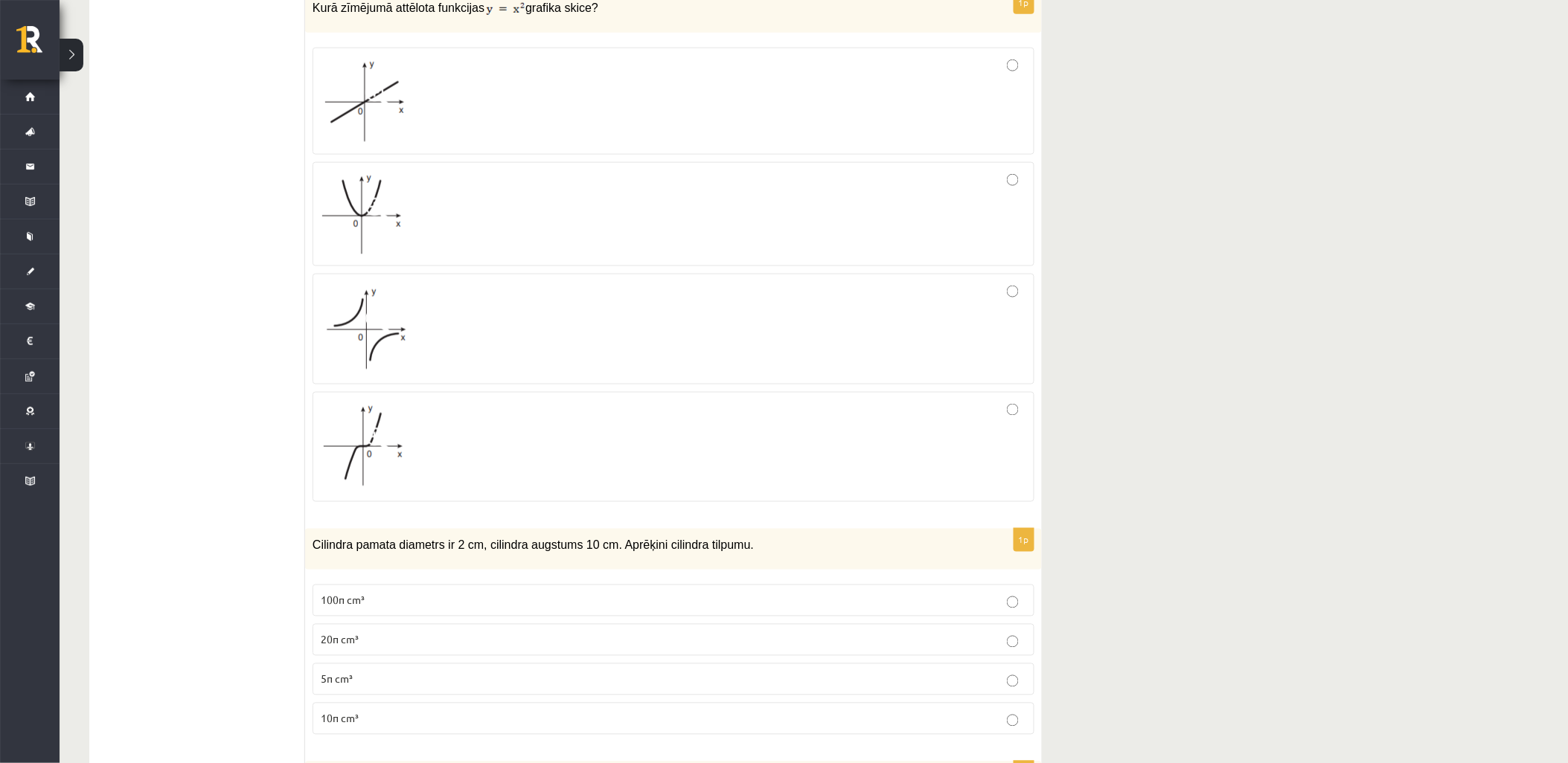
scroll to position [2479, 0]
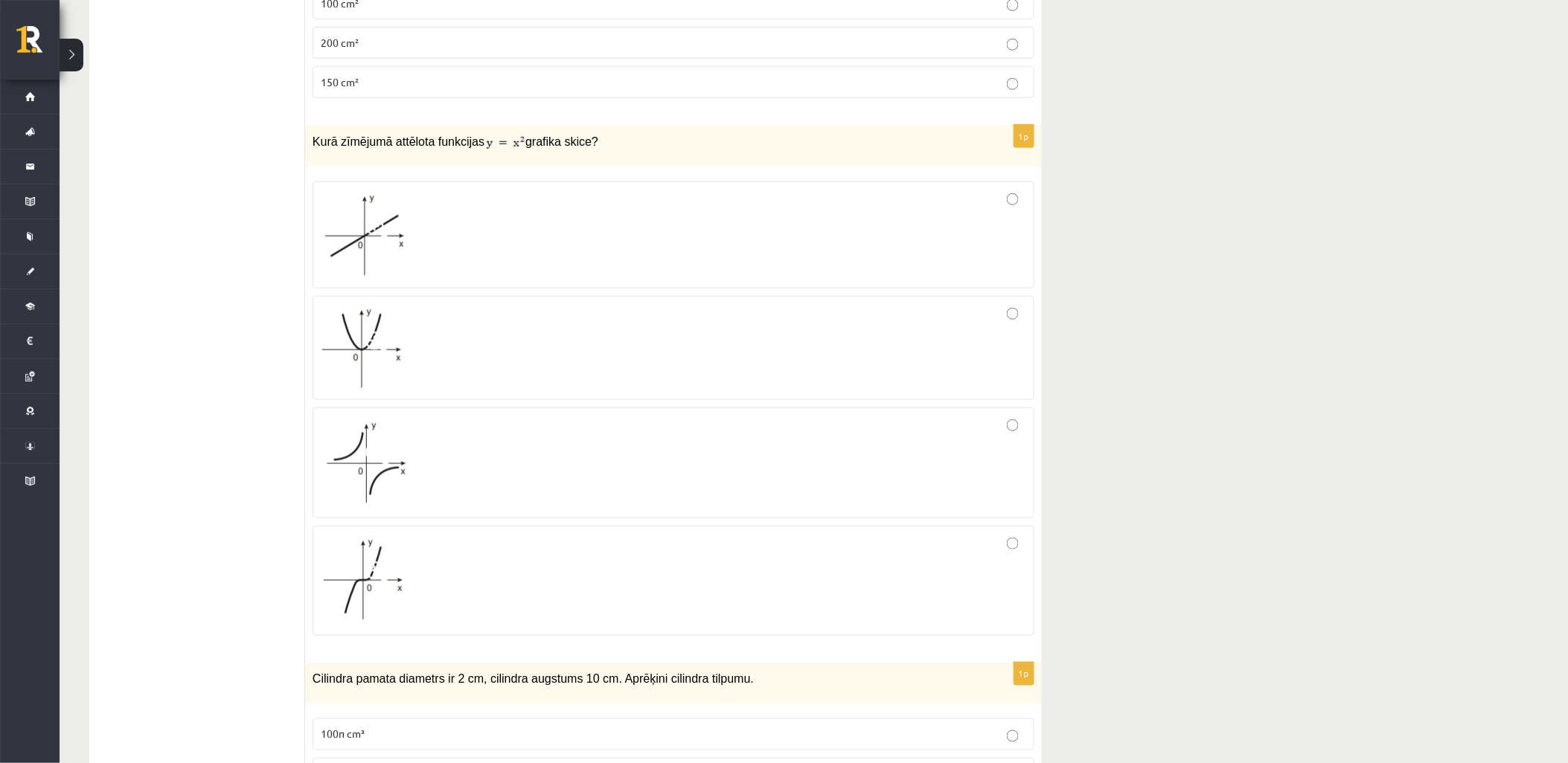
click at [449, 355] on div at bounding box center [673, 348] width 706 height 88
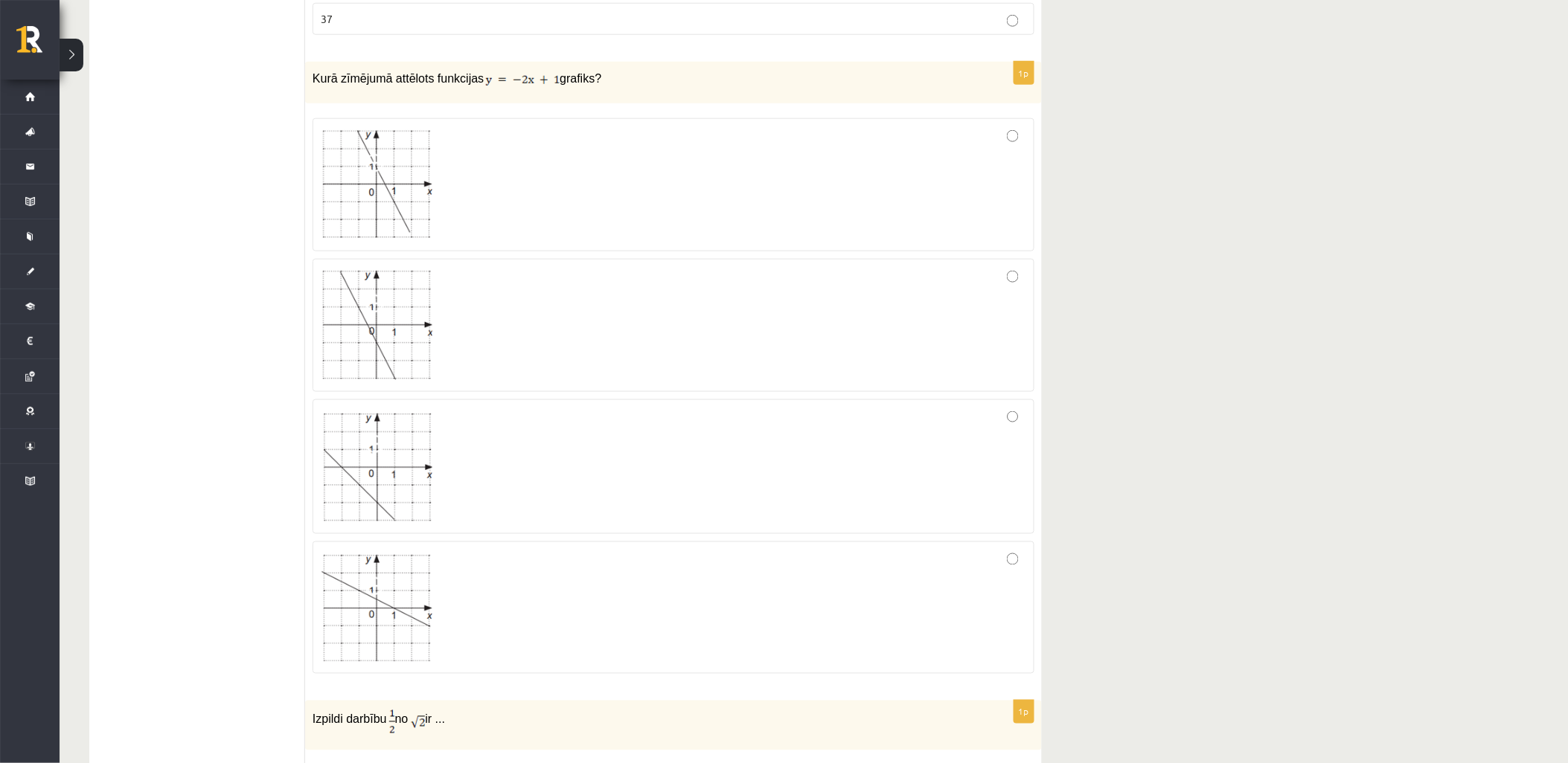
scroll to position [4545, 0]
click at [502, 337] on div at bounding box center [673, 327] width 706 height 116
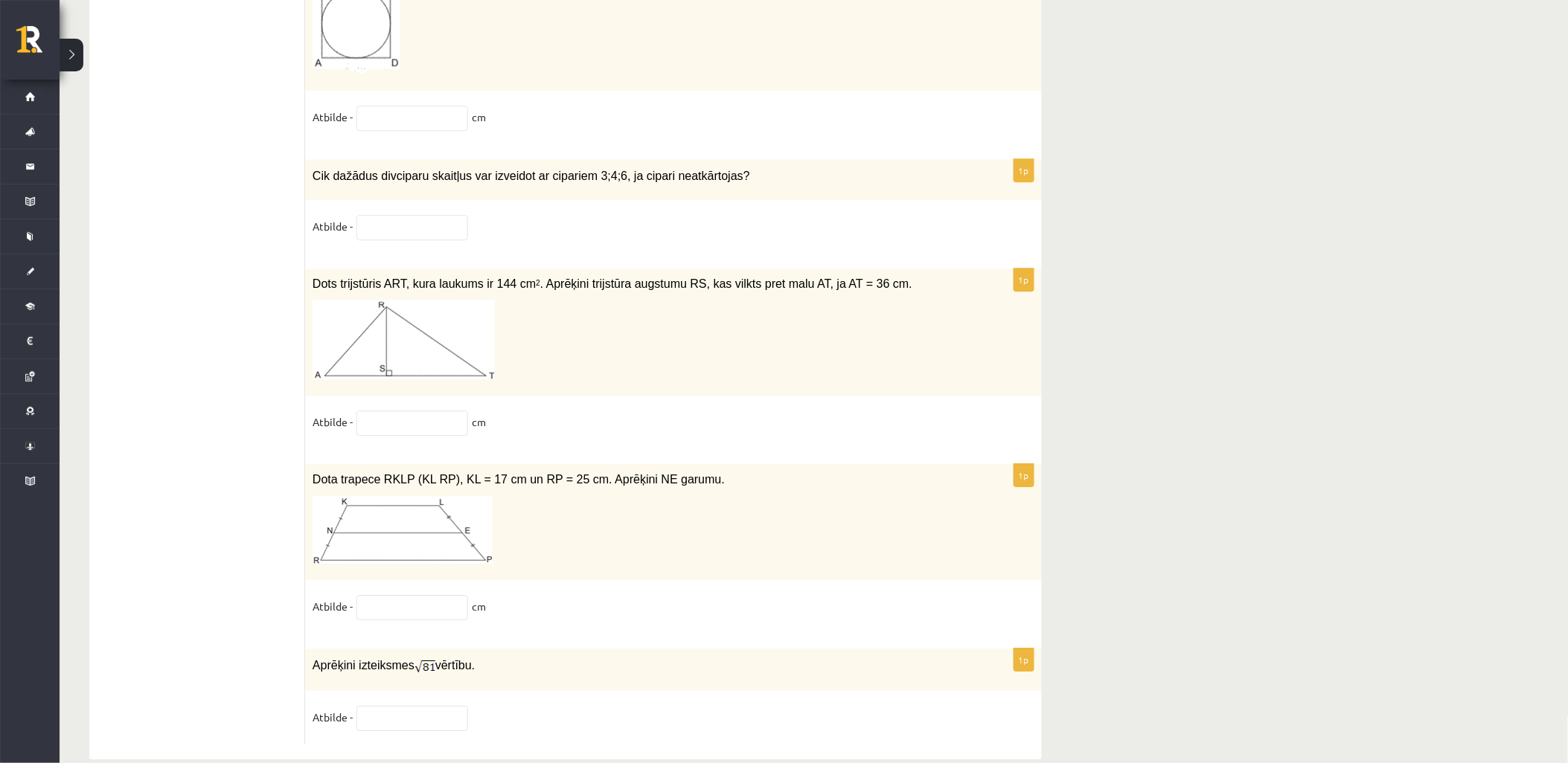
scroll to position [7359, 0]
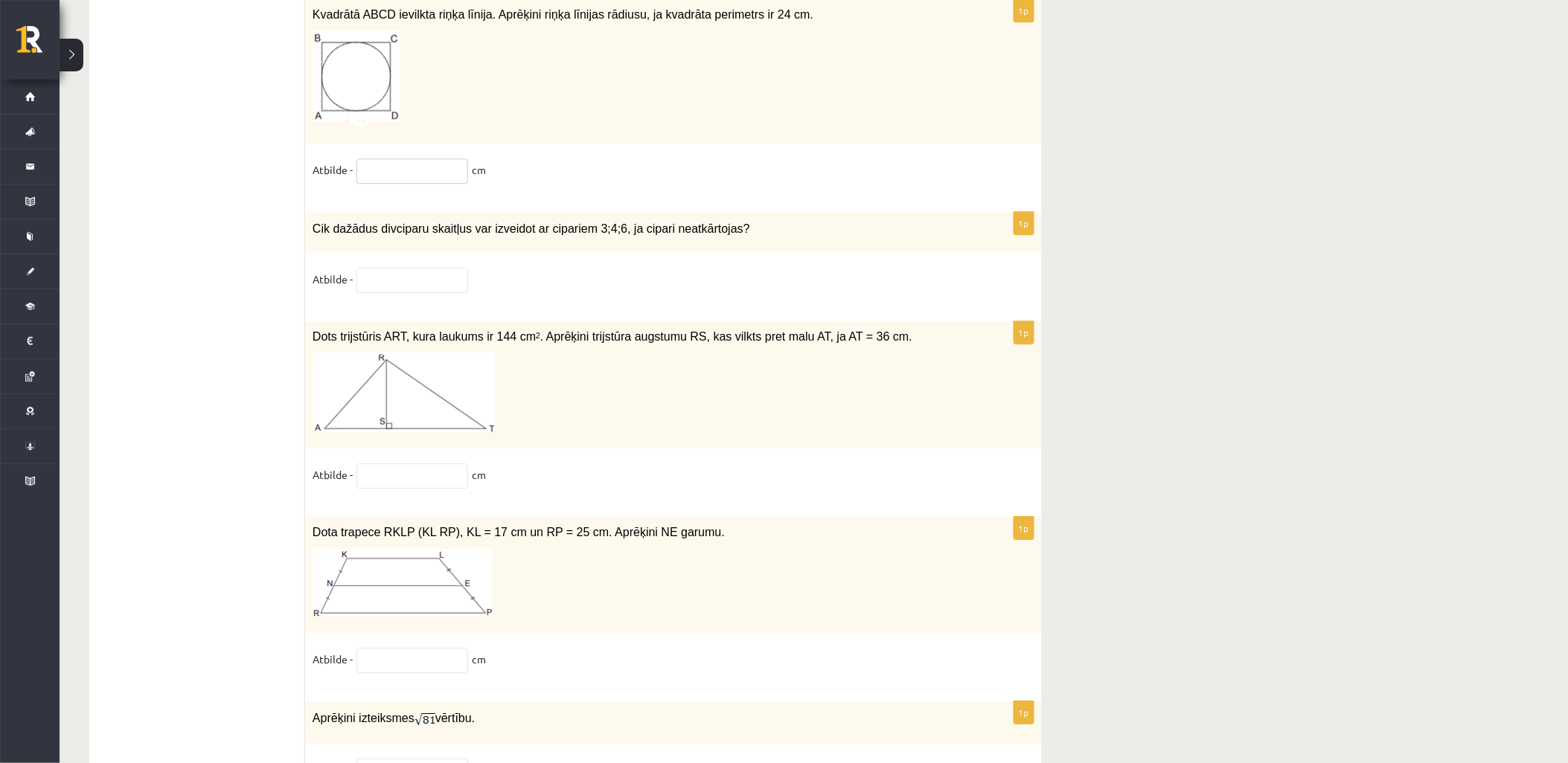
click at [375, 180] on input "text" at bounding box center [412, 171] width 112 height 25
type input "****"
click at [407, 268] on input "text" at bounding box center [412, 280] width 112 height 25
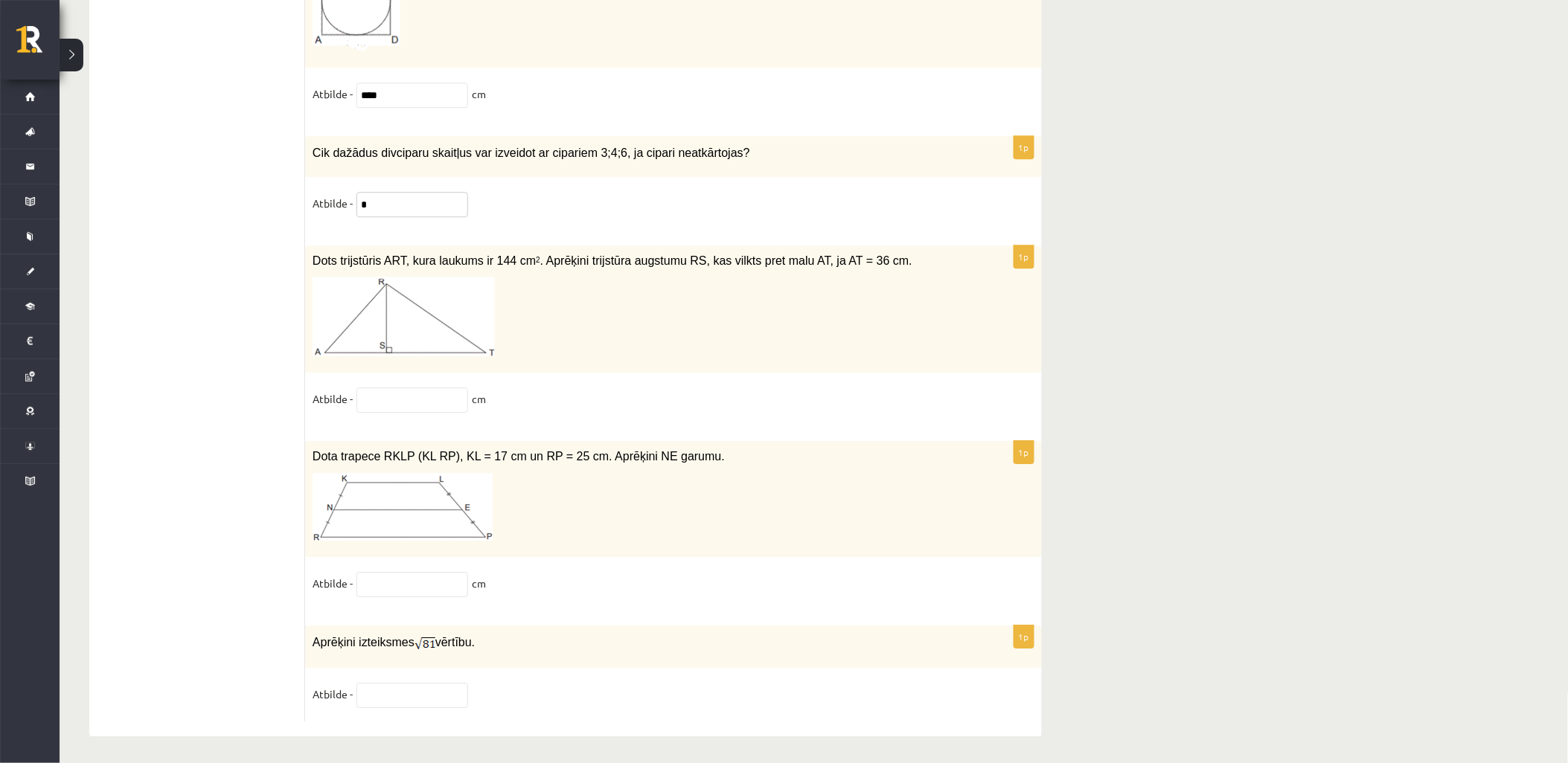
scroll to position [7442, 0]
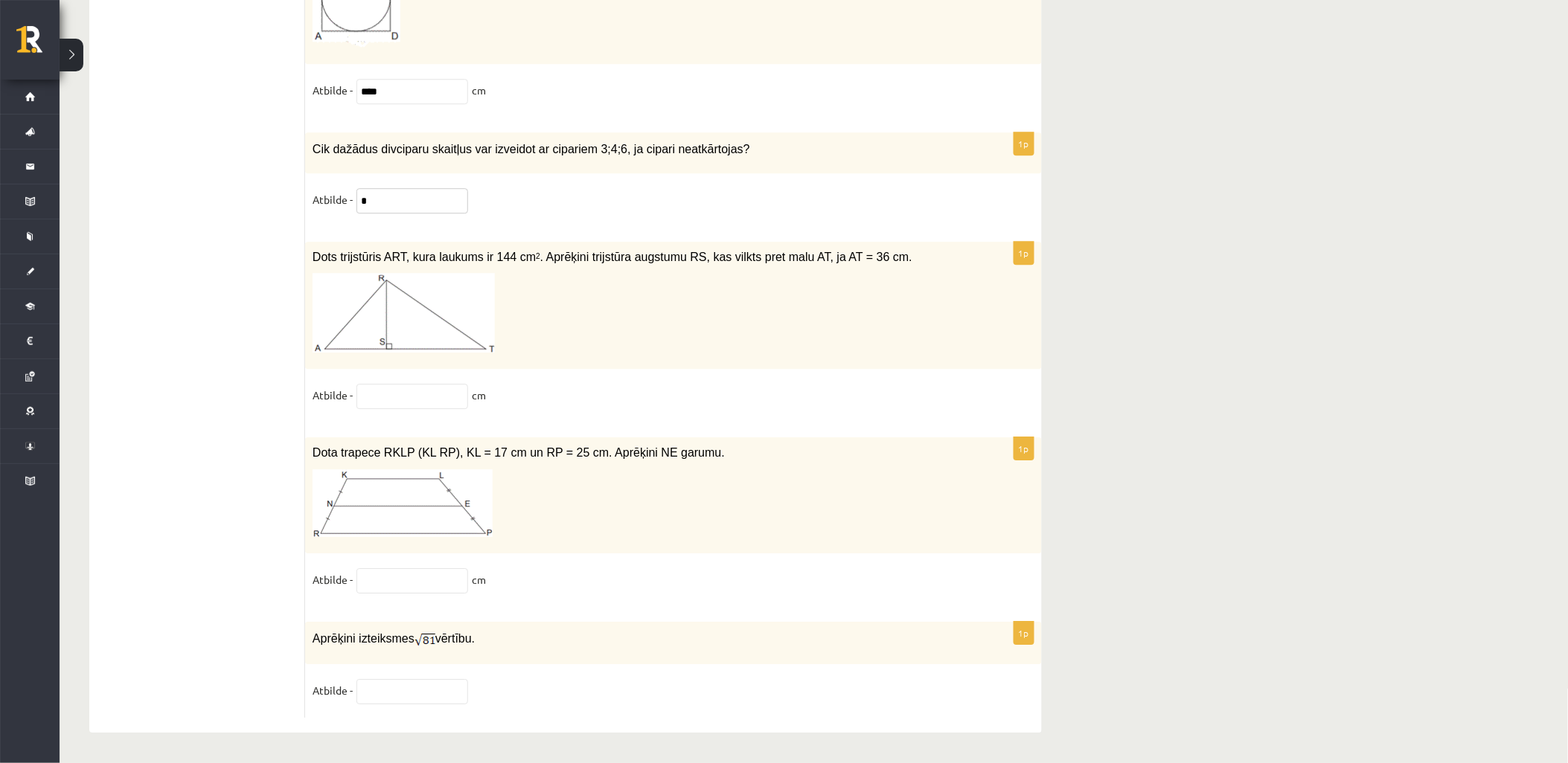
type input "*"
click at [407, 389] on input "text" at bounding box center [412, 396] width 112 height 25
type input "****"
click at [425, 582] on input "text" at bounding box center [412, 581] width 112 height 25
type input "*"
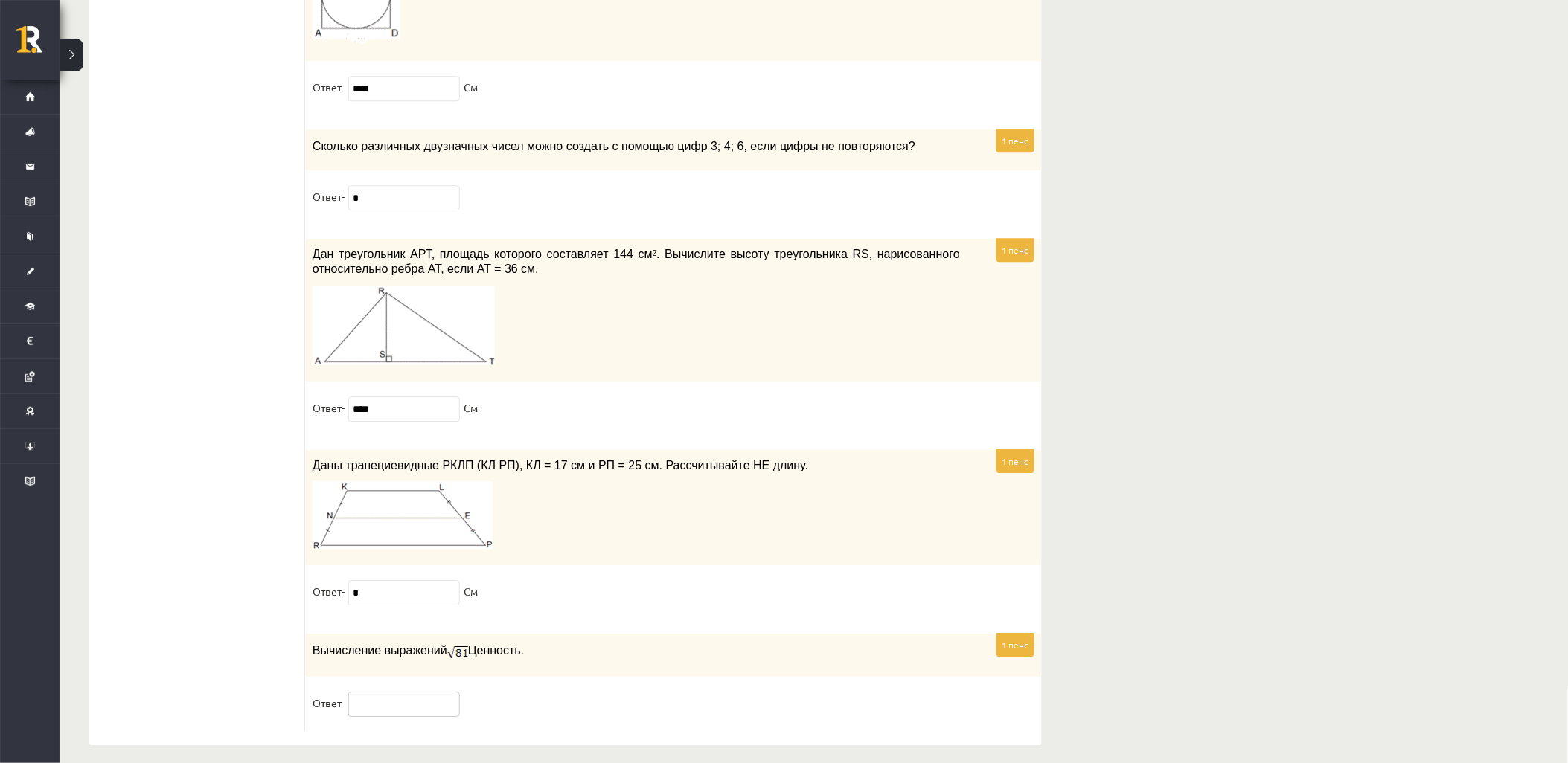
click at [423, 711] on input "text" at bounding box center [403, 705] width 112 height 25
type input "*"
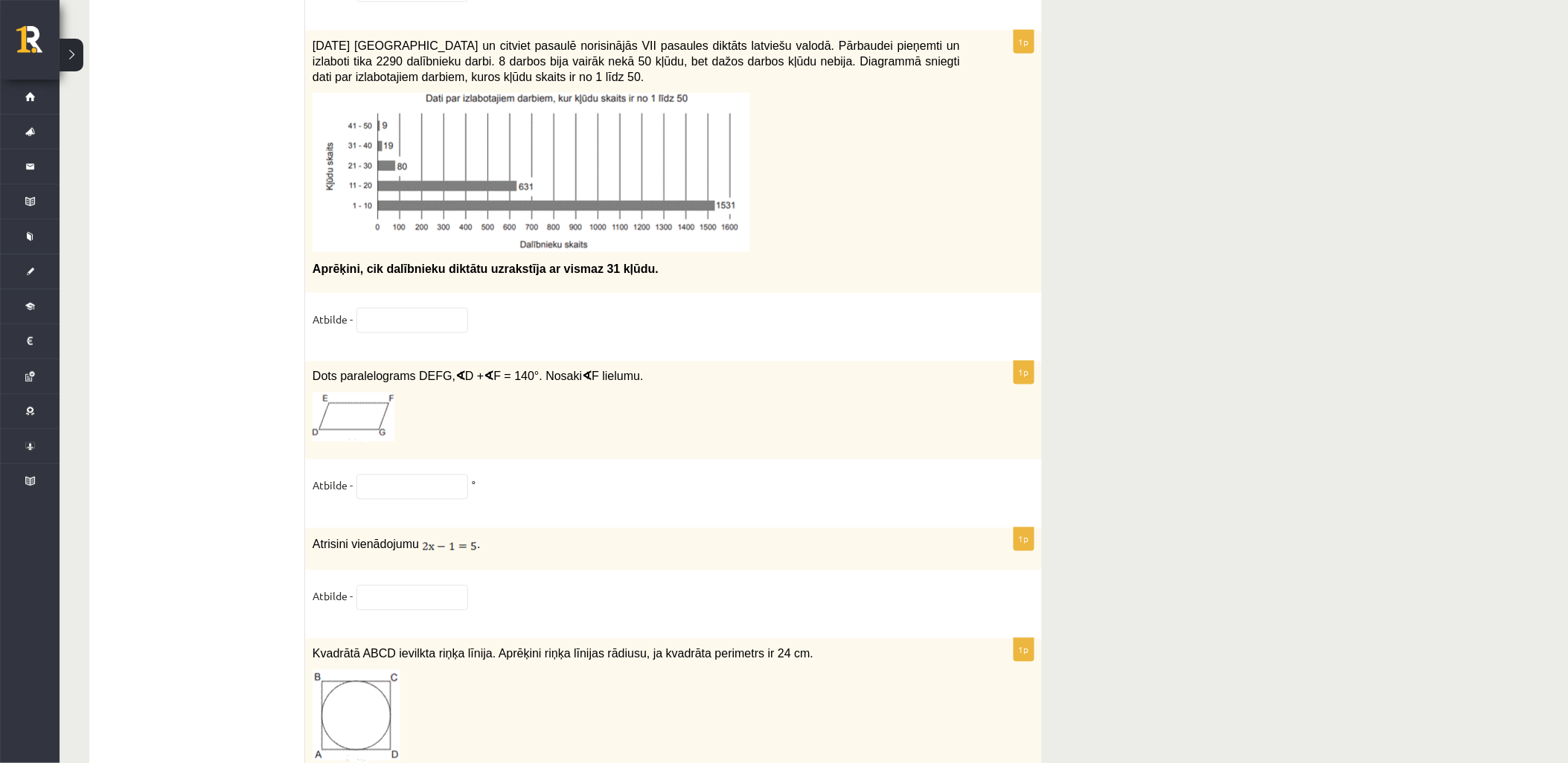
scroll to position [6698, 0]
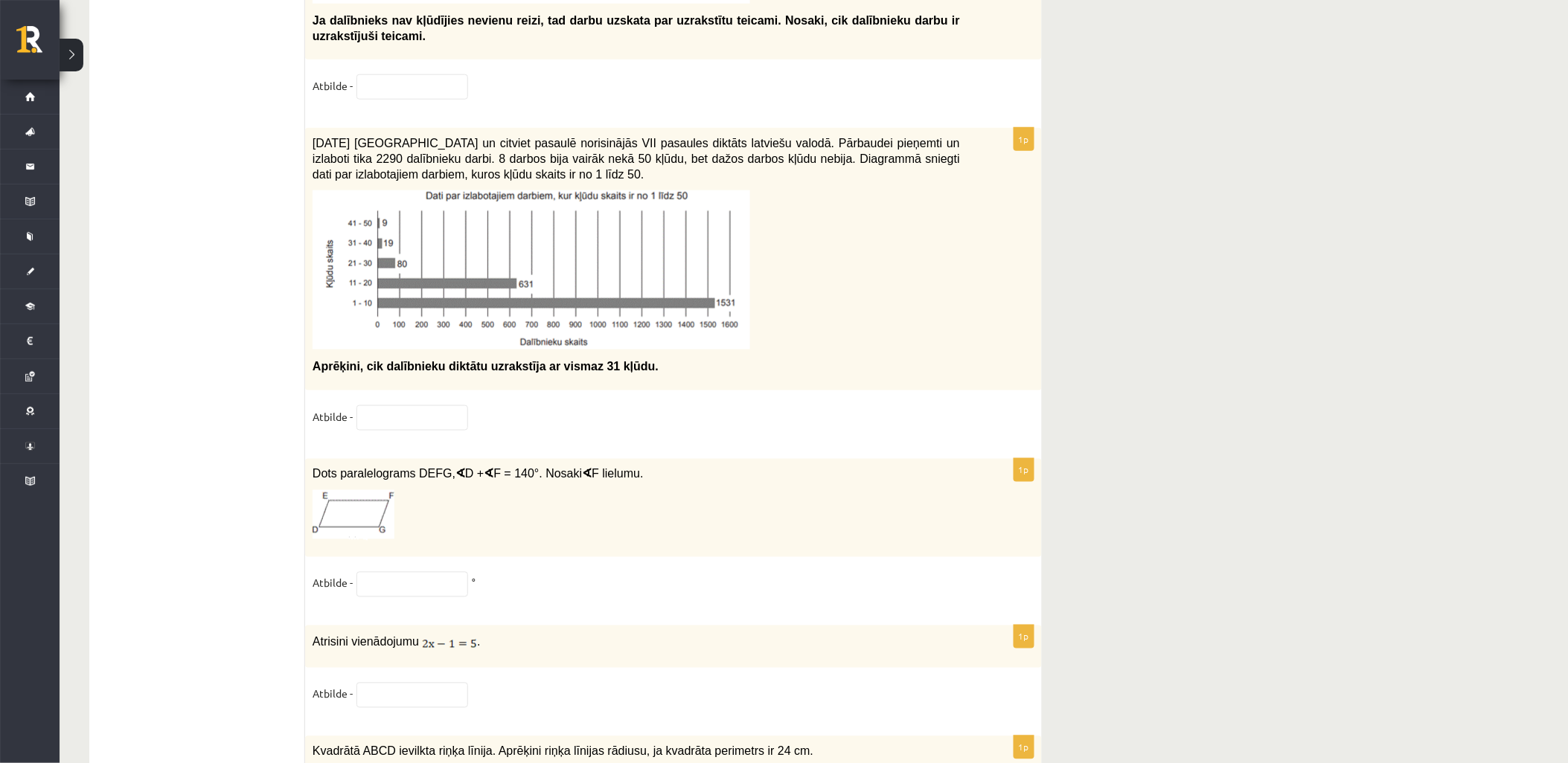
scroll to position [6615, 0]
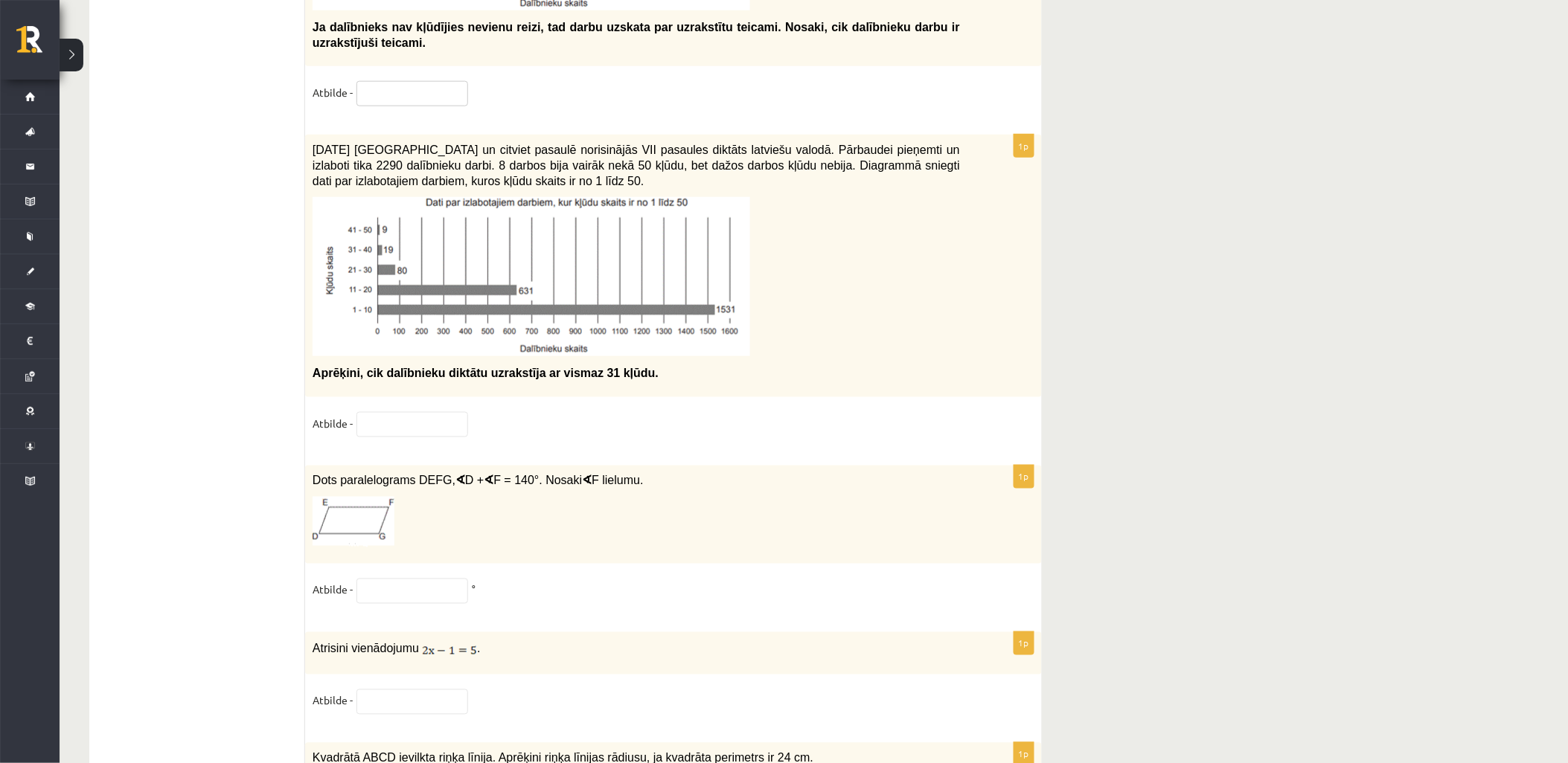
click at [412, 88] on input "text" at bounding box center [412, 94] width 112 height 25
click at [428, 420] on input "text" at bounding box center [412, 425] width 112 height 25
drag, startPoint x: 427, startPoint y: 366, endPoint x: 375, endPoint y: 375, distance: 52.8
click at [375, 375] on div "2021. gada 27. novembrī Latvijā un citviet pasaulē norisinājās VII pasaules dik…" at bounding box center [673, 265] width 736 height 262
copy span "dalībnieku"
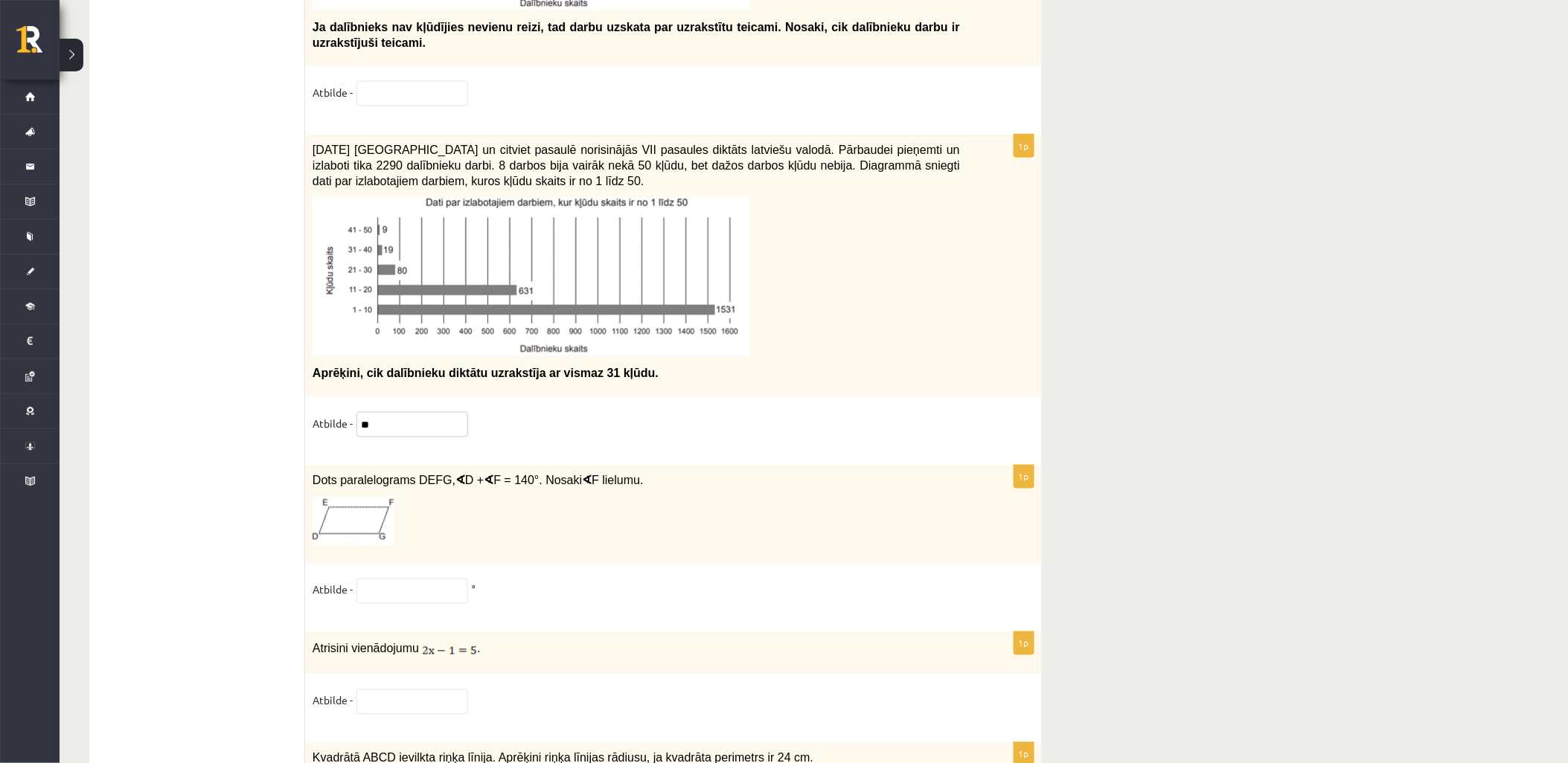
click at [403, 428] on input "**" at bounding box center [412, 425] width 112 height 25
paste input "**********"
drag, startPoint x: 374, startPoint y: 414, endPoint x: 366, endPoint y: 417, distance: 8.5
click at [368, 415] on input "**********" at bounding box center [412, 425] width 112 height 25
click at [378, 415] on input "**********" at bounding box center [412, 425] width 112 height 25
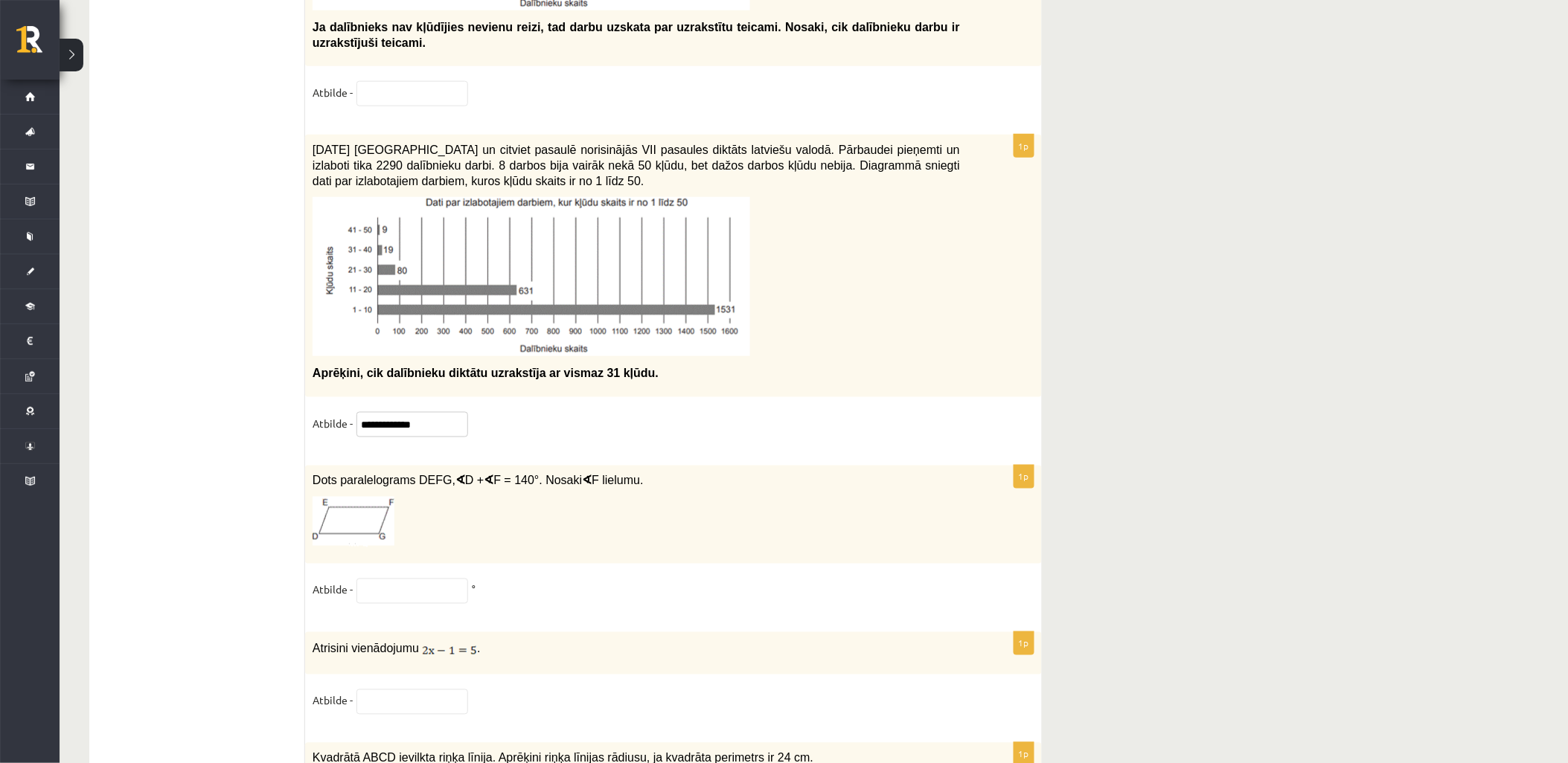
click at [451, 412] on input "**********" at bounding box center [412, 425] width 112 height 25
type input "**********"
click at [415, 591] on input "text" at bounding box center [412, 591] width 112 height 25
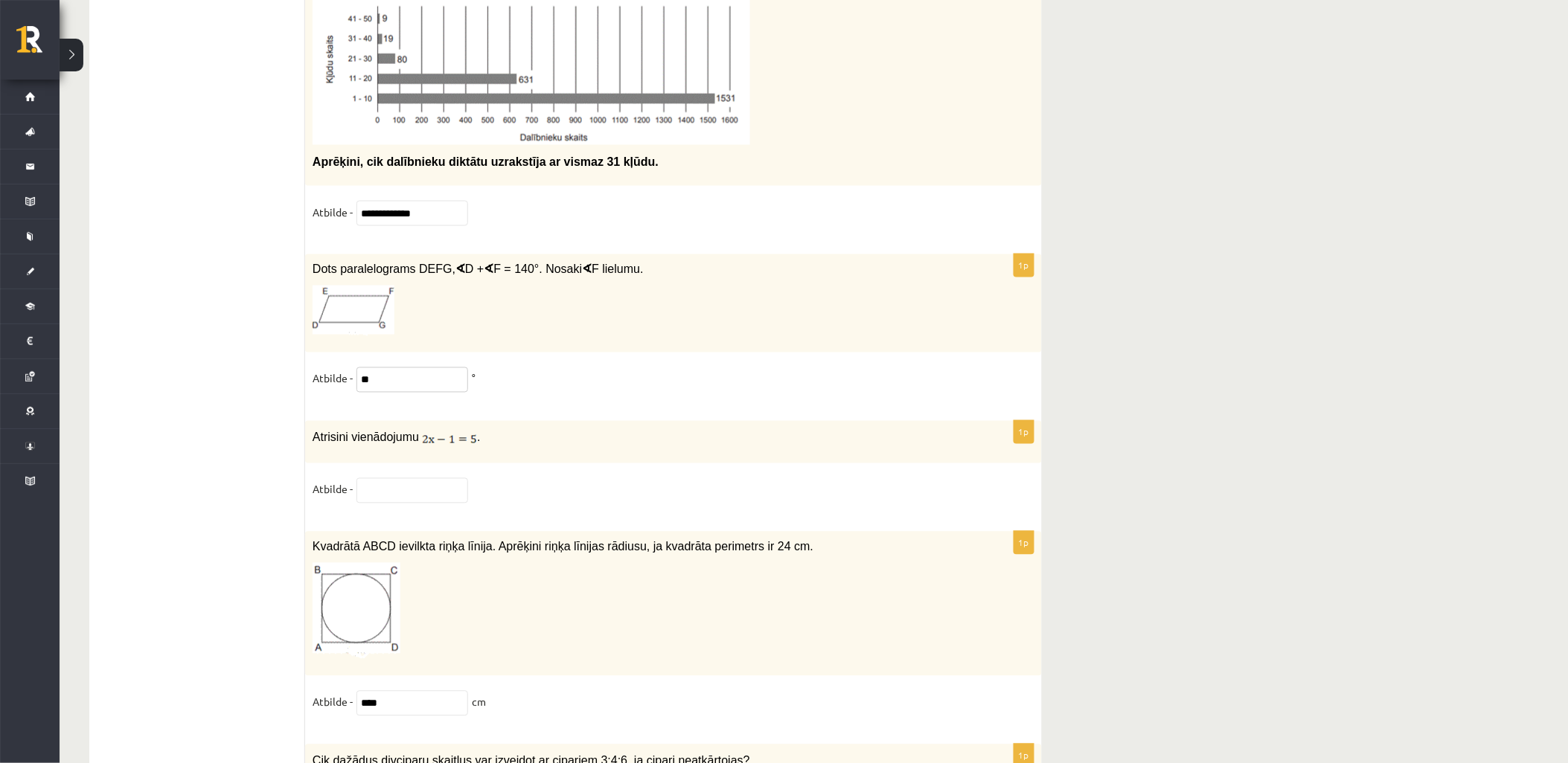
scroll to position [6863, 0]
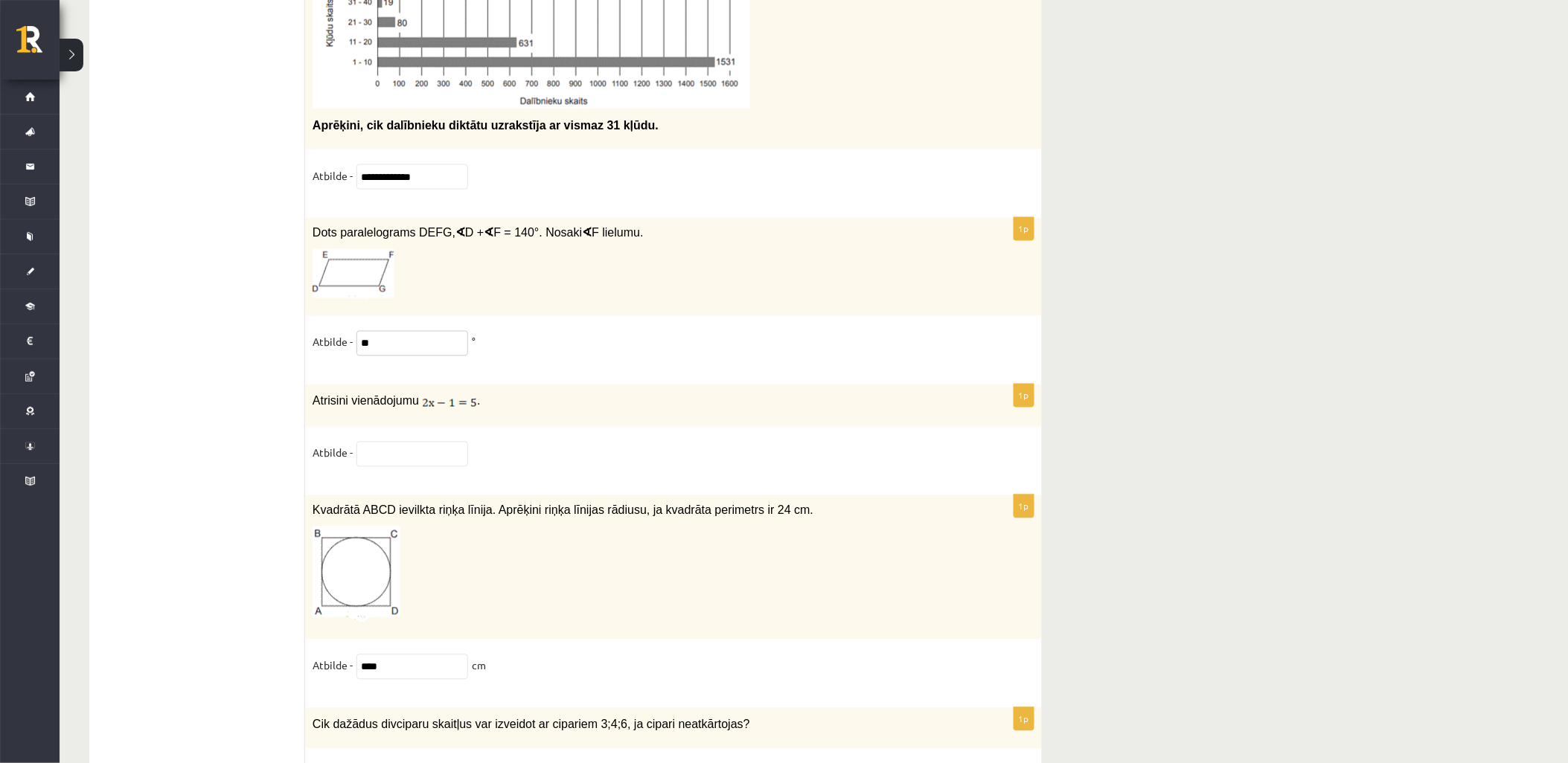
type input "**"
click at [433, 450] on input "text" at bounding box center [412, 454] width 112 height 25
type input "*****"
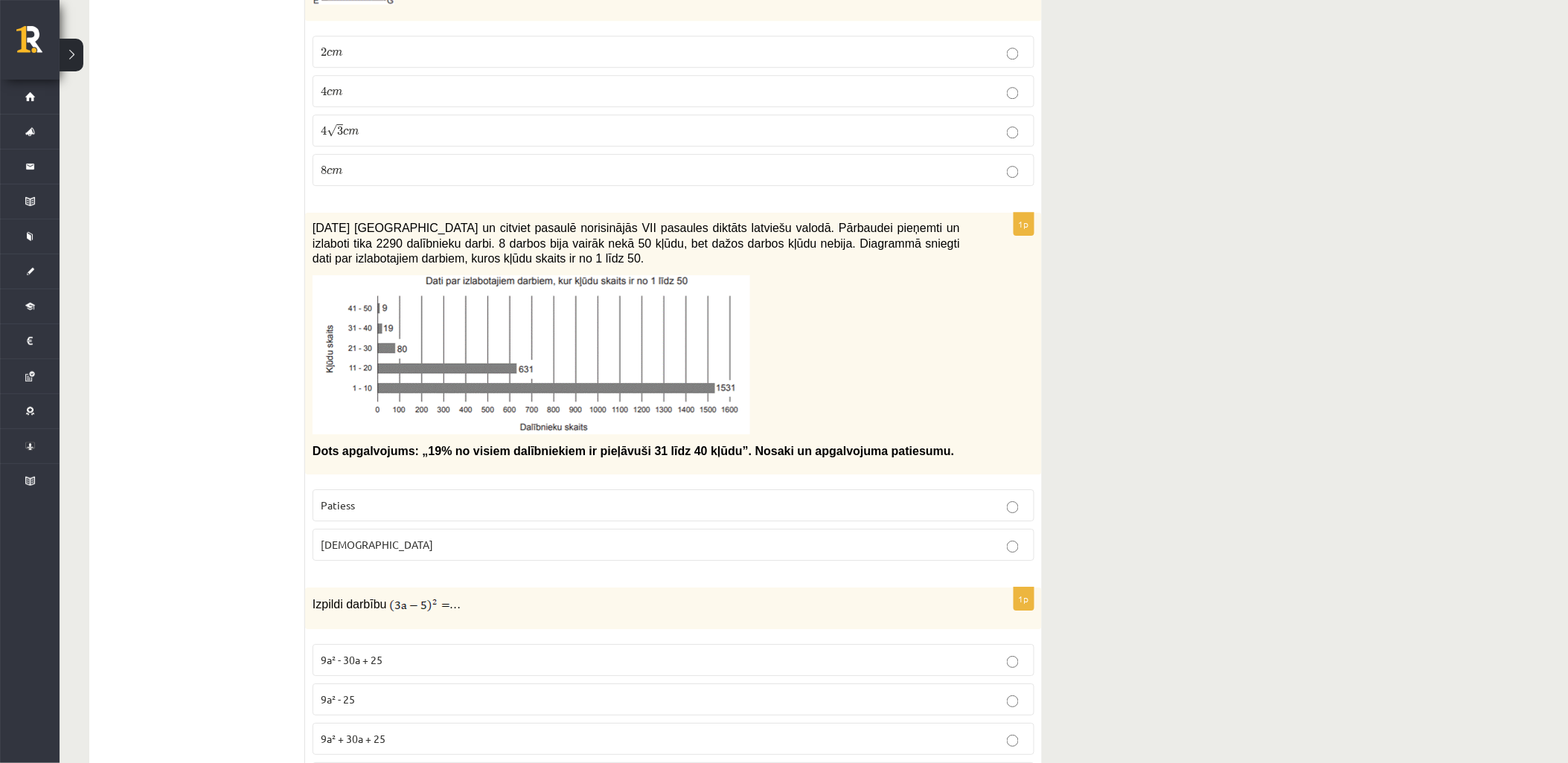
scroll to position [5458, 0]
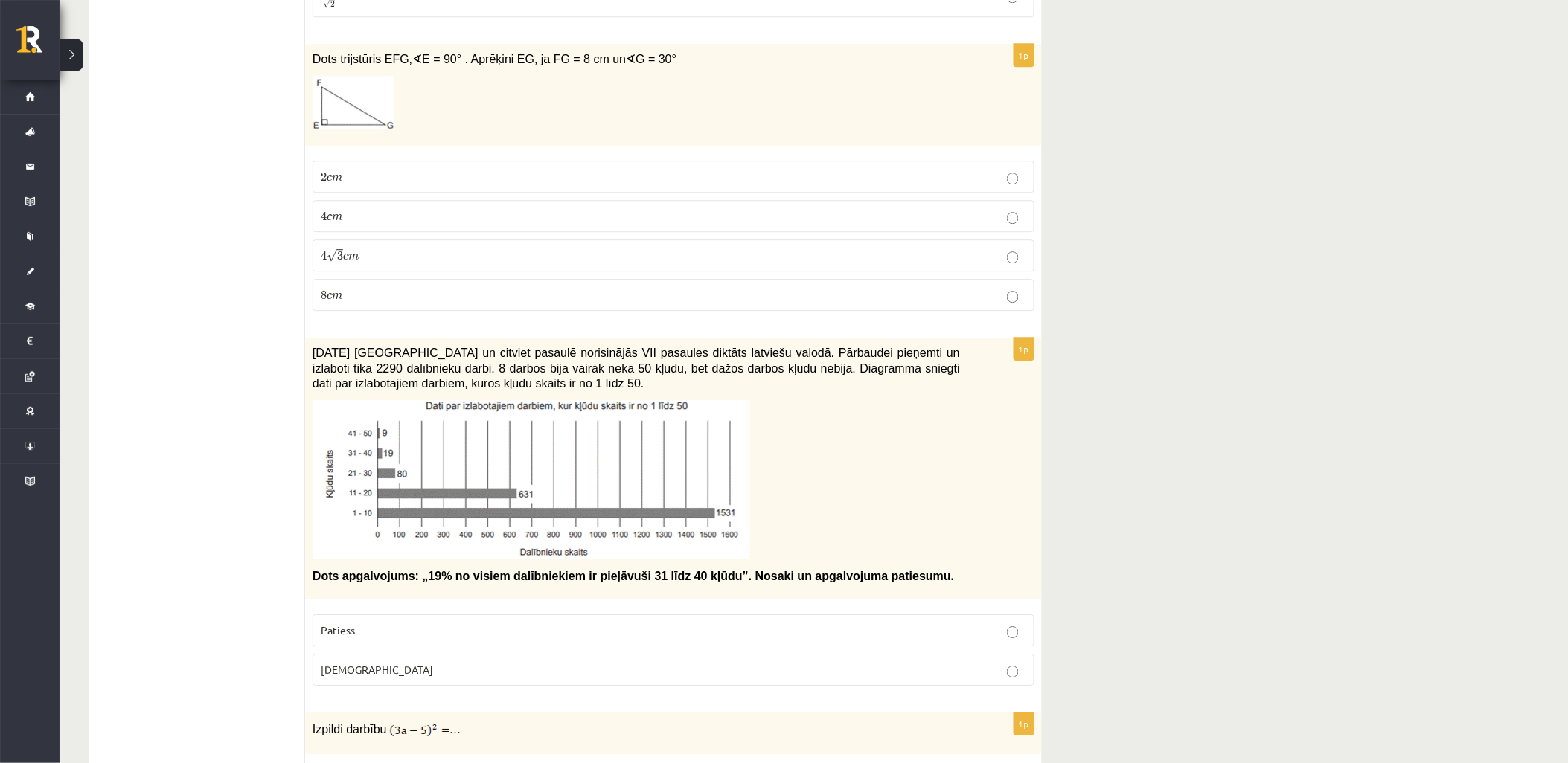
click at [384, 623] on p "Patiess" at bounding box center [673, 630] width 706 height 16
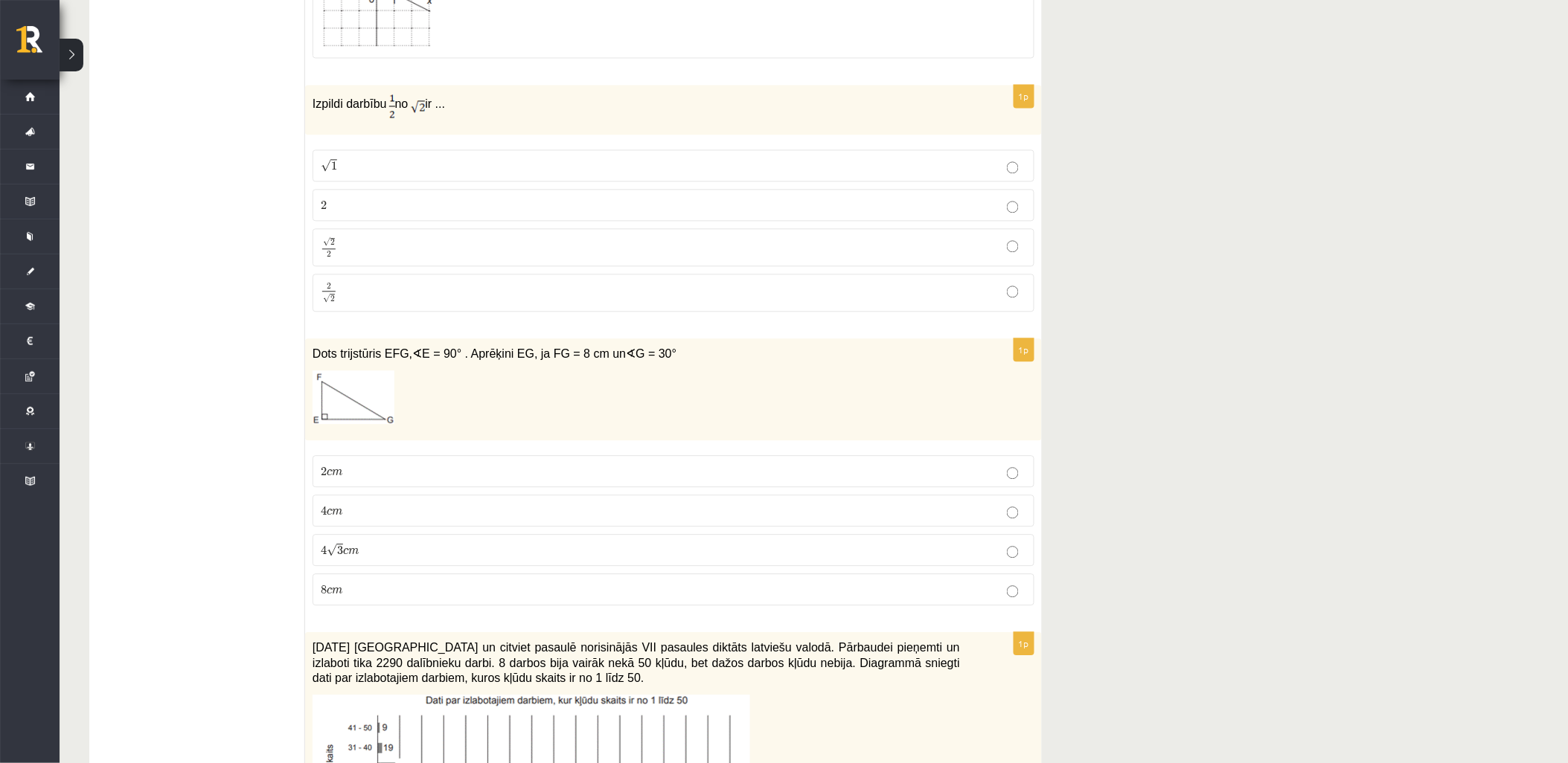
scroll to position [5127, 0]
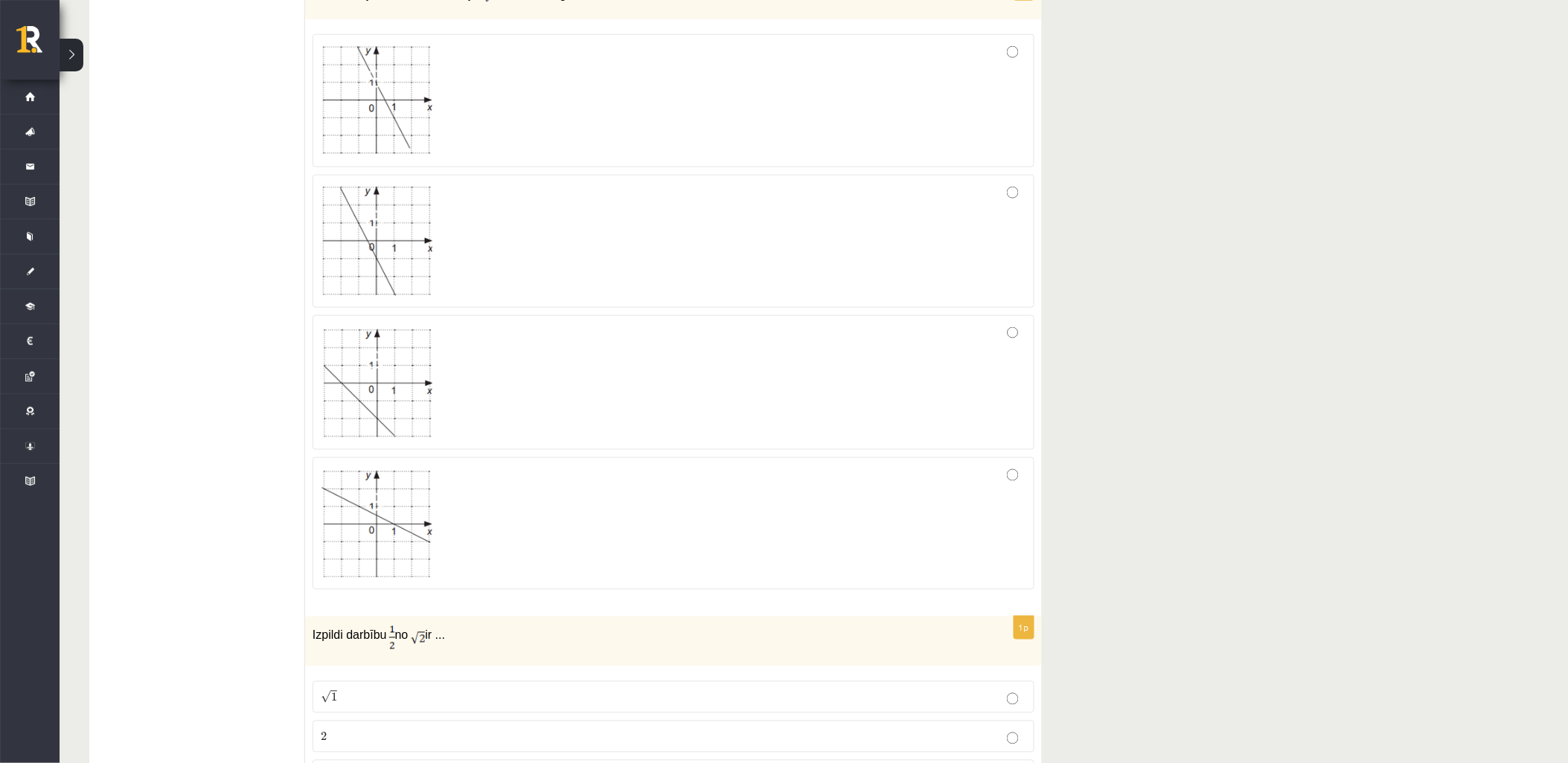
click at [484, 394] on div at bounding box center [673, 383] width 706 height 118
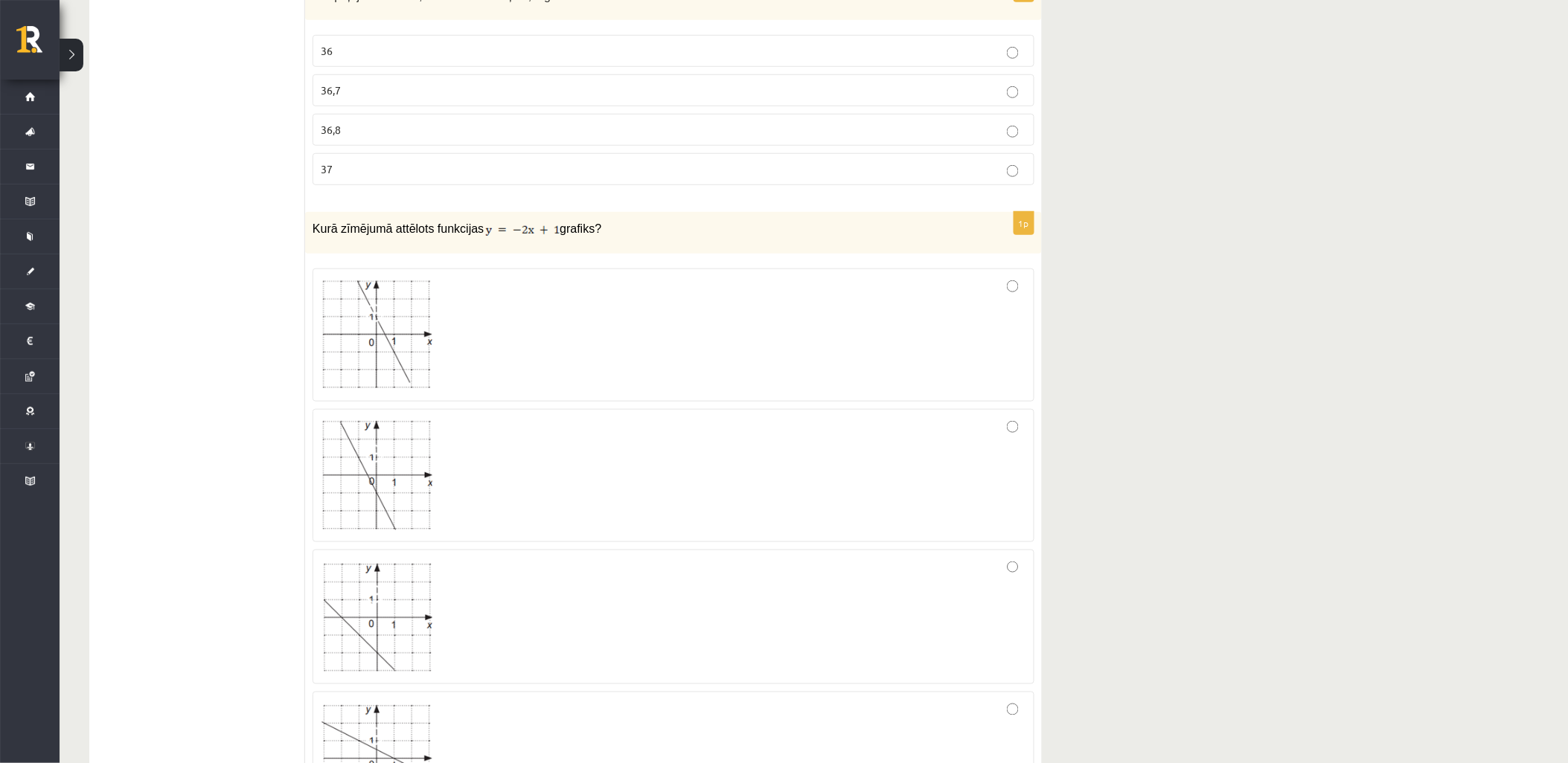
scroll to position [4384, 0]
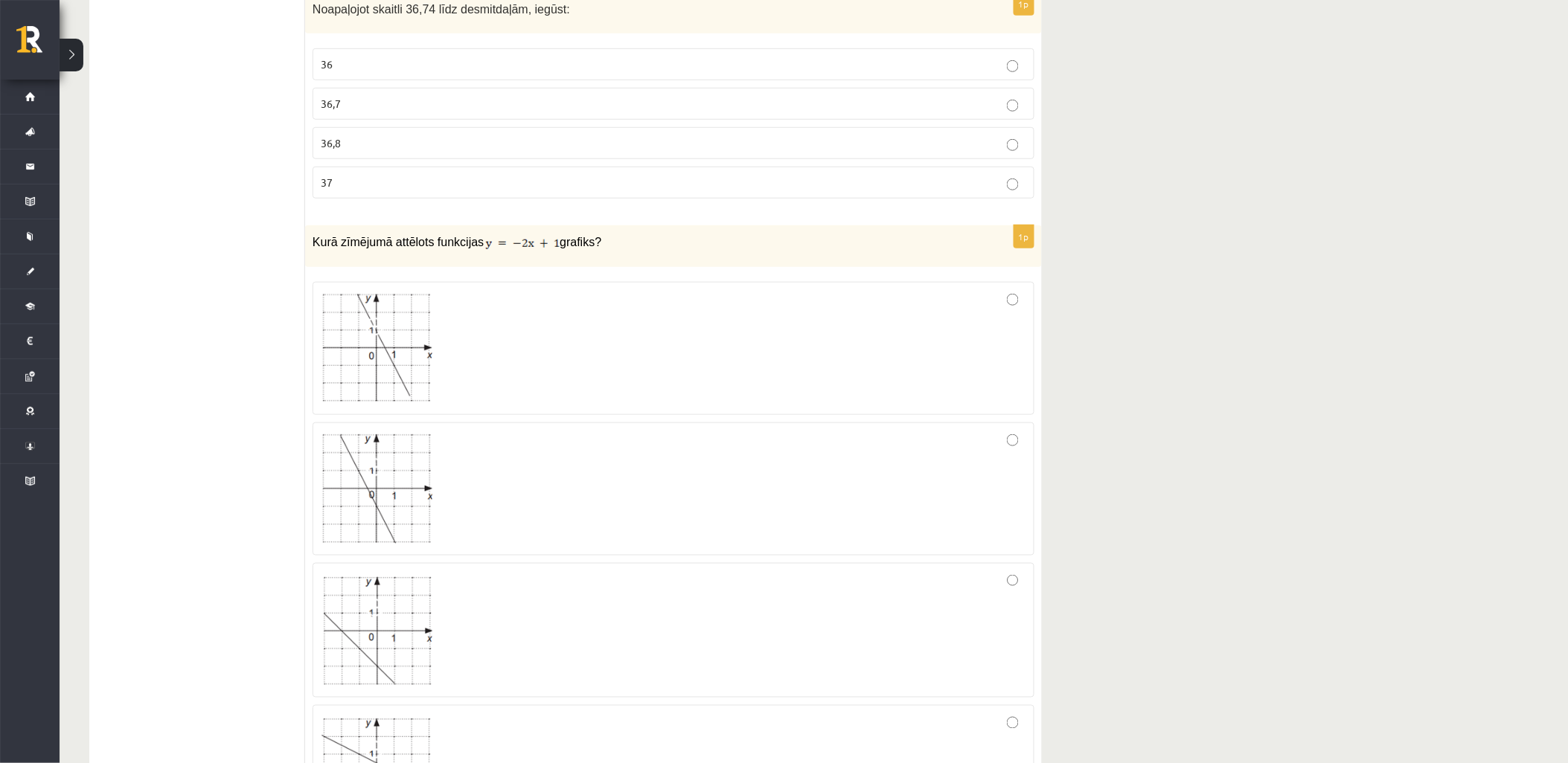
click at [558, 373] on div at bounding box center [673, 349] width 706 height 117
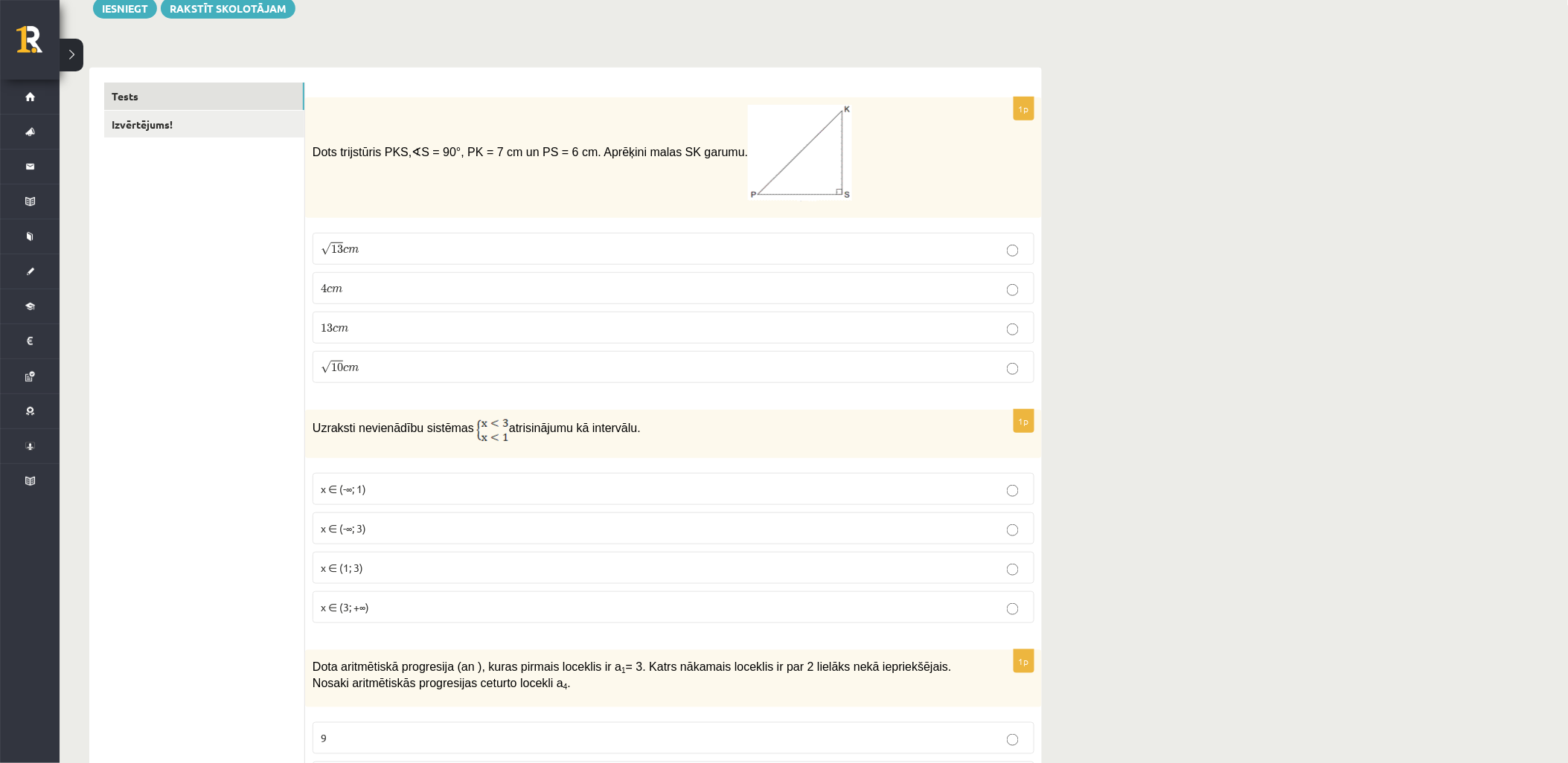
scroll to position [0, 0]
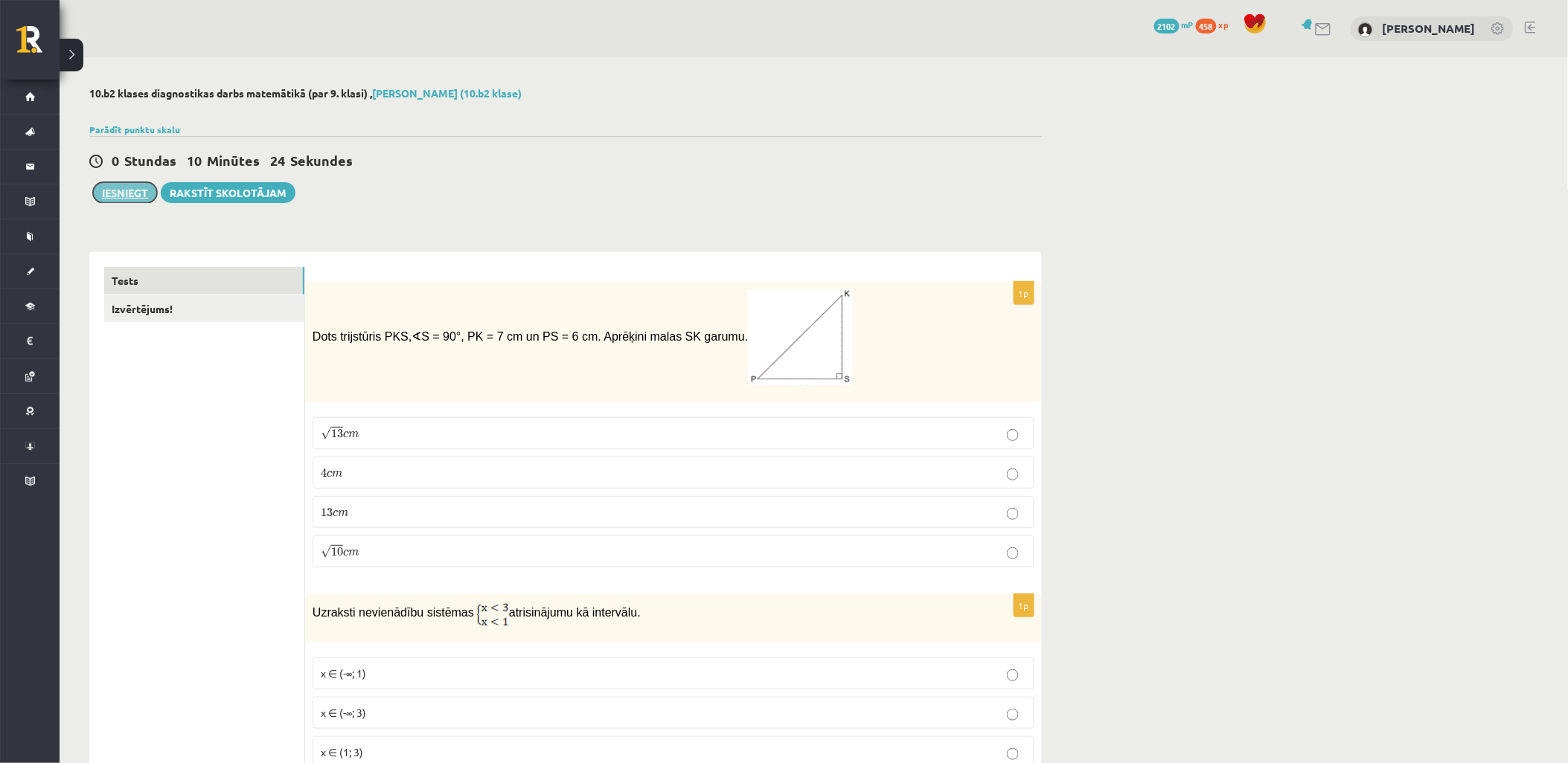
click at [107, 193] on button "Iesniegt" at bounding box center [124, 193] width 64 height 21
